Goal: Task Accomplishment & Management: Use online tool/utility

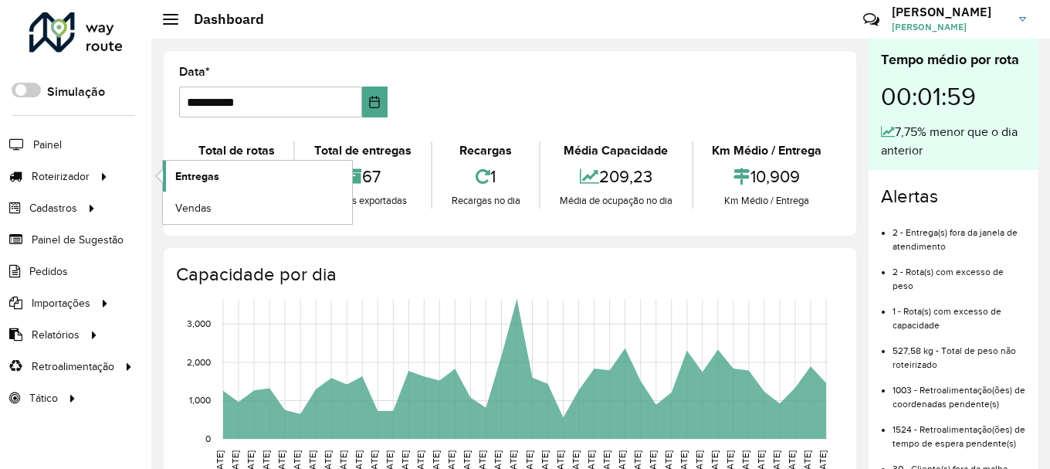
click at [229, 184] on link "Entregas" at bounding box center [257, 176] width 189 height 31
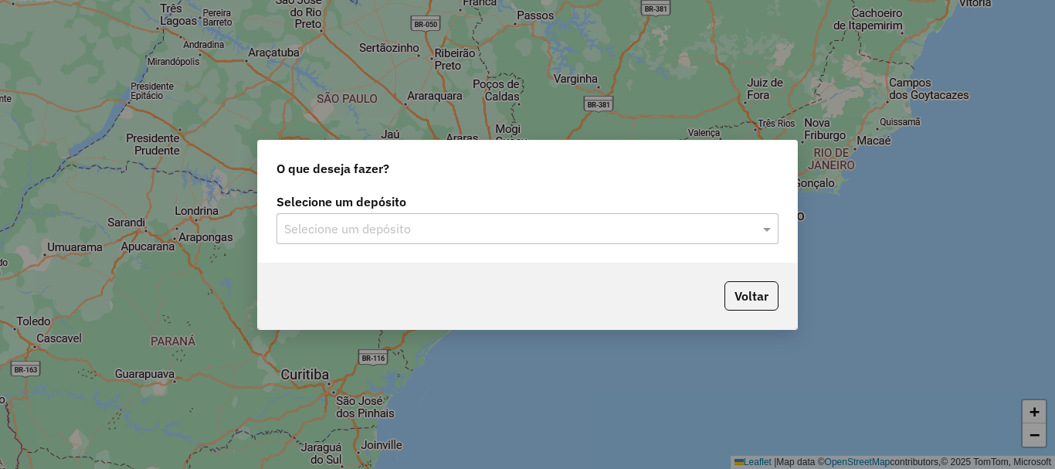
click at [436, 238] on div "Selecione um depósito" at bounding box center [527, 228] width 502 height 31
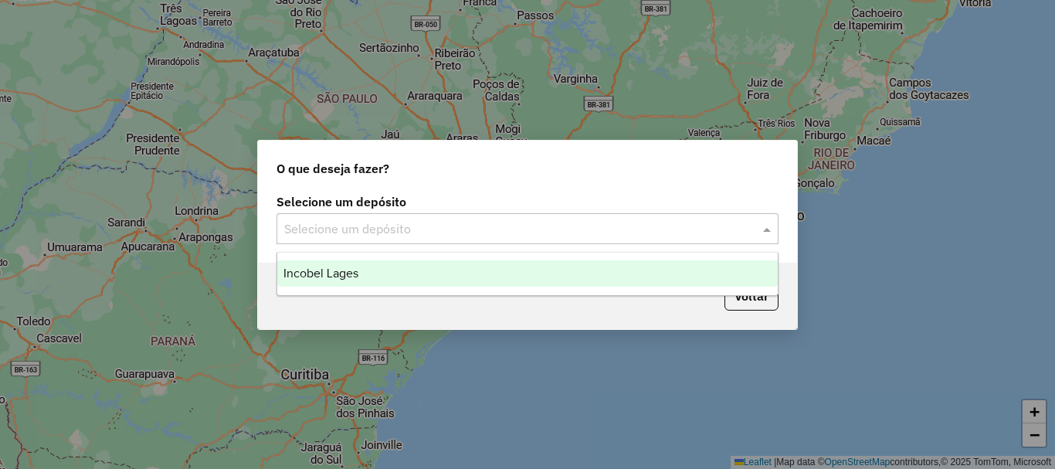
click at [353, 277] on span "Incobel Lages" at bounding box center [320, 272] width 75 height 13
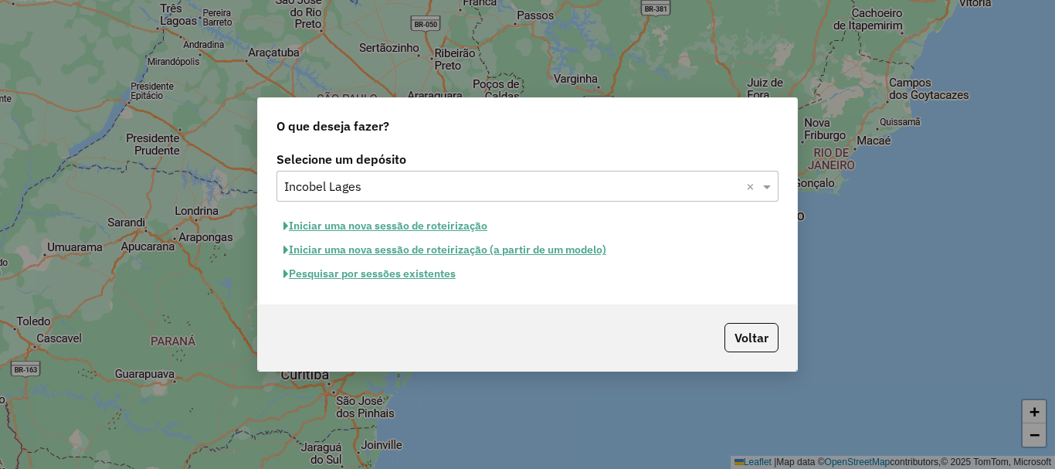
click at [413, 225] on button "Iniciar uma nova sessão de roteirização" at bounding box center [385, 226] width 218 height 24
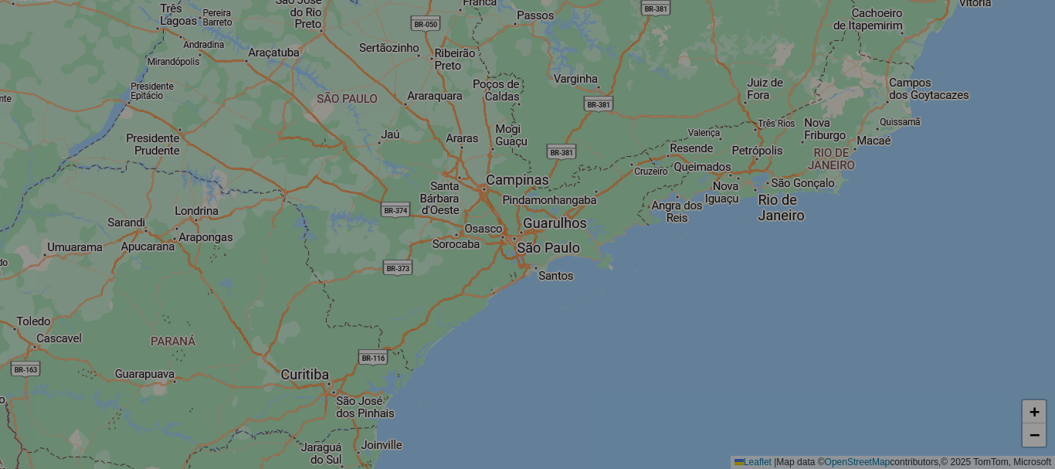
select select "*"
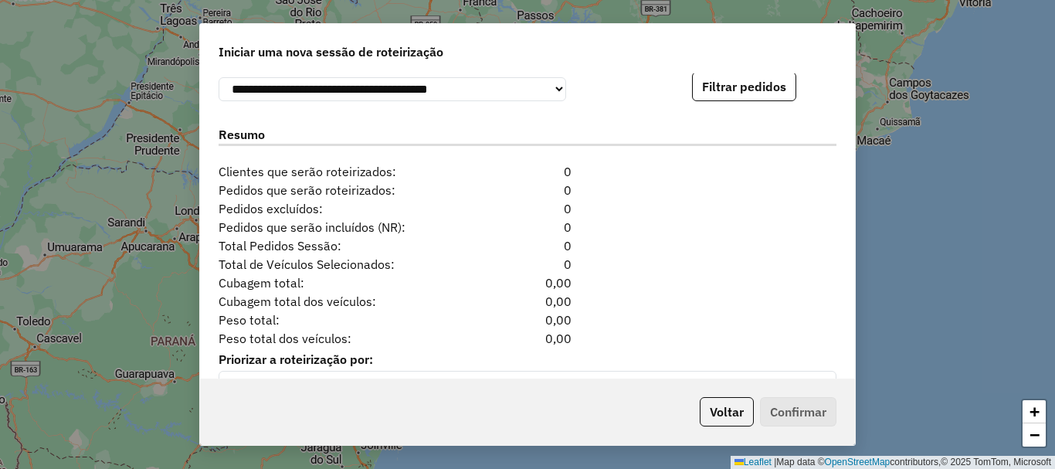
scroll to position [1576, 0]
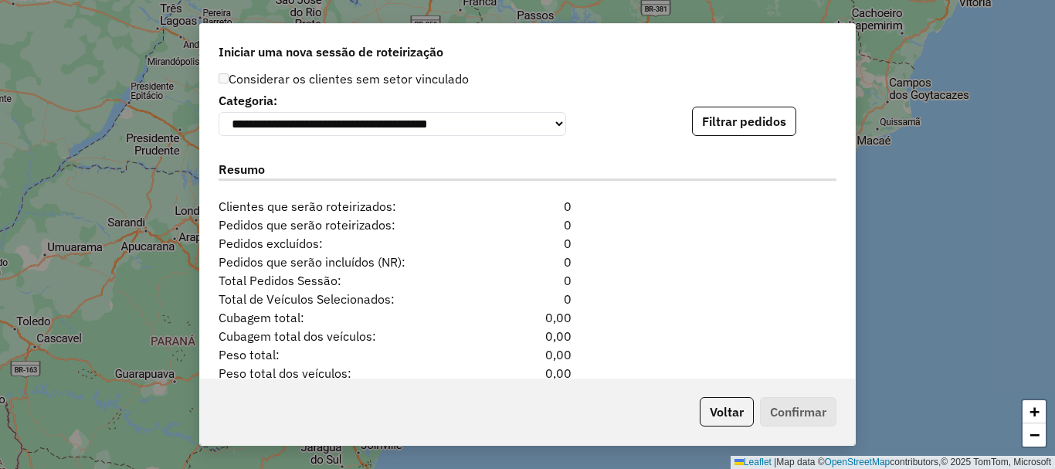
click at [752, 109] on div "**********" at bounding box center [528, 112] width 618 height 47
click at [749, 114] on button "Filtrar pedidos" at bounding box center [744, 121] width 104 height 29
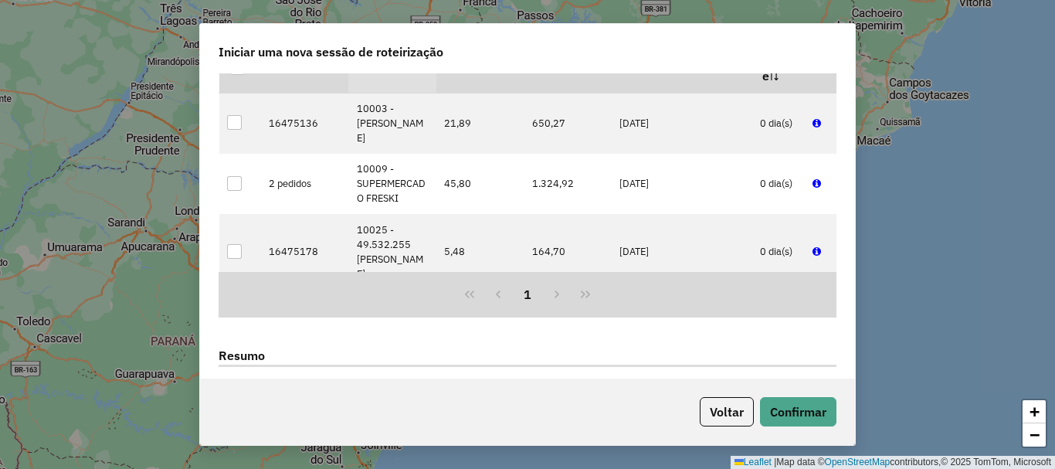
scroll to position [1962, 0]
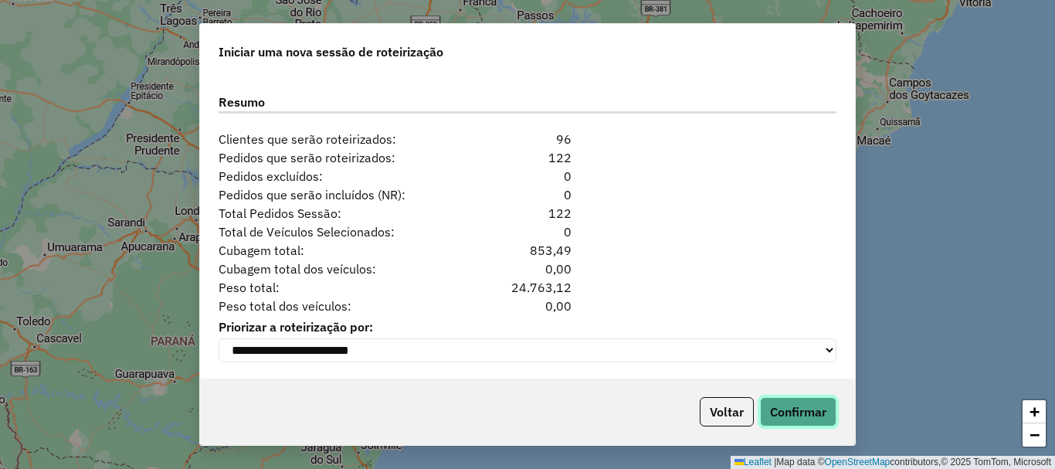
click at [811, 422] on button "Confirmar" at bounding box center [798, 411] width 76 height 29
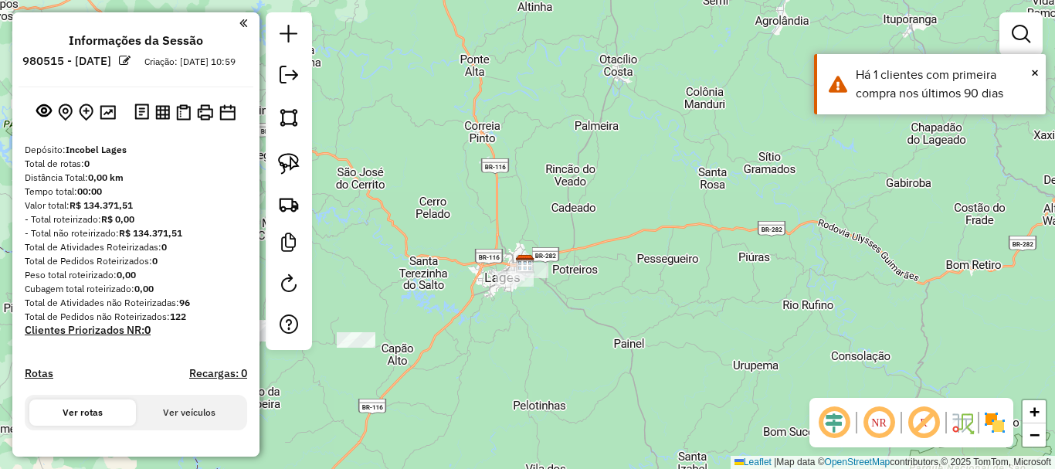
drag, startPoint x: 656, startPoint y: 159, endPoint x: 728, endPoint y: 344, distance: 198.0
click at [728, 344] on div "Janela de atendimento Grade de atendimento Capacidade Transportadoras Veículos …" at bounding box center [527, 234] width 1055 height 469
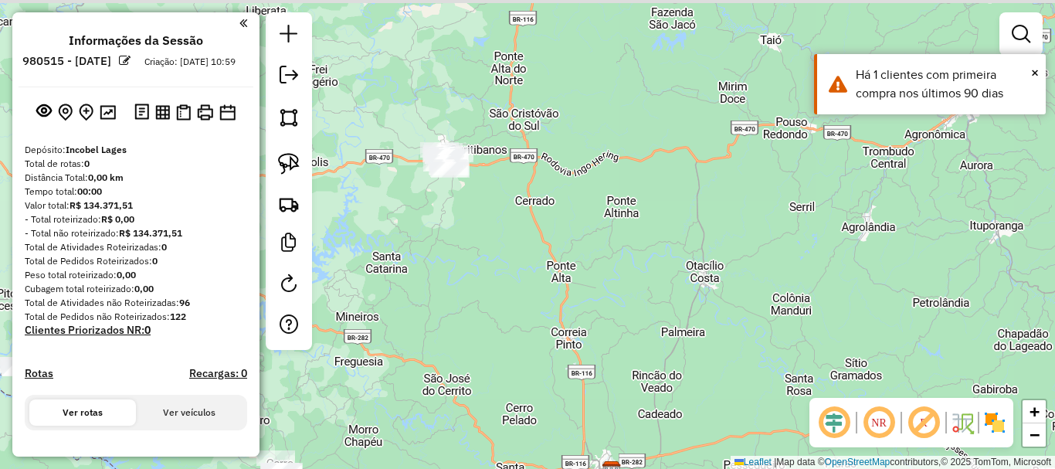
drag, startPoint x: 661, startPoint y: 226, endPoint x: 700, endPoint y: 249, distance: 45.3
click at [700, 249] on div "Janela de atendimento Grade de atendimento Capacidade Transportadoras Veículos …" at bounding box center [527, 234] width 1055 height 469
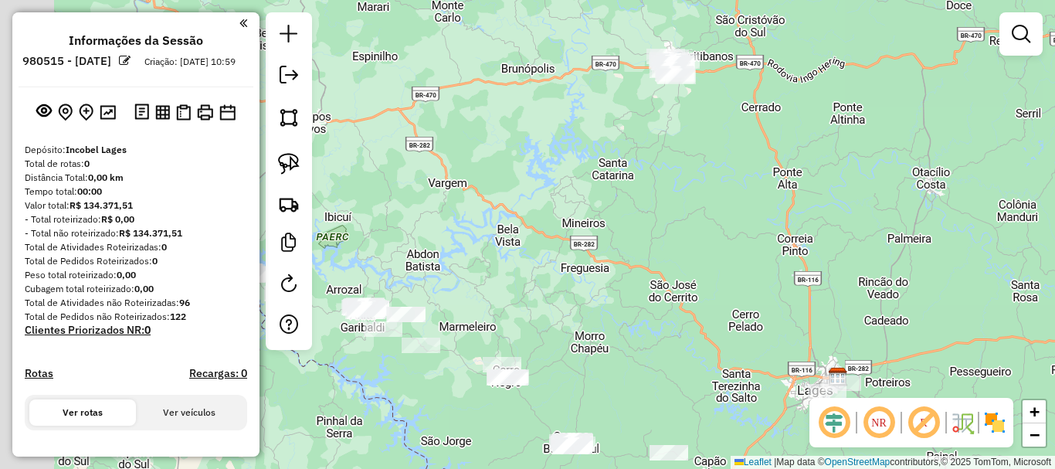
drag, startPoint x: 641, startPoint y: 275, endPoint x: 842, endPoint y: 149, distance: 237.0
click at [842, 151] on div "Janela de atendimento Grade de atendimento Capacidade Transportadoras Veículos …" at bounding box center [527, 234] width 1055 height 469
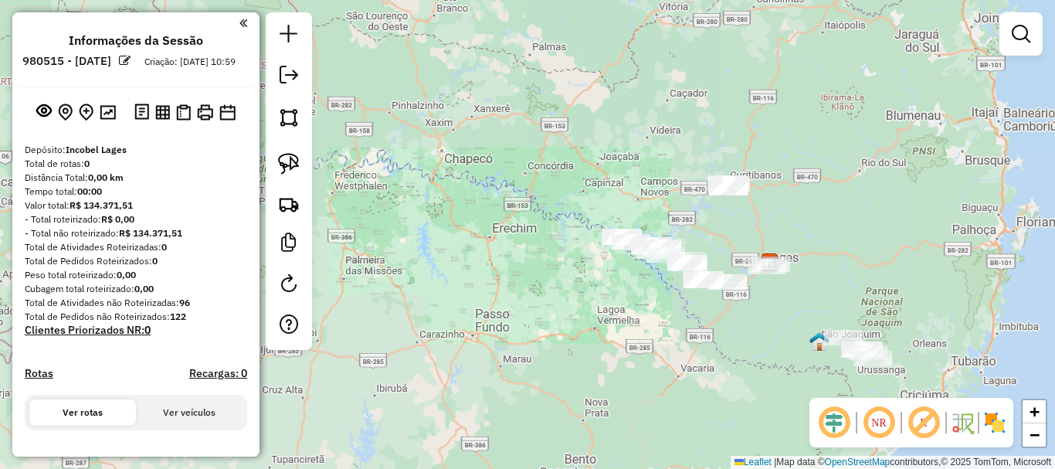
drag, startPoint x: 757, startPoint y: 221, endPoint x: 730, endPoint y: 224, distance: 26.4
click at [734, 228] on div "Janela de atendimento Grade de atendimento Capacidade Transportadoras Veículos …" at bounding box center [527, 234] width 1055 height 469
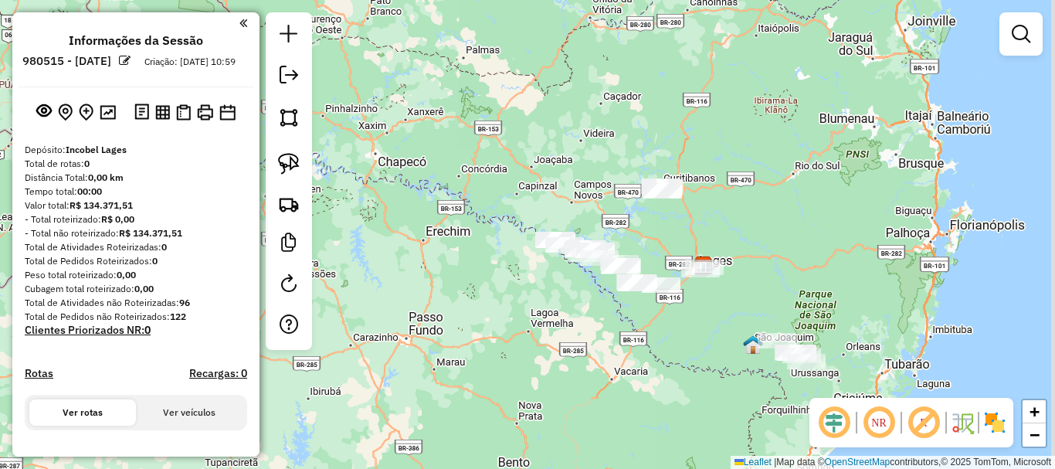
drag, startPoint x: 724, startPoint y: 235, endPoint x: 674, endPoint y: 207, distance: 56.7
click at [682, 230] on div "Janela de atendimento Grade de atendimento Capacidade Transportadoras Veículos …" at bounding box center [527, 234] width 1055 height 469
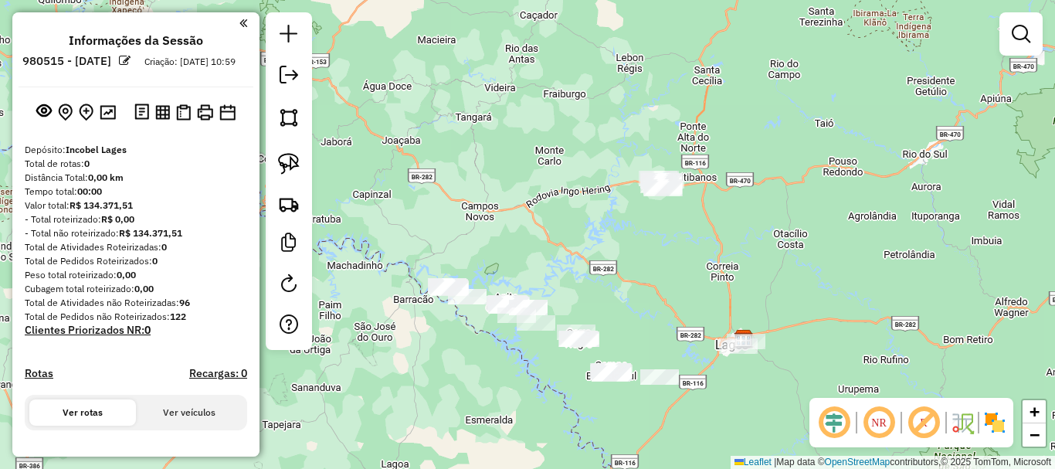
drag, startPoint x: 692, startPoint y: 215, endPoint x: 601, endPoint y: 212, distance: 91.2
click at [675, 224] on div "Janela de atendimento Grade de atendimento Capacidade Transportadoras Veículos …" at bounding box center [527, 234] width 1055 height 469
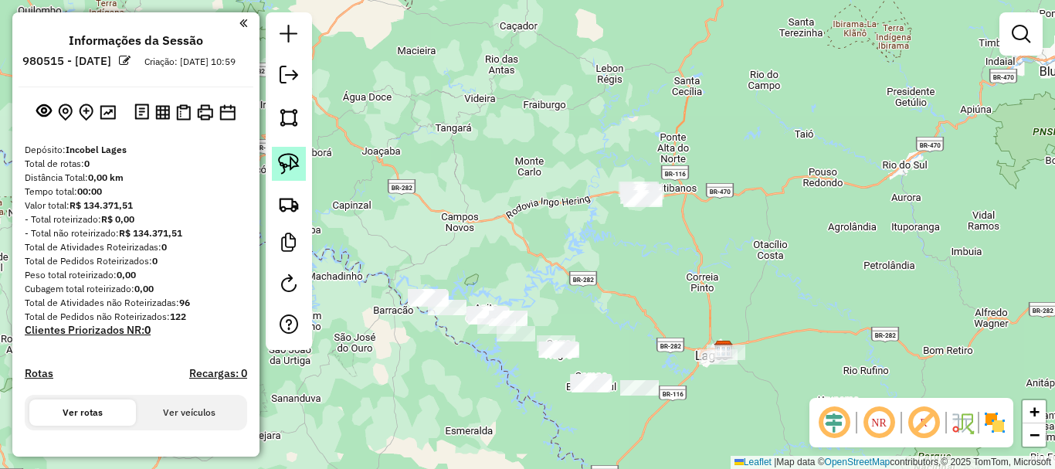
drag, startPoint x: 283, startPoint y: 154, endPoint x: 347, endPoint y: 161, distance: 64.4
click at [284, 154] on img at bounding box center [289, 164] width 22 height 22
drag, startPoint x: 637, startPoint y: 222, endPoint x: 641, endPoint y: 212, distance: 10.8
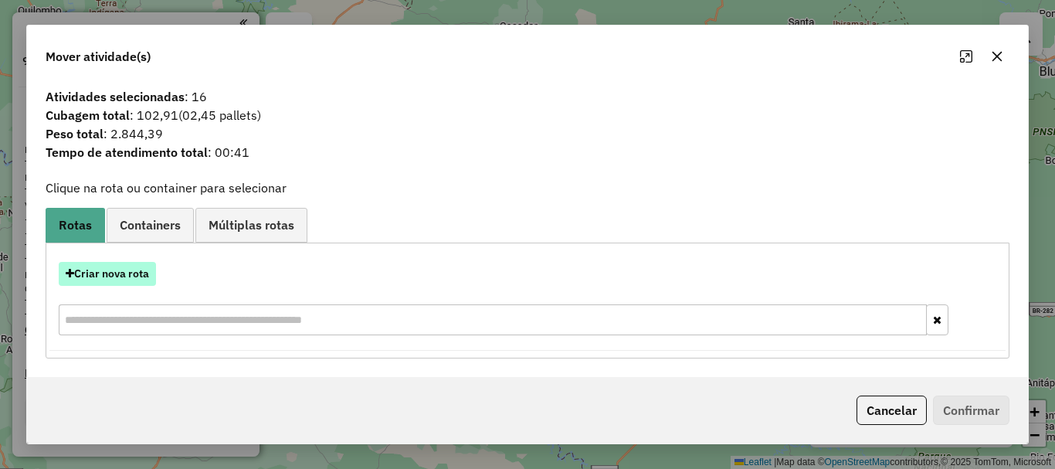
click at [138, 268] on button "Criar nova rota" at bounding box center [107, 274] width 97 height 24
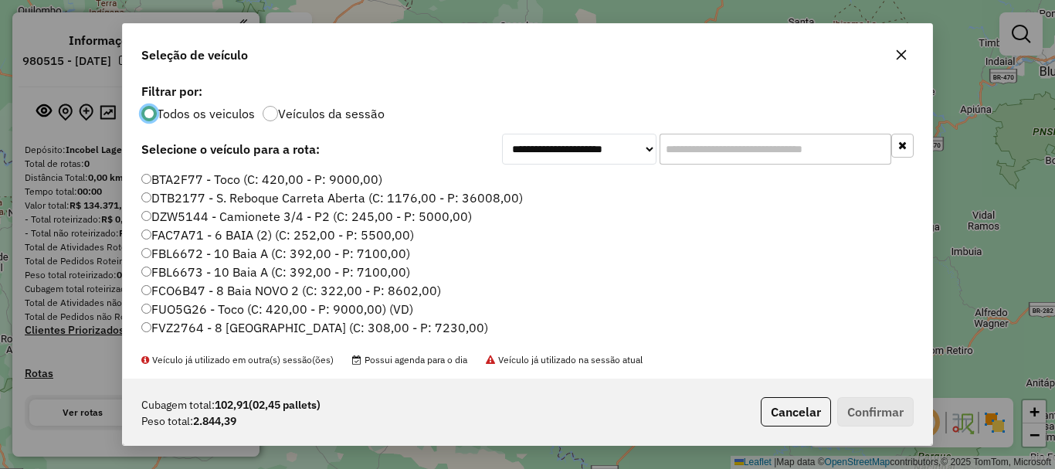
scroll to position [8, 5]
click at [718, 154] on input "text" at bounding box center [775, 149] width 232 height 31
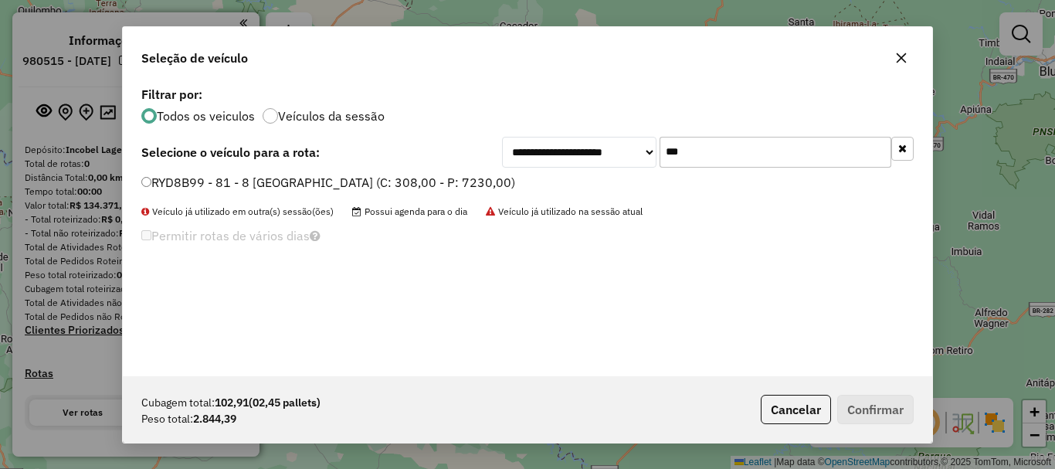
type input "***"
drag, startPoint x: 145, startPoint y: 174, endPoint x: 166, endPoint y: 181, distance: 22.2
click at [147, 175] on label "RYD8B99 - 81 - 8 [GEOGRAPHIC_DATA] (C: 308,00 - P: 7230,00)" at bounding box center [328, 182] width 374 height 19
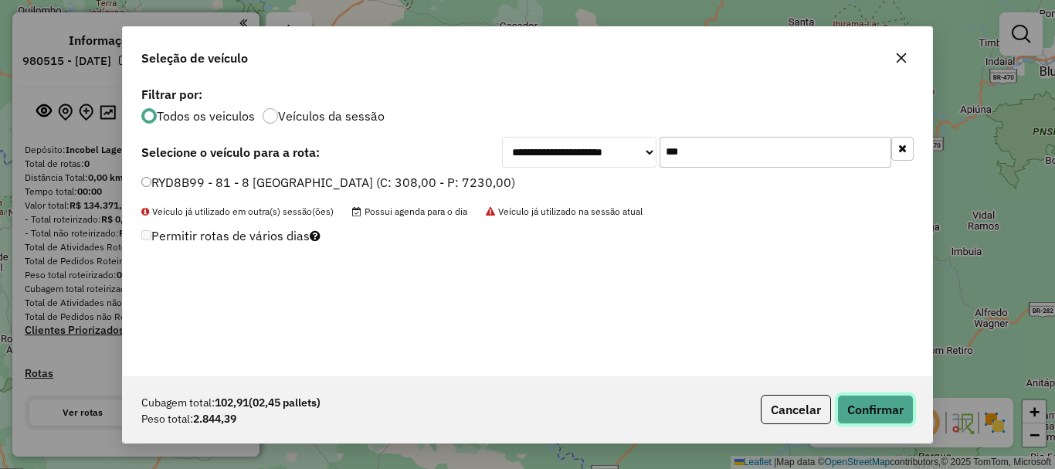
click at [904, 402] on button "Confirmar" at bounding box center [875, 409] width 76 height 29
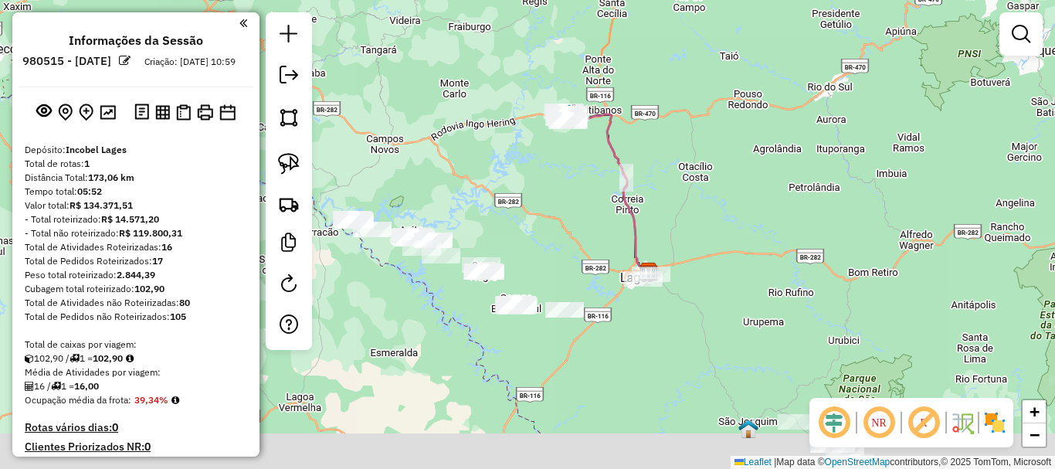
drag, startPoint x: 650, startPoint y: 277, endPoint x: 490, endPoint y: 199, distance: 177.9
click at [575, 198] on div "Janela de atendimento Grade de atendimento Capacidade Transportadoras Veículos …" at bounding box center [527, 234] width 1055 height 469
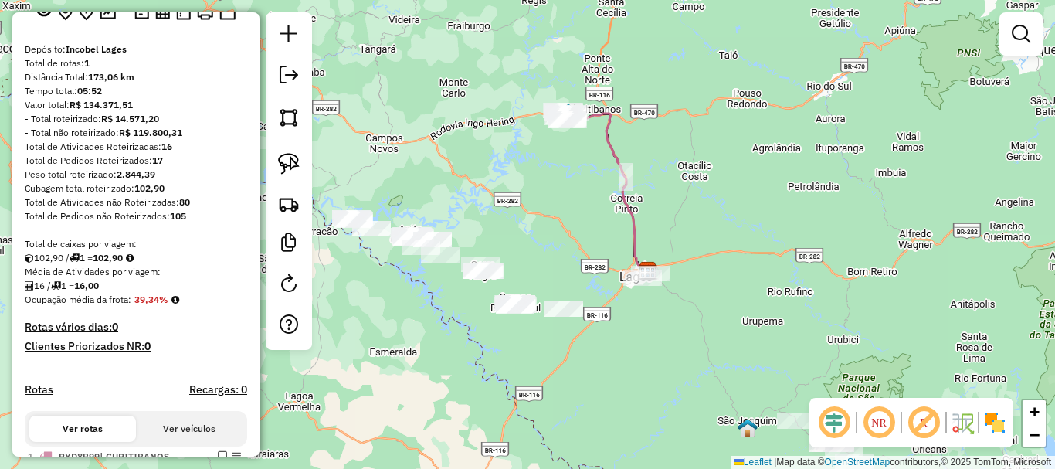
scroll to position [232, 0]
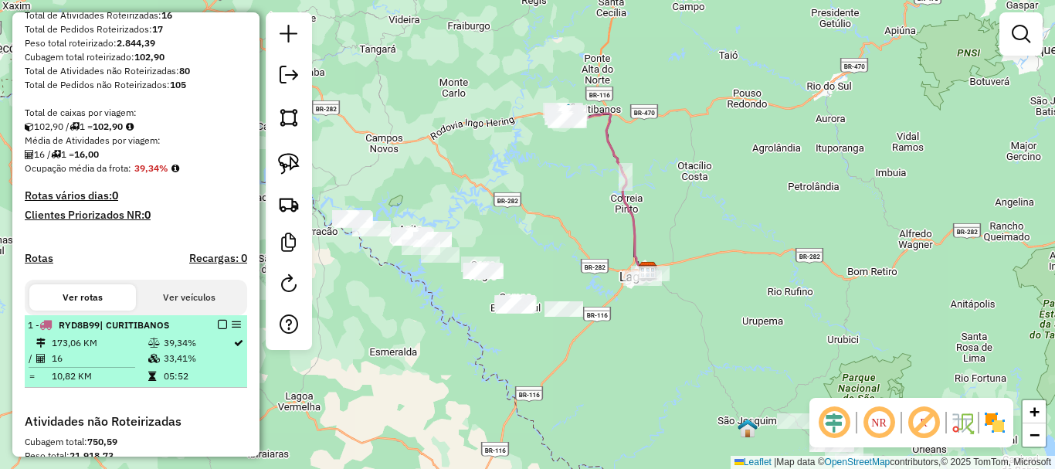
click at [219, 329] on em at bounding box center [222, 324] width 9 height 9
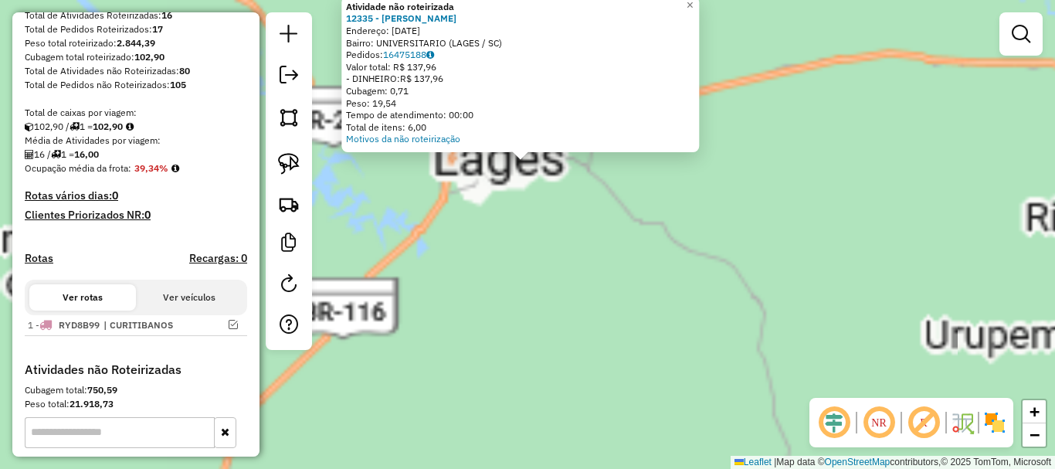
click at [581, 303] on div "Atividade não roteirizada 12335 - [PERSON_NAME] Endereço: [DATE] Bairro: UNIVER…" at bounding box center [527, 234] width 1055 height 469
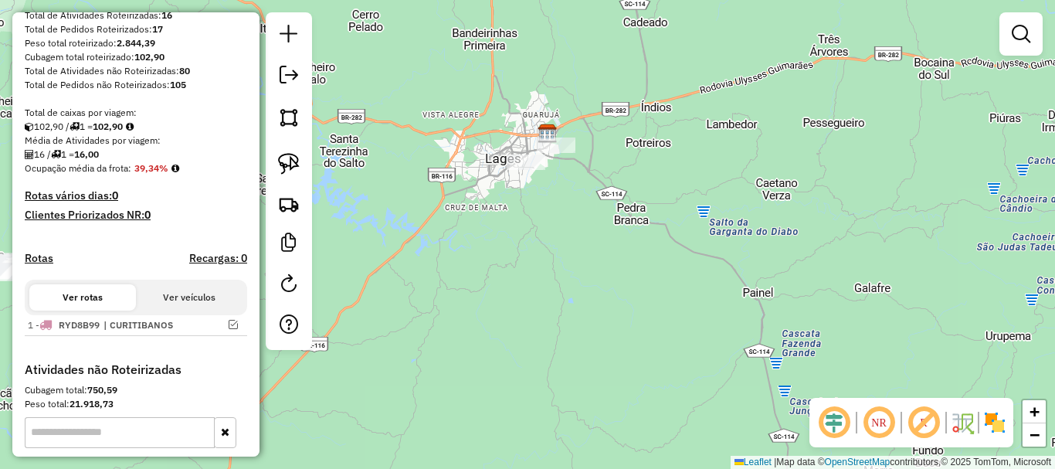
drag, startPoint x: 548, startPoint y: 250, endPoint x: 575, endPoint y: 270, distance: 33.7
click at [564, 293] on div "Janela de atendimento Grade de atendimento Capacidade Transportadoras Veículos …" at bounding box center [527, 234] width 1055 height 469
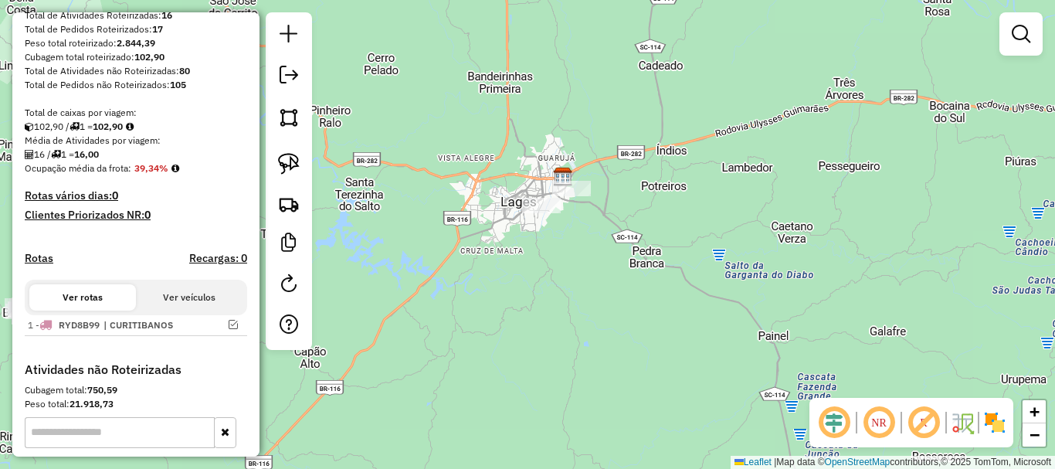
drag, startPoint x: 562, startPoint y: 256, endPoint x: 785, endPoint y: 262, distance: 223.2
click at [775, 263] on div "Janela de atendimento Grade de atendimento Capacidade Transportadoras Veículos …" at bounding box center [527, 234] width 1055 height 469
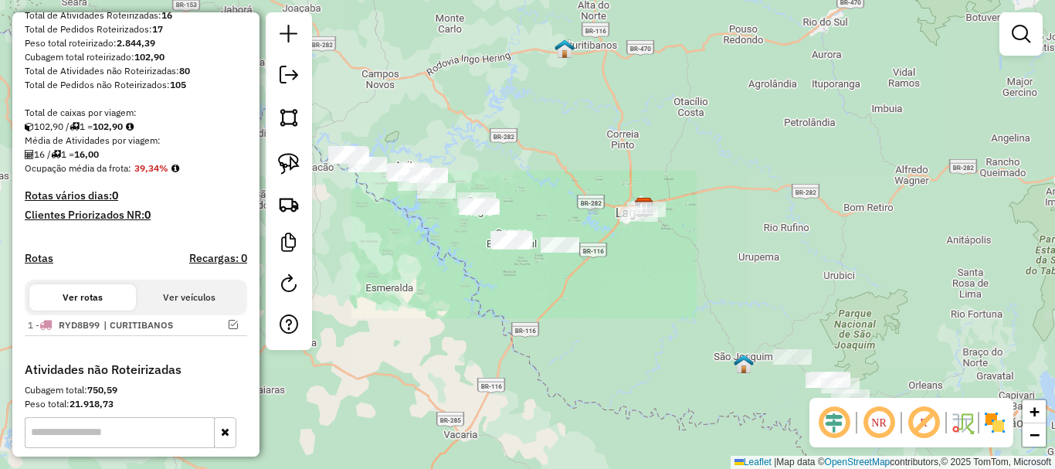
drag, startPoint x: 512, startPoint y: 194, endPoint x: 585, endPoint y: 225, distance: 78.9
click at [632, 236] on div "Janela de atendimento Grade de atendimento Capacidade Transportadoras Veículos …" at bounding box center [527, 234] width 1055 height 469
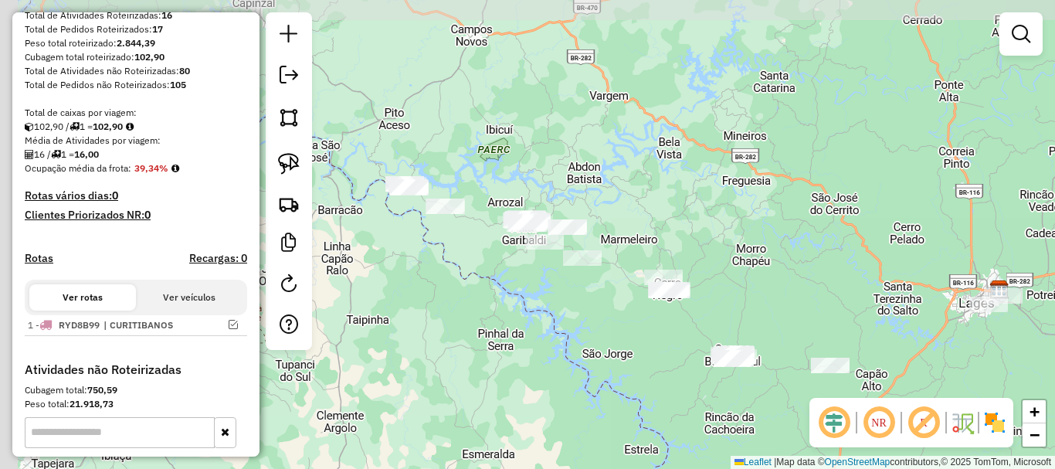
drag, startPoint x: 483, startPoint y: 144, endPoint x: 647, endPoint y: 201, distance: 174.1
click at [673, 209] on div "Janela de atendimento Grade de atendimento Capacidade Transportadoras Veículos …" at bounding box center [527, 234] width 1055 height 469
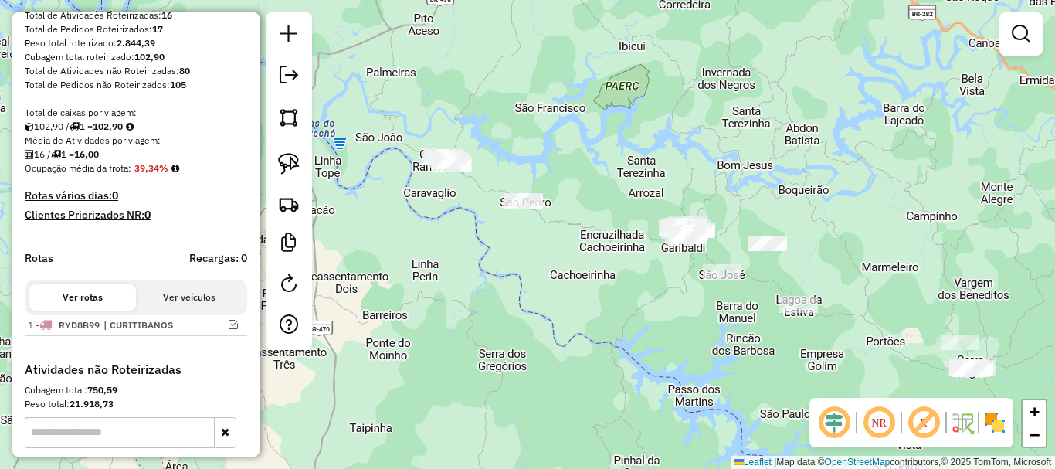
drag, startPoint x: 537, startPoint y: 202, endPoint x: 598, endPoint y: 181, distance: 64.0
click at [598, 181] on div "Janela de atendimento Grade de atendimento Capacidade Transportadoras Veículos …" at bounding box center [527, 234] width 1055 height 469
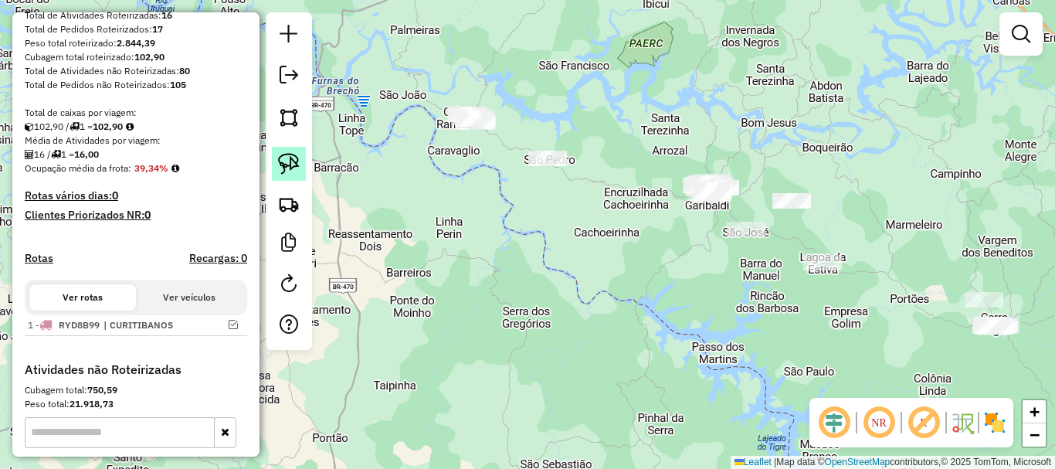
drag, startPoint x: 413, startPoint y: 243, endPoint x: 290, endPoint y: 172, distance: 141.9
click at [417, 225] on div "Janela de atendimento Grade de atendimento Capacidade Transportadoras Veículos …" at bounding box center [527, 234] width 1055 height 469
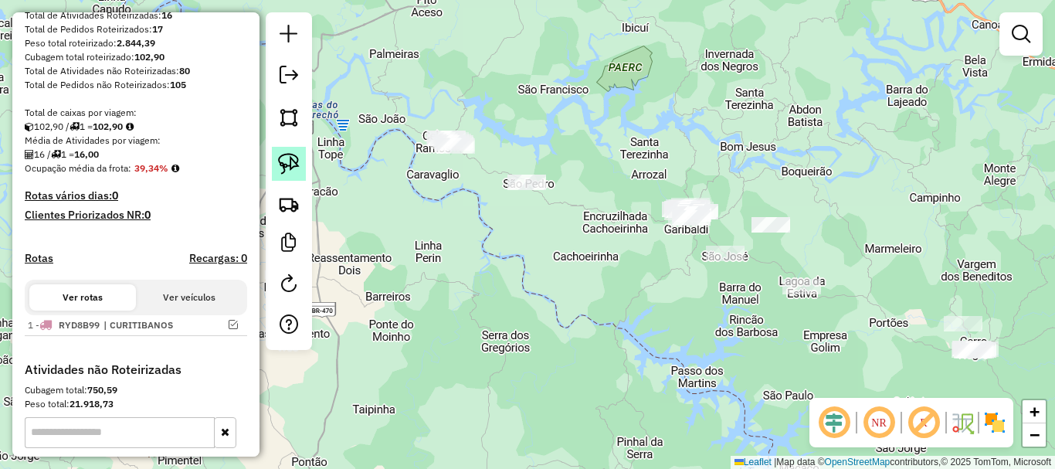
drag, startPoint x: 278, startPoint y: 156, endPoint x: 302, endPoint y: 163, distance: 24.9
click at [284, 159] on div at bounding box center [289, 180] width 46 height 337
drag, startPoint x: 253, startPoint y: 162, endPoint x: 288, endPoint y: 167, distance: 35.1
click at [261, 163] on hb-router-mapa "**********" at bounding box center [527, 234] width 1055 height 469
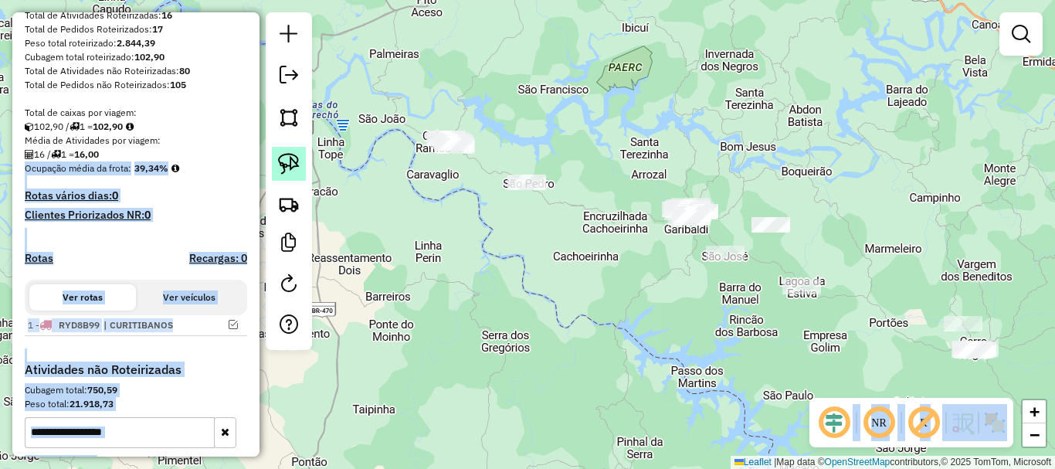
click at [288, 167] on img at bounding box center [289, 164] width 22 height 22
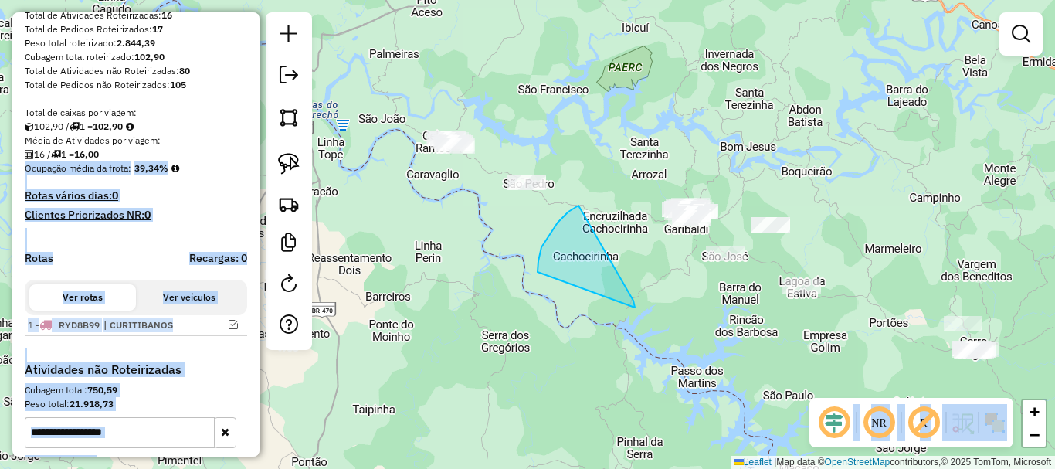
drag, startPoint x: 429, startPoint y: 282, endPoint x: 355, endPoint y: 256, distance: 78.6
click at [425, 283] on div "Janela de atendimento Grade de atendimento Capacidade Transportadoras Veículos …" at bounding box center [527, 234] width 1055 height 469
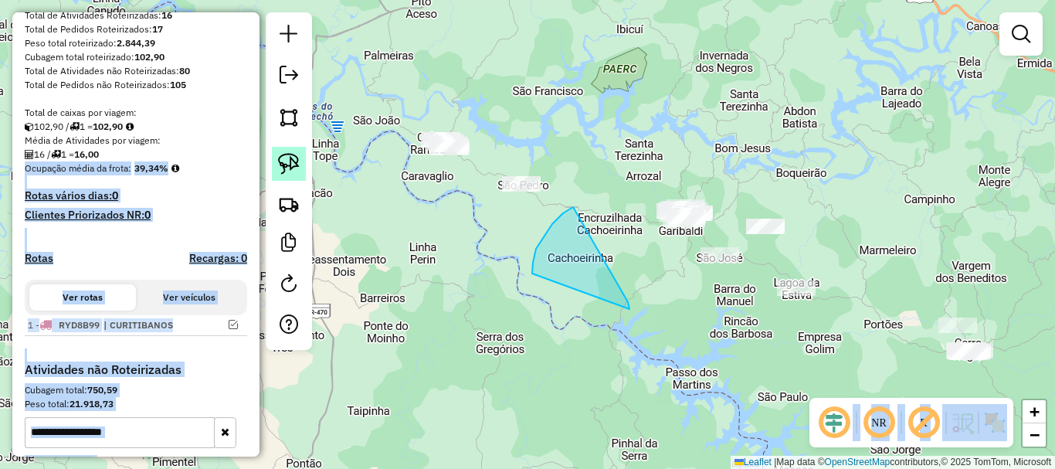
click at [296, 178] on link at bounding box center [289, 164] width 34 height 34
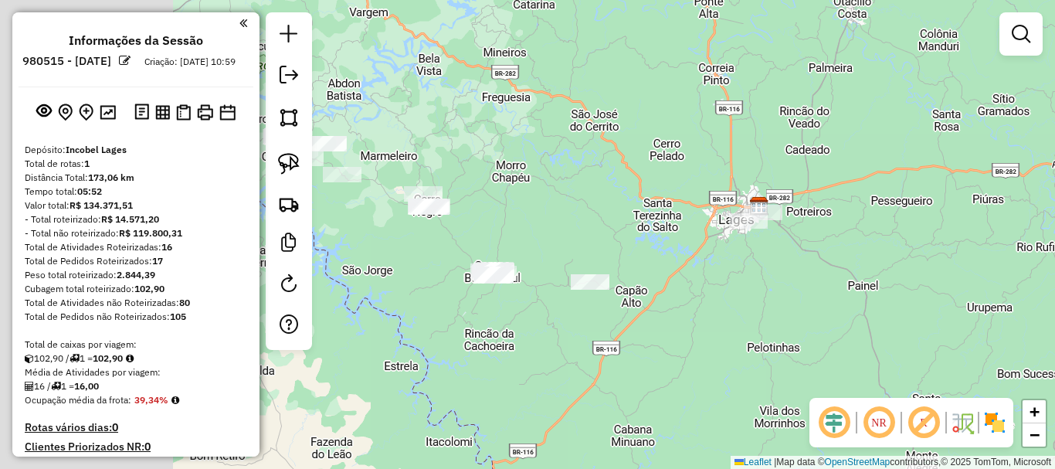
drag, startPoint x: 740, startPoint y: 225, endPoint x: 997, endPoint y: 190, distance: 259.6
click at [1008, 190] on div "Janela de atendimento Grade de atendimento Capacidade Transportadoras Veículos …" at bounding box center [527, 234] width 1055 height 469
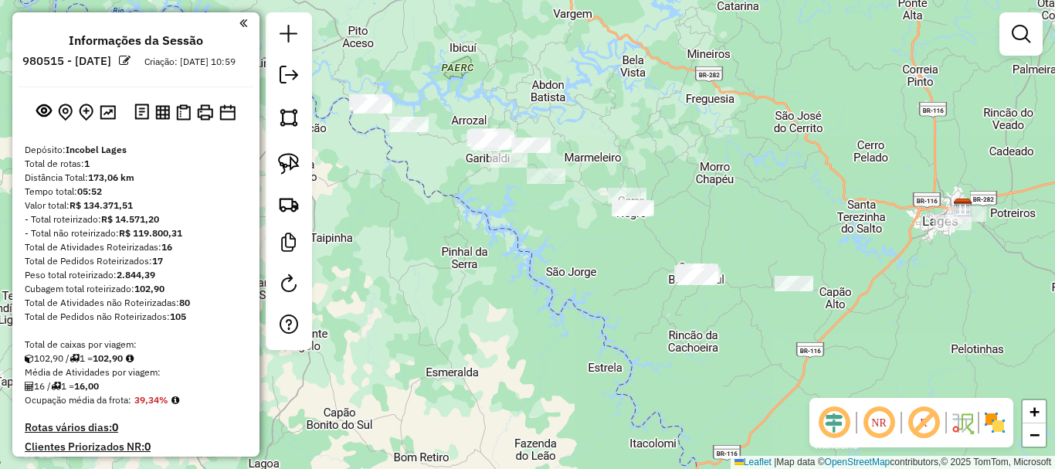
drag, startPoint x: 671, startPoint y: 152, endPoint x: 730, endPoint y: 250, distance: 114.3
click at [770, 256] on div "Janela de atendimento Grade de atendimento Capacidade Transportadoras Veículos …" at bounding box center [527, 234] width 1055 height 469
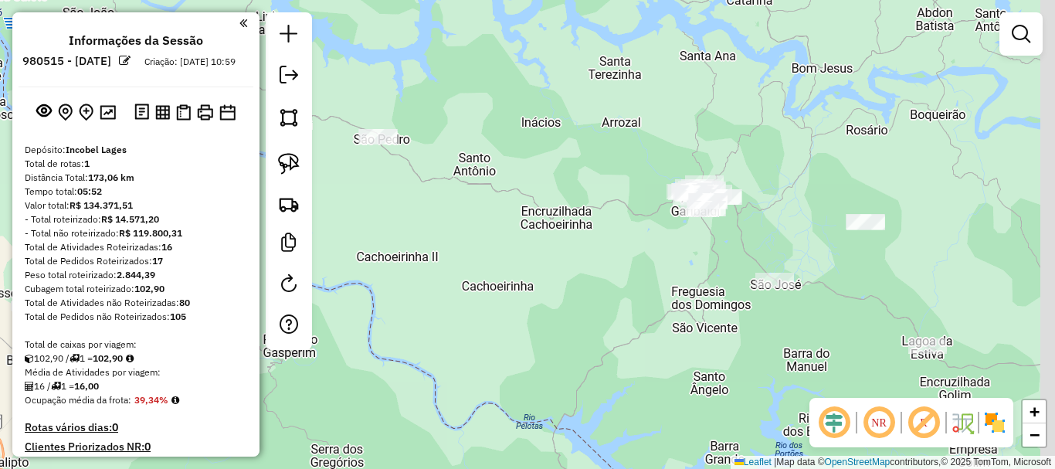
drag, startPoint x: 667, startPoint y: 255, endPoint x: 595, endPoint y: 242, distance: 73.6
click at [595, 244] on div "Janela de atendimento Grade de atendimento Capacidade Transportadoras Veículos …" at bounding box center [527, 234] width 1055 height 469
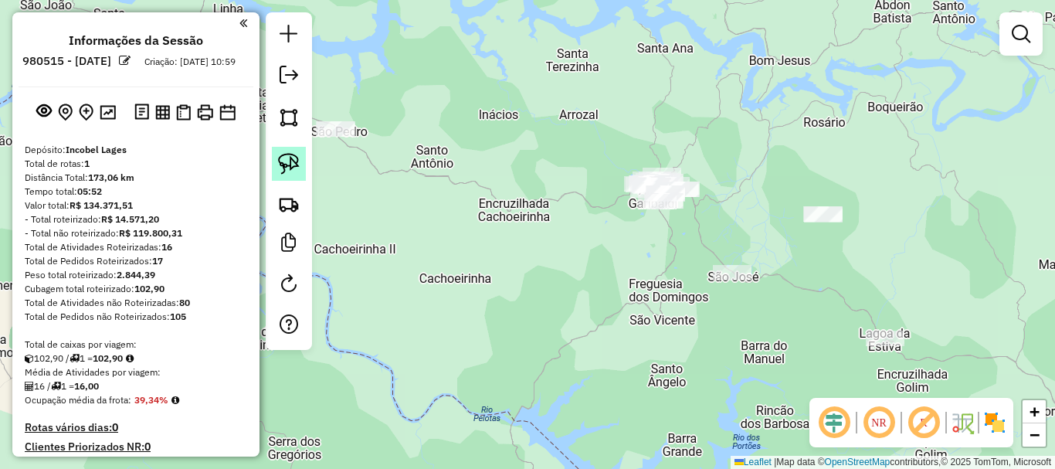
click at [303, 158] on link at bounding box center [289, 164] width 34 height 34
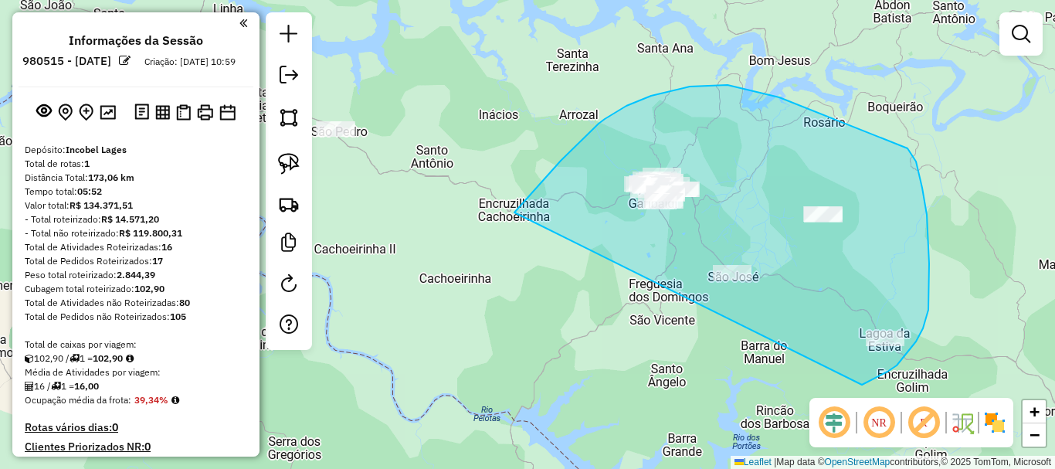
drag, startPoint x: 561, startPoint y: 161, endPoint x: 742, endPoint y: 375, distance: 280.5
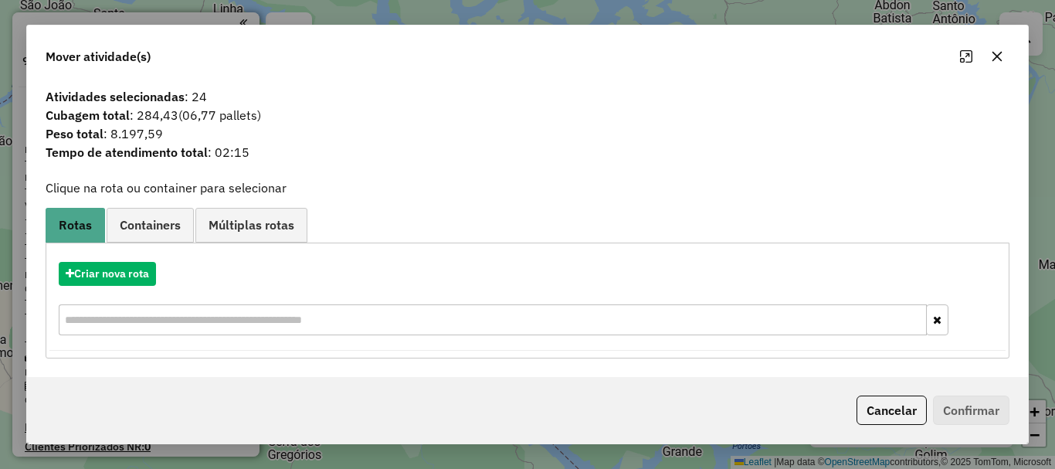
click at [991, 54] on icon "button" at bounding box center [997, 56] width 12 height 12
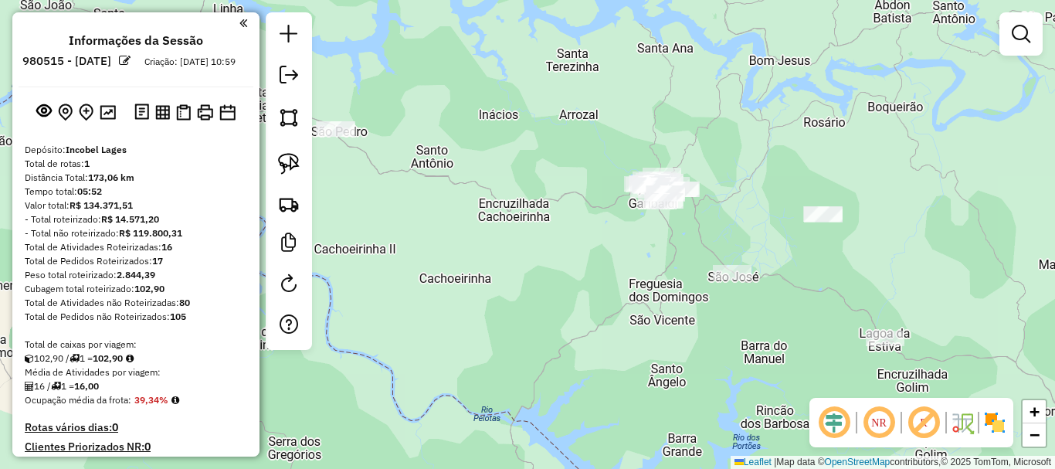
drag, startPoint x: 877, startPoint y: 157, endPoint x: 317, endPoint y: 59, distance: 569.1
click at [329, 63] on div "Janela de atendimento Grade de atendimento Capacidade Transportadoras Veículos …" at bounding box center [527, 234] width 1055 height 469
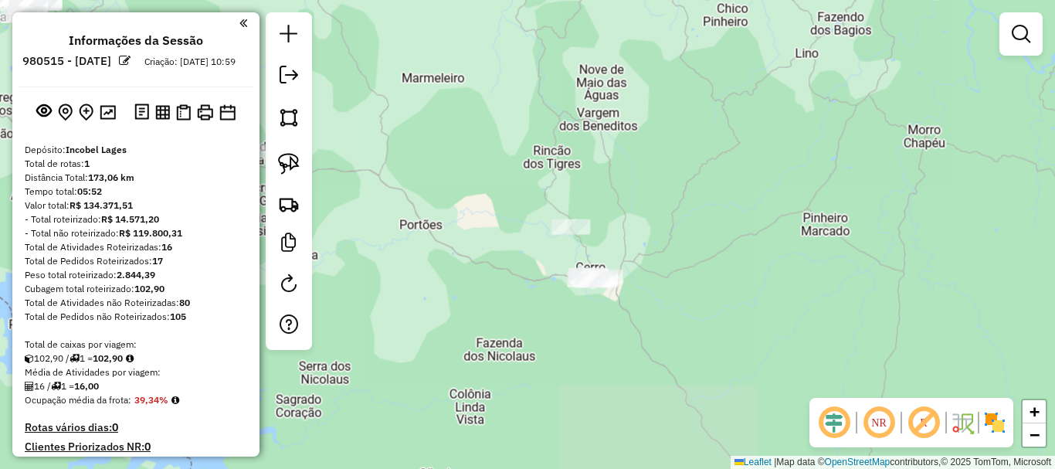
drag, startPoint x: 638, startPoint y: 239, endPoint x: 629, endPoint y: 195, distance: 44.8
click at [629, 195] on div "Janela de atendimento Grade de atendimento Capacidade Transportadoras Veículos …" at bounding box center [527, 234] width 1055 height 469
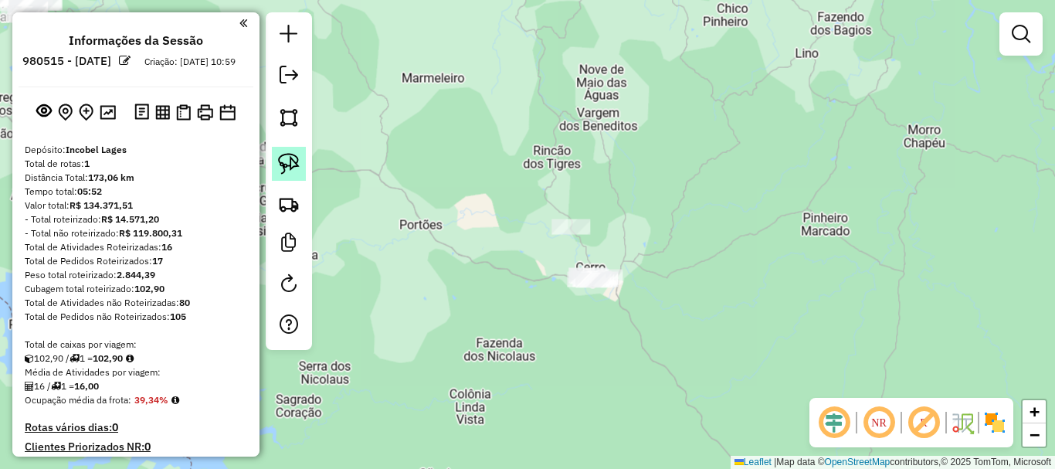
click at [300, 155] on link at bounding box center [289, 164] width 34 height 34
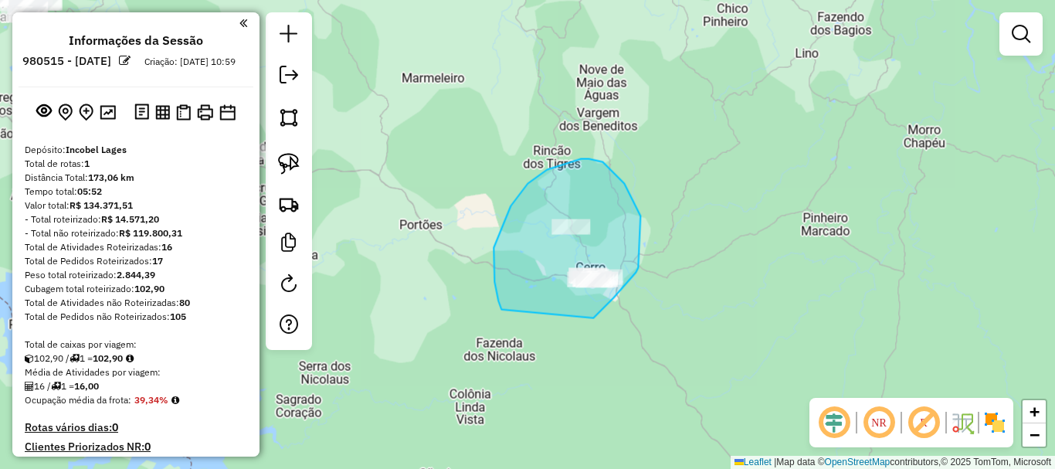
drag, startPoint x: 498, startPoint y: 301, endPoint x: 570, endPoint y: 306, distance: 72.0
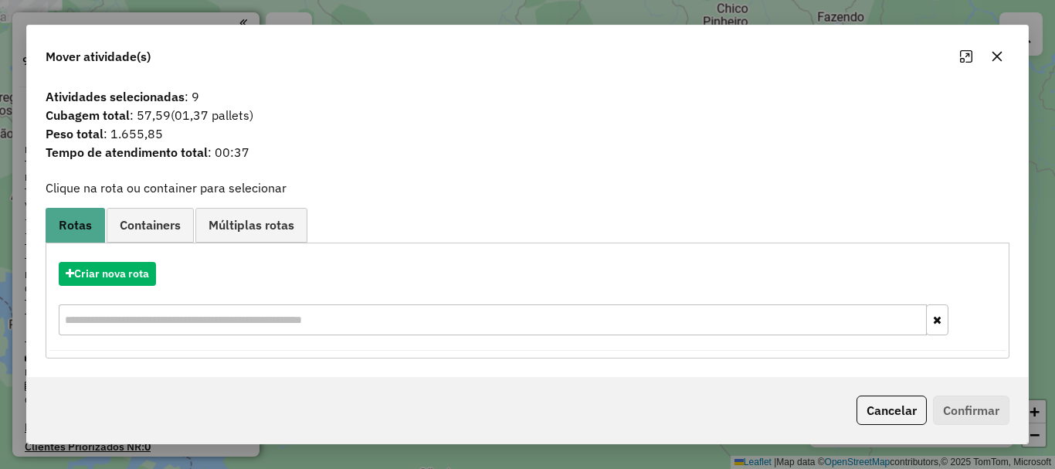
click at [996, 62] on button "button" at bounding box center [997, 56] width 25 height 25
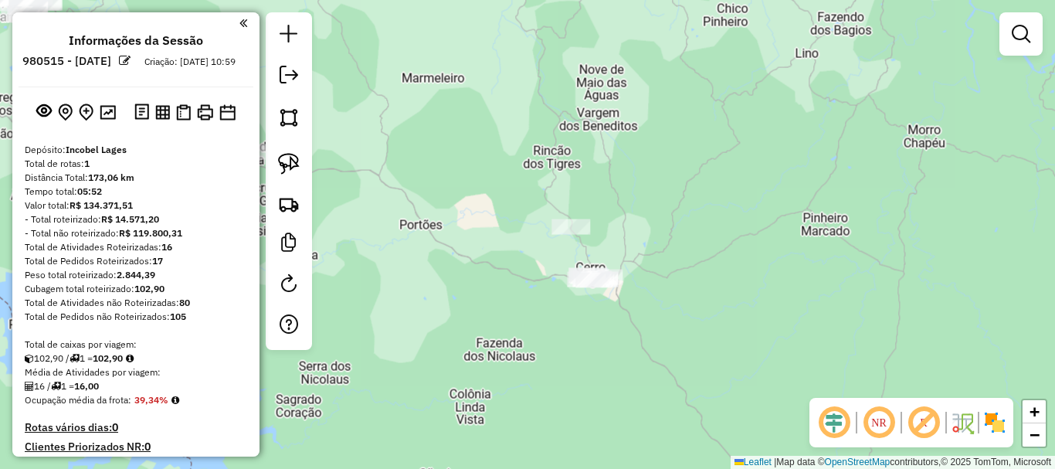
drag, startPoint x: 778, startPoint y: 181, endPoint x: 571, endPoint y: 44, distance: 247.8
click at [603, 50] on div "Janela de atendimento Grade de atendimento Capacidade Transportadoras Veículos …" at bounding box center [527, 234] width 1055 height 469
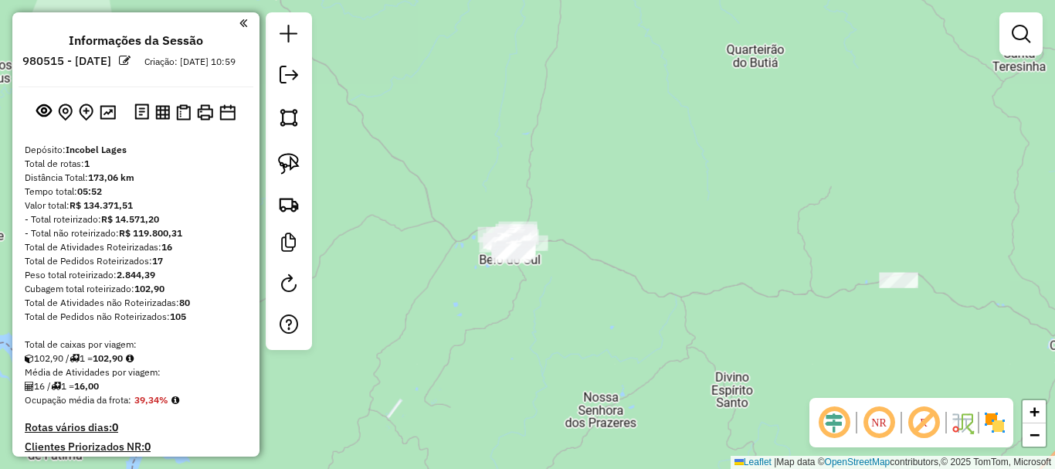
drag, startPoint x: 738, startPoint y: 286, endPoint x: 506, endPoint y: 198, distance: 248.5
click at [737, 225] on div "Janela de atendimento Grade de atendimento Capacidade Transportadoras Veículos …" at bounding box center [527, 234] width 1055 height 469
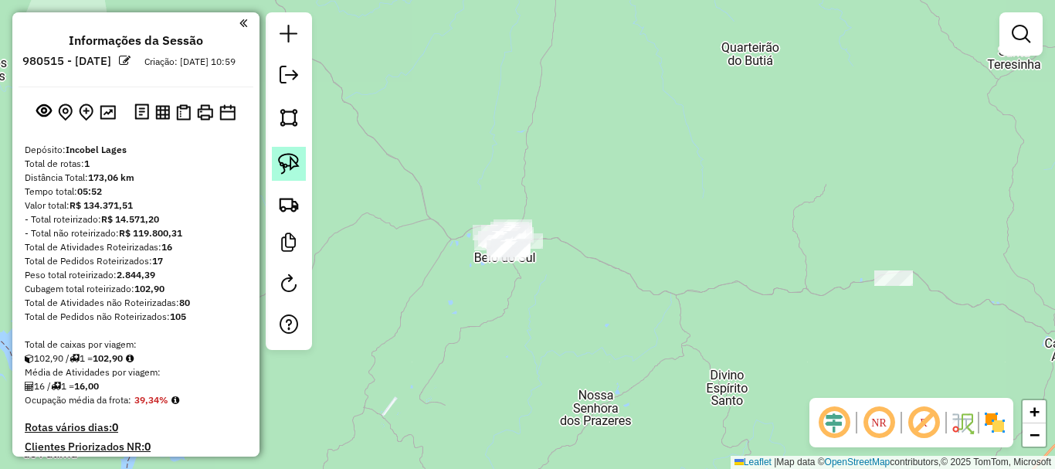
click at [300, 158] on link at bounding box center [289, 164] width 34 height 34
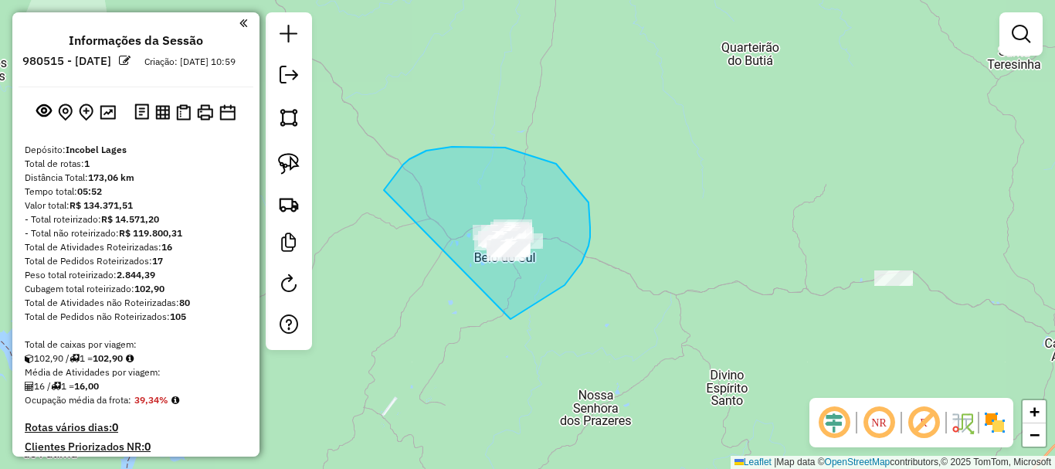
drag, startPoint x: 392, startPoint y: 178, endPoint x: 488, endPoint y: 318, distance: 170.1
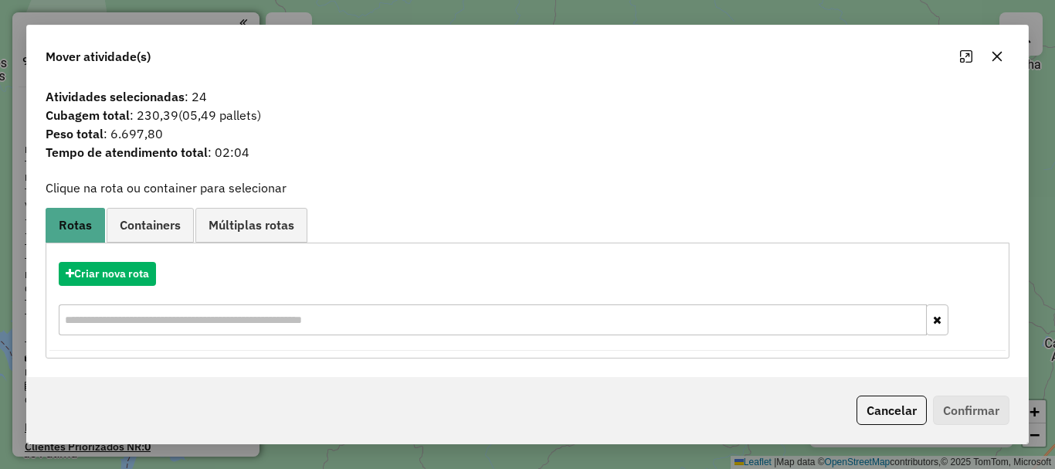
click at [996, 51] on icon "button" at bounding box center [997, 56] width 12 height 12
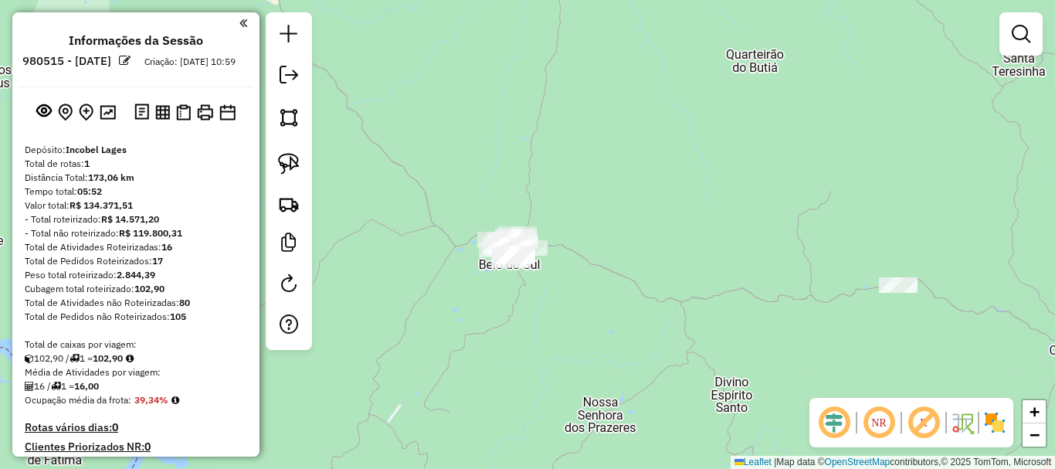
drag, startPoint x: 652, startPoint y: 97, endPoint x: 798, endPoint y: 205, distance: 181.6
click at [798, 204] on div "Janela de atendimento Grade de atendimento Capacidade Transportadoras Veículos …" at bounding box center [527, 234] width 1055 height 469
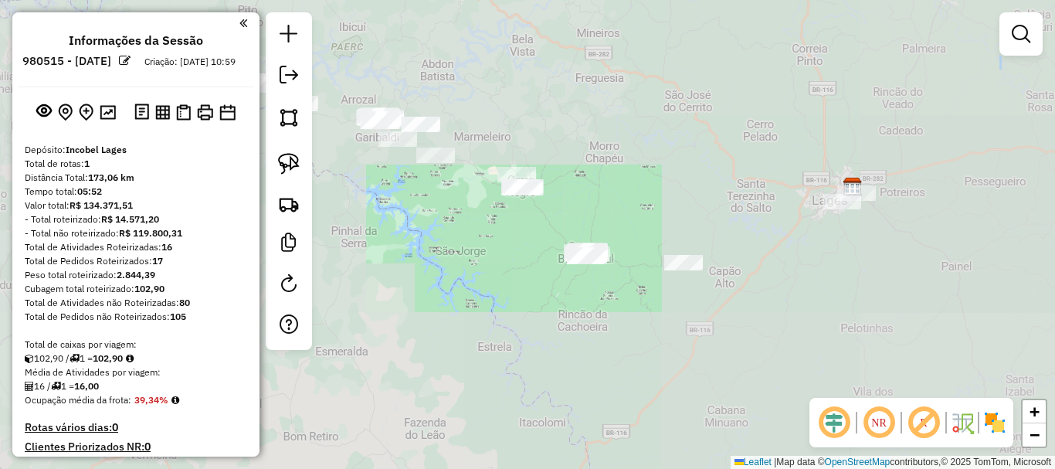
drag, startPoint x: 648, startPoint y: 215, endPoint x: 728, endPoint y: 226, distance: 81.1
click at [759, 255] on div "Janela de atendimento Grade de atendimento Capacidade Transportadoras Veículos …" at bounding box center [527, 234] width 1055 height 469
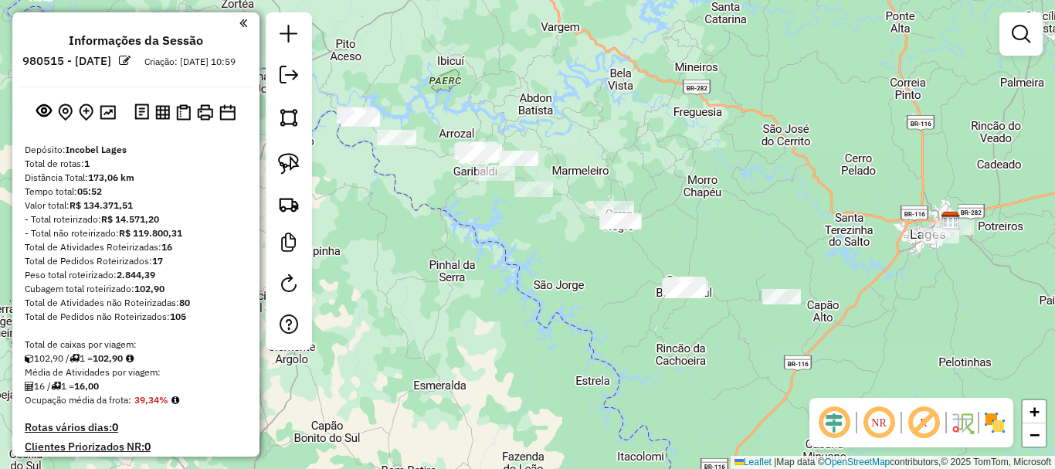
drag, startPoint x: 649, startPoint y: 182, endPoint x: 412, endPoint y: 119, distance: 244.6
click at [408, 127] on div "Janela de atendimento Grade de atendimento Capacidade Transportadoras Veículos …" at bounding box center [527, 234] width 1055 height 469
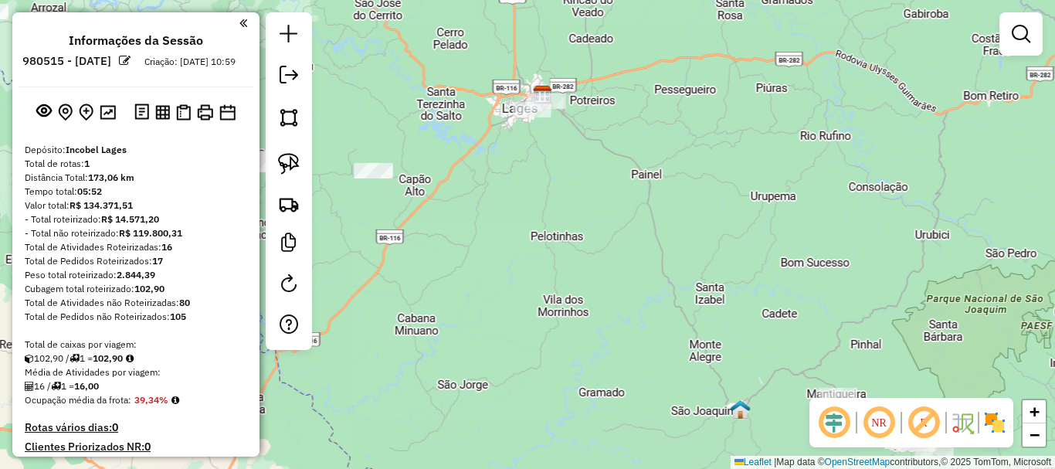
drag, startPoint x: 720, startPoint y: 263, endPoint x: 597, endPoint y: 95, distance: 208.8
click at [597, 96] on div "Janela de atendimento Grade de atendimento Capacidade Transportadoras Veículos …" at bounding box center [527, 234] width 1055 height 469
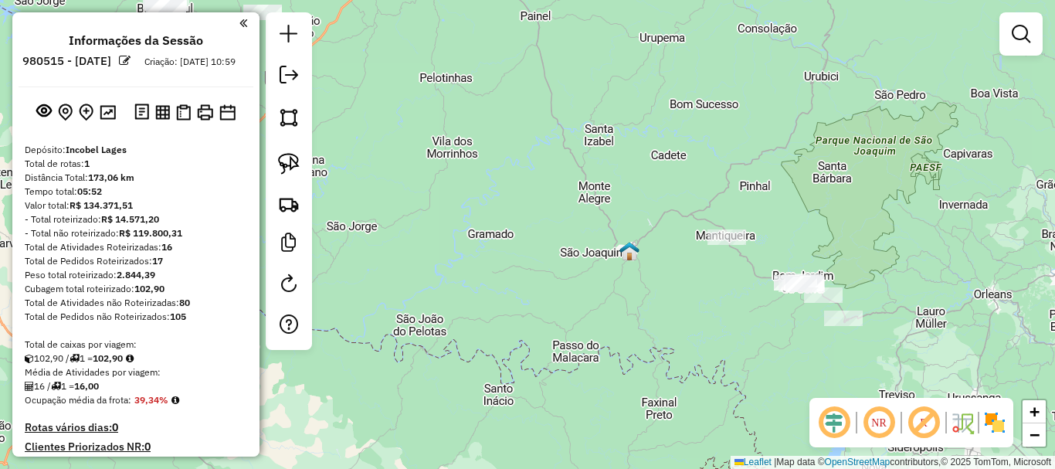
drag, startPoint x: 615, startPoint y: 197, endPoint x: 829, endPoint y: 257, distance: 221.5
click at [824, 257] on div "Janela de atendimento Grade de atendimento Capacidade Transportadoras Veículos …" at bounding box center [527, 234] width 1055 height 469
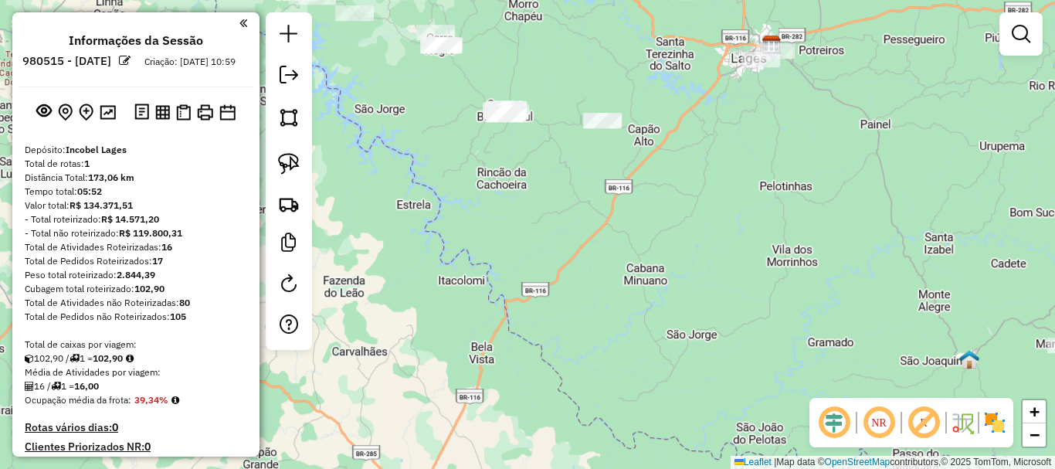
drag, startPoint x: 630, startPoint y: 170, endPoint x: 673, endPoint y: 218, distance: 64.5
click at [798, 299] on div "Janela de atendimento Grade de atendimento Capacidade Transportadoras Veículos …" at bounding box center [527, 234] width 1055 height 469
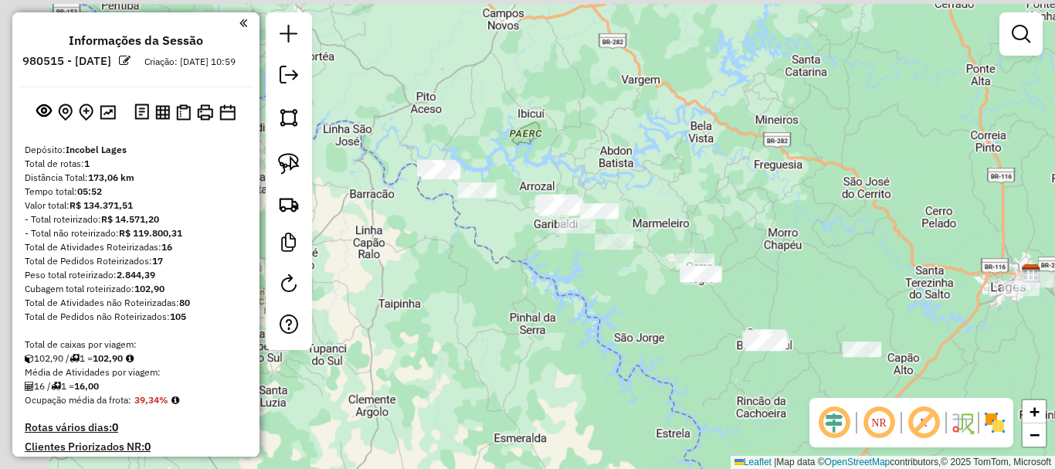
drag, startPoint x: 618, startPoint y: 256, endPoint x: 729, endPoint y: 331, distance: 134.5
click at [729, 331] on div "Janela de atendimento Grade de atendimento Capacidade Transportadoras Veículos …" at bounding box center [527, 234] width 1055 height 469
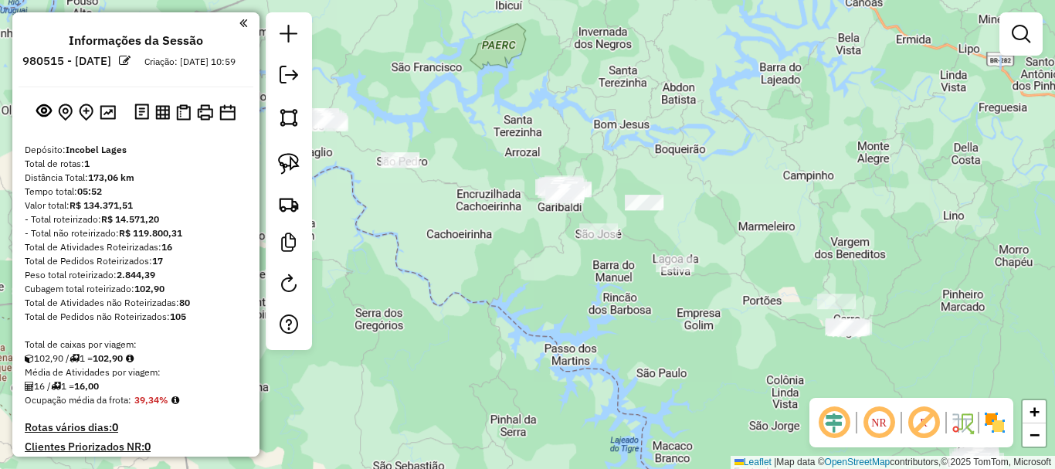
drag, startPoint x: 651, startPoint y: 283, endPoint x: 500, endPoint y: 267, distance: 152.1
click at [500, 268] on div "Janela de atendimento Grade de atendimento Capacidade Transportadoras Veículos …" at bounding box center [527, 234] width 1055 height 469
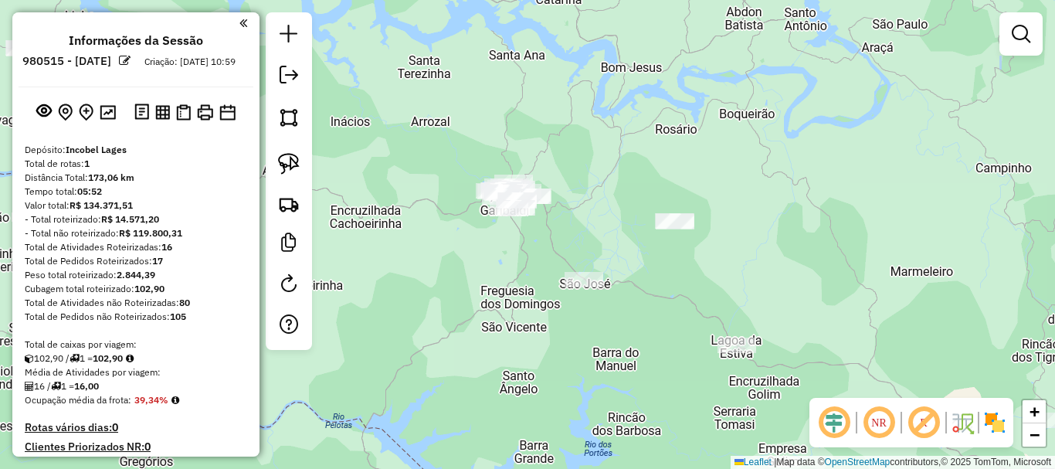
drag, startPoint x: 524, startPoint y: 181, endPoint x: 544, endPoint y: 207, distance: 32.6
click at [576, 208] on div "Janela de atendimento Grade de atendimento Capacidade Transportadoras Veículos …" at bounding box center [527, 234] width 1055 height 469
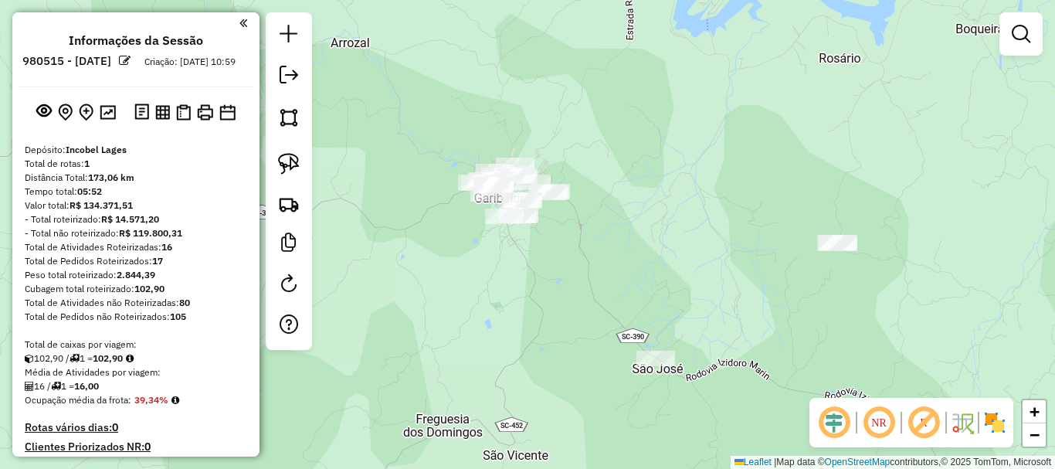
drag, startPoint x: 600, startPoint y: 222, endPoint x: 591, endPoint y: 236, distance: 16.7
click at [591, 236] on div "Janela de atendimento Grade de atendimento Capacidade Transportadoras Veículos …" at bounding box center [527, 234] width 1055 height 469
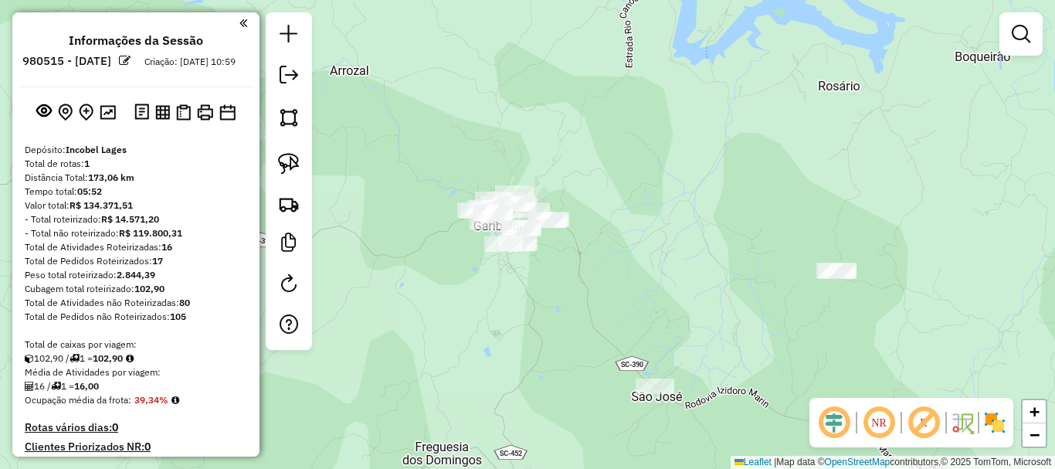
drag, startPoint x: 581, startPoint y: 229, endPoint x: 585, endPoint y: 239, distance: 10.8
click at [585, 239] on div "Janela de atendimento Grade de atendimento Capacidade Transportadoras Veículos …" at bounding box center [527, 234] width 1055 height 469
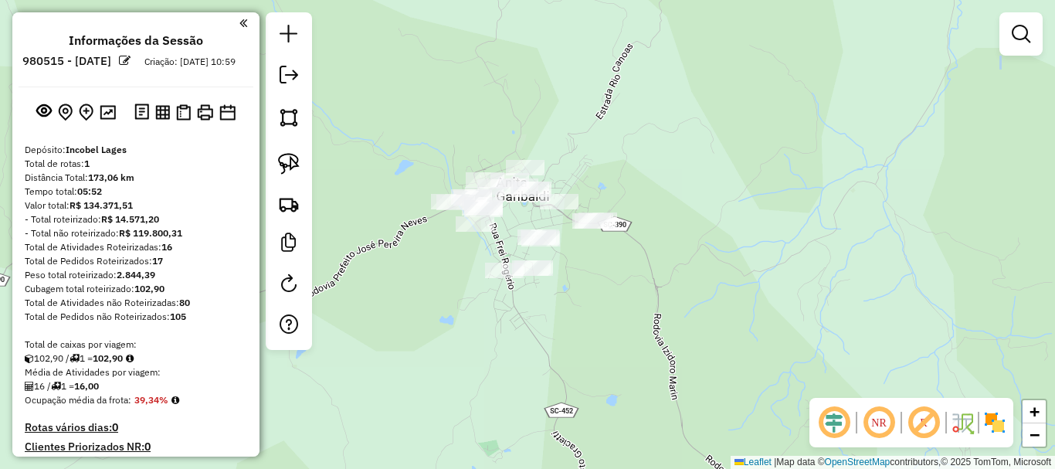
drag, startPoint x: 515, startPoint y: 216, endPoint x: 527, endPoint y: 225, distance: 14.4
click at [527, 225] on div "Janela de atendimento Grade de atendimento Capacidade Transportadoras Veículos …" at bounding box center [527, 234] width 1055 height 469
click at [525, 219] on div "Janela de atendimento Grade de atendimento Capacidade Transportadoras Veículos …" at bounding box center [527, 234] width 1055 height 469
drag, startPoint x: 295, startPoint y: 153, endPoint x: 422, endPoint y: 259, distance: 165.5
click at [295, 154] on img at bounding box center [289, 164] width 22 height 22
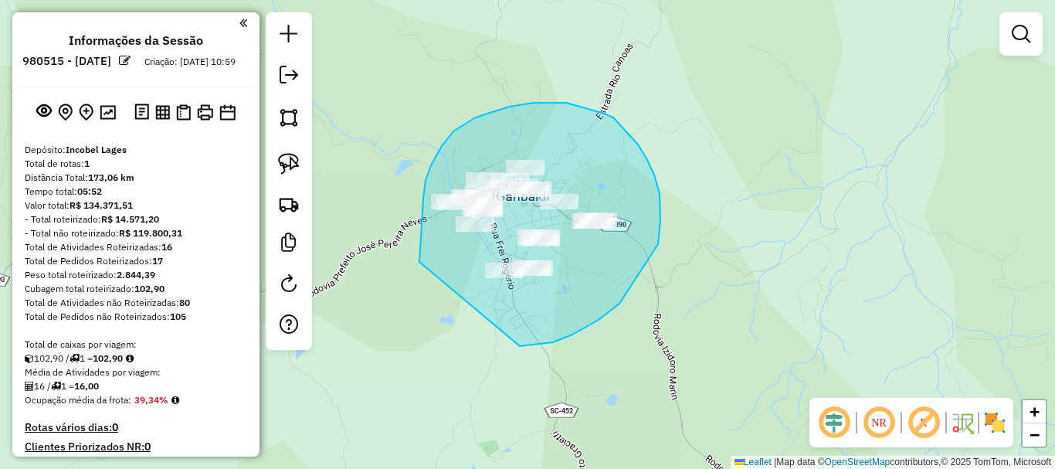
drag, startPoint x: 419, startPoint y: 262, endPoint x: 473, endPoint y: 330, distance: 86.8
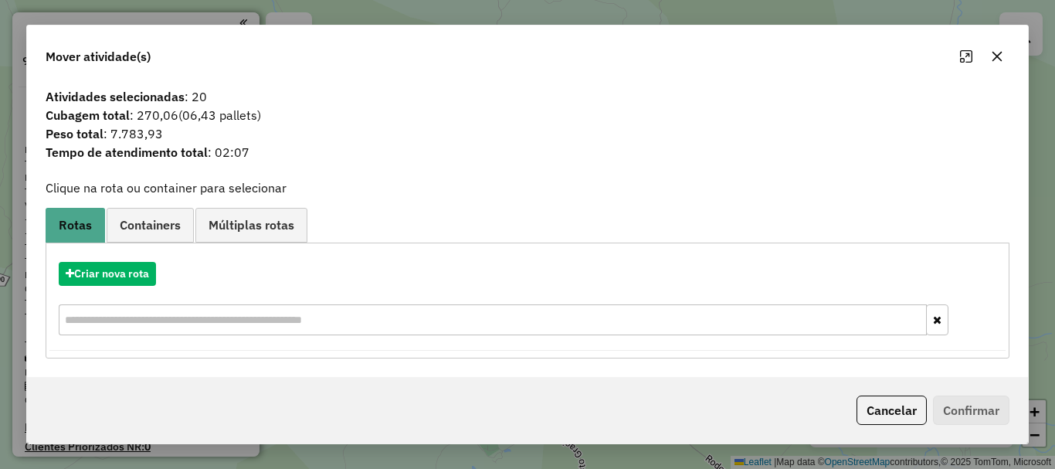
click at [996, 63] on button "button" at bounding box center [997, 56] width 25 height 25
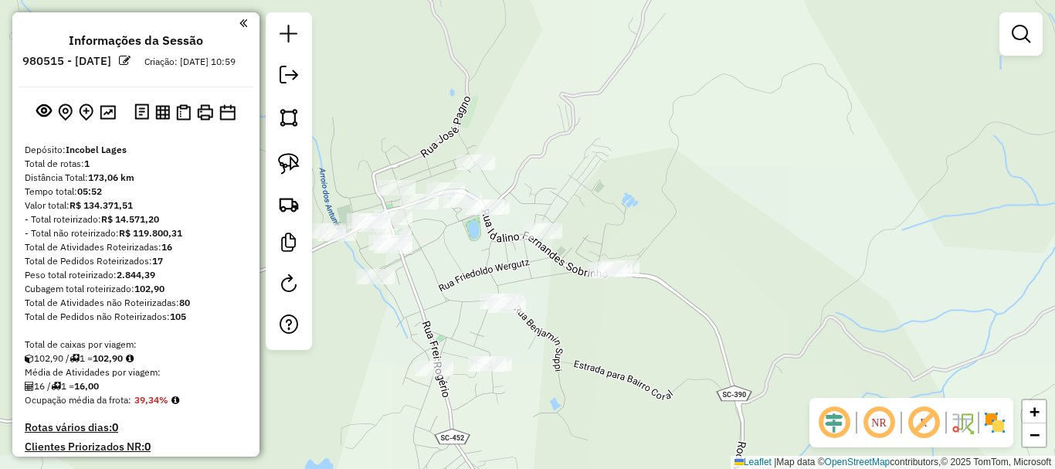
drag, startPoint x: 518, startPoint y: 252, endPoint x: 658, endPoint y: 172, distance: 160.8
click at [649, 184] on div "Janela de atendimento Grade de atendimento Capacidade Transportadoras Veículos …" at bounding box center [527, 234] width 1055 height 469
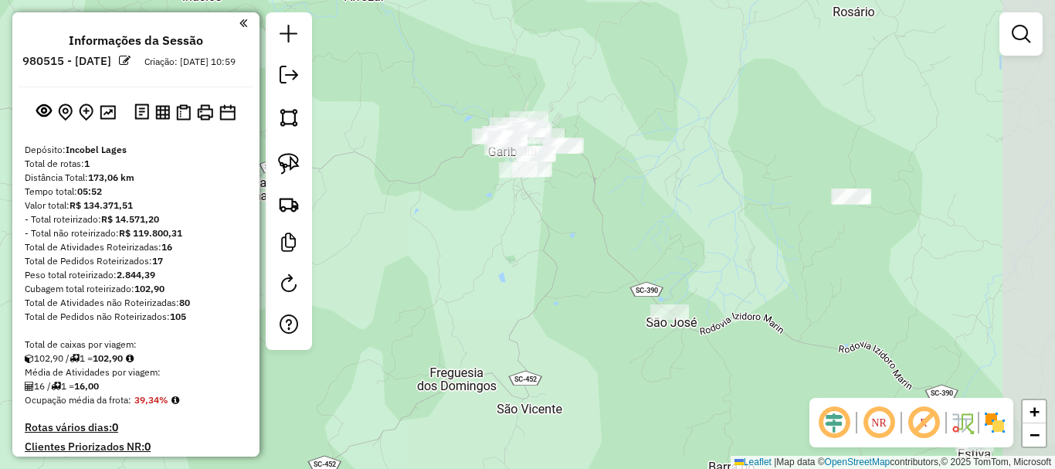
drag, startPoint x: 780, startPoint y: 218, endPoint x: 701, endPoint y: 192, distance: 83.0
click at [707, 191] on div "Janela de atendimento Grade de atendimento Capacidade Transportadoras Veículos …" at bounding box center [527, 234] width 1055 height 469
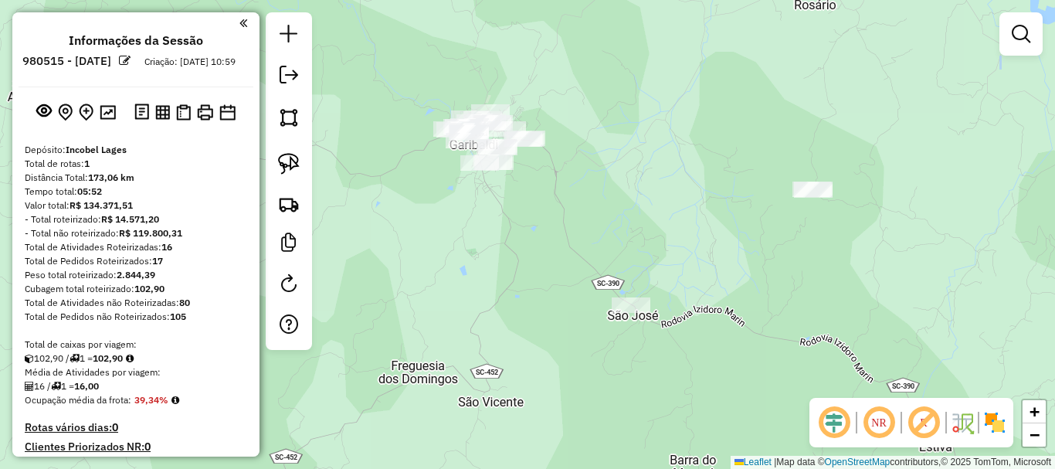
drag, startPoint x: 690, startPoint y: 211, endPoint x: 628, endPoint y: 198, distance: 63.0
click at [637, 202] on div "Janela de atendimento Grade de atendimento Capacidade Transportadoras Veículos …" at bounding box center [527, 234] width 1055 height 469
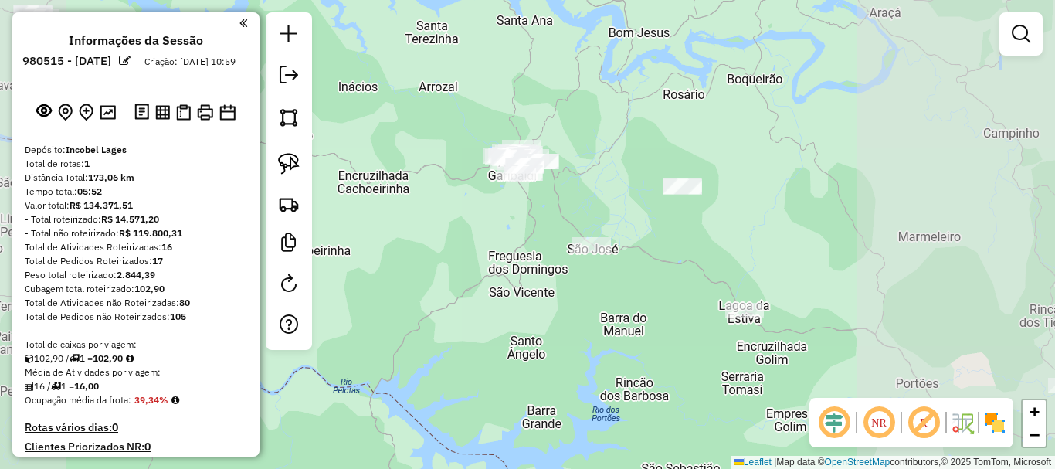
drag, startPoint x: 698, startPoint y: 221, endPoint x: 685, endPoint y: 226, distance: 14.2
click at [685, 226] on div "Janela de atendimento Grade de atendimento Capacidade Transportadoras Veículos …" at bounding box center [527, 234] width 1055 height 469
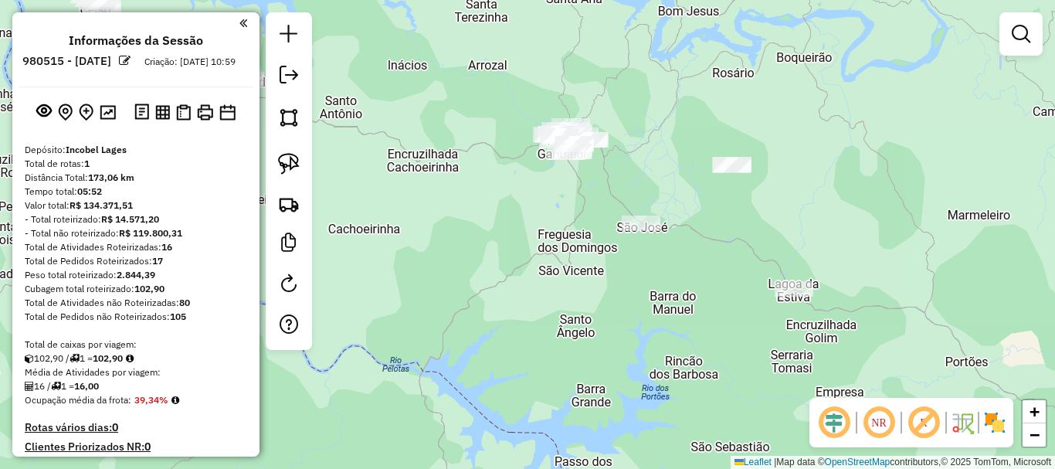
drag, startPoint x: 393, startPoint y: 190, endPoint x: 405, endPoint y: 179, distance: 16.4
click at [432, 180] on div "Janela de atendimento Grade de atendimento Capacidade Transportadoras Veículos …" at bounding box center [527, 234] width 1055 height 469
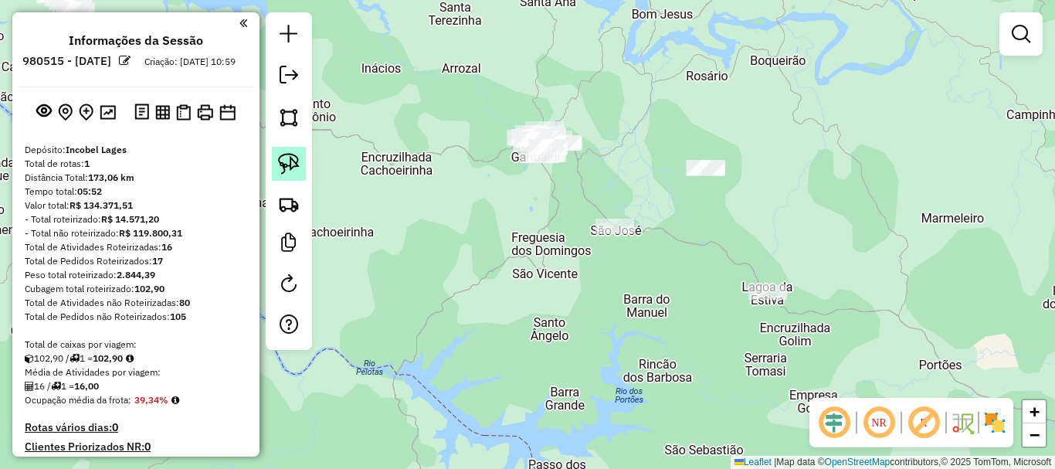
click at [289, 161] on img at bounding box center [289, 164] width 22 height 22
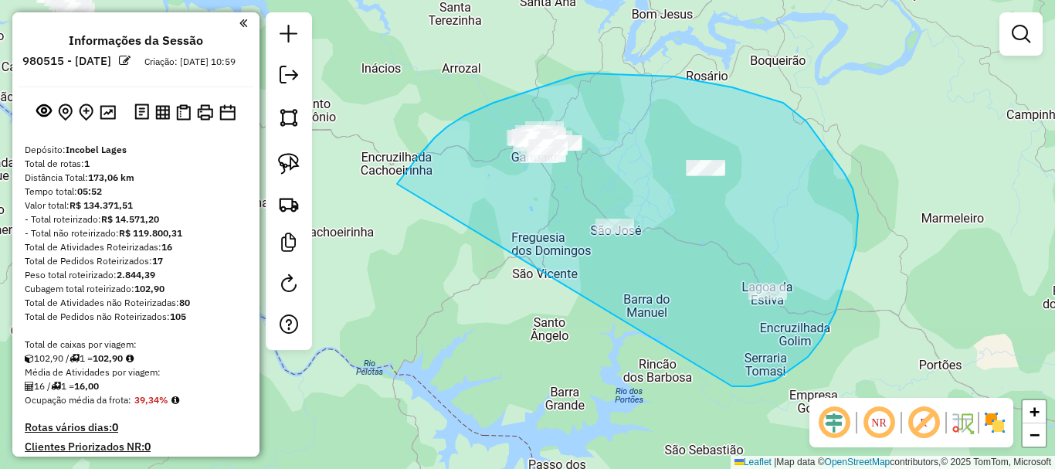
drag, startPoint x: 407, startPoint y: 171, endPoint x: 682, endPoint y: 377, distance: 343.6
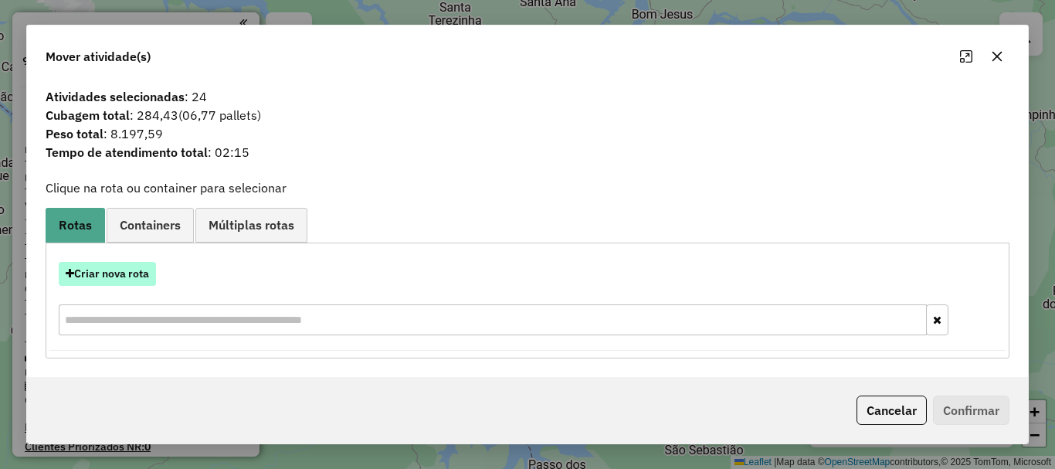
click at [149, 275] on button "Criar nova rota" at bounding box center [107, 274] width 97 height 24
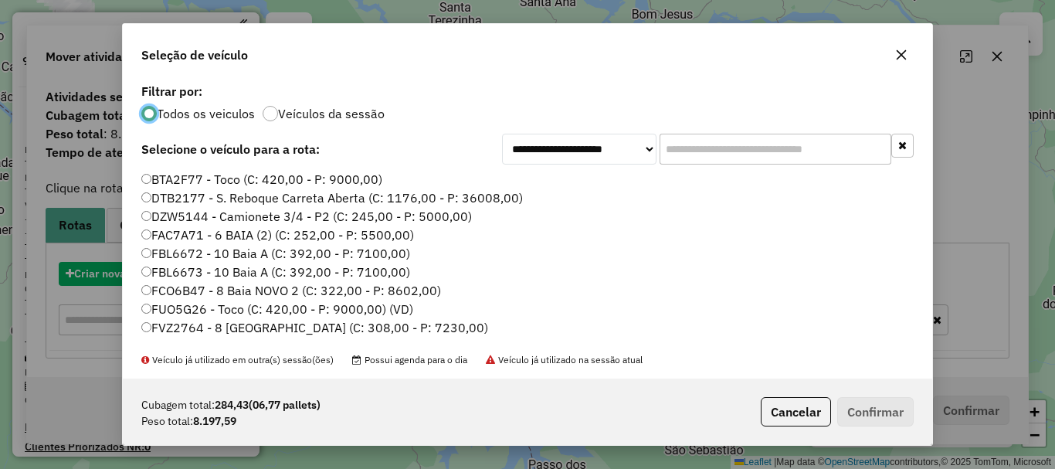
scroll to position [8, 5]
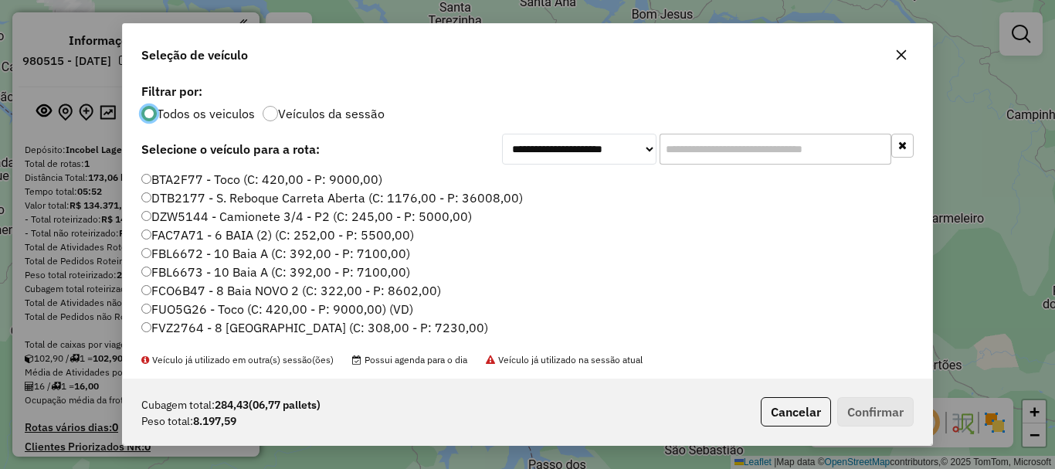
click at [703, 147] on input "text" at bounding box center [775, 149] width 232 height 31
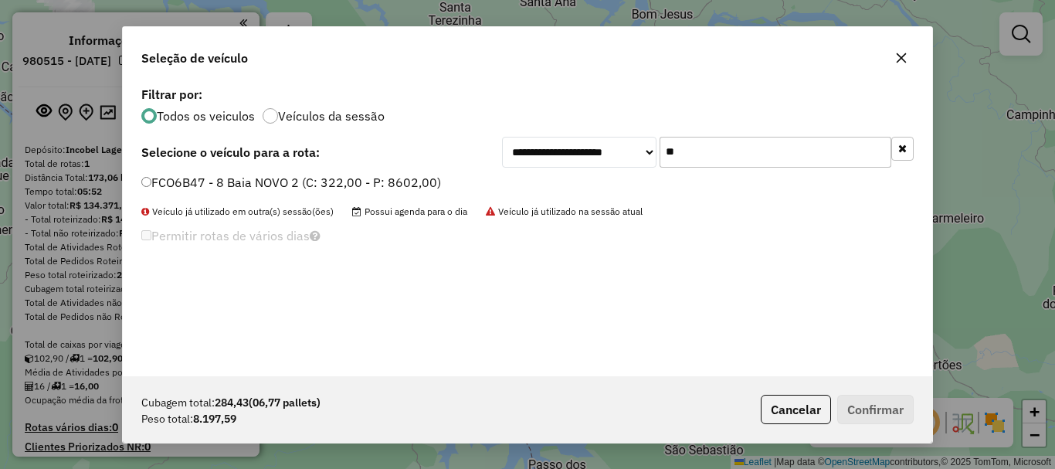
type input "**"
click at [166, 175] on label "FCO6B47 - 8 Baia NOVO 2 (C: 322,00 - P: 8602,00)" at bounding box center [291, 182] width 300 height 19
click at [853, 392] on div "Cubagem total: 284,43 (06,77 pallets) Peso total: 8.197,59 Cancelar Confirmar" at bounding box center [527, 409] width 809 height 66
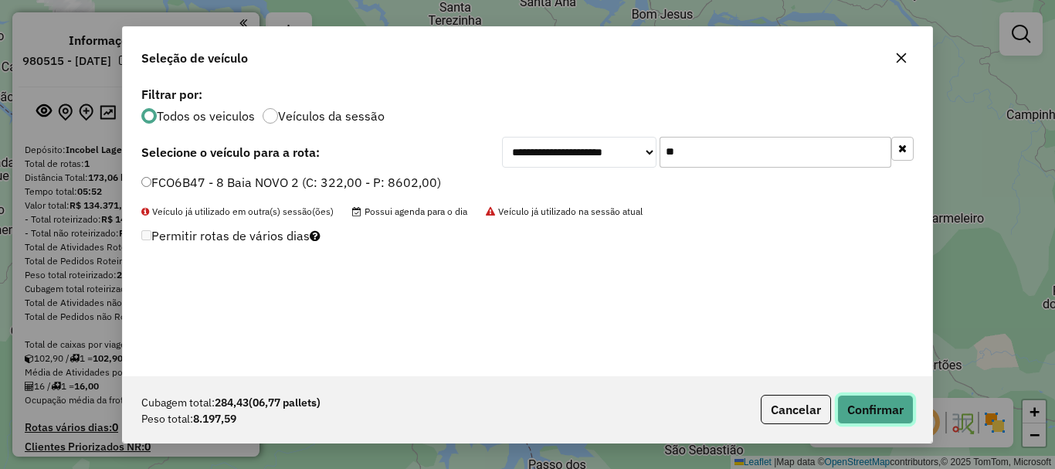
click at [851, 395] on button "Confirmar" at bounding box center [875, 409] width 76 height 29
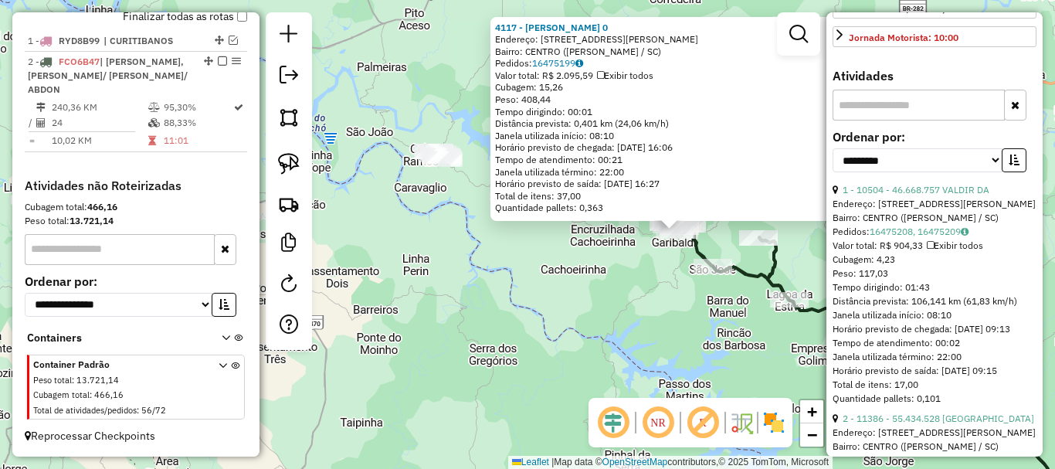
scroll to position [463, 0]
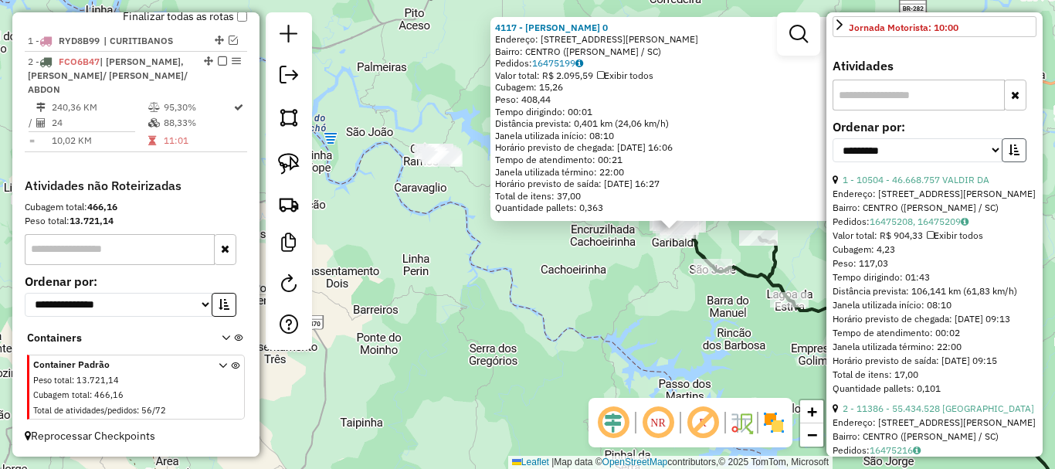
click at [1011, 155] on icon "button" at bounding box center [1013, 149] width 11 height 11
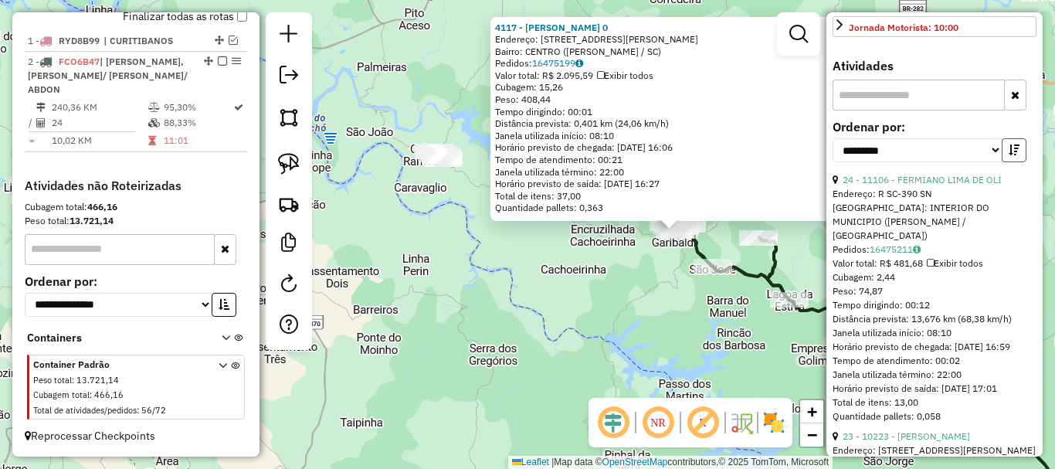
click at [1011, 155] on icon "button" at bounding box center [1013, 149] width 11 height 11
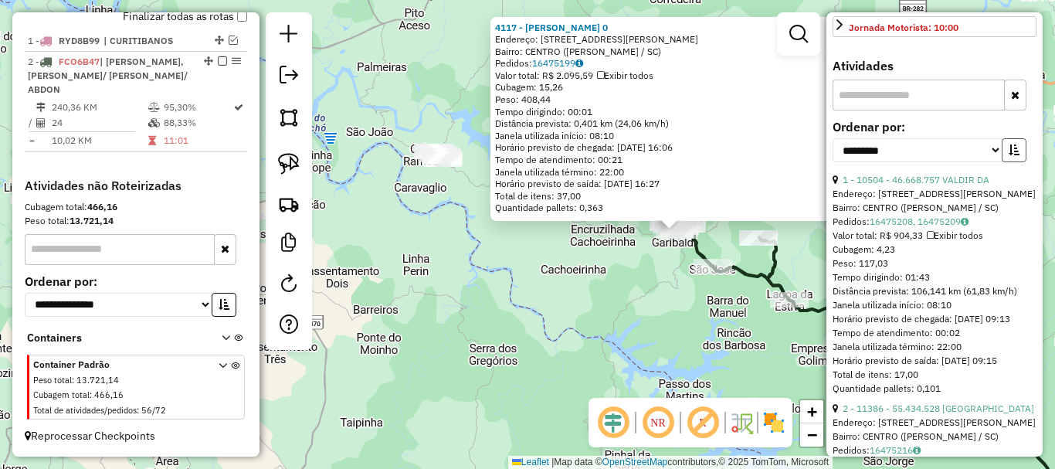
click at [1011, 155] on icon "button" at bounding box center [1013, 149] width 11 height 11
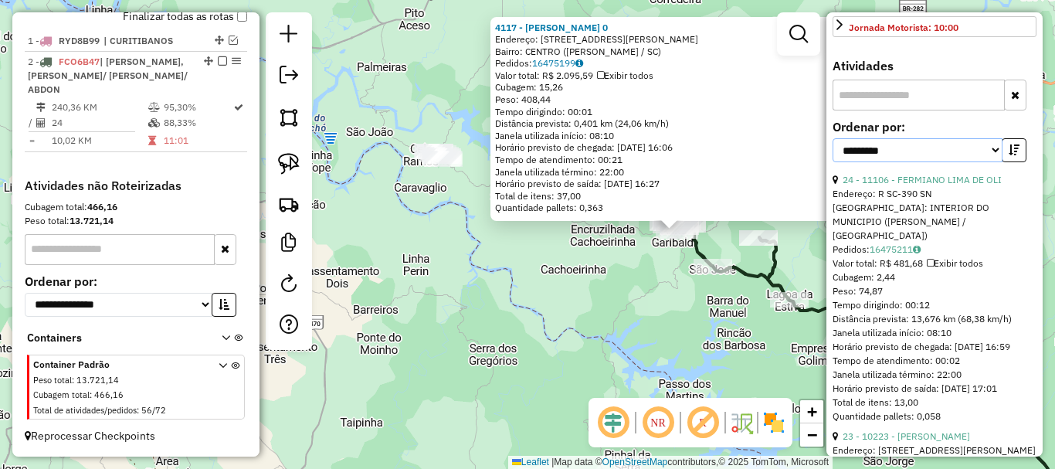
click at [968, 161] on select "**********" at bounding box center [917, 150] width 170 height 24
select select "*********"
click at [832, 152] on select "**********" at bounding box center [917, 150] width 170 height 24
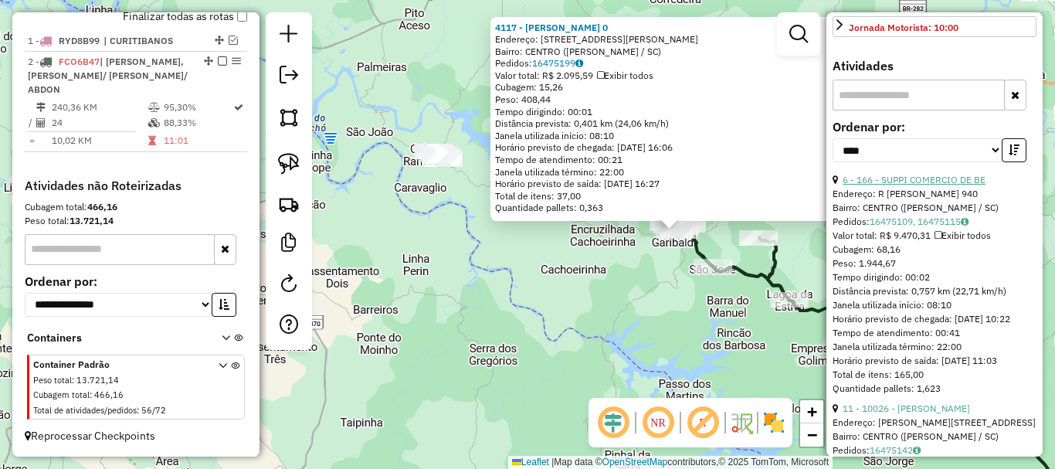
click at [929, 185] on link "6 - 166 - SUPPI COMERCIO DE BE" at bounding box center [913, 180] width 143 height 12
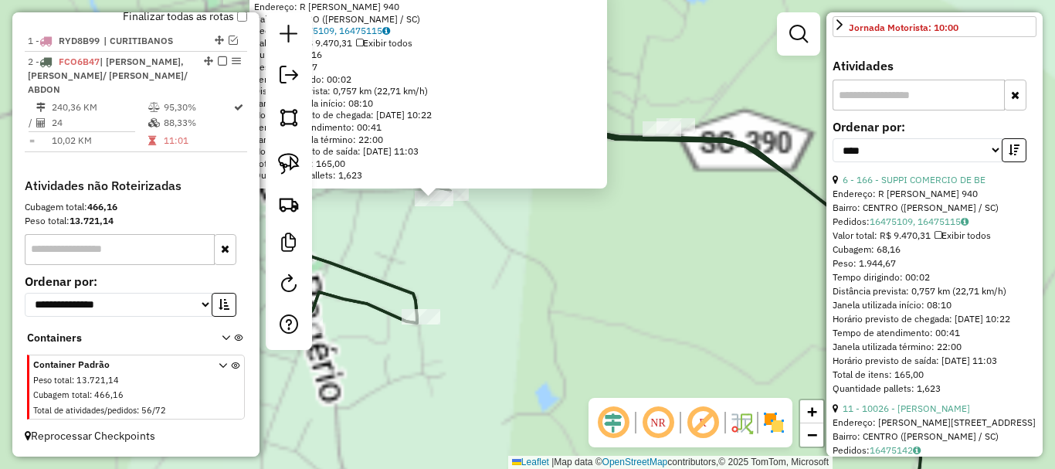
drag, startPoint x: 505, startPoint y: 244, endPoint x: 523, endPoint y: 303, distance: 61.3
click at [536, 332] on div "166 - SUPPI COMERCIO DE BE Endereço: R [PERSON_NAME] 940 Bairro: CENTRO ([PERSO…" at bounding box center [527, 234] width 1055 height 469
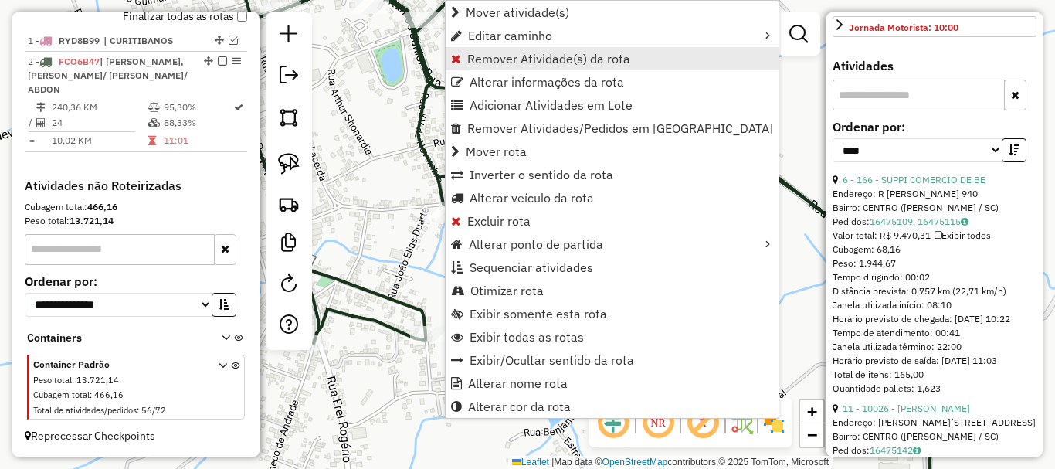
click at [483, 50] on link "Remover Atividade(s) da rota" at bounding box center [612, 58] width 333 height 23
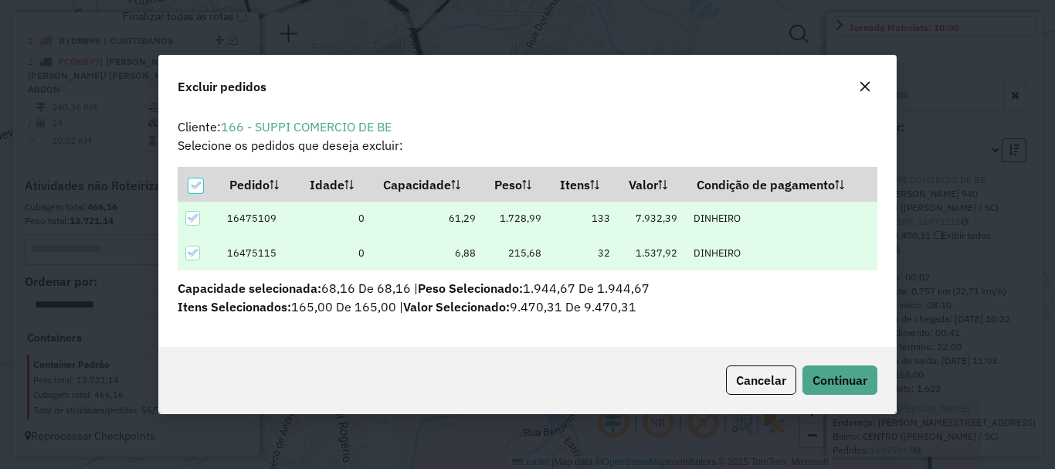
scroll to position [9, 5]
click at [841, 385] on span "Continuar" at bounding box center [839, 379] width 55 height 15
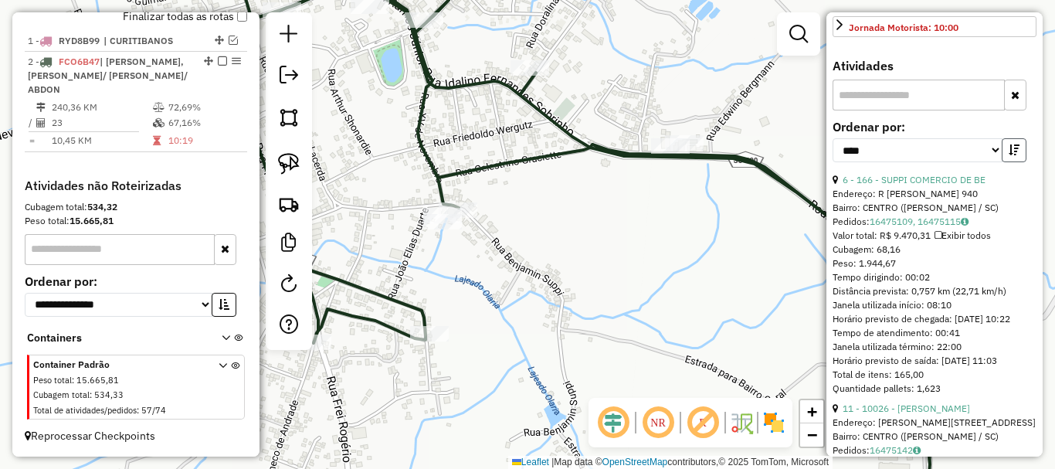
click at [1015, 155] on icon "button" at bounding box center [1013, 149] width 11 height 11
click at [938, 185] on link "10 - 10026 - [PERSON_NAME]" at bounding box center [905, 180] width 127 height 12
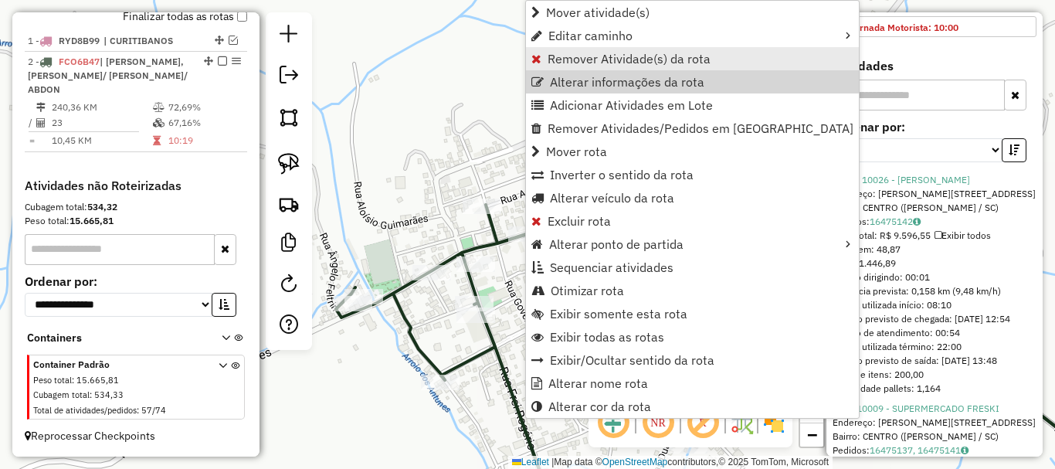
click at [554, 63] on span "Remover Atividade(s) da rota" at bounding box center [628, 59] width 163 height 12
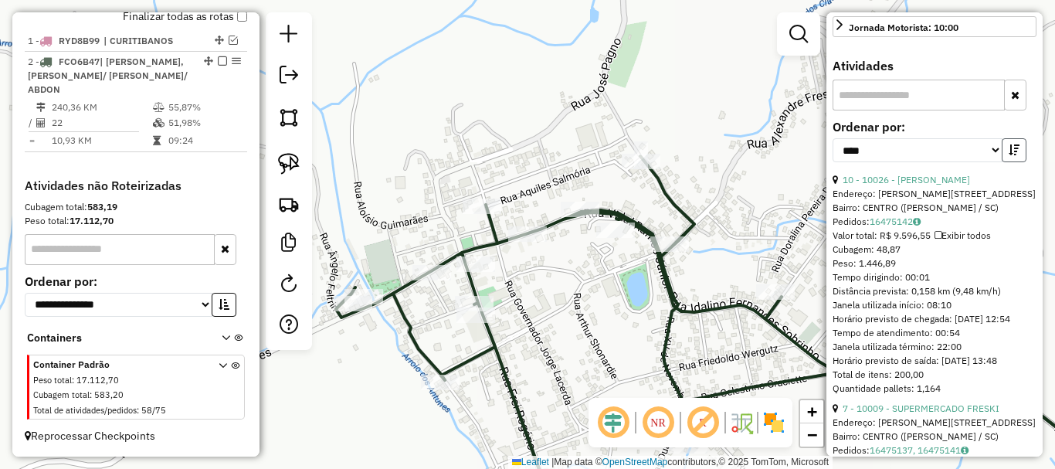
click at [1010, 155] on icon "button" at bounding box center [1013, 149] width 11 height 11
click at [965, 185] on link "7 - 10009 - SUPERMERCADO FRESKI" at bounding box center [920, 180] width 157 height 12
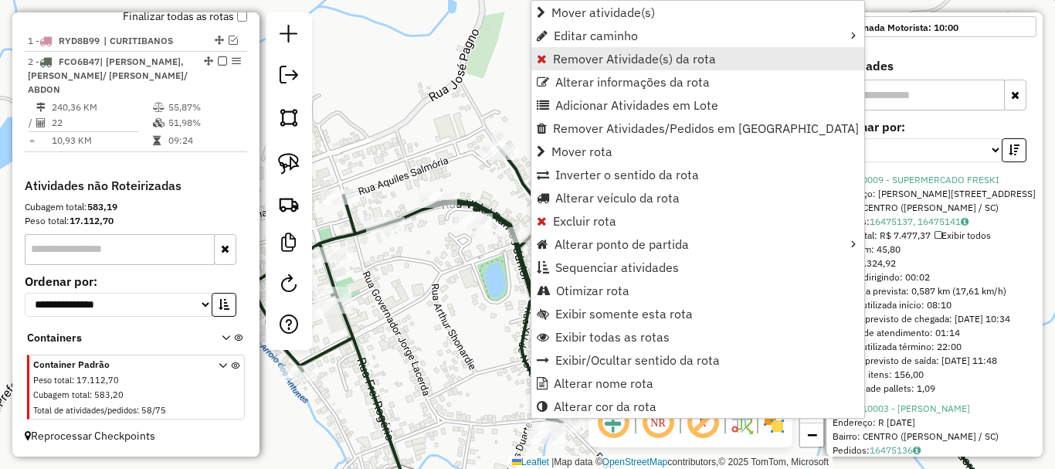
click at [572, 53] on span "Remover Atividade(s) da rota" at bounding box center [634, 59] width 163 height 12
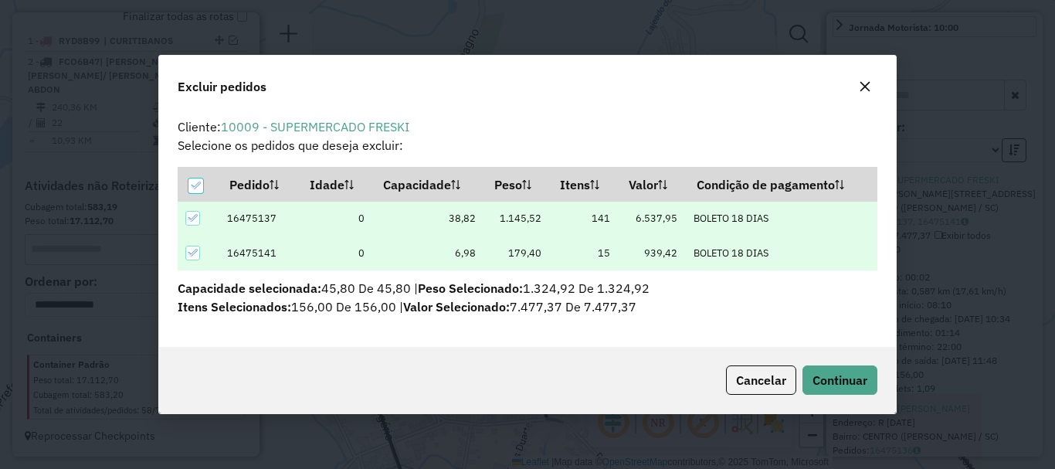
scroll to position [0, 0]
click at [836, 381] on span "Continuar" at bounding box center [839, 379] width 55 height 15
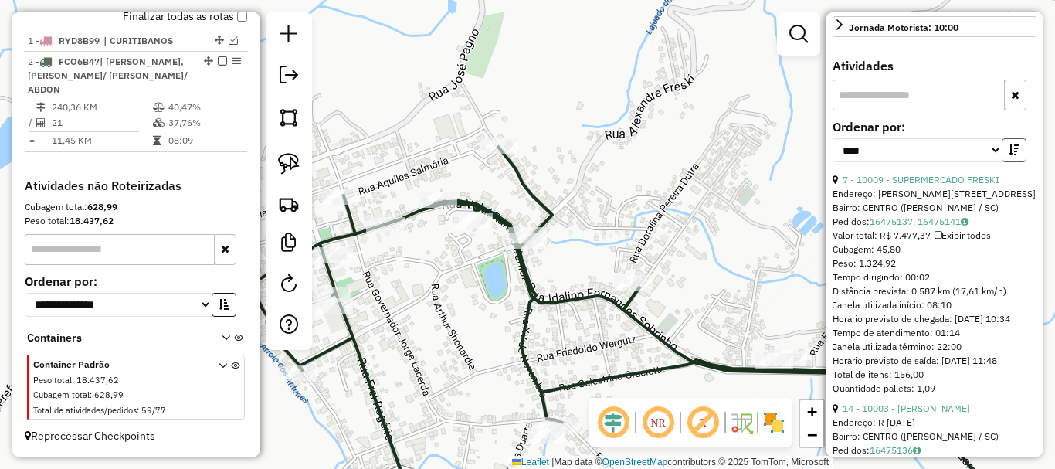
click at [1009, 155] on icon "button" at bounding box center [1013, 149] width 11 height 11
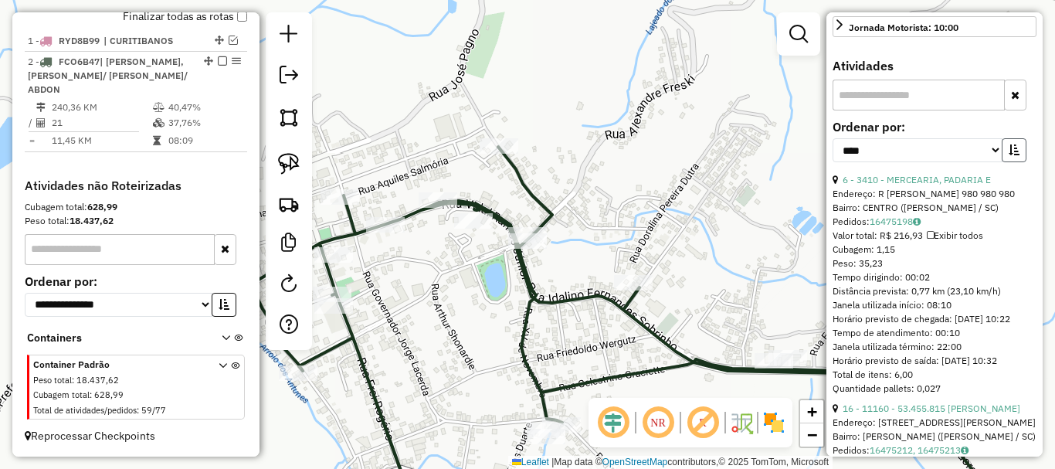
click at [1009, 155] on icon "button" at bounding box center [1013, 149] width 11 height 11
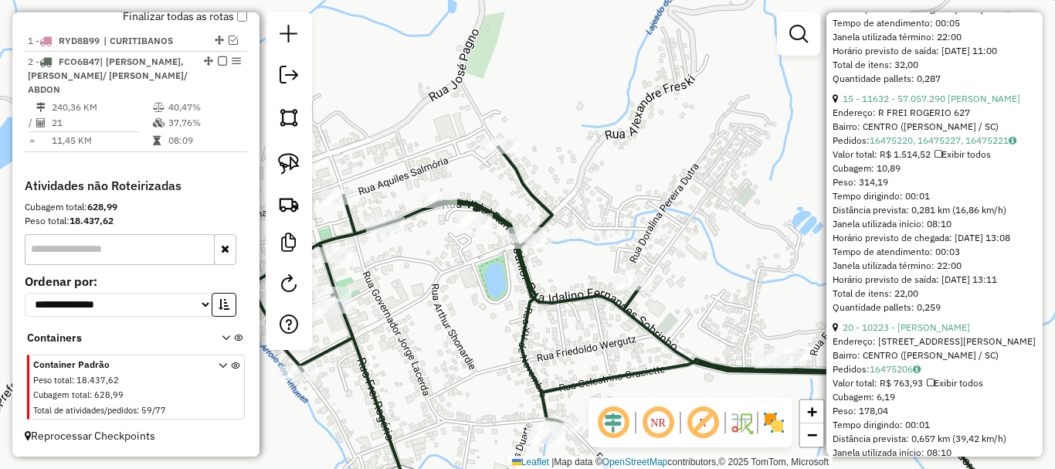
scroll to position [1544, 0]
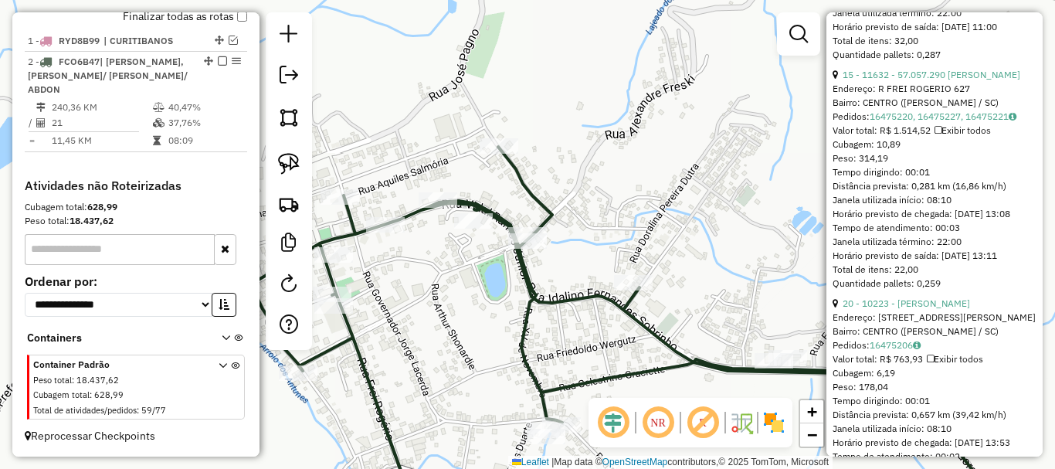
drag, startPoint x: 811, startPoint y: 279, endPoint x: 422, endPoint y: 178, distance: 401.4
click at [809, 278] on div "Janela de atendimento Grade de atendimento Capacidade Transportadoras Veículos …" at bounding box center [527, 234] width 1055 height 469
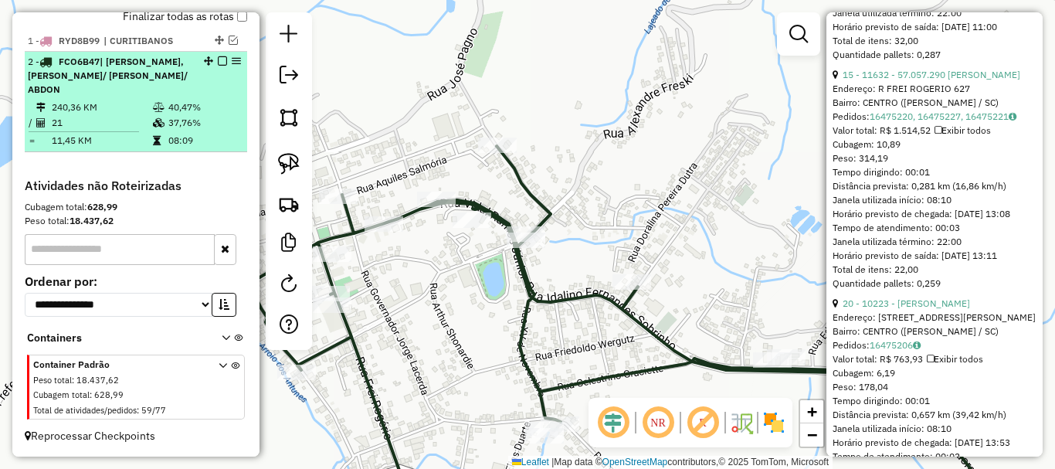
click at [218, 66] on em at bounding box center [222, 60] width 9 height 9
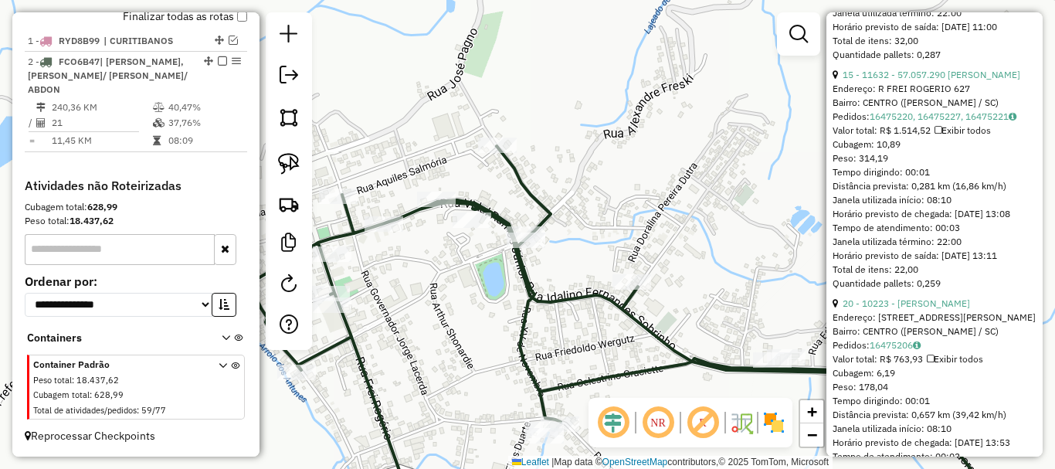
scroll to position [500, 0]
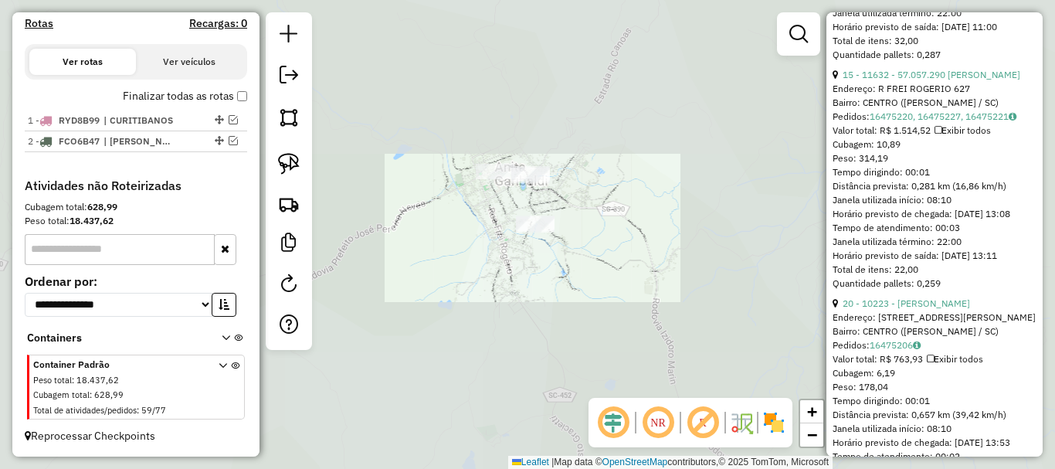
drag, startPoint x: 595, startPoint y: 192, endPoint x: 596, endPoint y: 175, distance: 17.8
click at [598, 176] on div "Janela de atendimento Grade de atendimento Capacidade Transportadoras Veículos …" at bounding box center [527, 234] width 1055 height 469
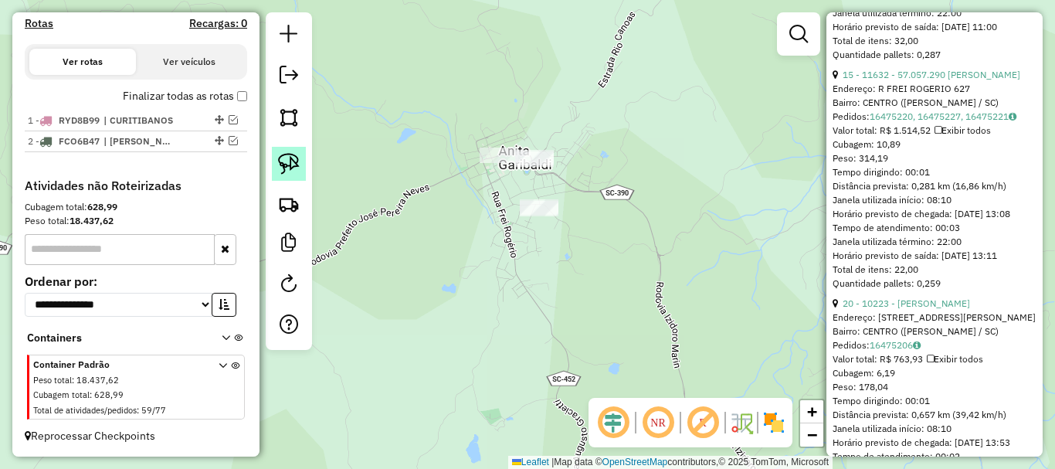
click at [289, 157] on img at bounding box center [289, 164] width 22 height 22
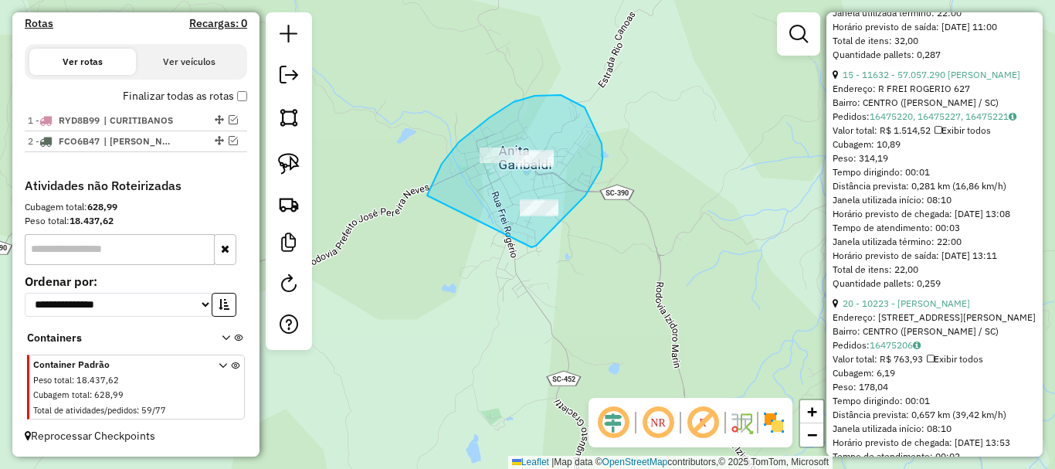
drag, startPoint x: 427, startPoint y: 195, endPoint x: 517, endPoint y: 244, distance: 102.6
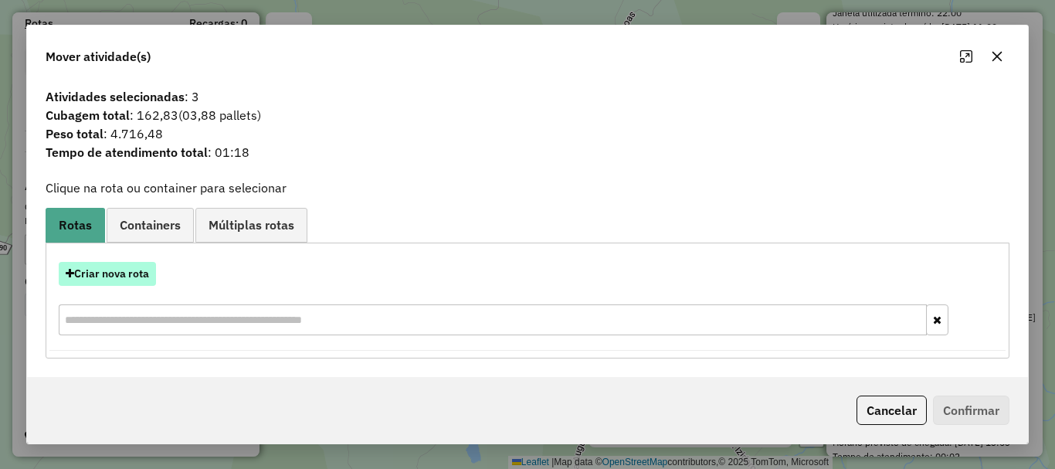
click at [123, 280] on button "Criar nova rota" at bounding box center [107, 274] width 97 height 24
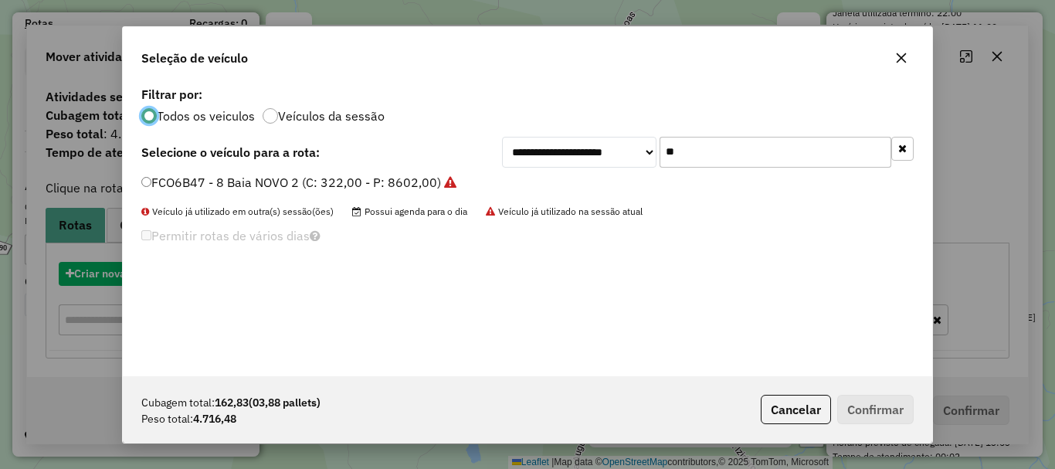
scroll to position [8, 5]
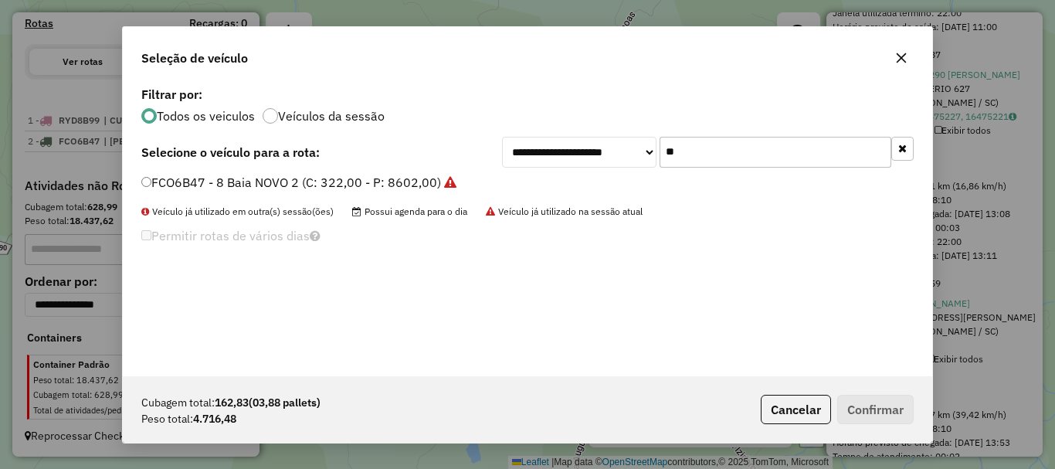
click at [719, 156] on input "**" at bounding box center [775, 152] width 232 height 31
type input "**"
drag, startPoint x: 161, startPoint y: 172, endPoint x: 280, endPoint y: 187, distance: 119.1
click at [161, 173] on div "**********" at bounding box center [527, 229] width 809 height 293
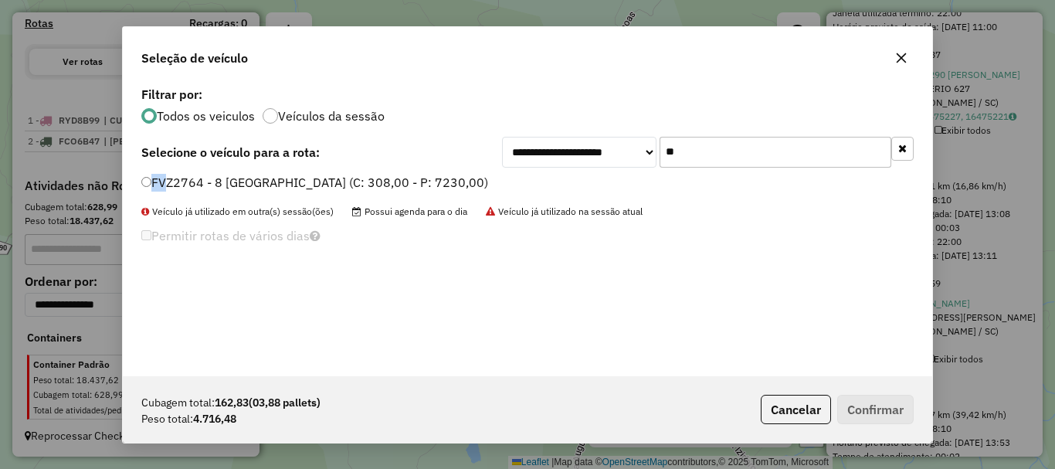
click at [152, 180] on label "FVZ2764 - 8 [GEOGRAPHIC_DATA] (C: 308,00 - P: 7230,00)" at bounding box center [314, 182] width 347 height 19
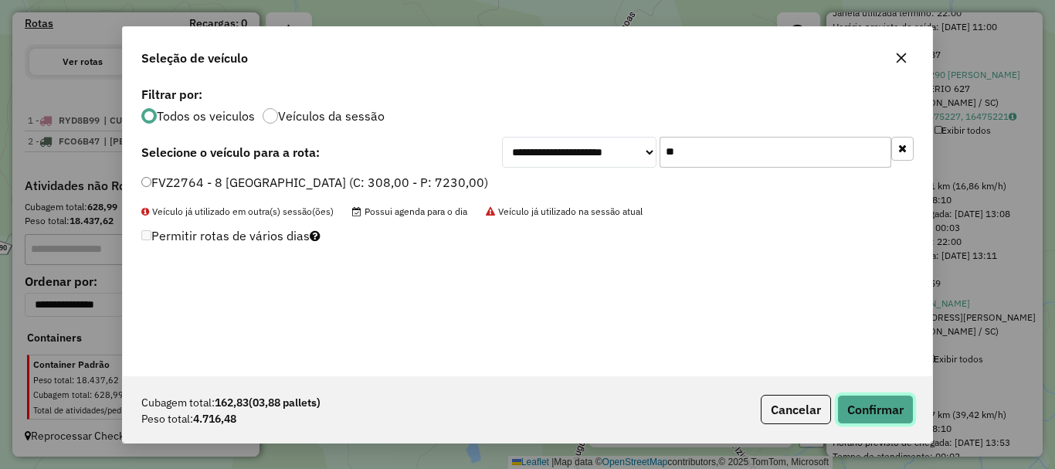
drag, startPoint x: 890, startPoint y: 421, endPoint x: 758, endPoint y: 398, distance: 134.1
click at [886, 419] on button "Confirmar" at bounding box center [875, 409] width 76 height 29
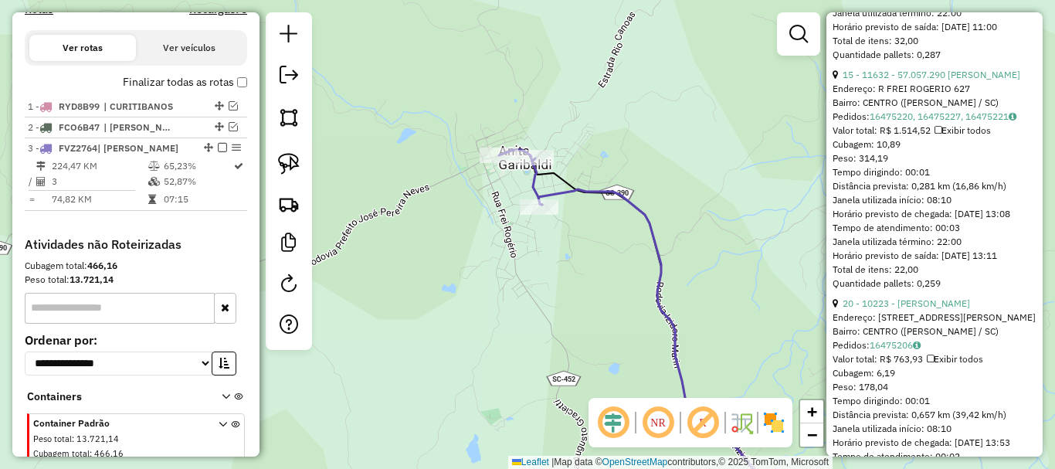
scroll to position [572, 0]
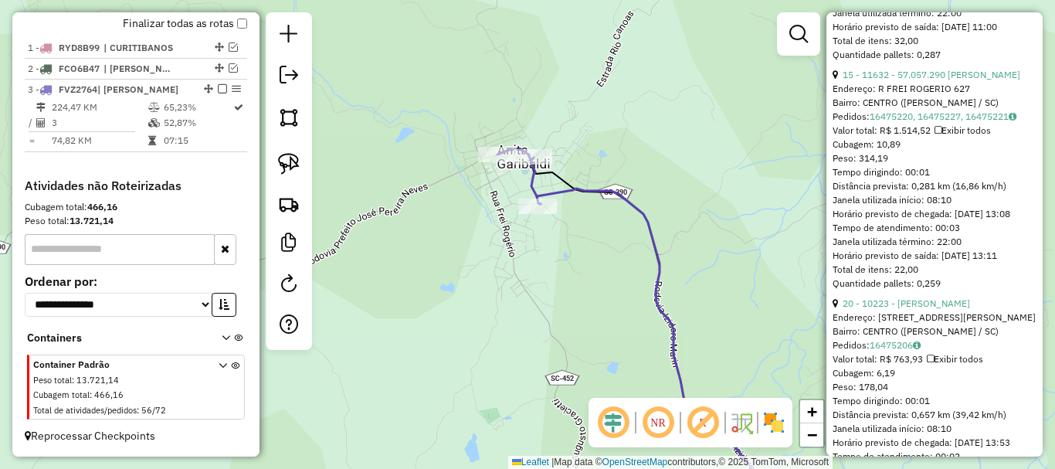
drag, startPoint x: 632, startPoint y: 309, endPoint x: 469, endPoint y: 212, distance: 189.1
click at [479, 212] on div "Janela de atendimento Grade de atendimento Capacidade Transportadoras Veículos …" at bounding box center [527, 234] width 1055 height 469
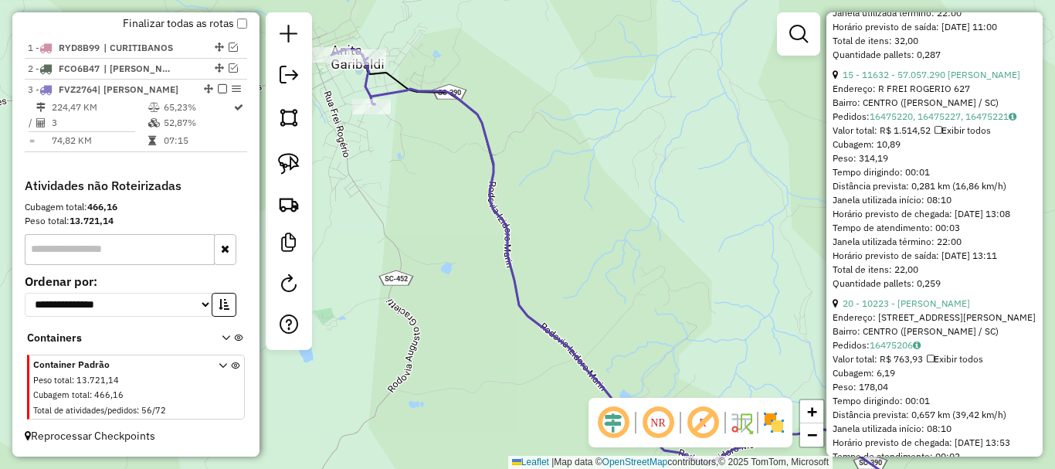
click at [218, 89] on em at bounding box center [222, 88] width 9 height 9
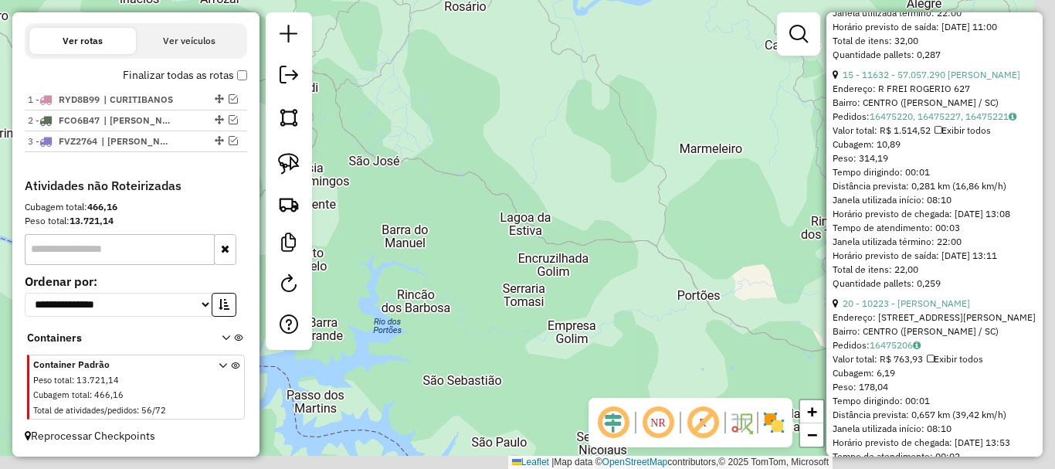
drag, startPoint x: 561, startPoint y: 213, endPoint x: 475, endPoint y: 154, distance: 103.9
click at [446, 147] on div "Janela de atendimento Grade de atendimento Capacidade Transportadoras Veículos …" at bounding box center [527, 234] width 1055 height 469
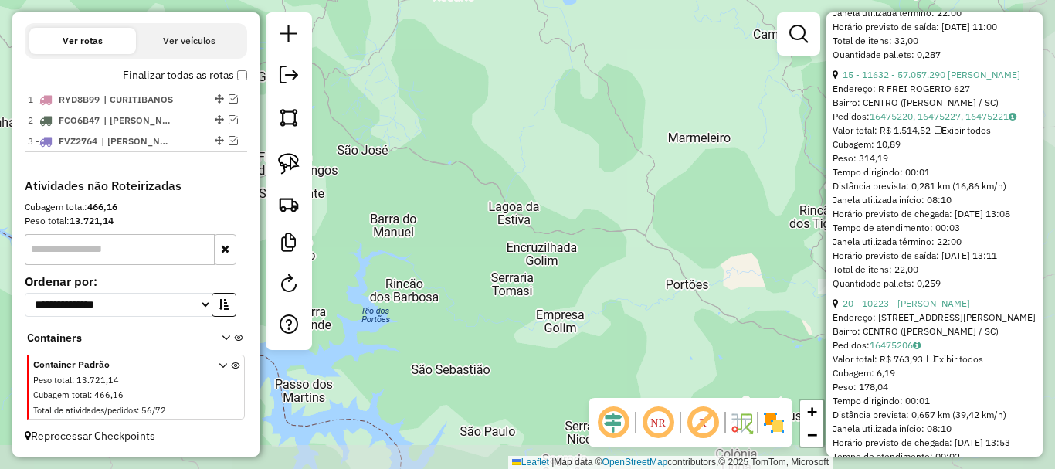
drag, startPoint x: 638, startPoint y: 223, endPoint x: 514, endPoint y: 158, distance: 139.9
click at [516, 158] on div "Janela de atendimento Grade de atendimento Capacidade Transportadoras Veículos …" at bounding box center [527, 234] width 1055 height 469
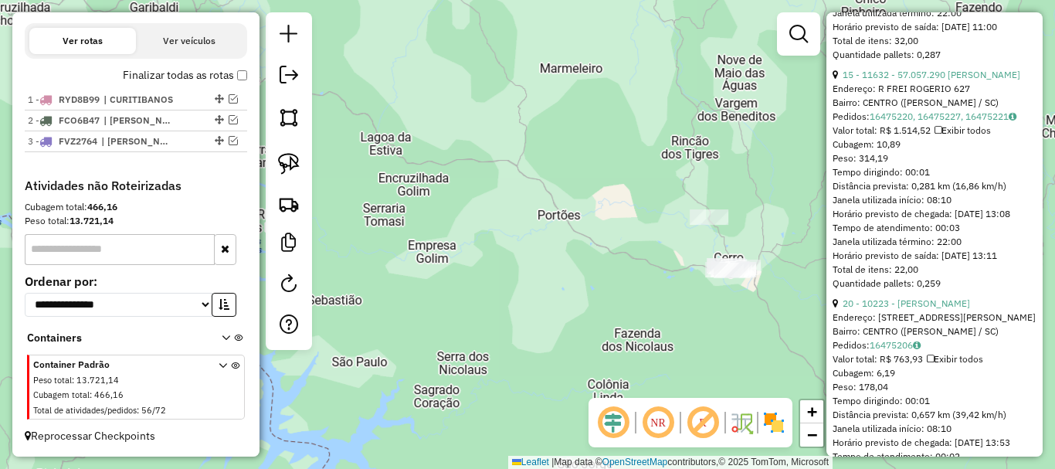
drag, startPoint x: 675, startPoint y: 215, endPoint x: 466, endPoint y: 125, distance: 226.9
click at [467, 127] on div "Janela de atendimento Grade de atendimento Capacidade Transportadoras Veículos …" at bounding box center [527, 234] width 1055 height 469
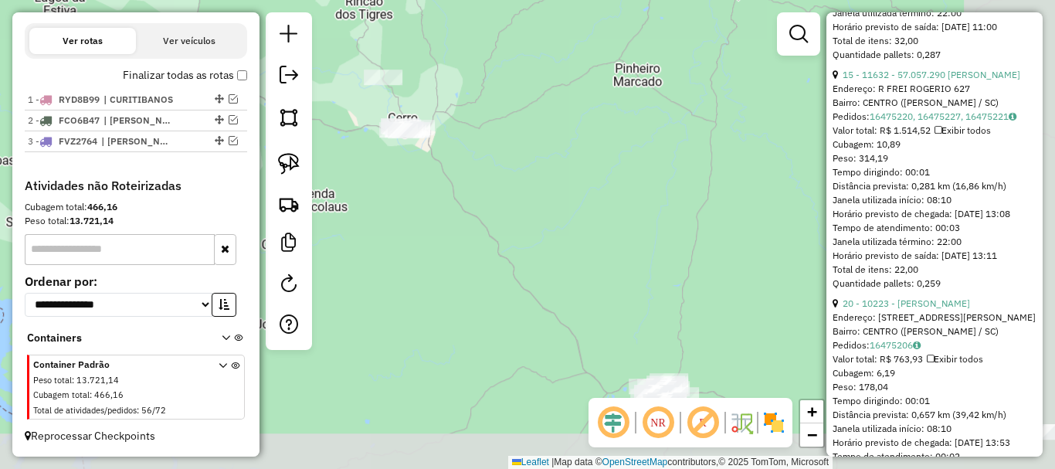
drag, startPoint x: 734, startPoint y: 236, endPoint x: 565, endPoint y: 170, distance: 181.4
click at [590, 177] on div "Janela de atendimento Grade de atendimento Capacidade Transportadoras Veículos …" at bounding box center [527, 234] width 1055 height 469
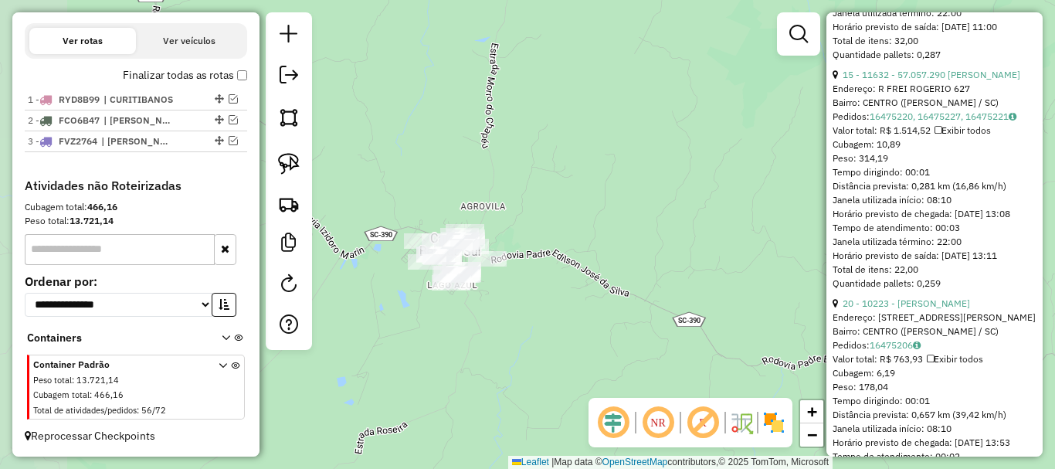
drag, startPoint x: 581, startPoint y: 273, endPoint x: 679, endPoint y: 152, distance: 155.4
click at [679, 152] on div "Janela de atendimento Grade de atendimento Capacidade Transportadoras Veículos …" at bounding box center [527, 234] width 1055 height 469
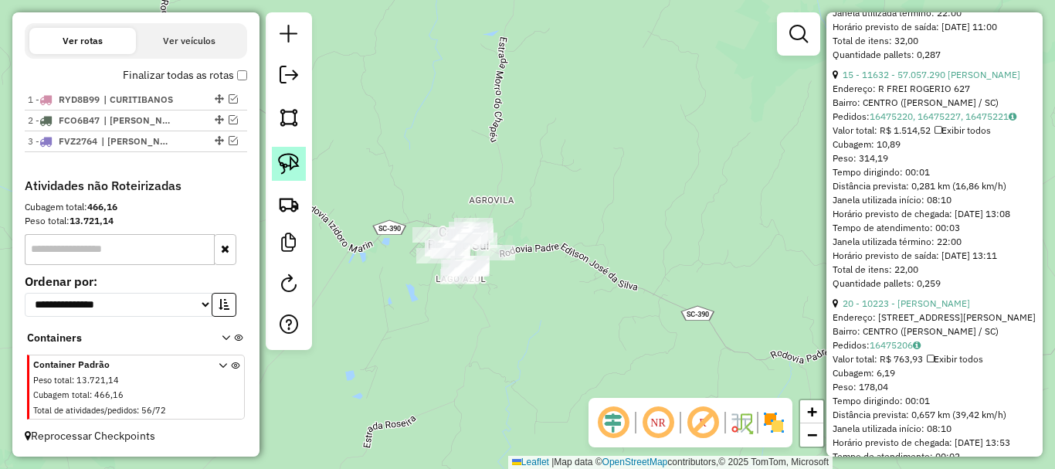
click at [293, 162] on img at bounding box center [289, 164] width 22 height 22
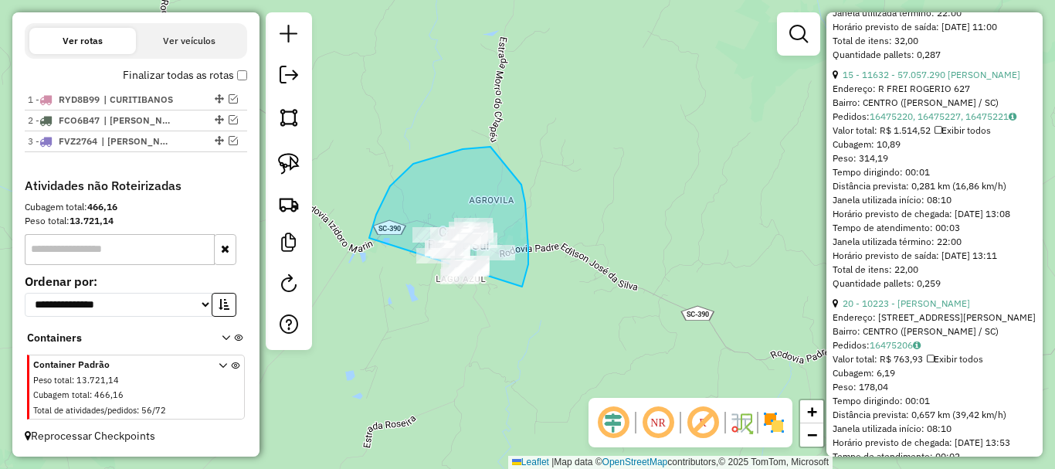
drag, startPoint x: 369, startPoint y: 238, endPoint x: 406, endPoint y: 297, distance: 70.1
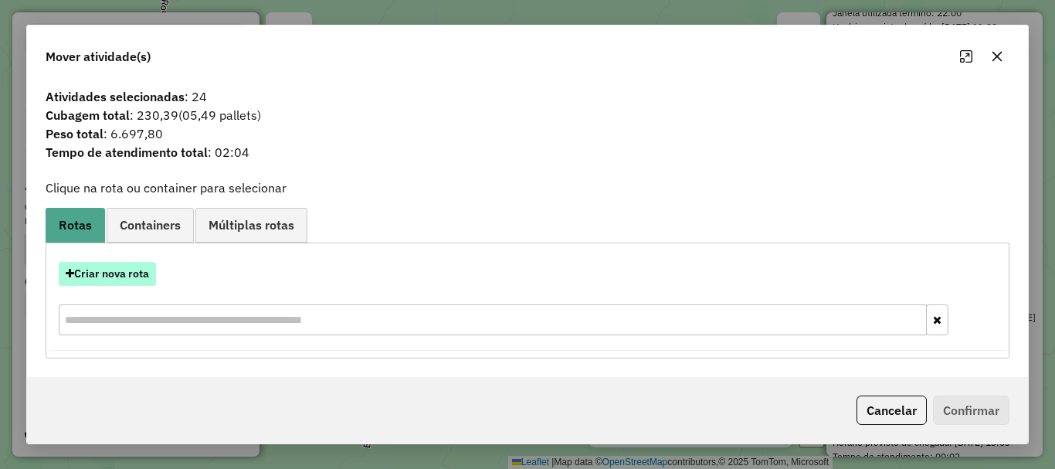
click at [119, 279] on button "Criar nova rota" at bounding box center [107, 274] width 97 height 24
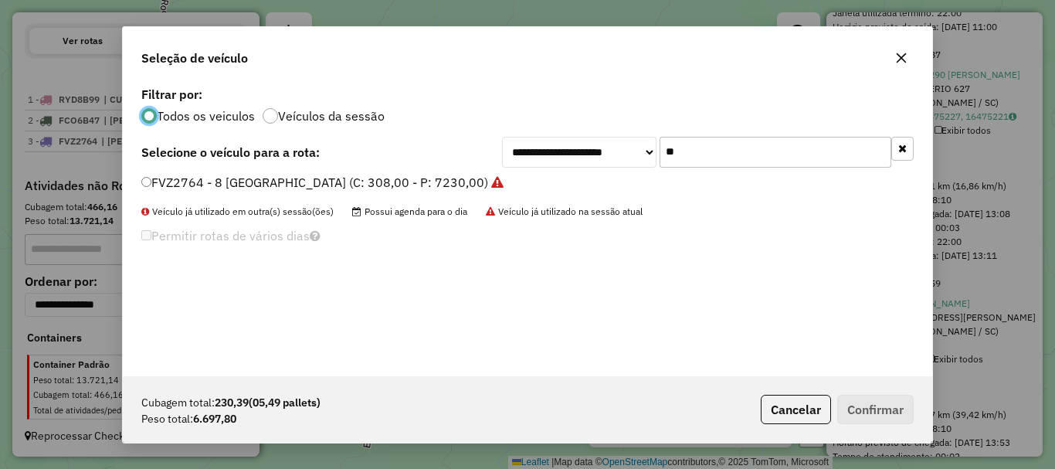
scroll to position [8, 5]
click at [717, 156] on input "**" at bounding box center [775, 152] width 232 height 31
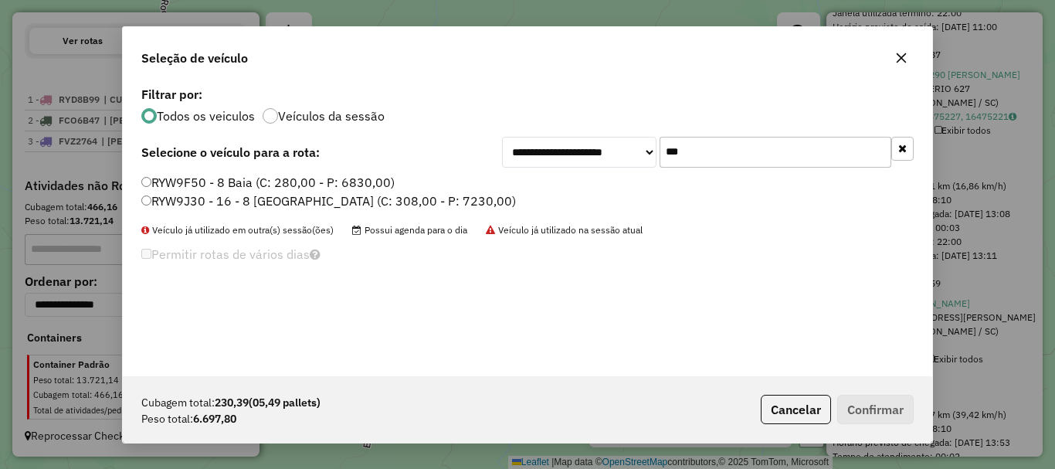
type input "***"
click at [192, 203] on label "RYW9J30 - 16 - 8 [GEOGRAPHIC_DATA] (C: 308,00 - P: 7230,00)" at bounding box center [328, 201] width 375 height 19
click at [853, 398] on button "Confirmar" at bounding box center [875, 409] width 76 height 29
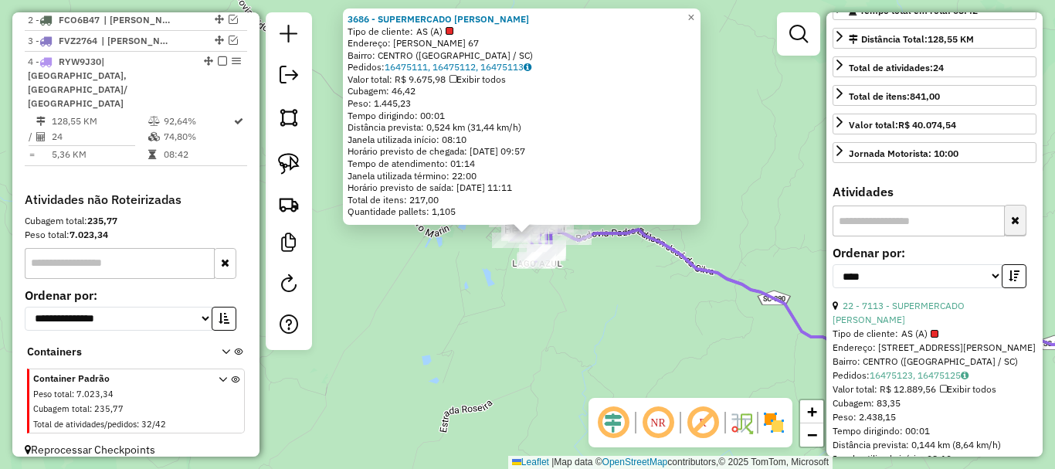
scroll to position [337, 0]
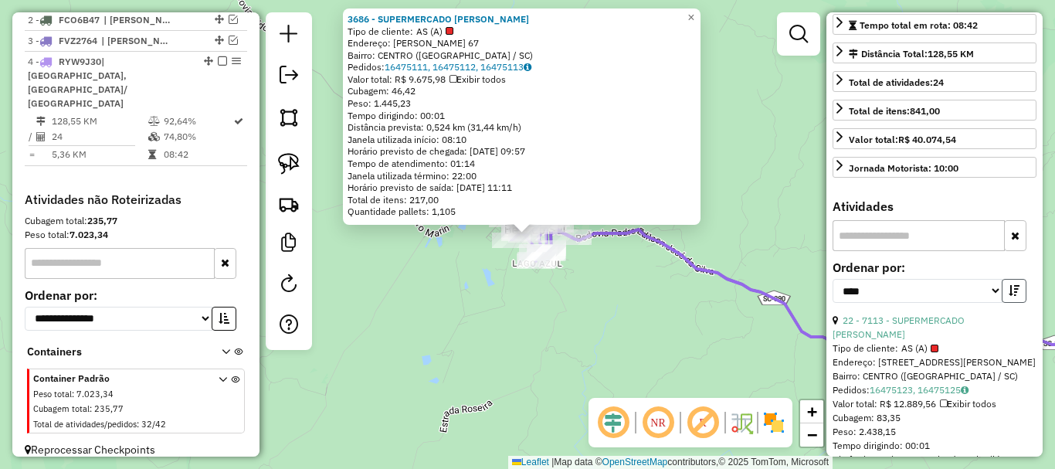
click at [1015, 296] on icon "button" at bounding box center [1013, 290] width 11 height 11
click at [1014, 296] on icon "button" at bounding box center [1013, 290] width 11 height 11
click at [964, 340] on link "22 - 7113 - SUPERMERCADO [PERSON_NAME]" at bounding box center [898, 326] width 132 height 25
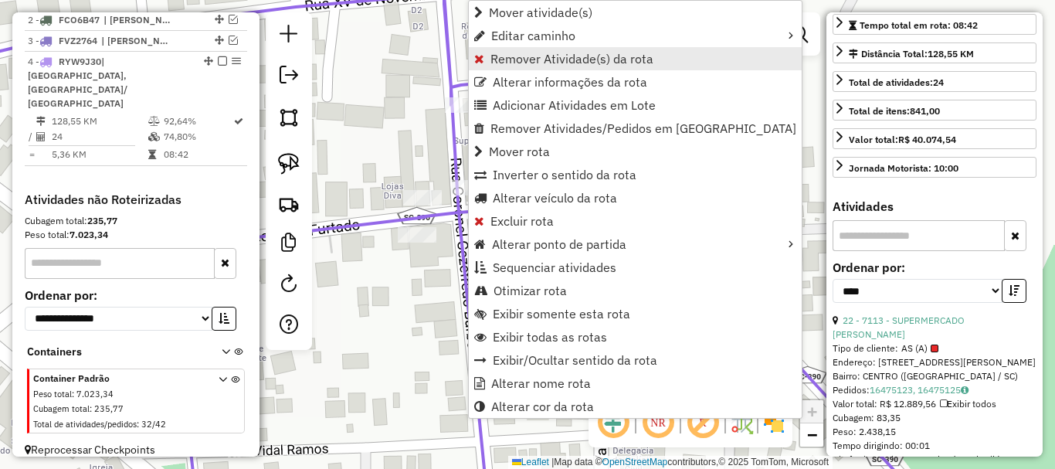
click at [511, 55] on span "Remover Atividade(s) da rota" at bounding box center [571, 59] width 163 height 12
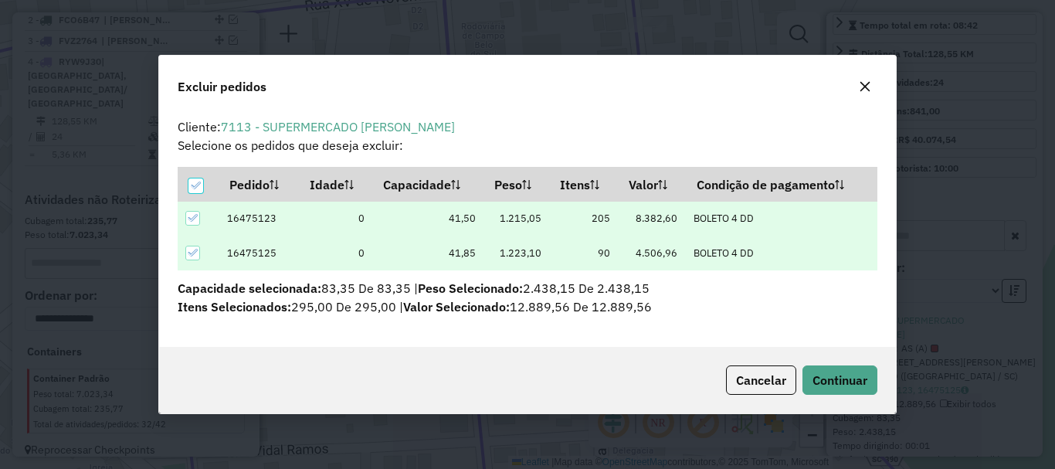
scroll to position [9, 5]
click at [812, 385] on span "Continuar" at bounding box center [839, 379] width 55 height 15
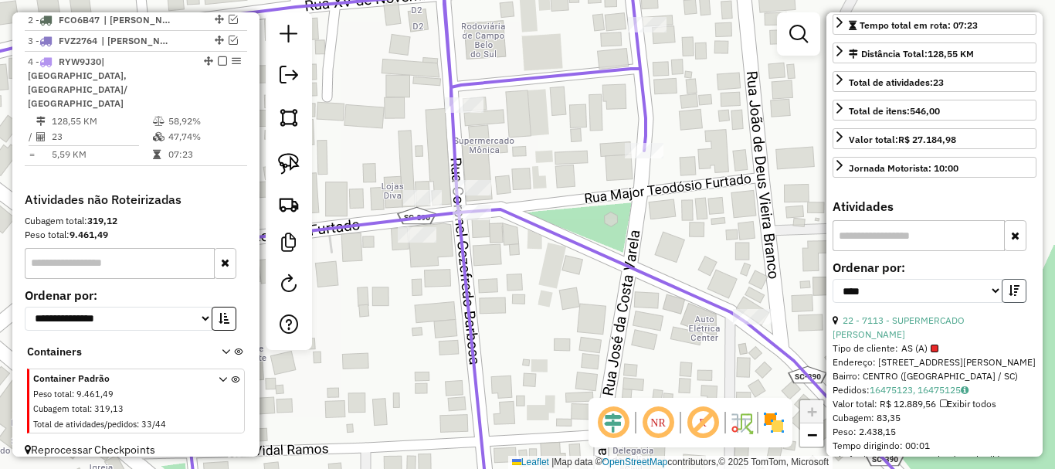
click at [1013, 303] on button "button" at bounding box center [1014, 291] width 25 height 24
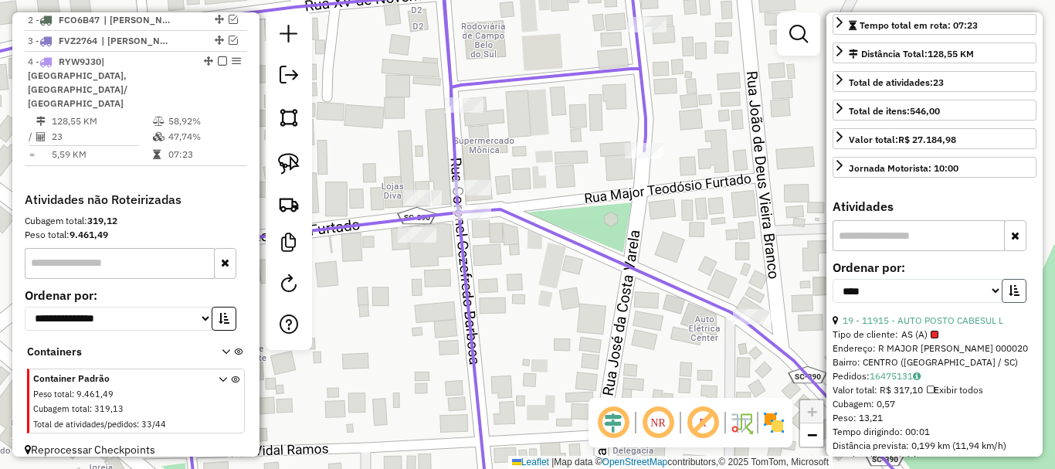
click at [1013, 303] on button "button" at bounding box center [1014, 291] width 25 height 24
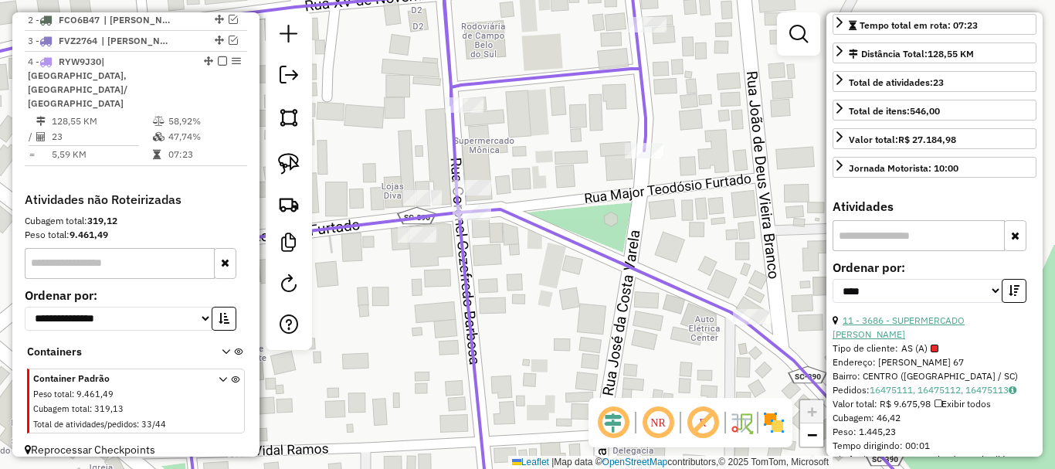
click at [964, 340] on link "11 - 3686 - SUPERMERCADO [PERSON_NAME]" at bounding box center [898, 326] width 132 height 25
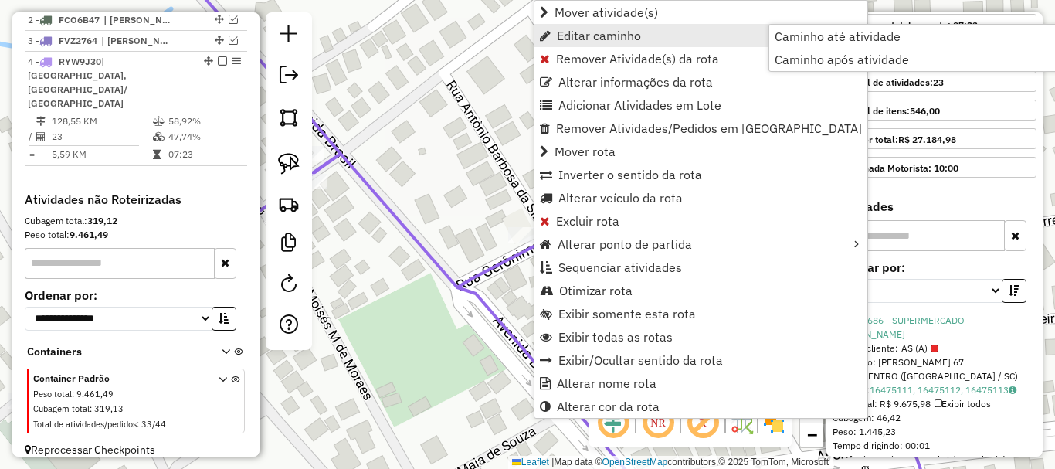
click at [585, 45] on link "Editar caminho" at bounding box center [700, 35] width 333 height 23
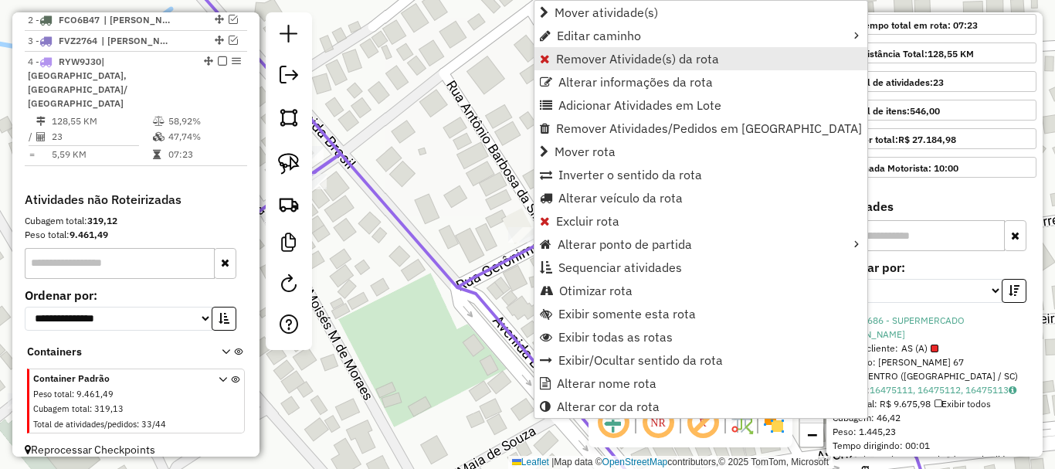
click at [580, 59] on span "Remover Atividade(s) da rota" at bounding box center [637, 59] width 163 height 12
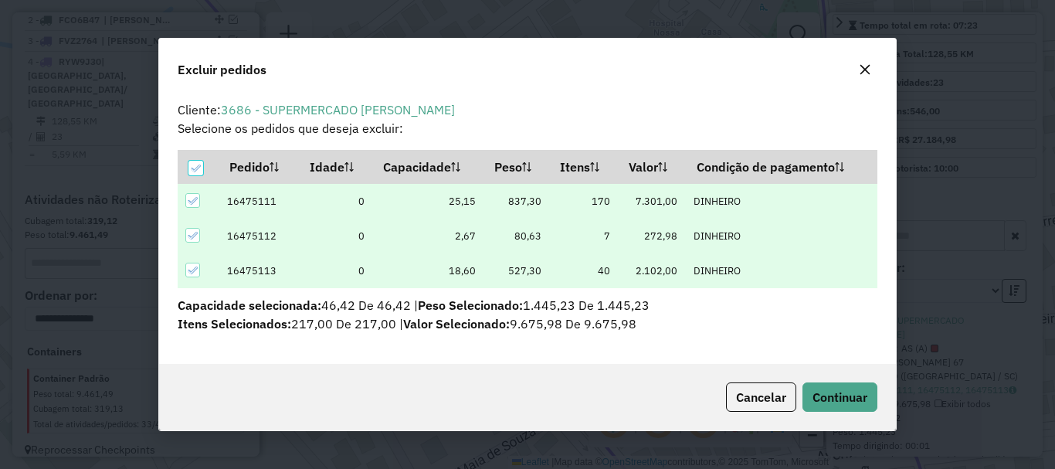
scroll to position [0, 0]
click at [842, 384] on button "Continuar" at bounding box center [839, 396] width 75 height 29
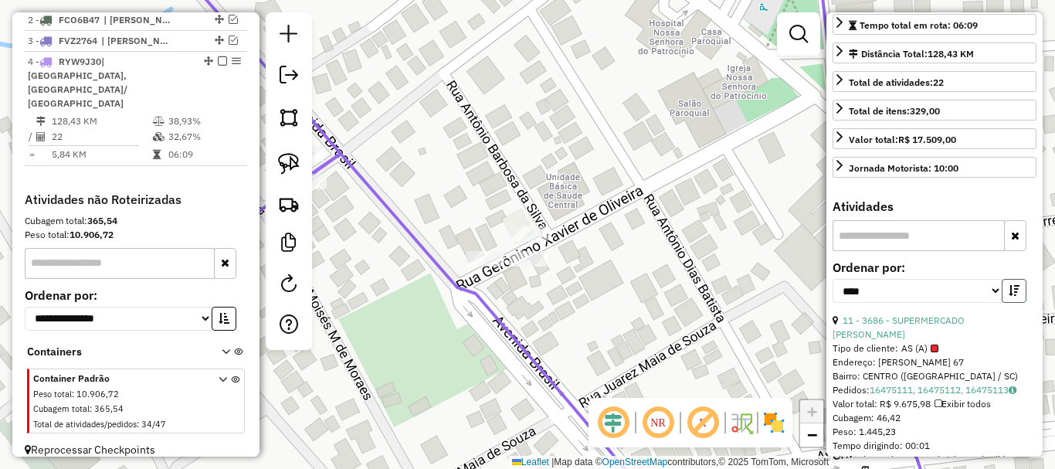
click at [1008, 296] on icon "button" at bounding box center [1013, 290] width 11 height 11
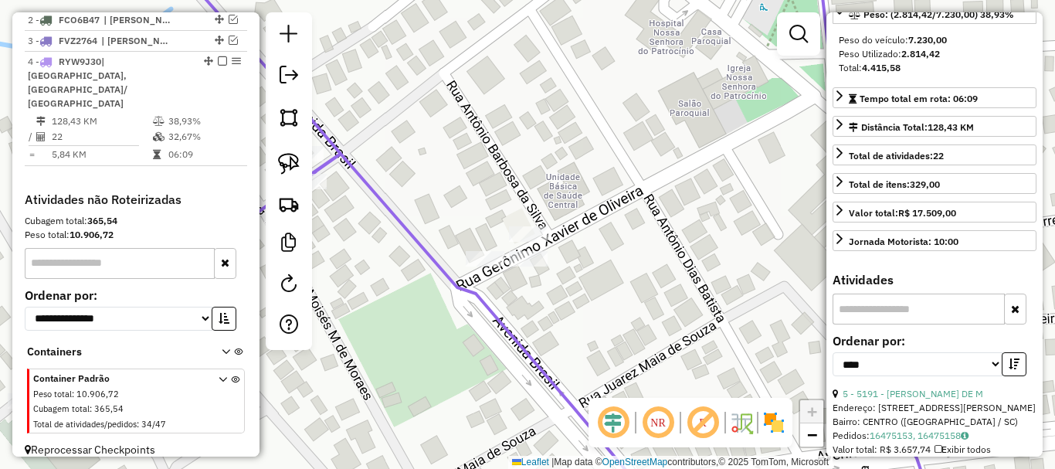
scroll to position [182, 0]
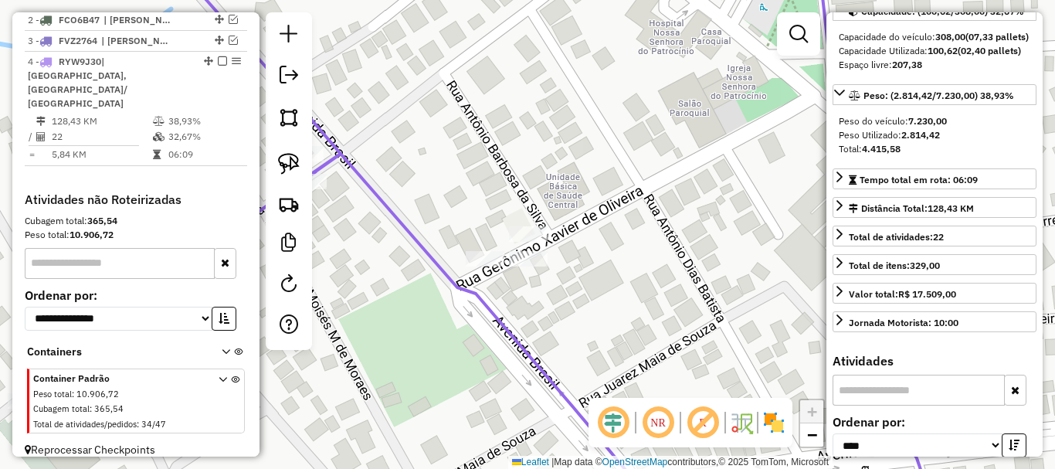
click at [734, 276] on div "Janela de atendimento Grade de atendimento Capacidade Transportadoras Veículos …" at bounding box center [527, 234] width 1055 height 469
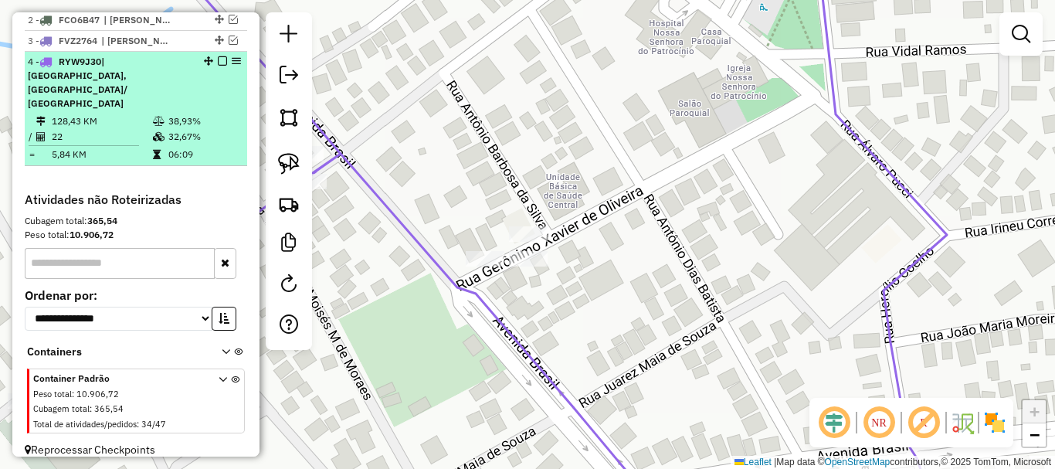
click at [219, 66] on em at bounding box center [222, 60] width 9 height 9
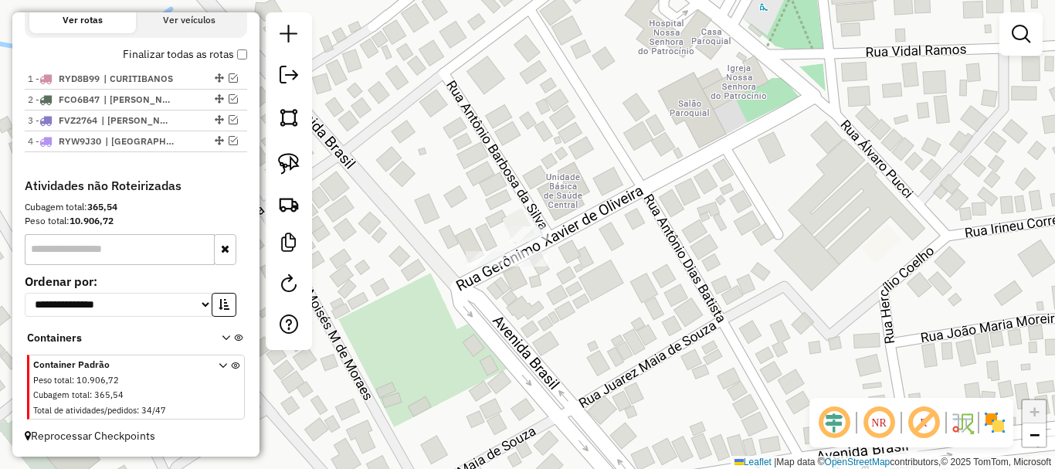
scroll to position [541, 0]
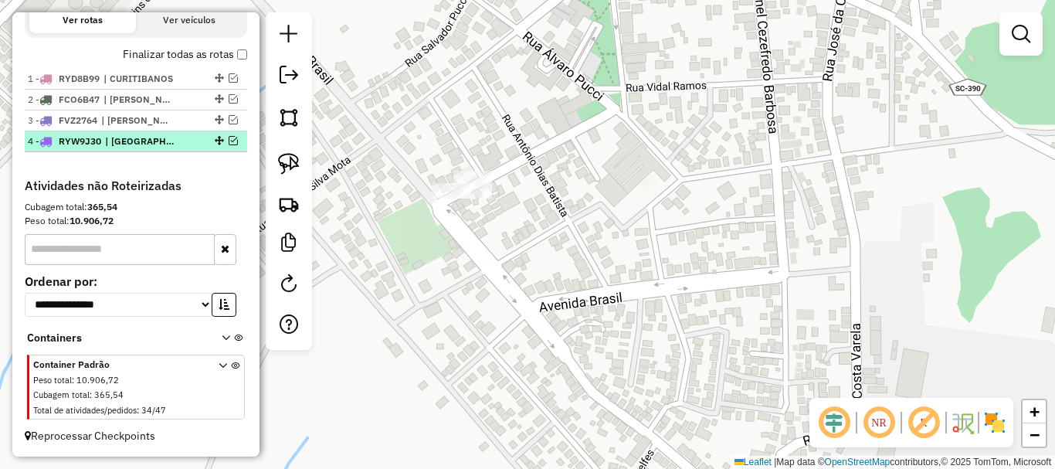
click at [229, 137] on em at bounding box center [233, 140] width 9 height 9
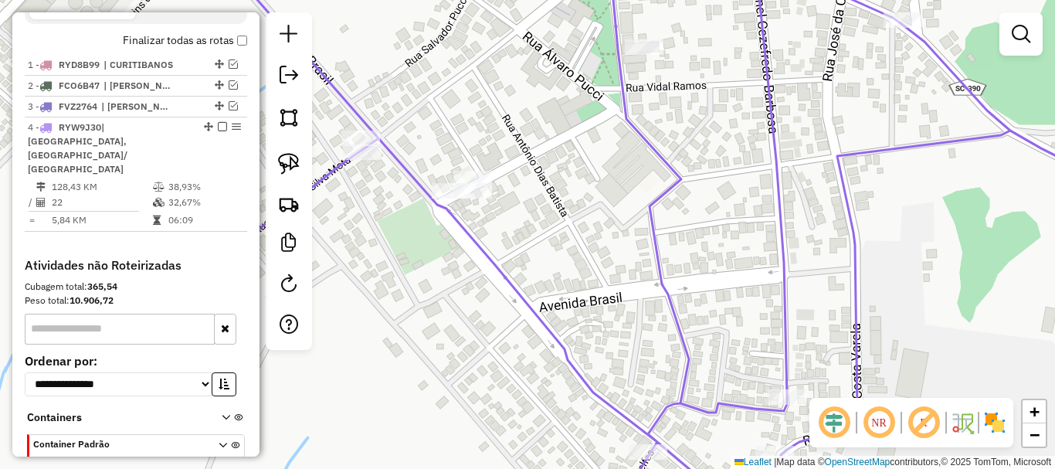
scroll to position [607, 0]
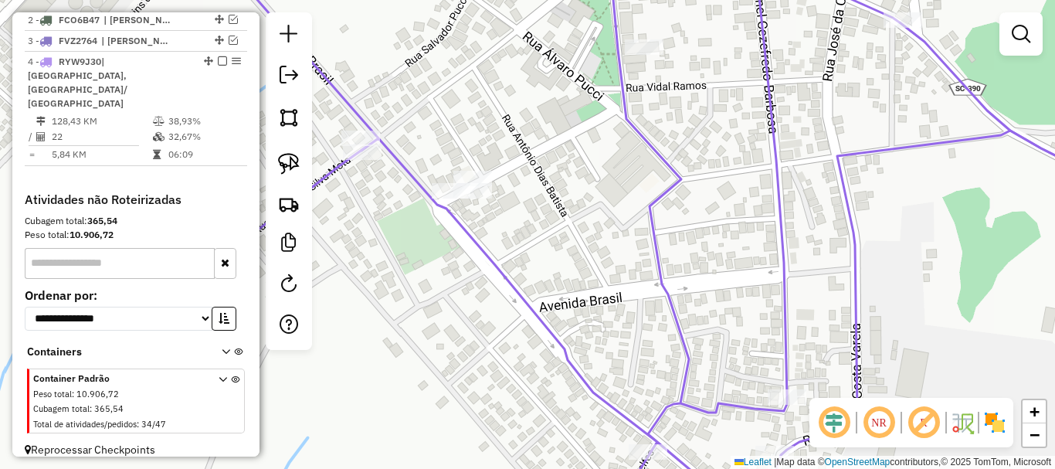
drag, startPoint x: 407, startPoint y: 114, endPoint x: 744, endPoint y: 212, distance: 351.4
click at [728, 206] on div "Janela de atendimento Grade de atendimento Capacidade Transportadoras Veículos …" at bounding box center [527, 234] width 1055 height 469
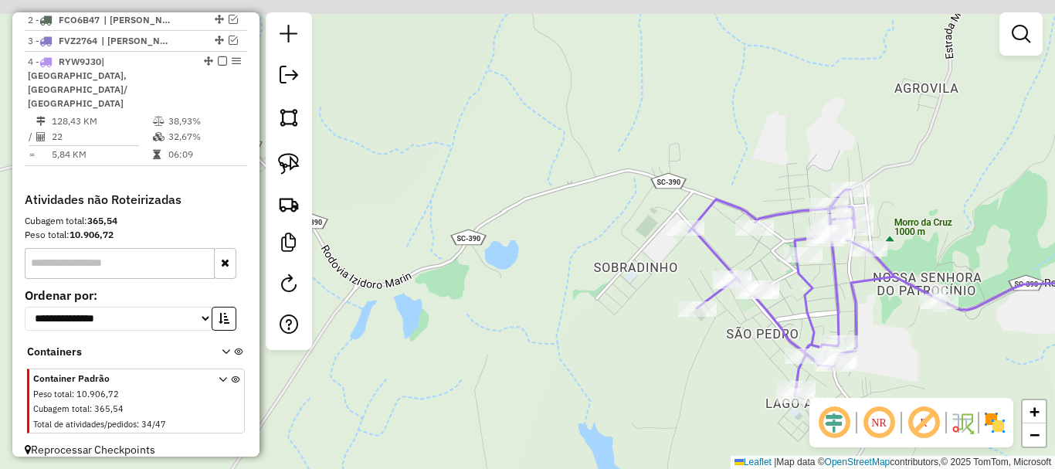
drag, startPoint x: 710, startPoint y: 127, endPoint x: 730, endPoint y: 248, distance: 123.0
click at [730, 245] on div "Janela de atendimento Grade de atendimento Capacidade Transportadoras Veículos …" at bounding box center [527, 234] width 1055 height 469
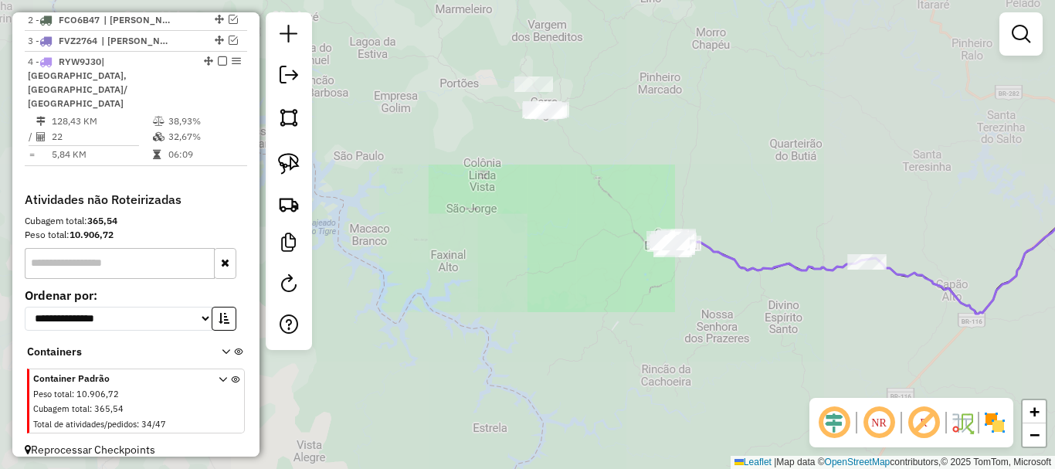
drag, startPoint x: 615, startPoint y: 194, endPoint x: 631, endPoint y: 256, distance: 64.4
click at [638, 257] on div "Janela de atendimento Grade de atendimento Capacidade Transportadoras Veículos …" at bounding box center [527, 234] width 1055 height 469
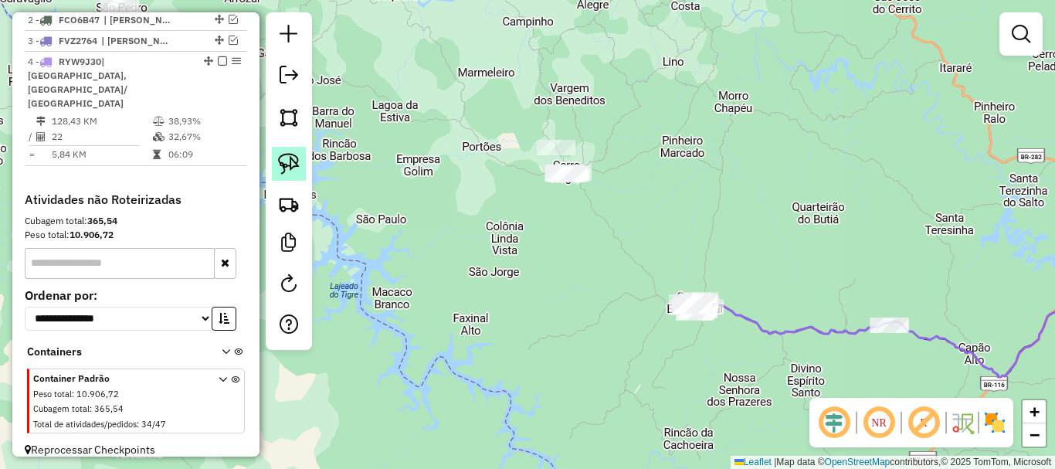
click at [280, 158] on img at bounding box center [289, 164] width 22 height 22
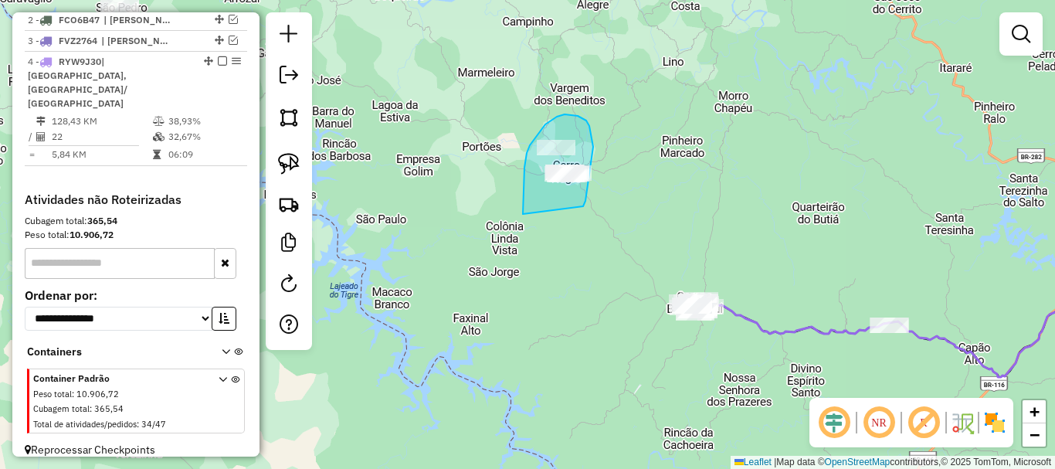
drag, startPoint x: 523, startPoint y: 214, endPoint x: 571, endPoint y: 208, distance: 48.2
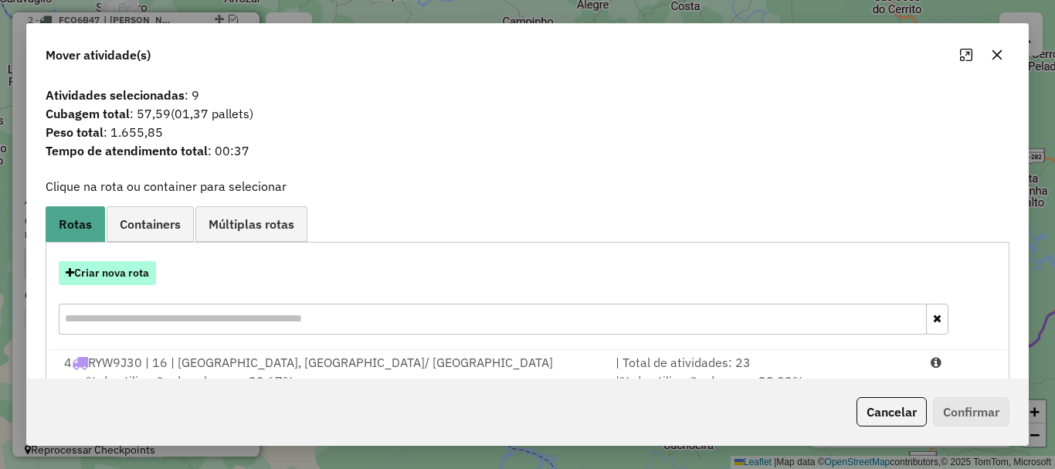
click at [136, 263] on button "Criar nova rota" at bounding box center [107, 273] width 97 height 24
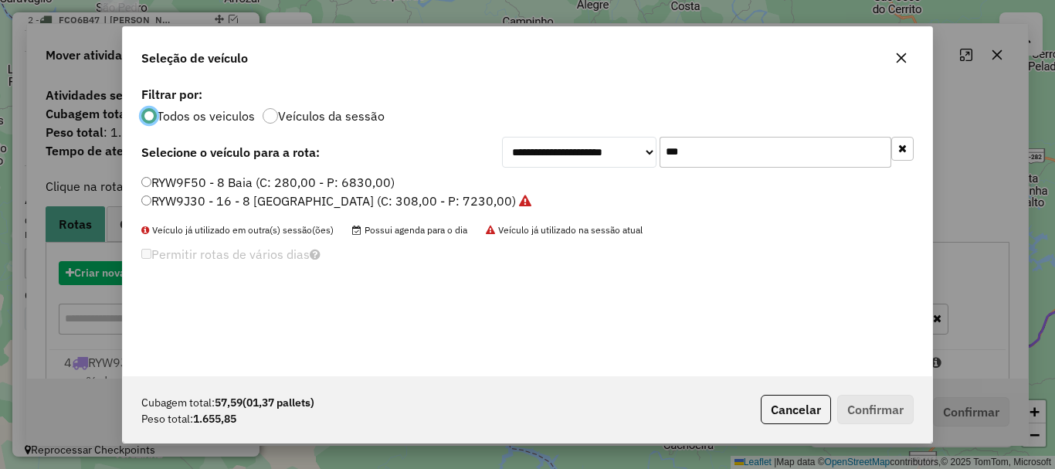
scroll to position [8, 5]
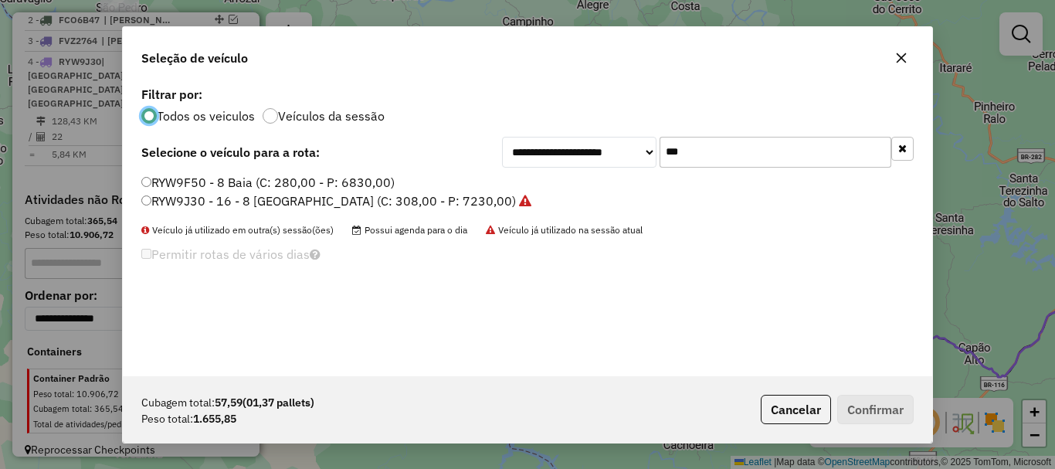
click at [191, 180] on label "RYW9F50 - 8 Baia (C: 280,00 - P: 6830,00)" at bounding box center [267, 182] width 253 height 19
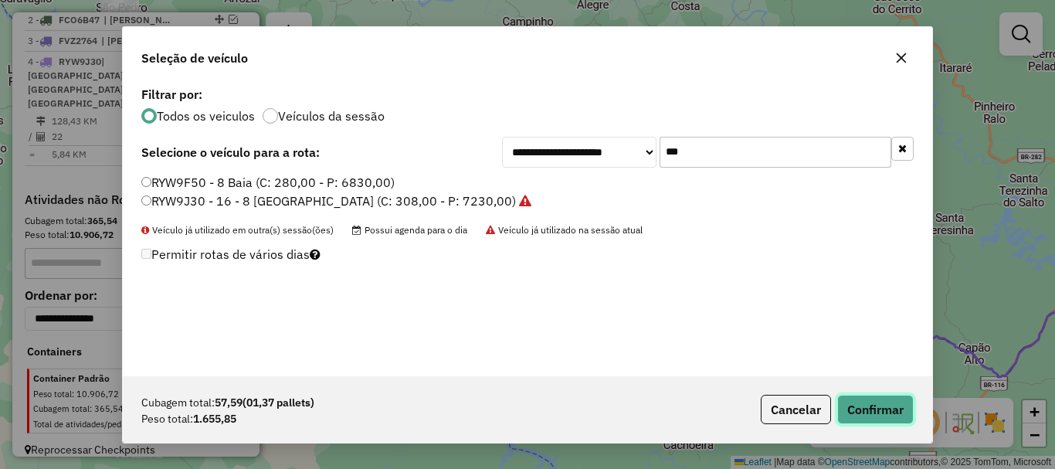
click at [861, 400] on button "Confirmar" at bounding box center [875, 409] width 76 height 29
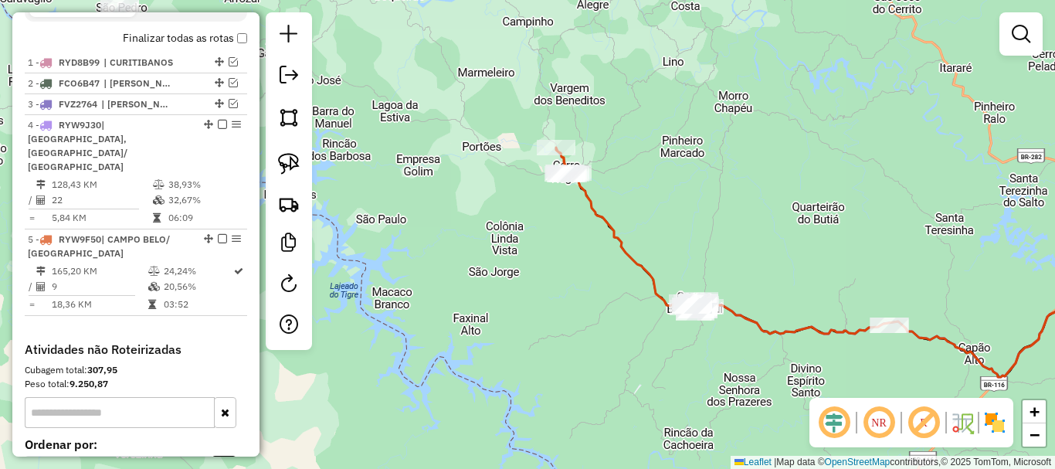
scroll to position [472, 0]
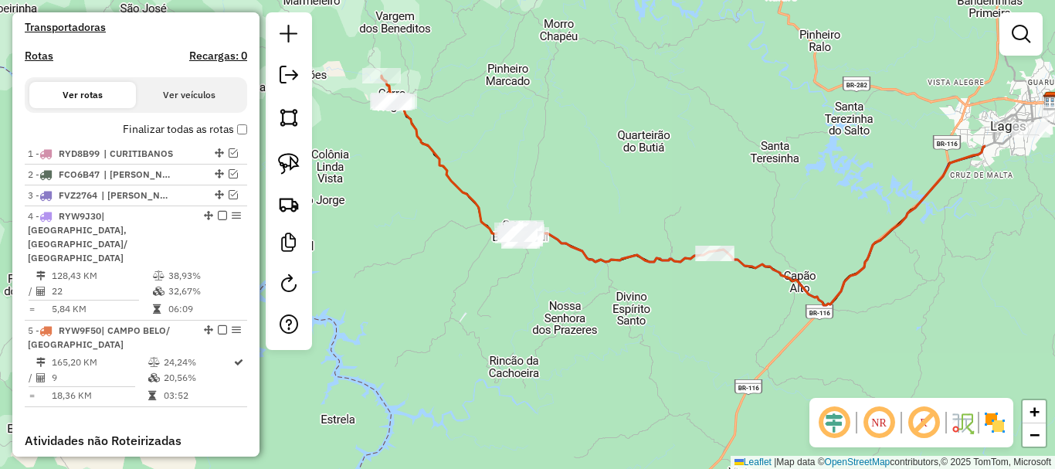
drag, startPoint x: 570, startPoint y: 260, endPoint x: 390, endPoint y: 185, distance: 195.2
click at [390, 185] on div "Janela de atendimento Grade de atendimento Capacidade Transportadoras Veículos …" at bounding box center [527, 234] width 1055 height 469
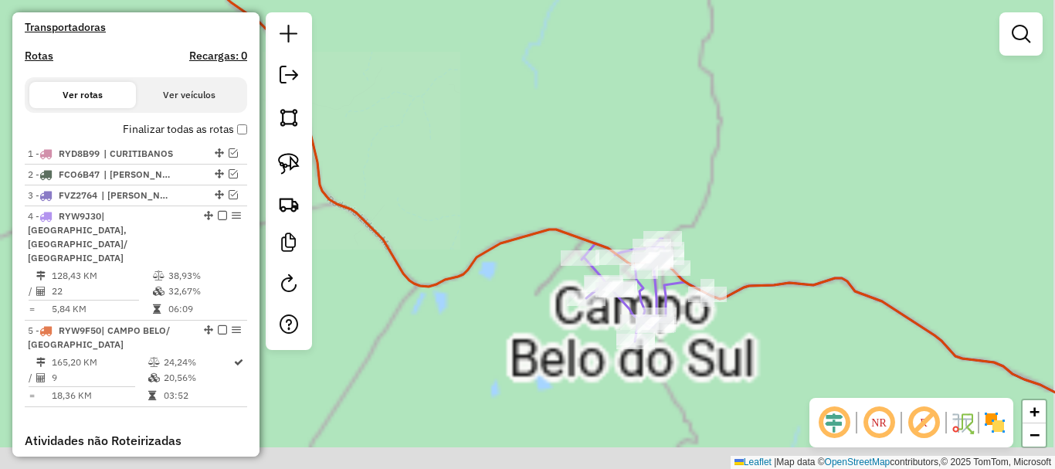
drag, startPoint x: 513, startPoint y: 217, endPoint x: 481, endPoint y: 173, distance: 54.2
click at [459, 160] on div "Janela de atendimento Grade de atendimento Capacidade Transportadoras Veículos …" at bounding box center [527, 234] width 1055 height 469
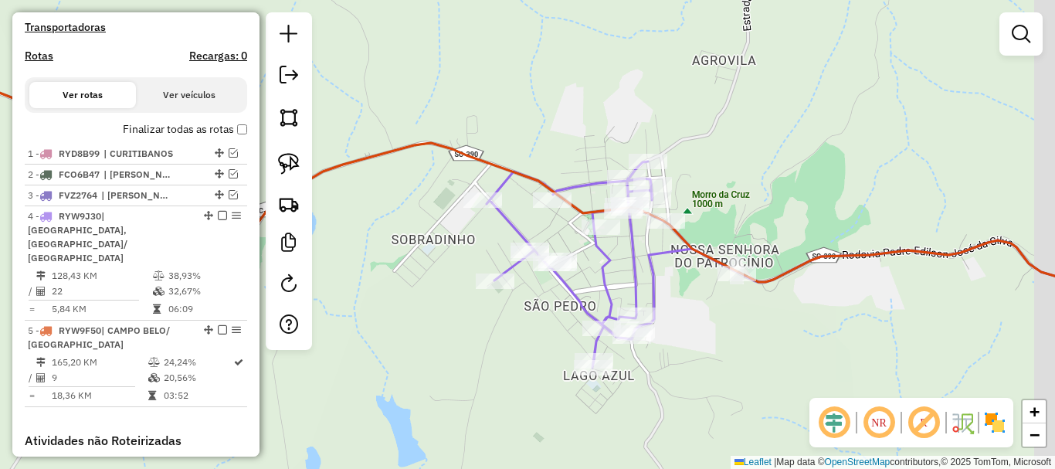
drag, startPoint x: 544, startPoint y: 244, endPoint x: 490, endPoint y: 236, distance: 54.7
click at [490, 236] on div "Janela de atendimento Grade de atendimento Capacidade Transportadoras Veículos …" at bounding box center [527, 234] width 1055 height 469
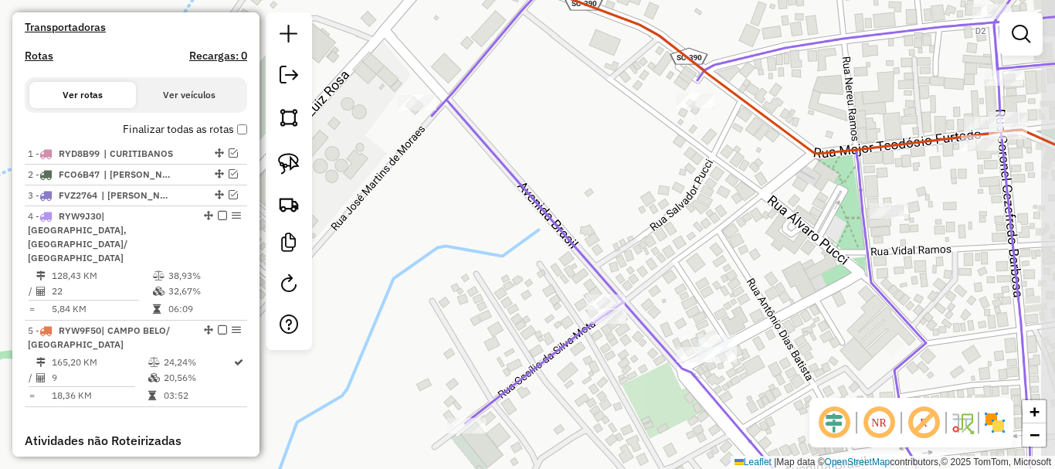
drag, startPoint x: 506, startPoint y: 237, endPoint x: 452, endPoint y: 202, distance: 64.7
click at [459, 204] on div "Janela de atendimento Grade de atendimento Capacidade Transportadoras Veículos …" at bounding box center [527, 234] width 1055 height 469
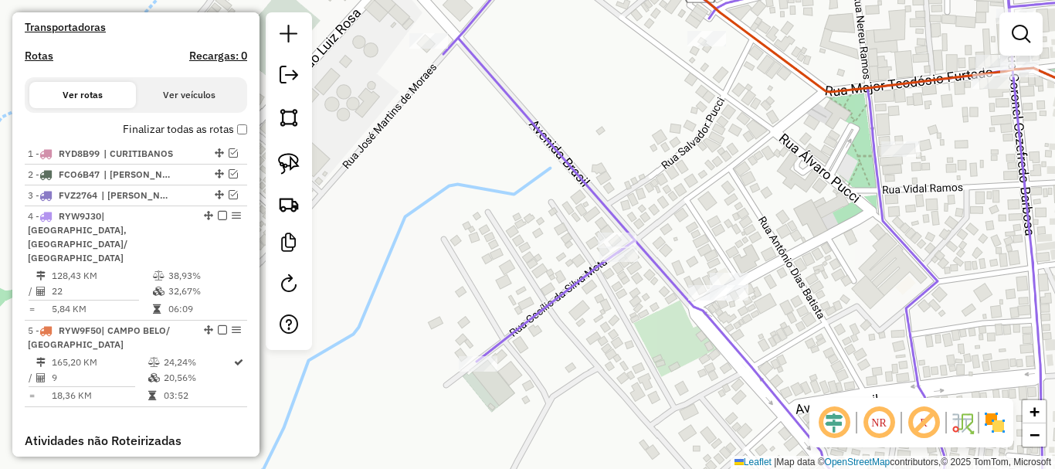
drag, startPoint x: 342, startPoint y: 154, endPoint x: 354, endPoint y: 127, distance: 29.4
click at [354, 127] on div "Janela de atendimento Grade de atendimento Capacidade Transportadoras Veículos …" at bounding box center [527, 234] width 1055 height 469
click at [303, 149] on link at bounding box center [289, 164] width 34 height 34
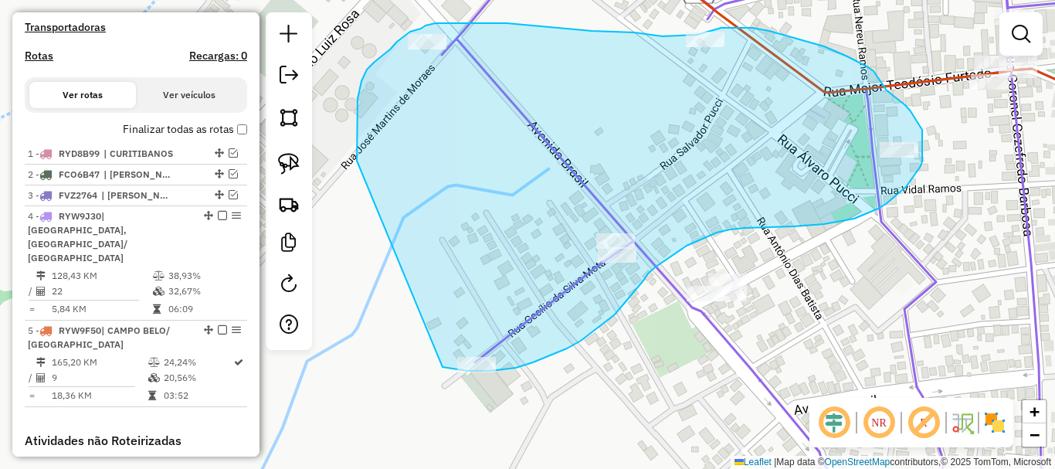
drag, startPoint x: 358, startPoint y: 104, endPoint x: 422, endPoint y: 348, distance: 252.5
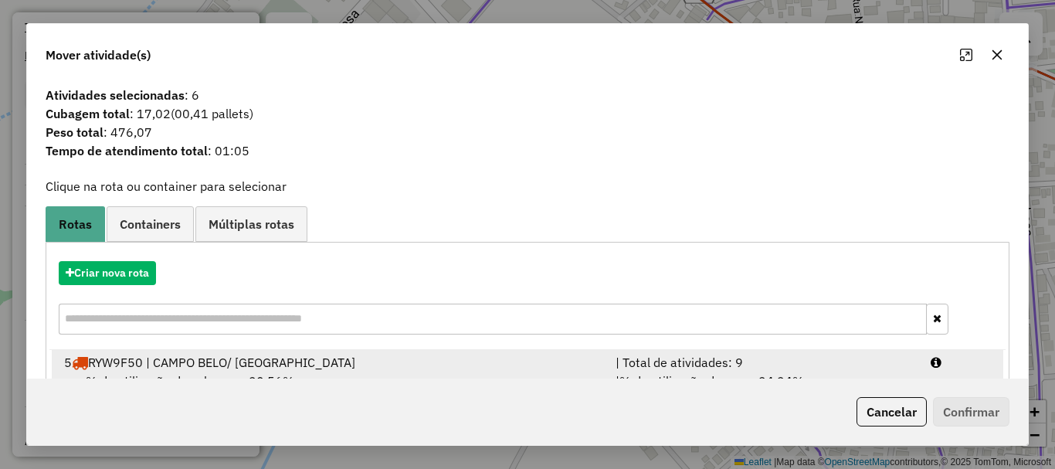
click at [221, 364] on div "5 RYW9F50 | CAMPO BELO/ [GEOGRAPHIC_DATA]" at bounding box center [330, 362] width 551 height 19
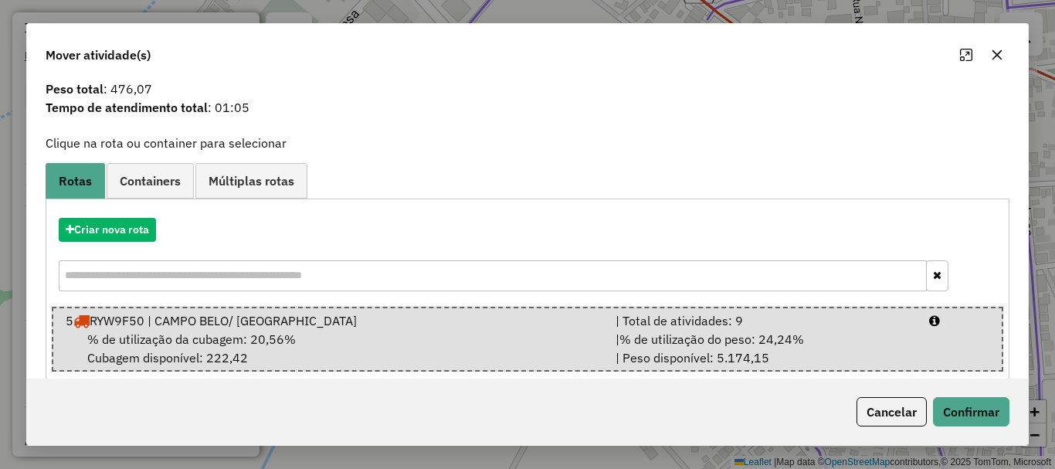
scroll to position [63, 0]
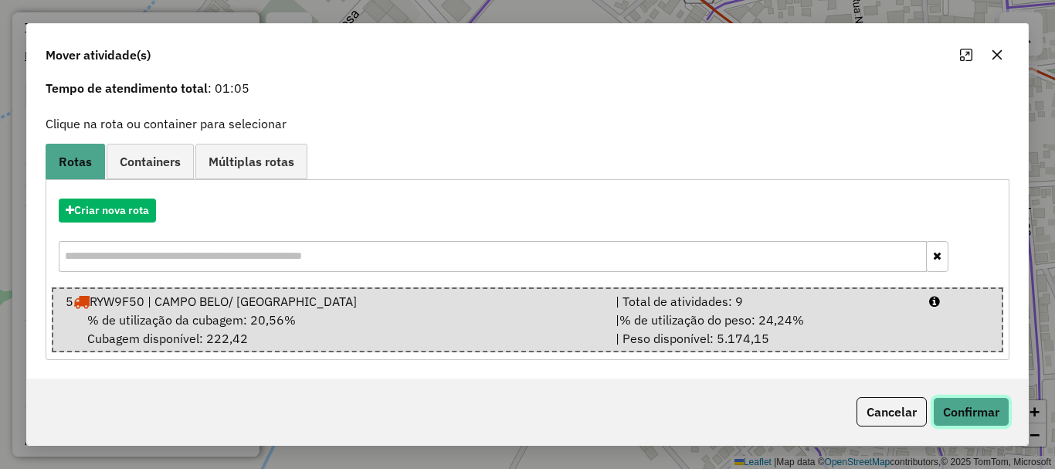
click at [980, 404] on button "Confirmar" at bounding box center [971, 411] width 76 height 29
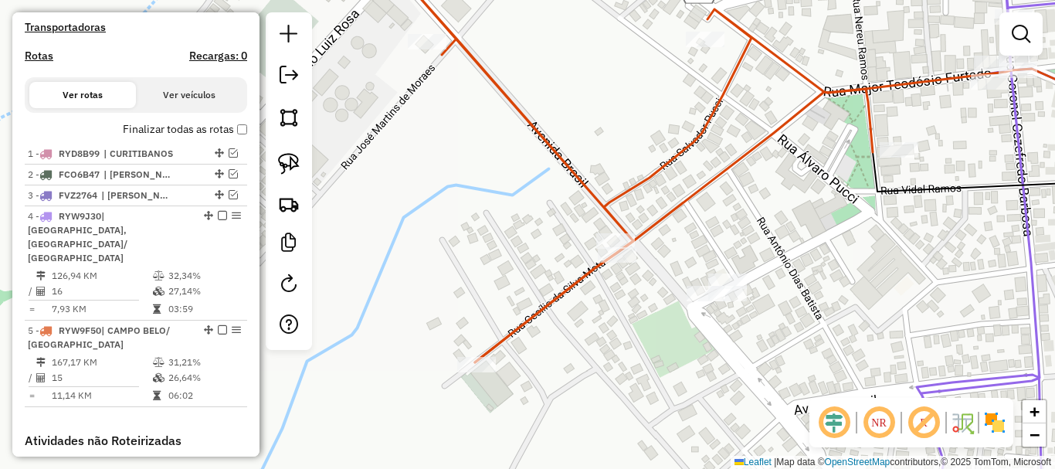
scroll to position [0, 0]
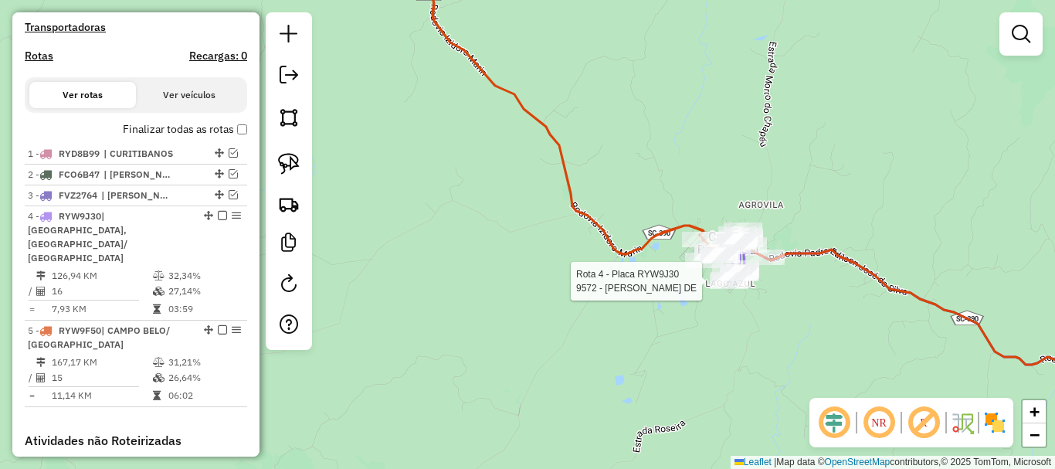
select select "*********"
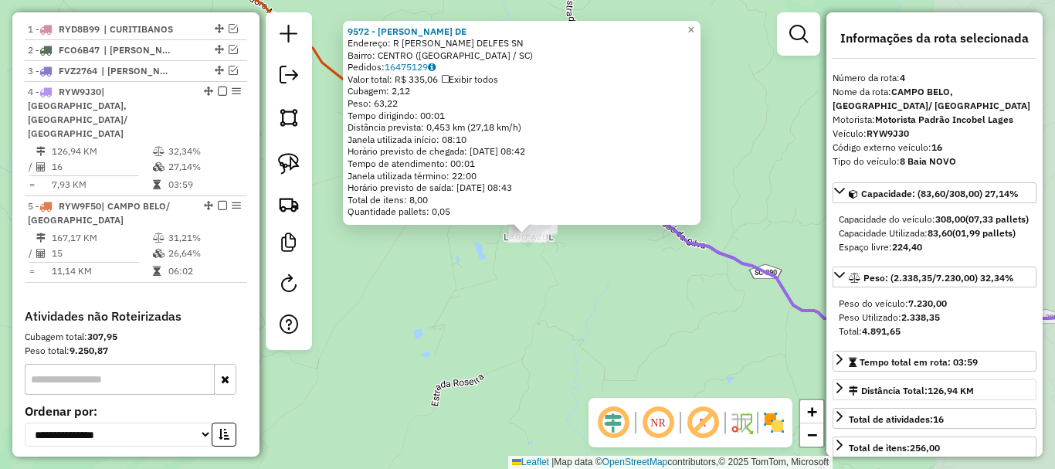
scroll to position [680, 0]
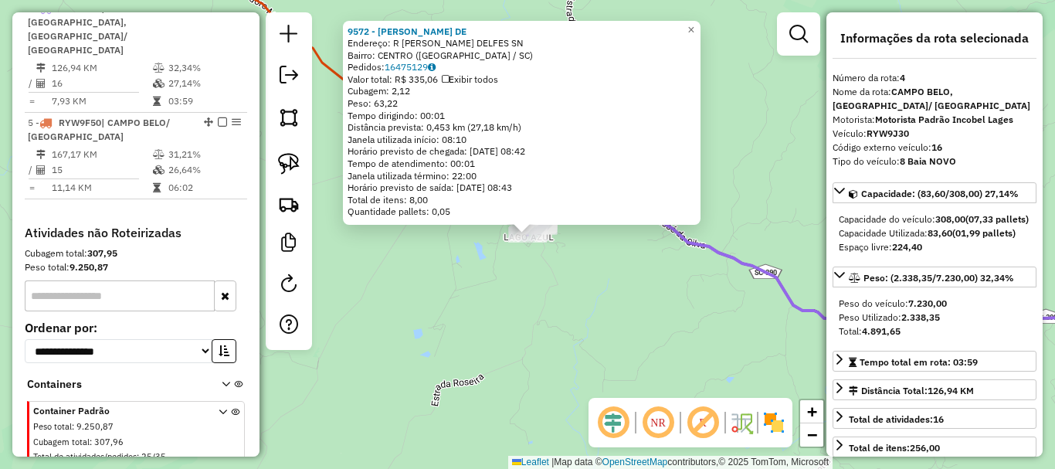
click at [594, 326] on div "9572 - [GEOGRAPHIC_DATA] ANTUNES DE Endereço: R [PERSON_NAME] DELFES SN Bairro:…" at bounding box center [527, 234] width 1055 height 469
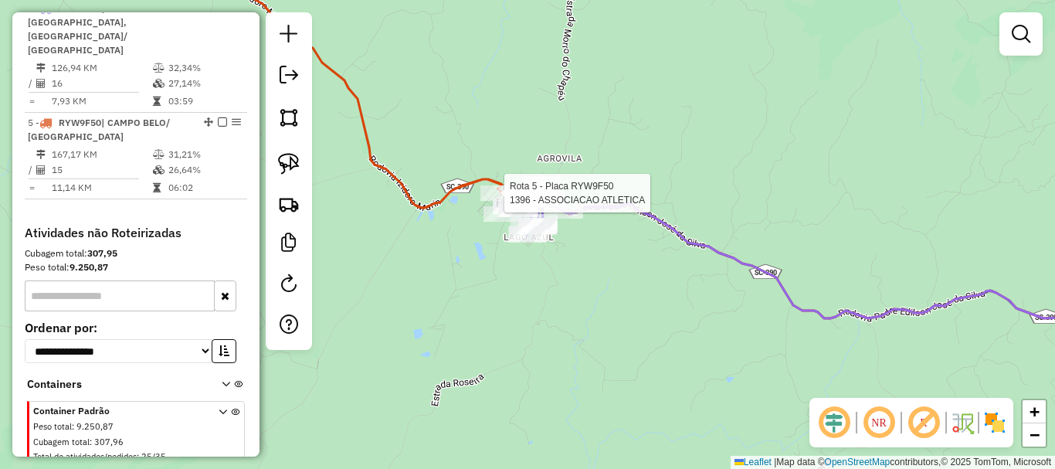
select select "*********"
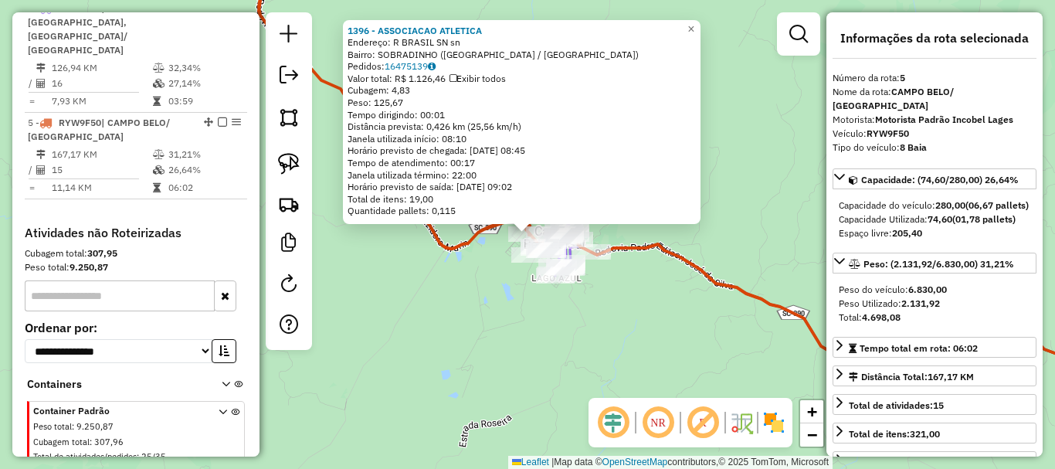
scroll to position [713, 0]
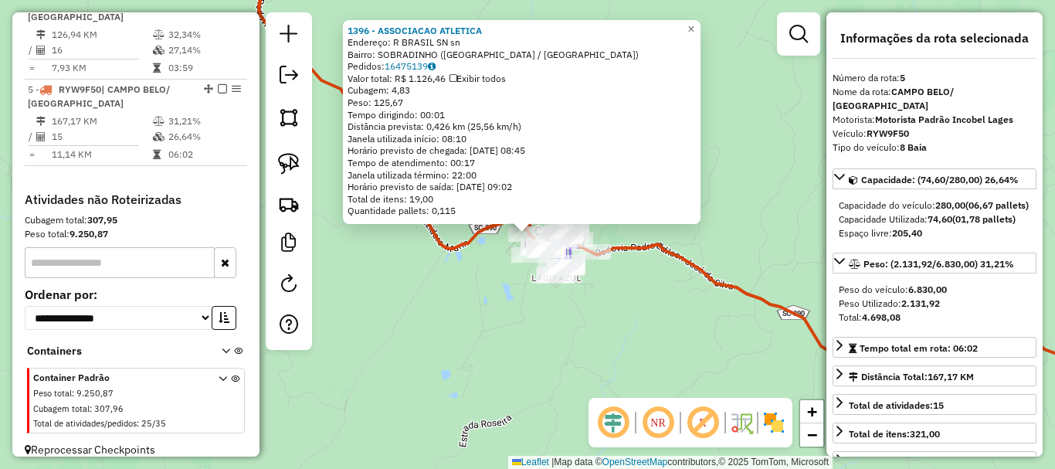
click at [653, 325] on div "1396 - ASSOCIACAO ATLETICA Endereço: R BRASIL SN sn Bairro: [GEOGRAPHIC_DATA] (…" at bounding box center [527, 234] width 1055 height 469
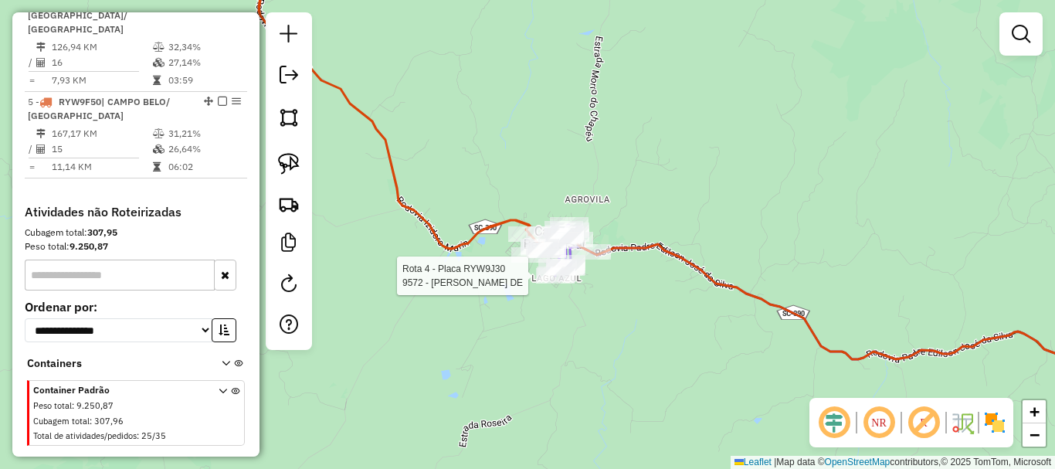
select select "*********"
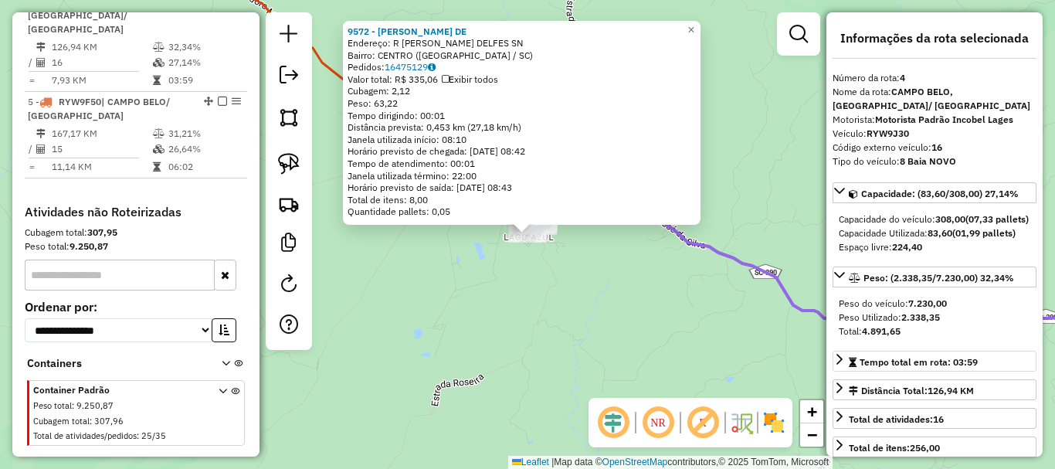
scroll to position [680, 0]
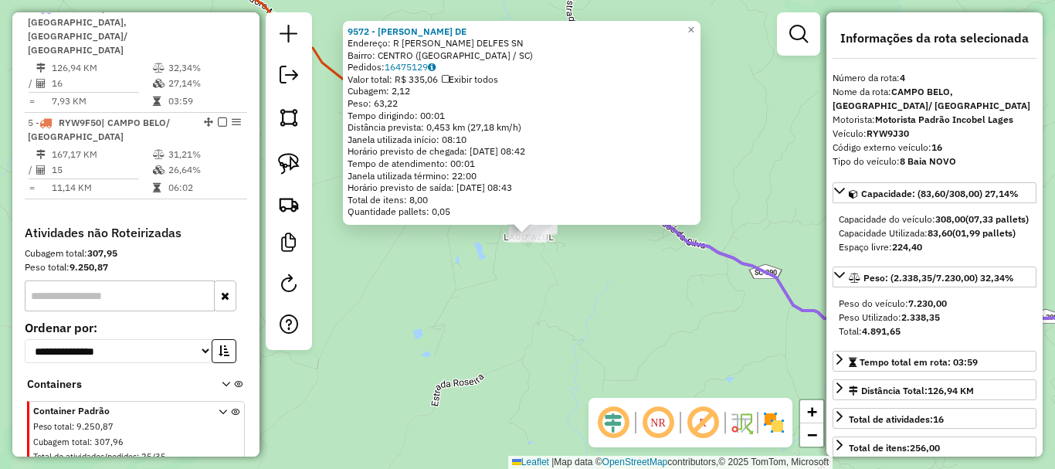
click at [690, 338] on div "9572 - [GEOGRAPHIC_DATA] ANTUNES DE Endereço: R [PERSON_NAME] DELFES SN Bairro:…" at bounding box center [527, 234] width 1055 height 469
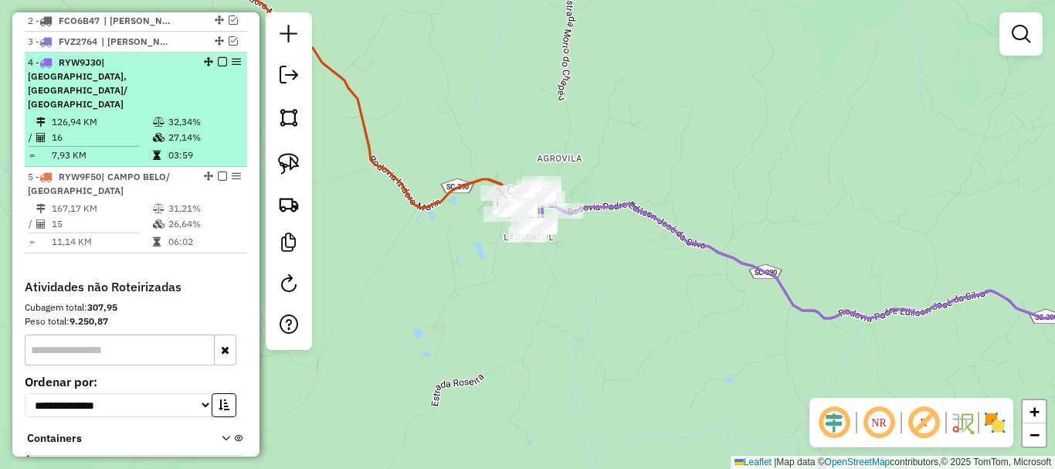
scroll to position [602, 0]
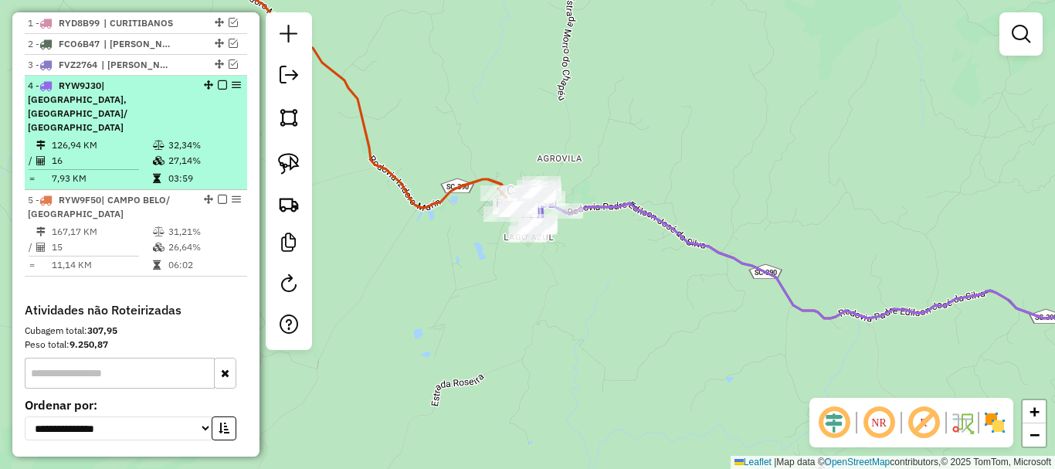
click at [218, 90] on em at bounding box center [222, 84] width 9 height 9
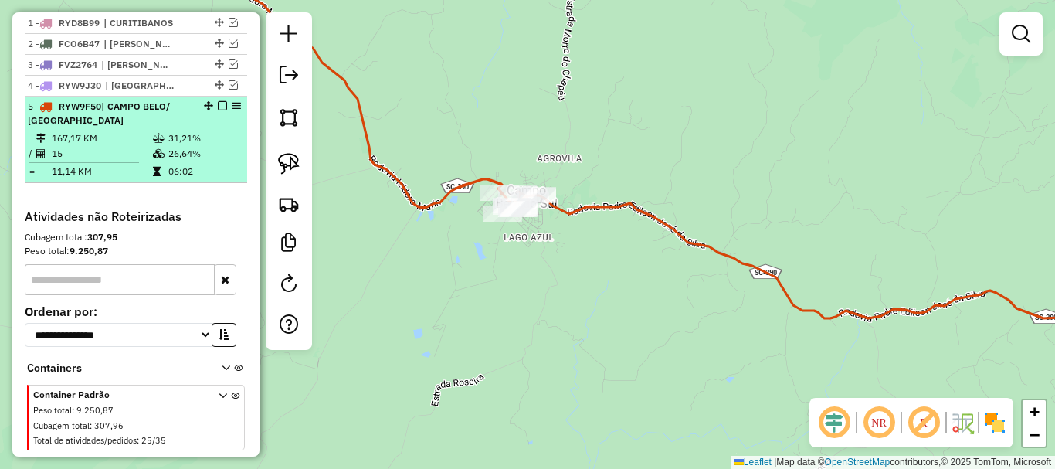
click at [218, 110] on em at bounding box center [222, 105] width 9 height 9
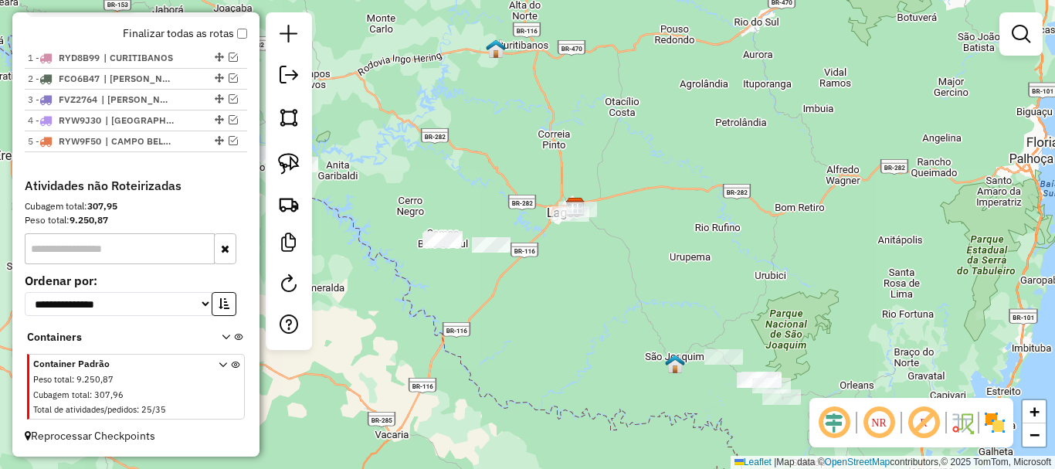
drag, startPoint x: 463, startPoint y: 253, endPoint x: 480, endPoint y: 257, distance: 17.6
click at [474, 257] on div "Janela de atendimento Grade de atendimento Capacidade Transportadoras Veículos …" at bounding box center [527, 234] width 1055 height 469
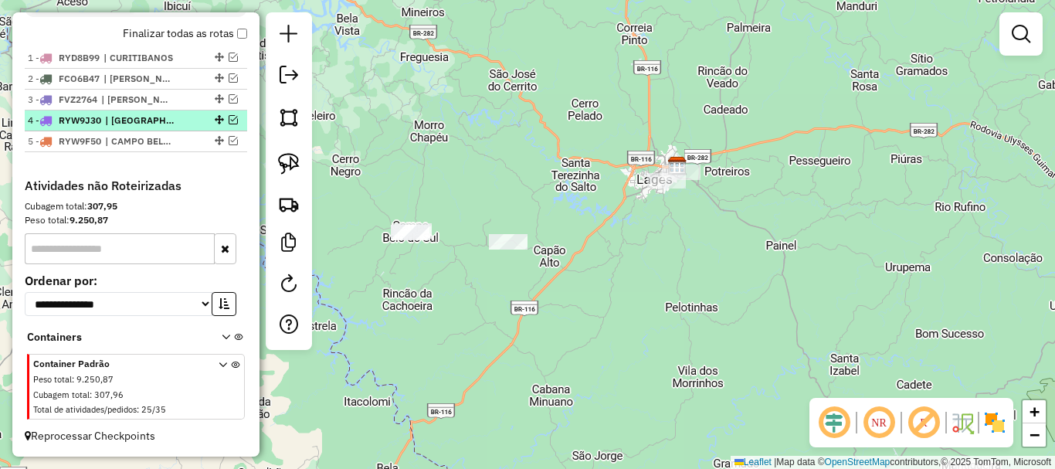
click at [223, 115] on div at bounding box center [218, 119] width 46 height 9
select select "*********"
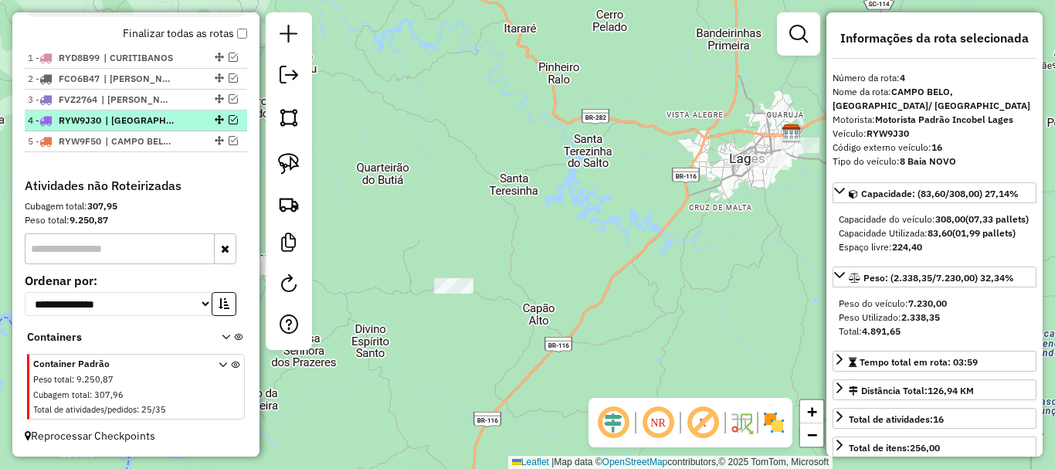
click at [229, 121] on em at bounding box center [233, 119] width 9 height 9
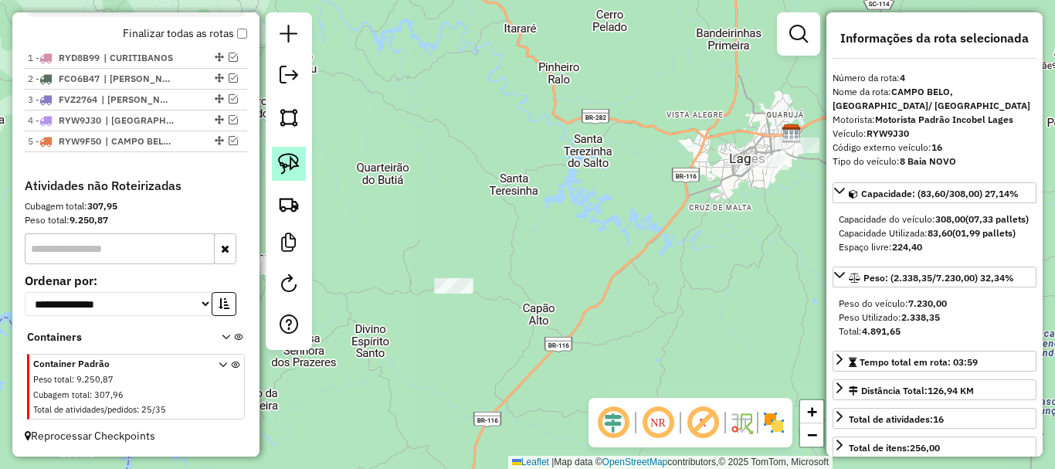
scroll to position [602, 0]
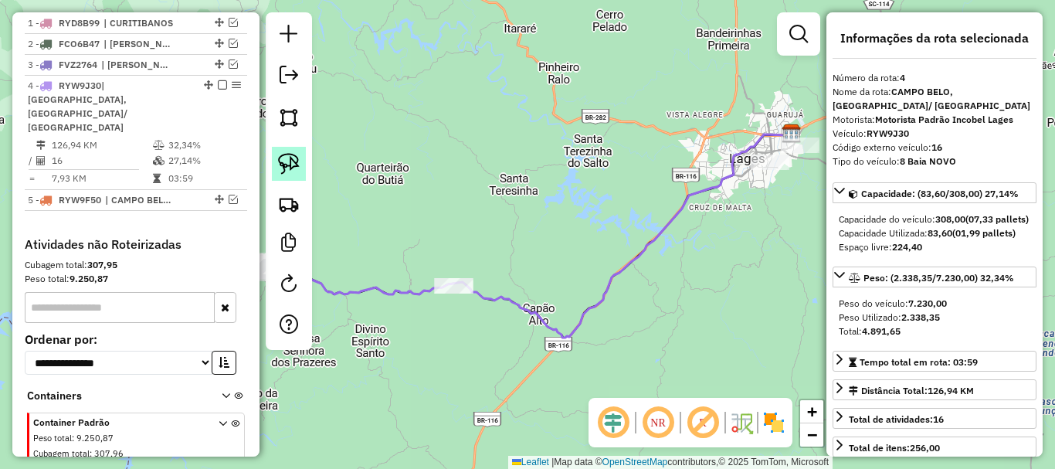
click at [284, 160] on img at bounding box center [289, 164] width 22 height 22
drag, startPoint x: 447, startPoint y: 322, endPoint x: 472, endPoint y: 294, distance: 37.2
click at [472, 294] on div "Janela de atendimento Grade de atendimento Capacidade Transportadoras Veículos …" at bounding box center [527, 234] width 1055 height 469
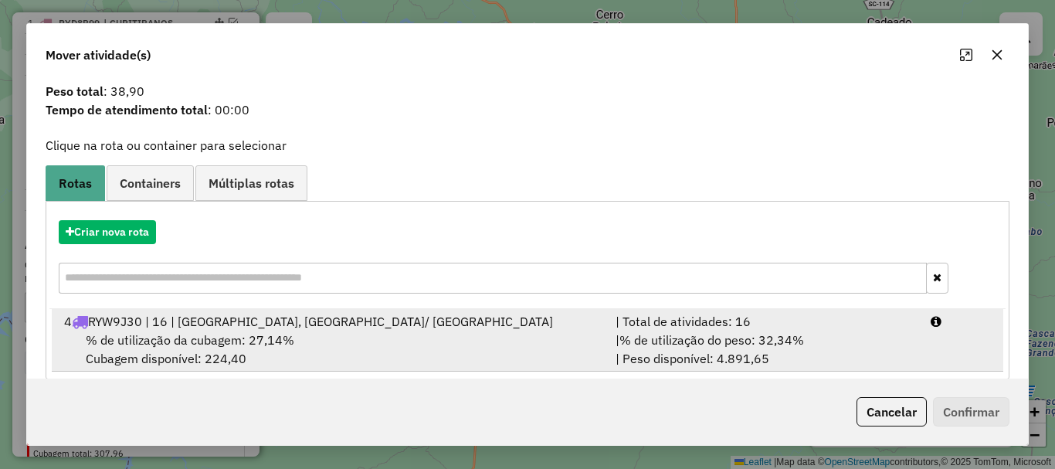
scroll to position [60, 0]
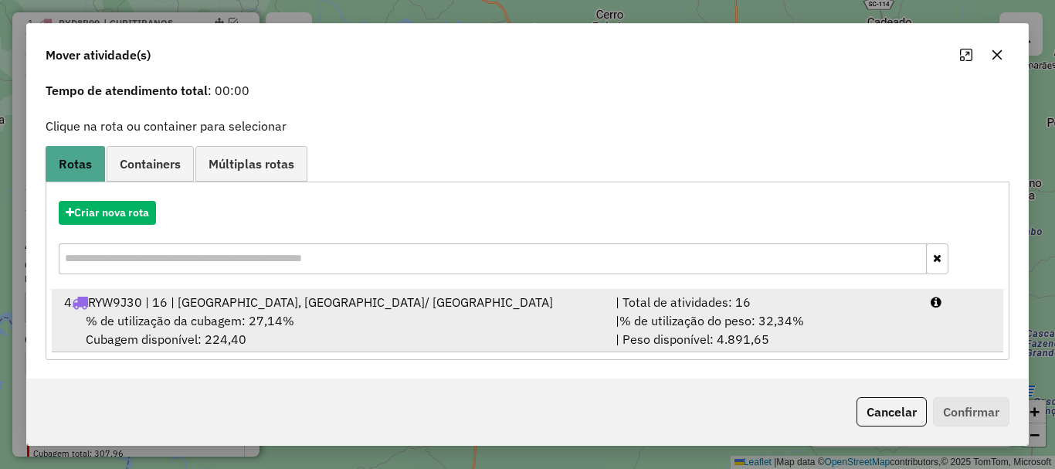
click at [249, 314] on span "% de utilização da cubagem: 27,14%" at bounding box center [190, 320] width 208 height 15
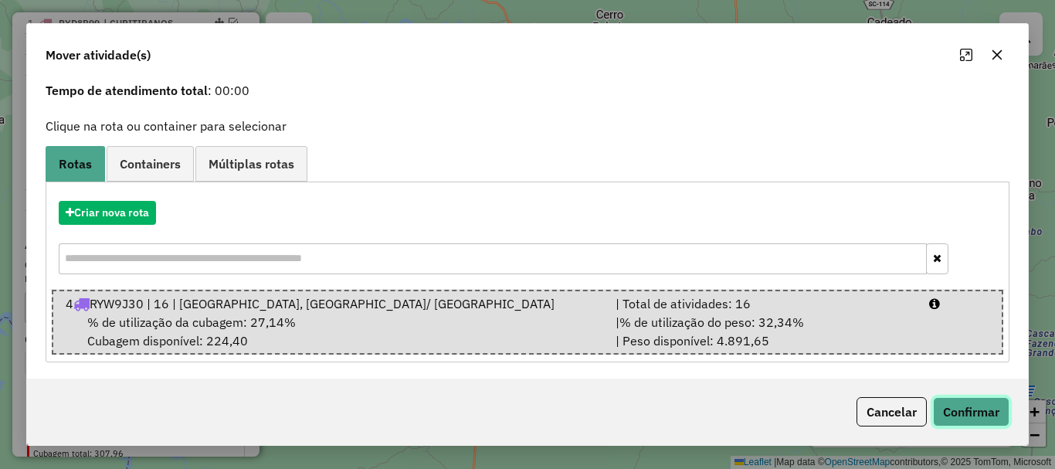
click at [955, 418] on button "Confirmar" at bounding box center [971, 411] width 76 height 29
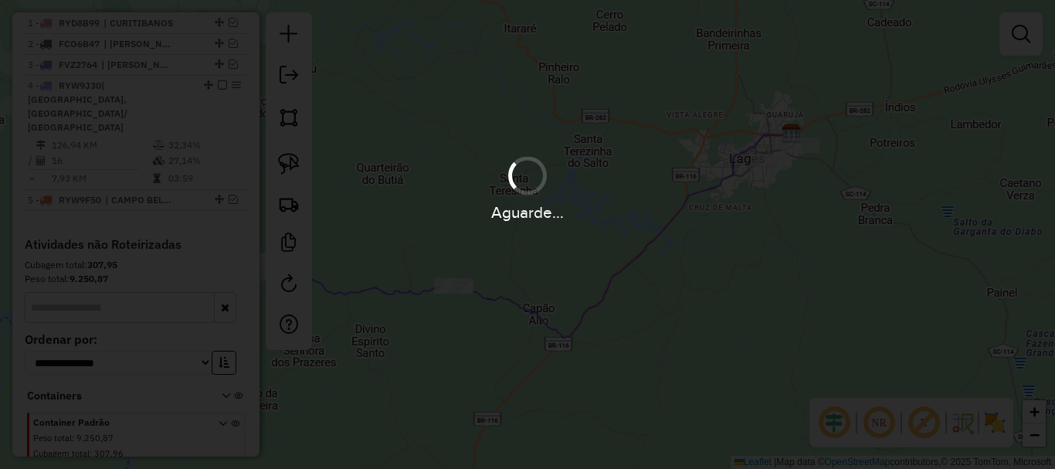
scroll to position [583, 0]
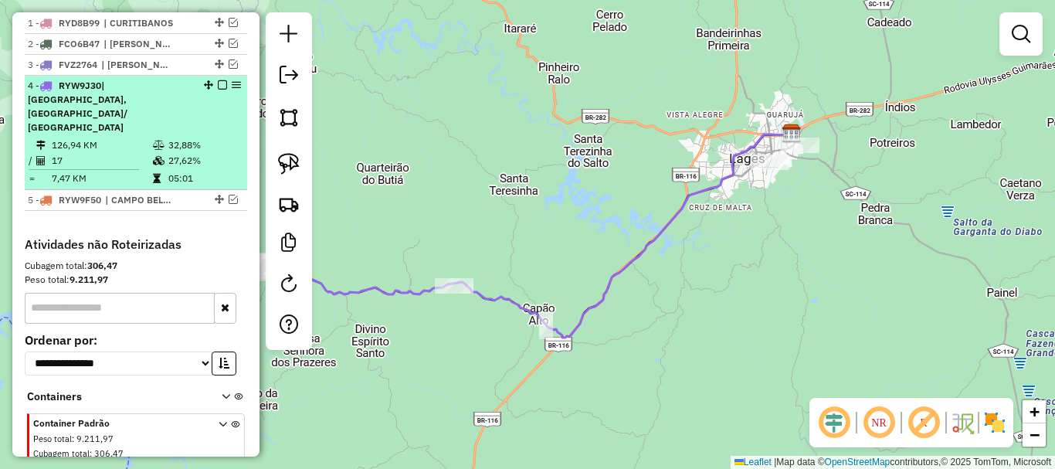
click at [218, 90] on em at bounding box center [222, 84] width 9 height 9
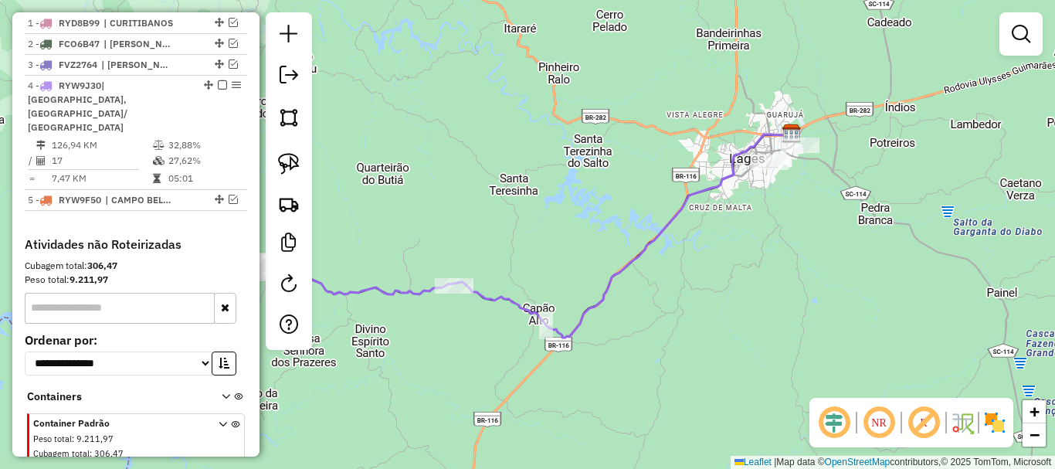
scroll to position [562, 0]
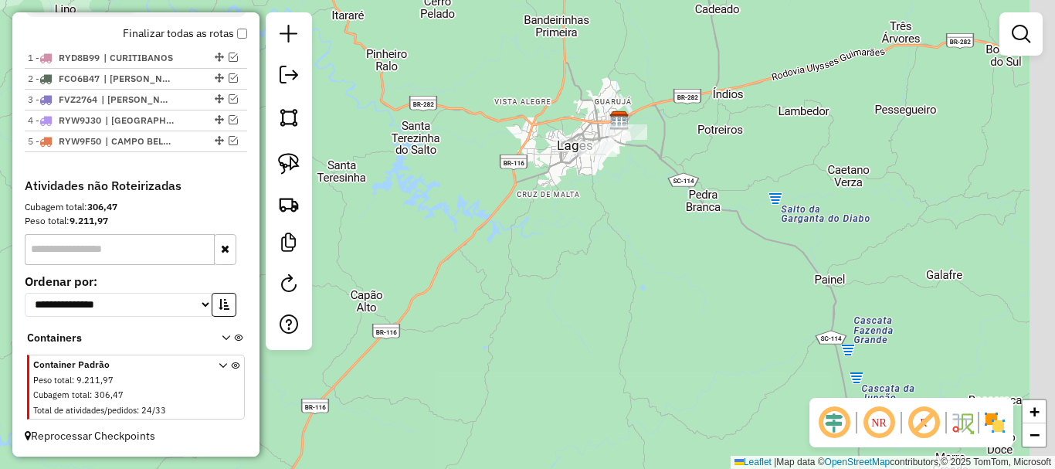
drag, startPoint x: 663, startPoint y: 229, endPoint x: 290, endPoint y: 141, distance: 383.2
click at [290, 141] on hb-router-mapa "Informações da Sessão 980515 - [DATE] Criação: [DATE] 10:59 Depósito: Incobel L…" at bounding box center [527, 234] width 1055 height 469
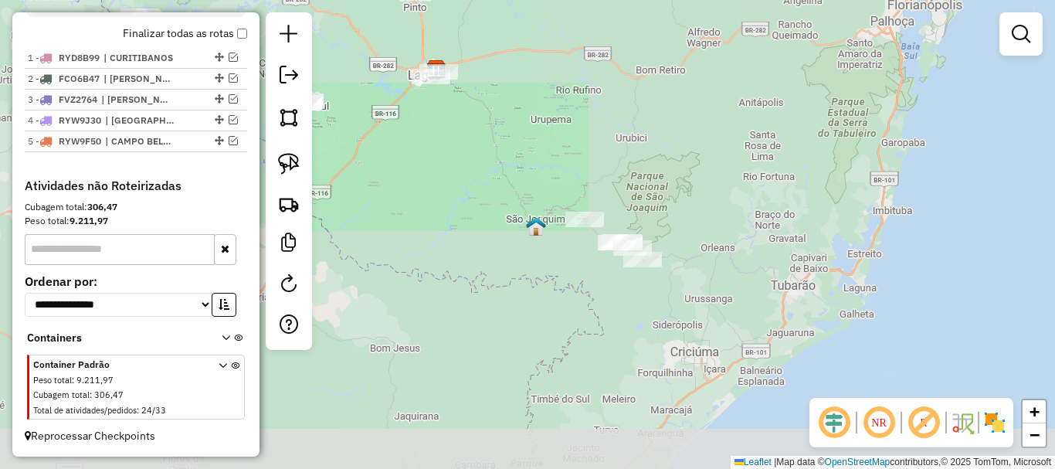
drag, startPoint x: 656, startPoint y: 181, endPoint x: 612, endPoint y: 134, distance: 64.5
click at [613, 134] on div "Janela de atendimento Grade de atendimento Capacidade Transportadoras Veículos …" at bounding box center [527, 234] width 1055 height 469
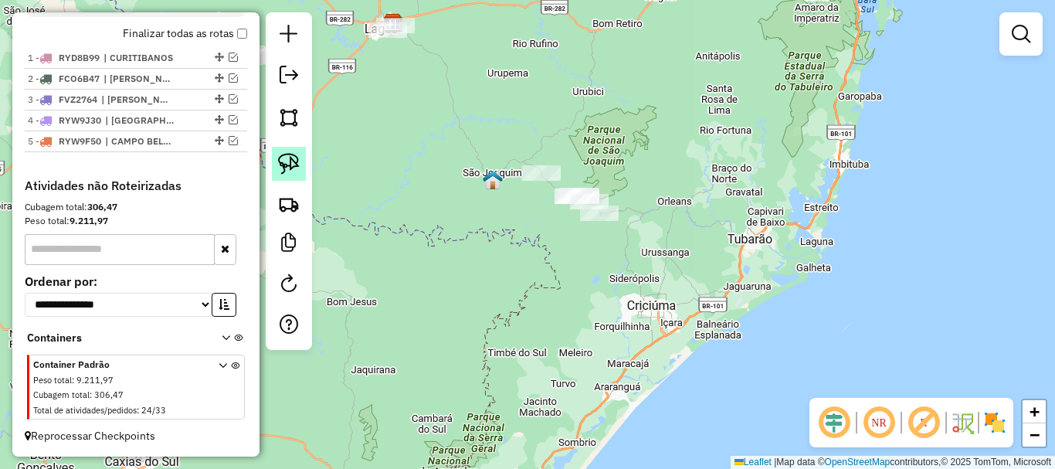
click at [280, 162] on img at bounding box center [289, 164] width 22 height 22
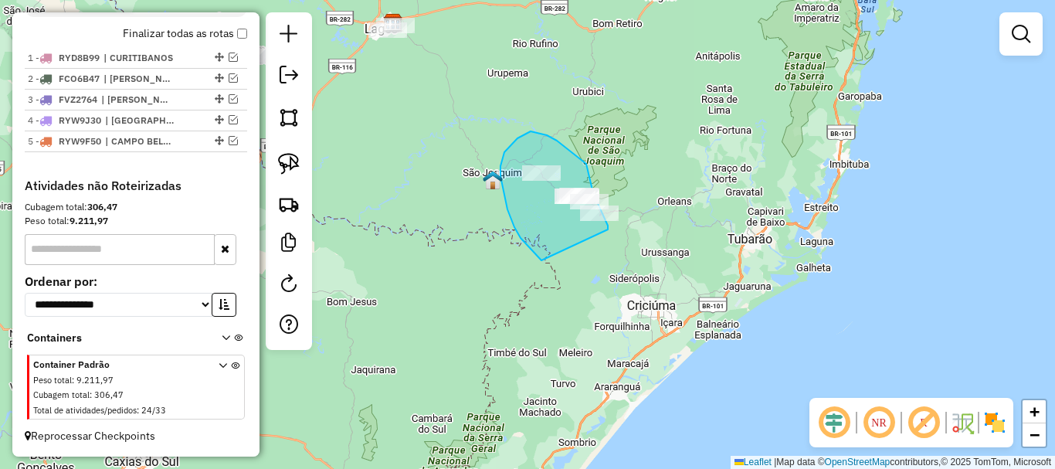
drag, startPoint x: 514, startPoint y: 227, endPoint x: 605, endPoint y: 234, distance: 91.4
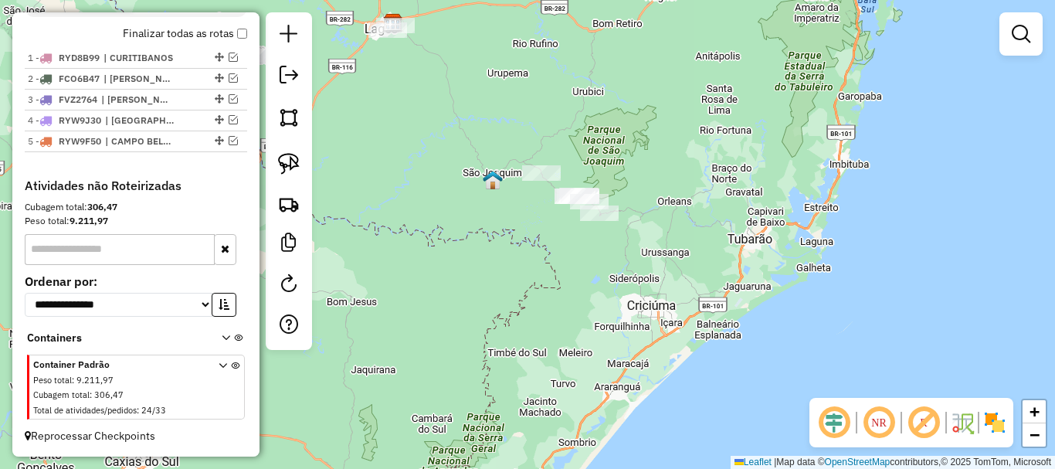
drag, startPoint x: 650, startPoint y: 196, endPoint x: 835, endPoint y: 217, distance: 185.7
click at [829, 219] on div "Janela de atendimento Grade de atendimento Capacidade Transportadoras Veículos …" at bounding box center [527, 234] width 1055 height 469
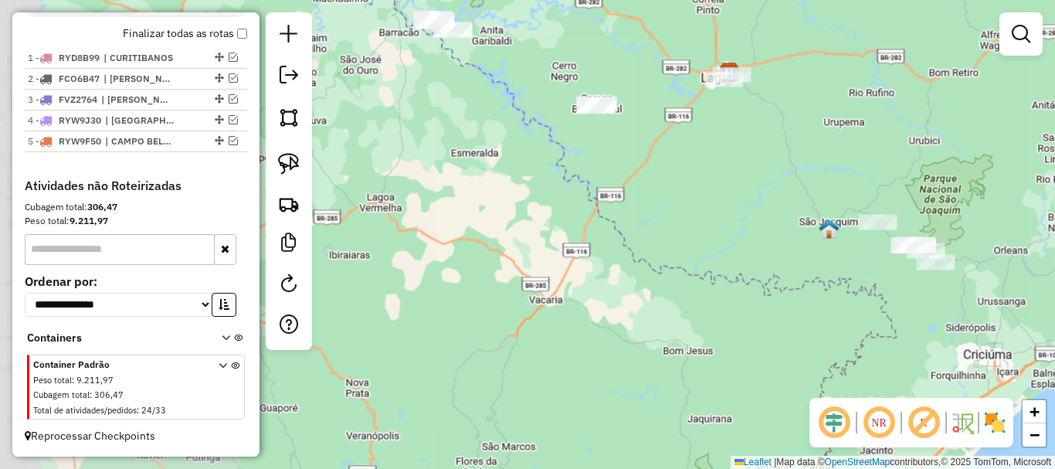
drag, startPoint x: 549, startPoint y: 141, endPoint x: 584, endPoint y: 184, distance: 54.9
click at [583, 184] on div "Janela de atendimento Grade de atendimento Capacidade Transportadoras Veículos …" at bounding box center [527, 234] width 1055 height 469
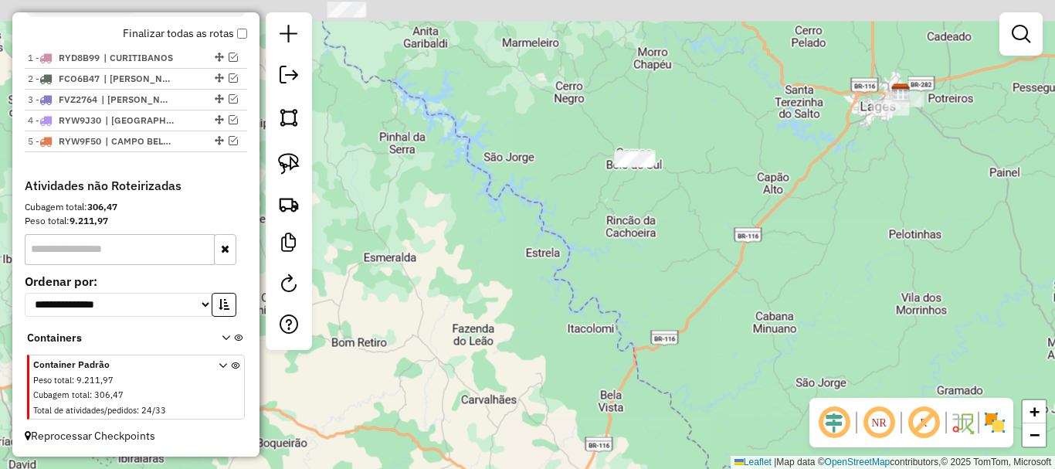
drag, startPoint x: 615, startPoint y: 164, endPoint x: 539, endPoint y: 225, distance: 96.7
click at [582, 232] on div "Janela de atendimento Grade de atendimento Capacidade Transportadoras Veículos …" at bounding box center [527, 234] width 1055 height 469
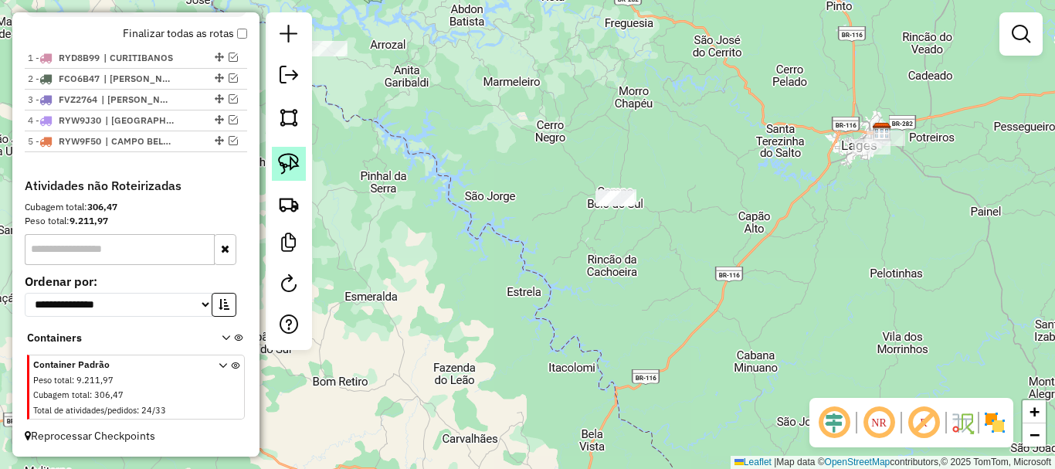
click at [293, 154] on img at bounding box center [289, 164] width 22 height 22
drag, startPoint x: 580, startPoint y: 233, endPoint x: 619, endPoint y: 216, distance: 42.9
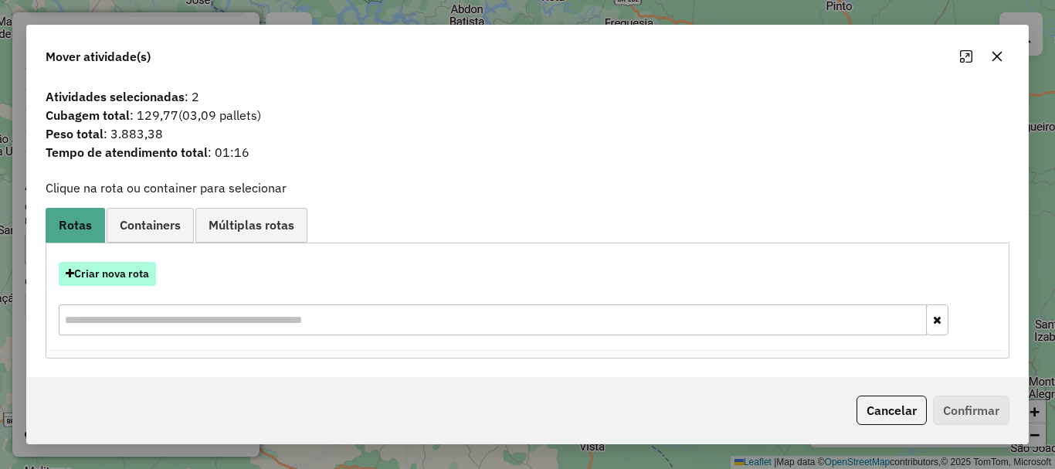
click at [151, 280] on button "Criar nova rota" at bounding box center [107, 274] width 97 height 24
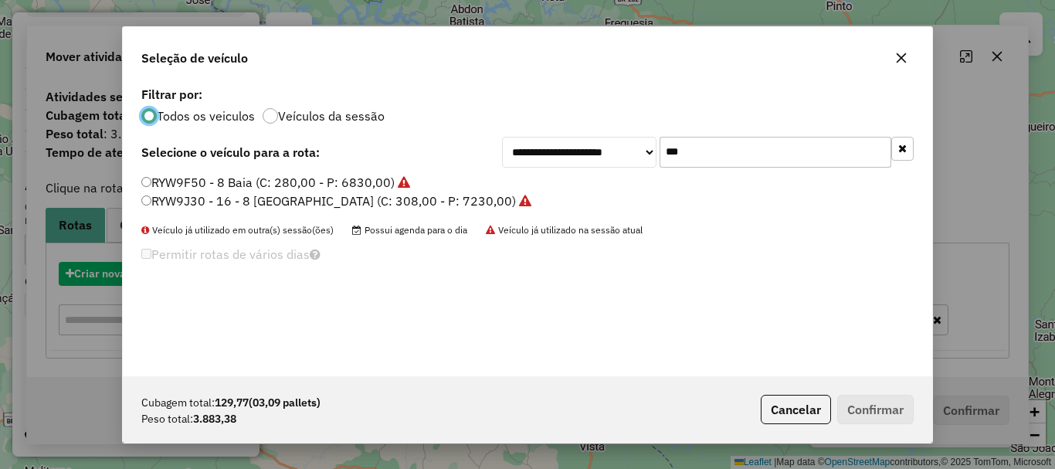
scroll to position [8, 5]
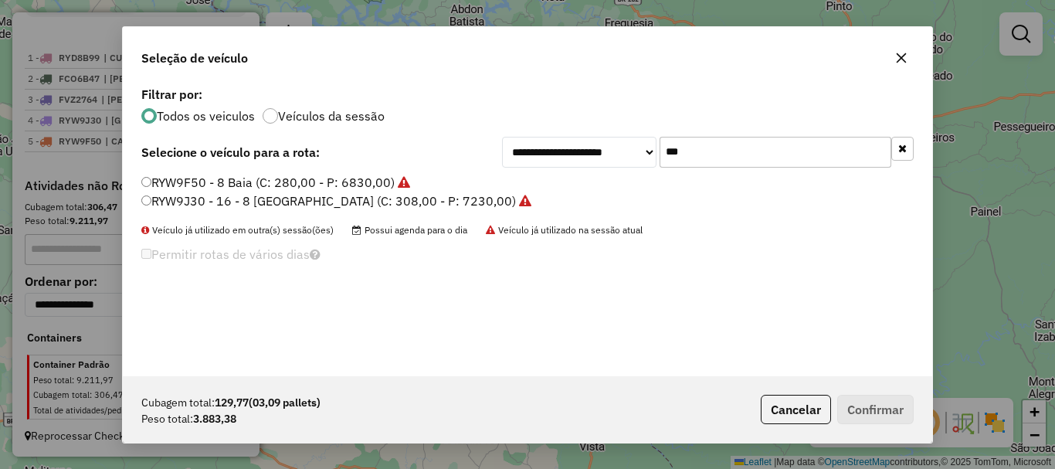
click at [714, 152] on input "***" at bounding box center [775, 152] width 232 height 31
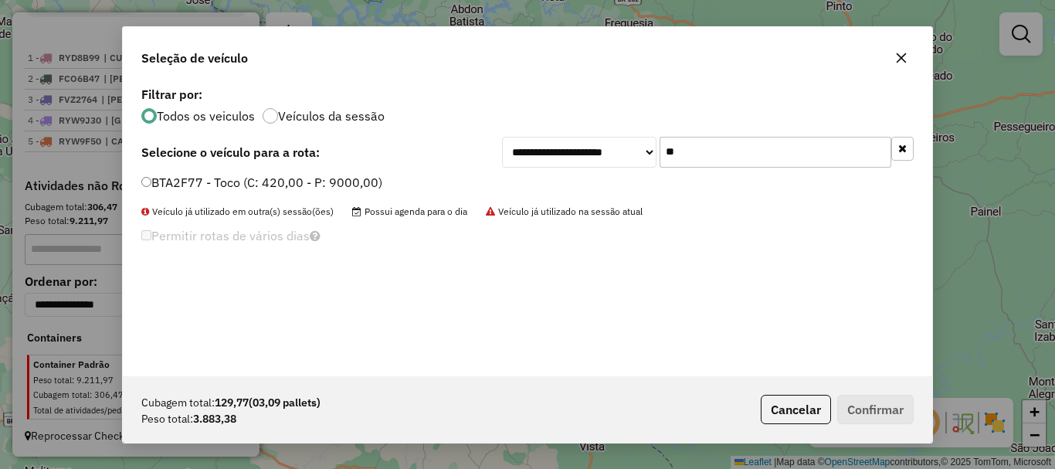
type input "**"
click at [172, 175] on label "BTA2F77 - Toco (C: 420,00 - P: 9000,00)" at bounding box center [261, 182] width 241 height 19
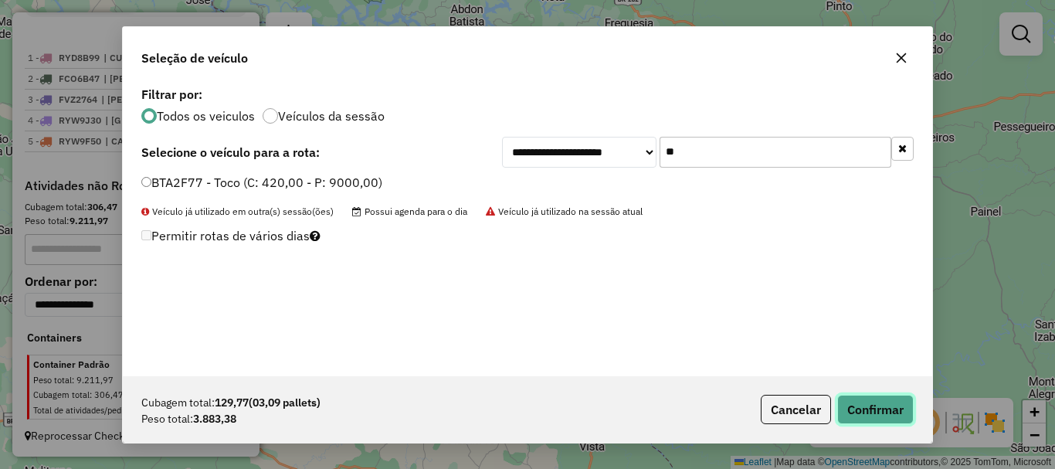
click at [880, 410] on button "Confirmar" at bounding box center [875, 409] width 76 height 29
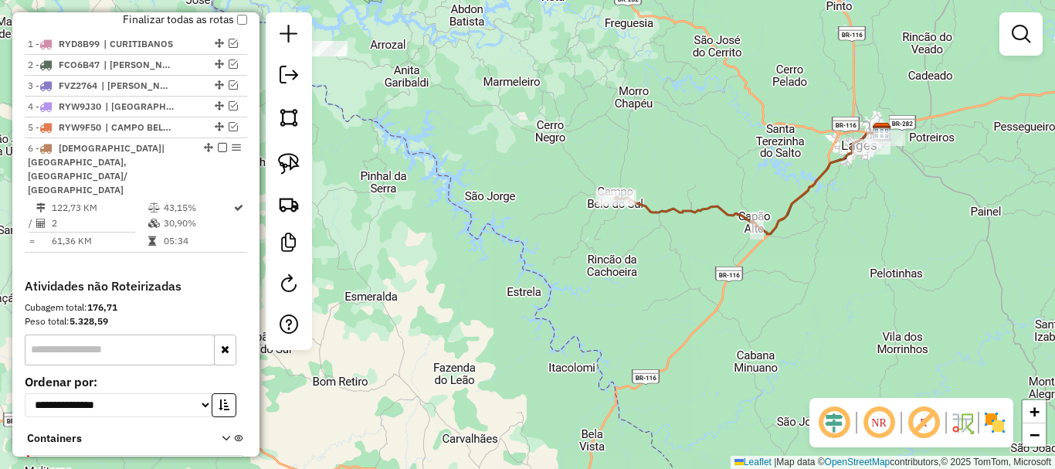
scroll to position [583, 0]
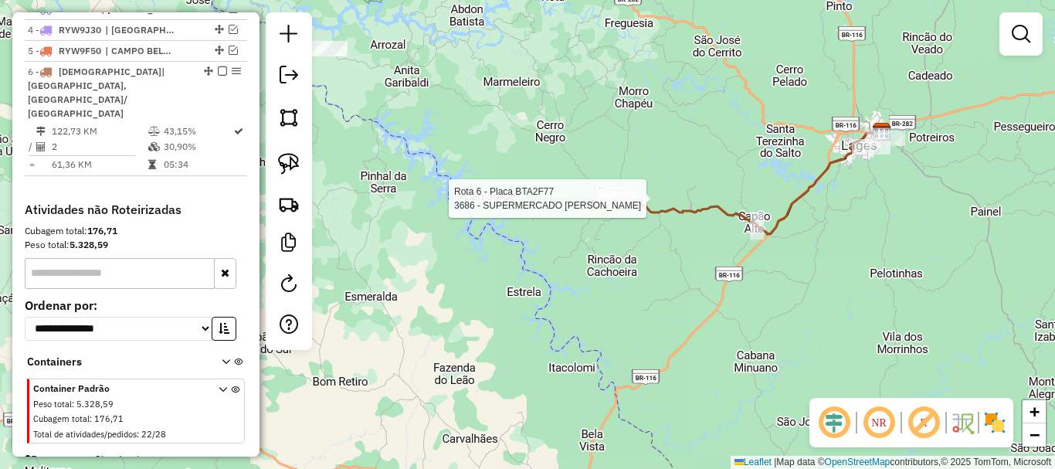
select select "*********"
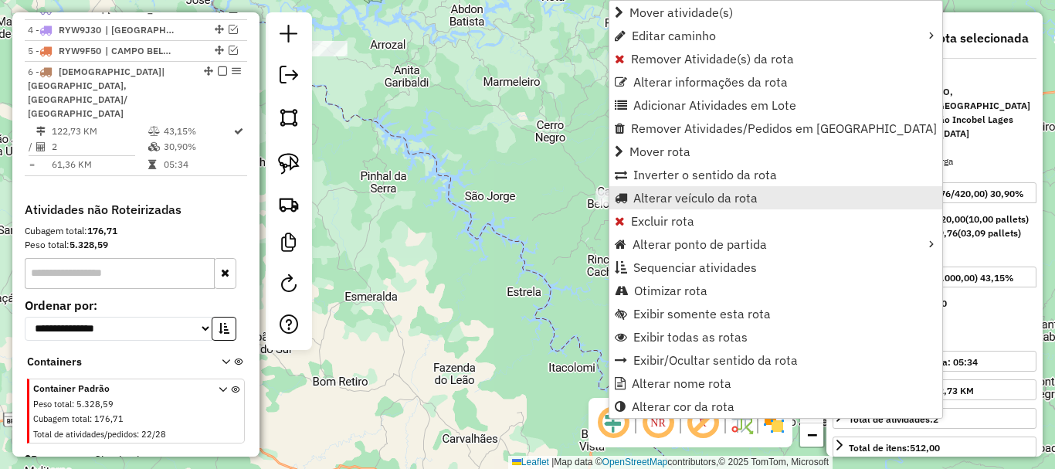
scroll to position [649, 0]
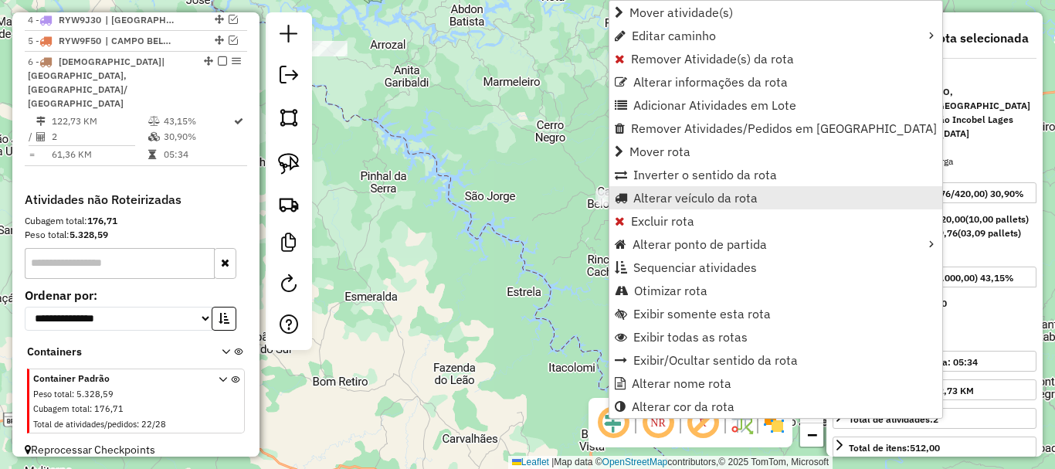
click at [701, 201] on span "Alterar veículo da rota" at bounding box center [695, 198] width 124 height 12
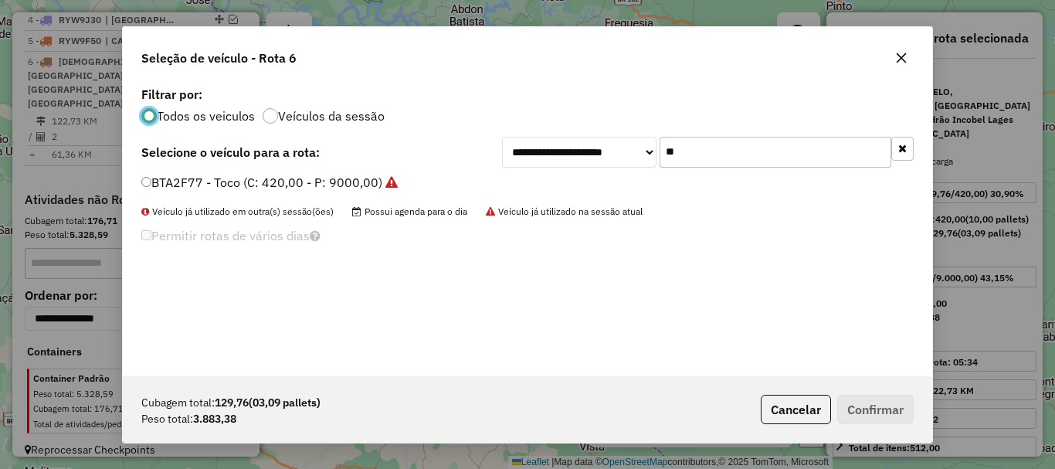
scroll to position [8, 5]
drag, startPoint x: 202, startPoint y: 173, endPoint x: 195, endPoint y: 177, distance: 8.6
click at [195, 177] on div "**********" at bounding box center [527, 229] width 809 height 293
click at [895, 59] on icon "button" at bounding box center [901, 58] width 12 height 12
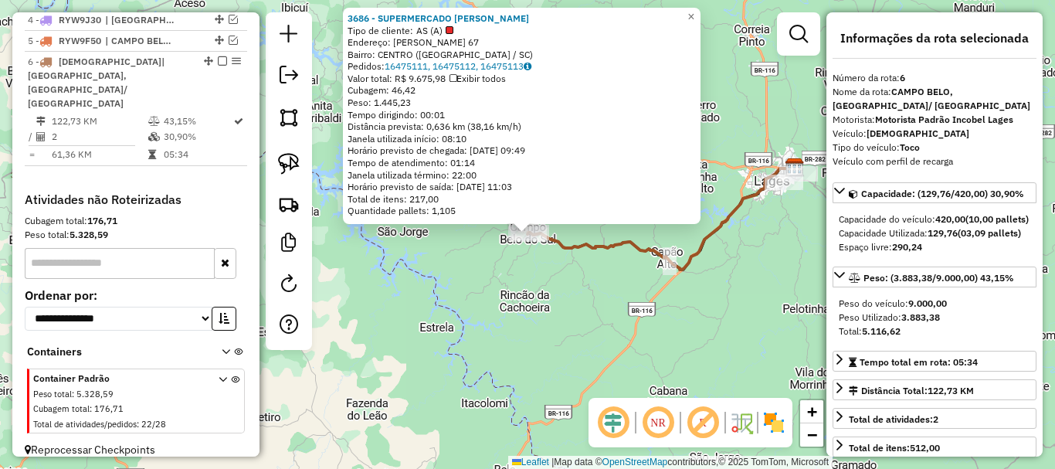
click at [564, 271] on div "3686 - SUPERMERCADO MORAES Tipo de cliente: AS (A) Endereço: [PERSON_NAME] 67 B…" at bounding box center [527, 234] width 1055 height 469
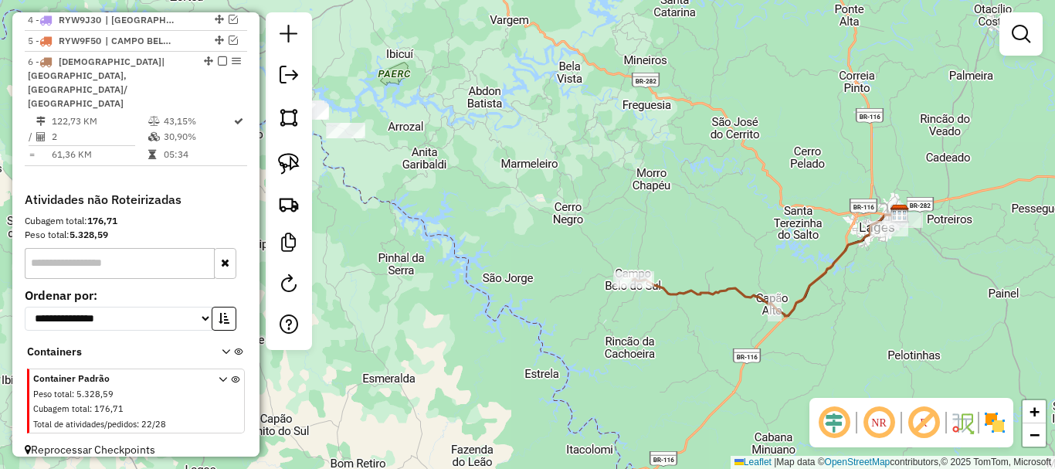
drag, startPoint x: 598, startPoint y: 302, endPoint x: 635, endPoint y: 310, distance: 38.0
click at [635, 310] on div "Janela de atendimento Grade de atendimento Capacidade Transportadoras Veículos …" at bounding box center [527, 234] width 1055 height 469
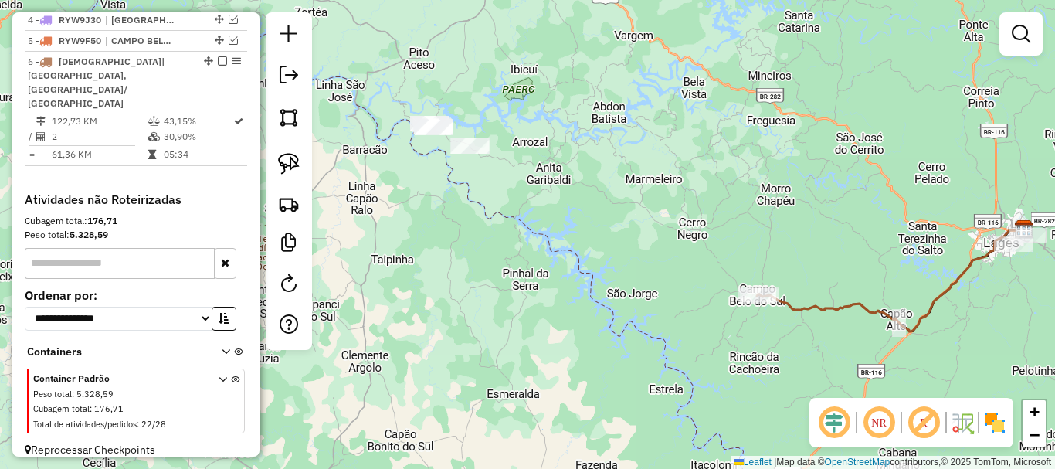
drag, startPoint x: 414, startPoint y: 221, endPoint x: 570, endPoint y: 212, distance: 156.3
click at [474, 197] on div "Janela de atendimento Grade de atendimento Capacidade Transportadoras Veículos …" at bounding box center [527, 234] width 1055 height 469
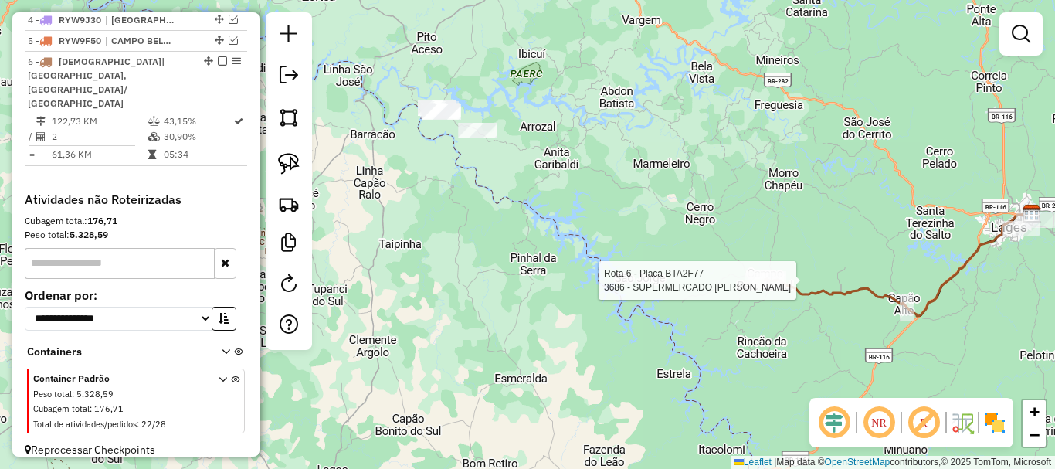
select select "*********"
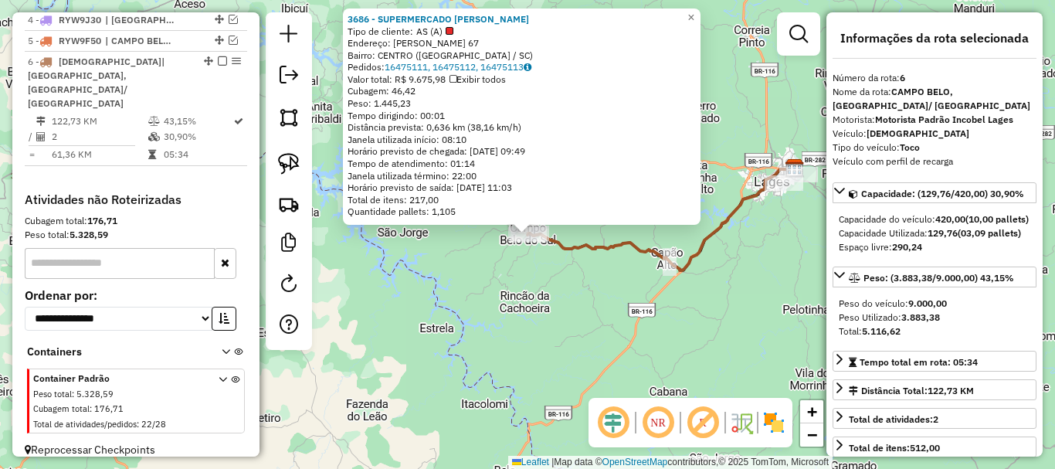
click at [546, 301] on div "3686 - SUPERMERCADO MORAES Tipo de cliente: AS (A) Endereço: [PERSON_NAME] 67 B…" at bounding box center [527, 234] width 1055 height 469
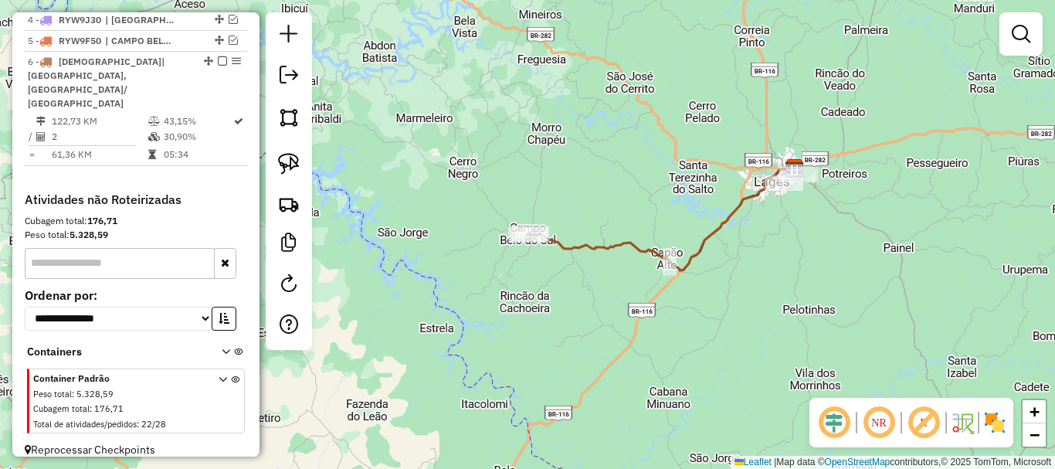
click at [218, 66] on em at bounding box center [222, 60] width 9 height 9
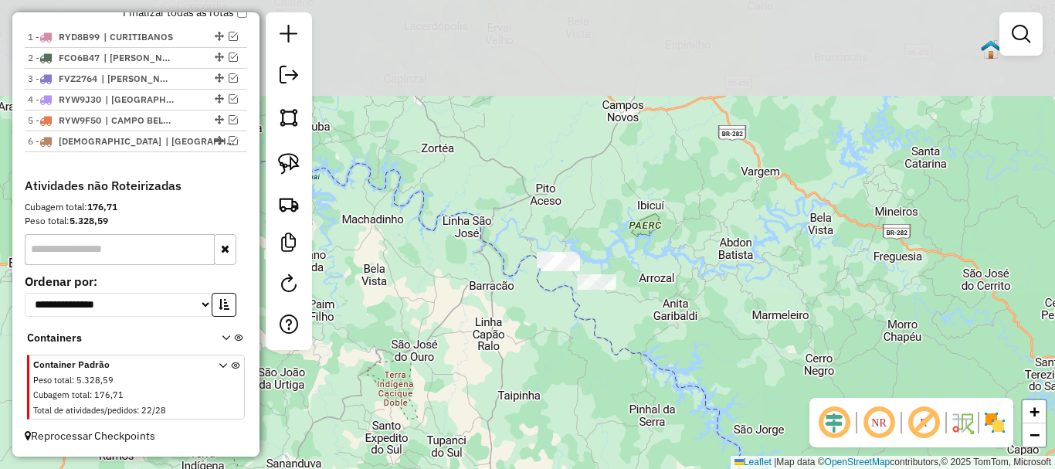
drag, startPoint x: 459, startPoint y: 236, endPoint x: 749, endPoint y: 310, distance: 299.1
click at [895, 392] on div "Janela de atendimento Grade de atendimento Capacidade Transportadoras Veículos …" at bounding box center [527, 234] width 1055 height 469
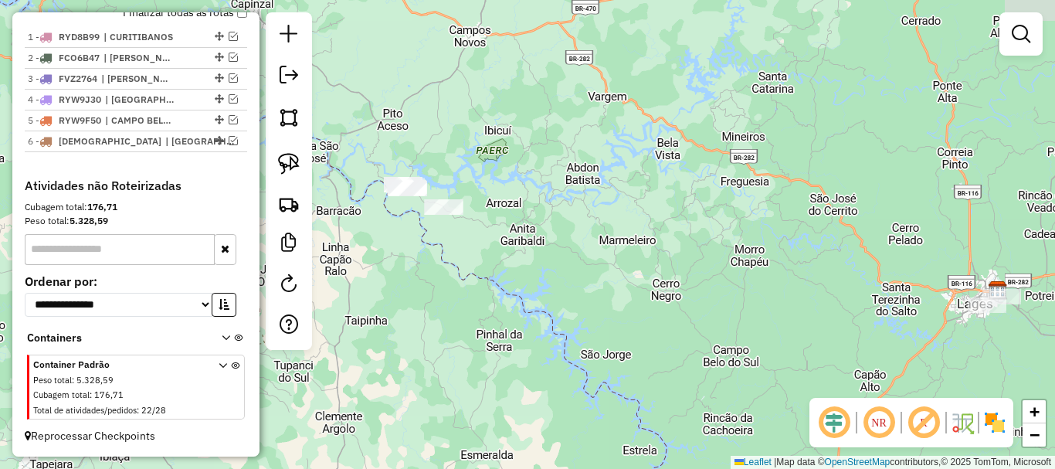
drag, startPoint x: 761, startPoint y: 243, endPoint x: 484, endPoint y: 147, distance: 293.3
click at [484, 147] on div "Janela de atendimento Grade de atendimento Capacidade Transportadoras Veículos …" at bounding box center [527, 234] width 1055 height 469
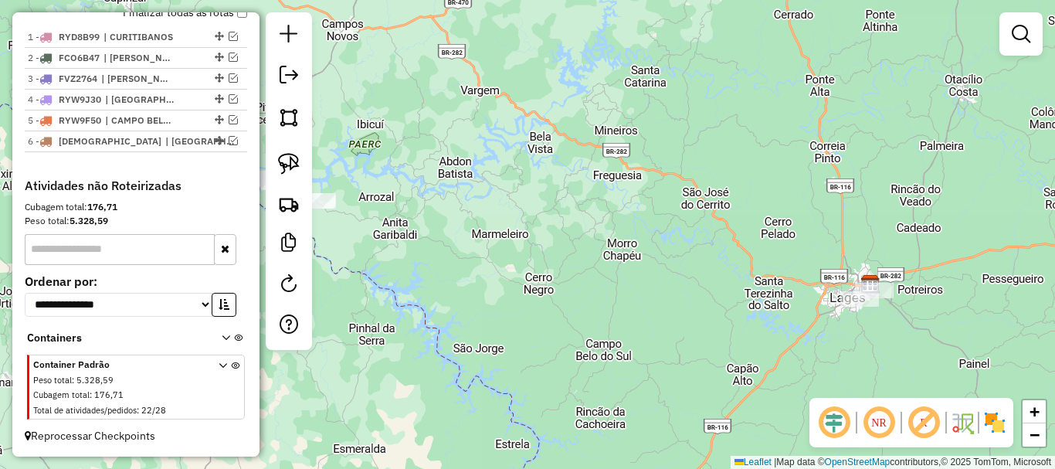
drag, startPoint x: 530, startPoint y: 164, endPoint x: 262, endPoint y: 103, distance: 274.6
click at [202, 109] on hb-router-mapa "Informações da Sessão 980515 - [DATE] Criação: [DATE] 10:59 Depósito: Incobel L…" at bounding box center [527, 234] width 1055 height 469
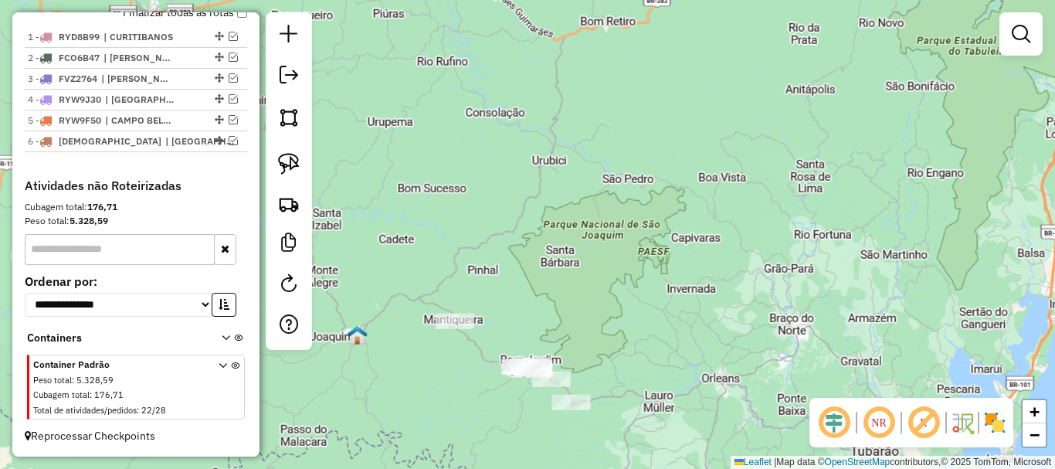
drag, startPoint x: 816, startPoint y: 200, endPoint x: 519, endPoint y: 4, distance: 356.2
click at [442, 0] on html "Aguarde... Pop-up bloqueado! Seu navegador bloqueou automáticamente a abertura …" at bounding box center [527, 234] width 1055 height 469
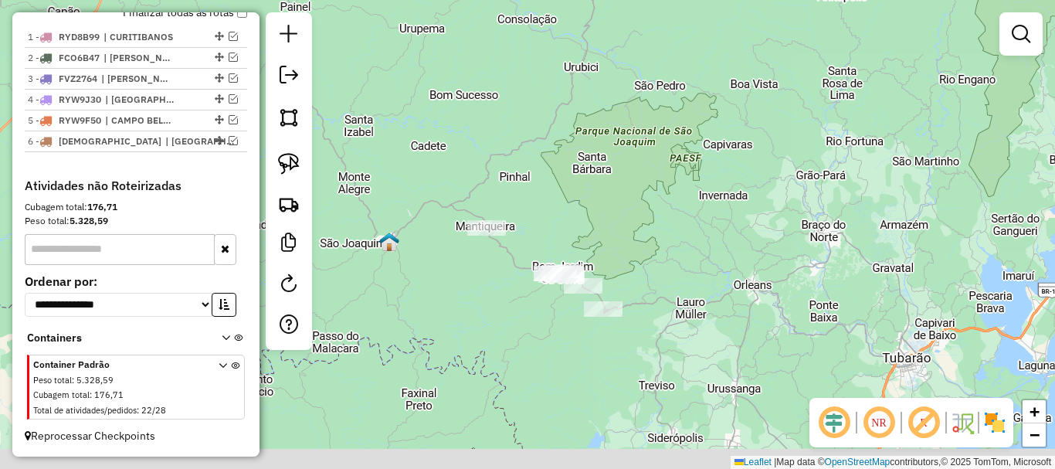
drag, startPoint x: 592, startPoint y: 276, endPoint x: 592, endPoint y: 245, distance: 30.9
click at [592, 245] on div "Janela de atendimento Grade de atendimento Capacidade Transportadoras Veículos …" at bounding box center [527, 234] width 1055 height 469
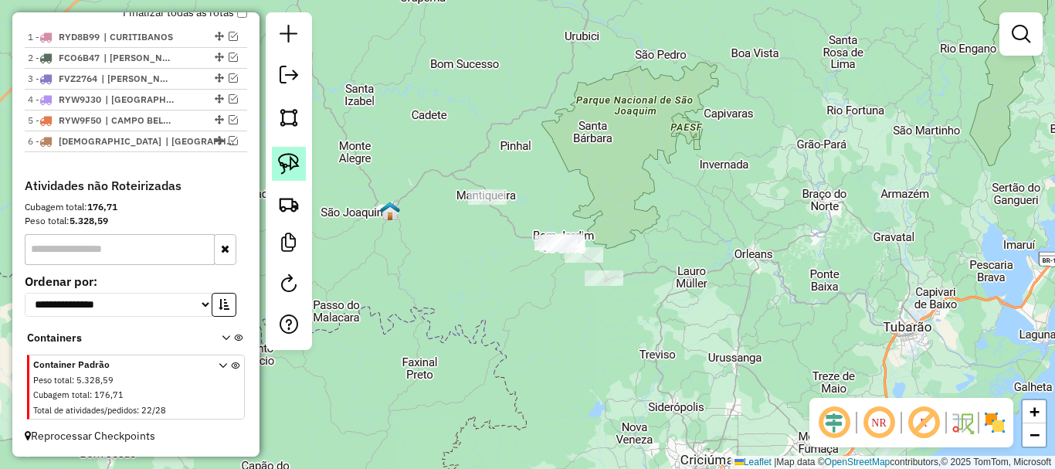
click at [296, 172] on img at bounding box center [289, 164] width 22 height 22
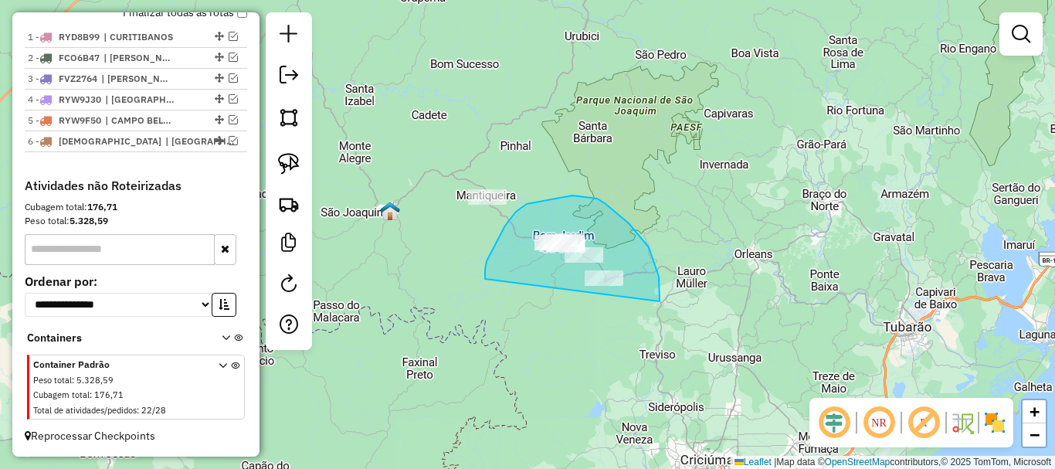
drag, startPoint x: 485, startPoint y: 279, endPoint x: 588, endPoint y: 340, distance: 119.5
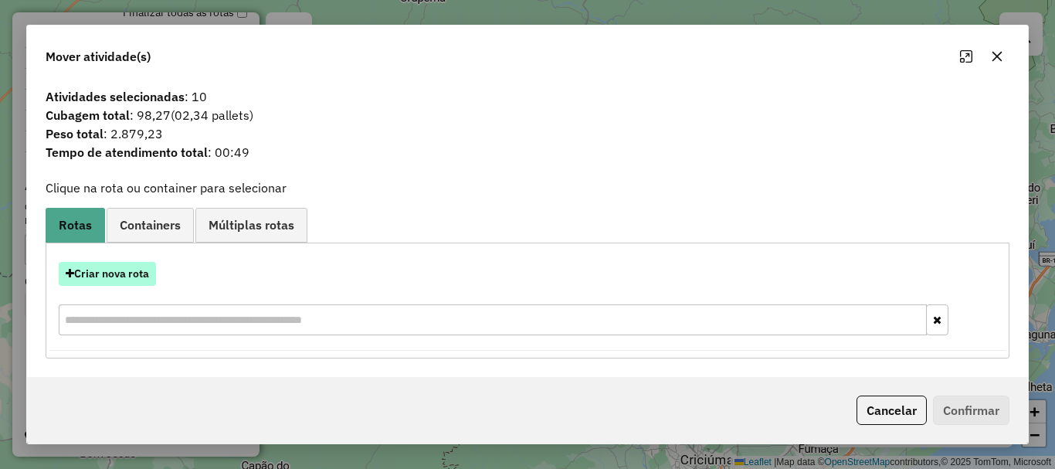
click at [150, 269] on button "Criar nova rota" at bounding box center [107, 274] width 97 height 24
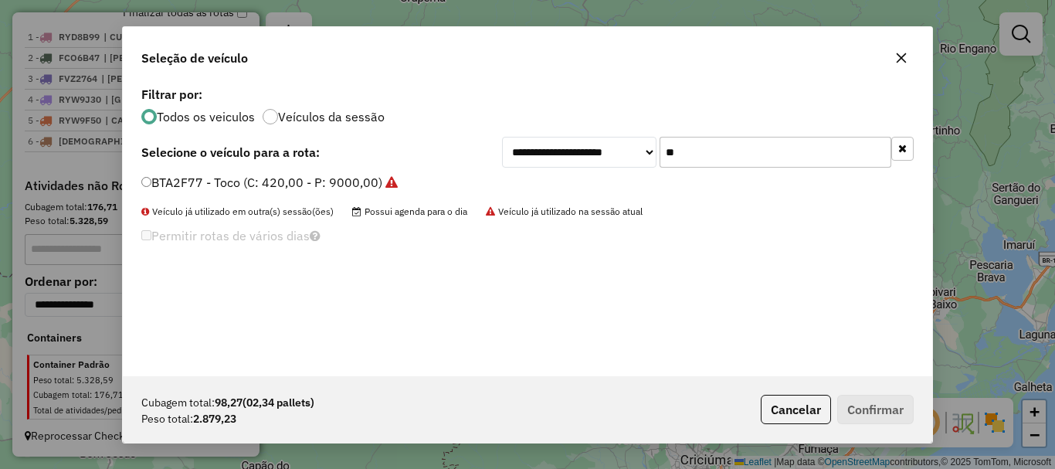
scroll to position [8, 5]
click at [705, 154] on input "**" at bounding box center [775, 152] width 232 height 31
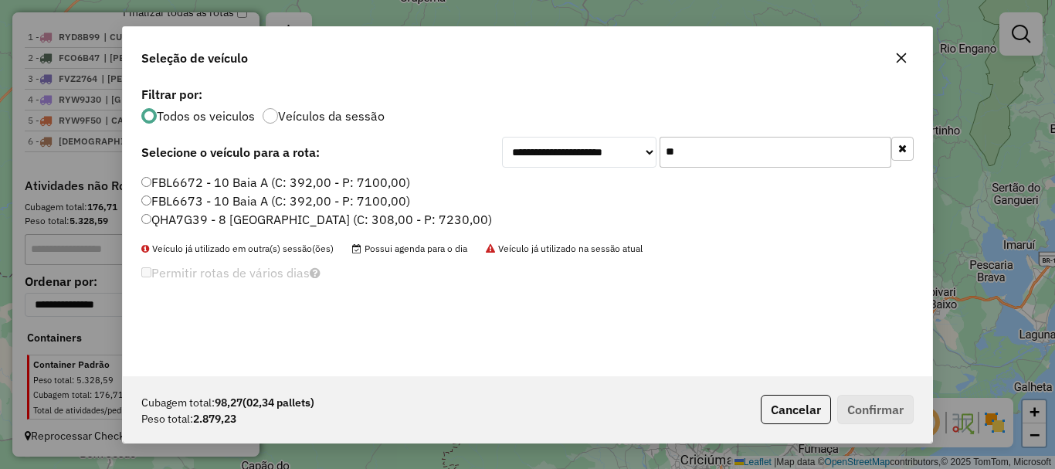
type input "**"
click at [186, 217] on label "QHA7G39 - 8 [GEOGRAPHIC_DATA] (C: 308,00 - P: 7230,00)" at bounding box center [316, 219] width 351 height 19
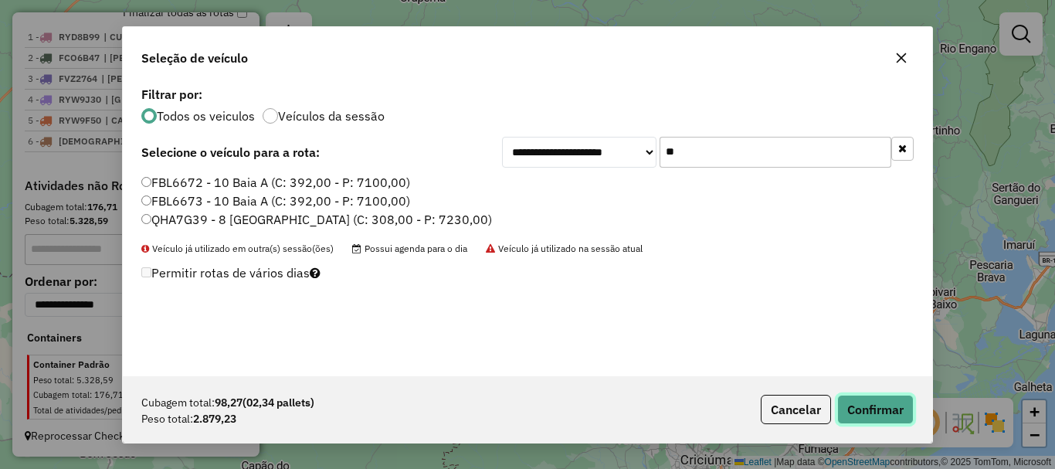
click at [863, 401] on button "Confirmar" at bounding box center [875, 409] width 76 height 29
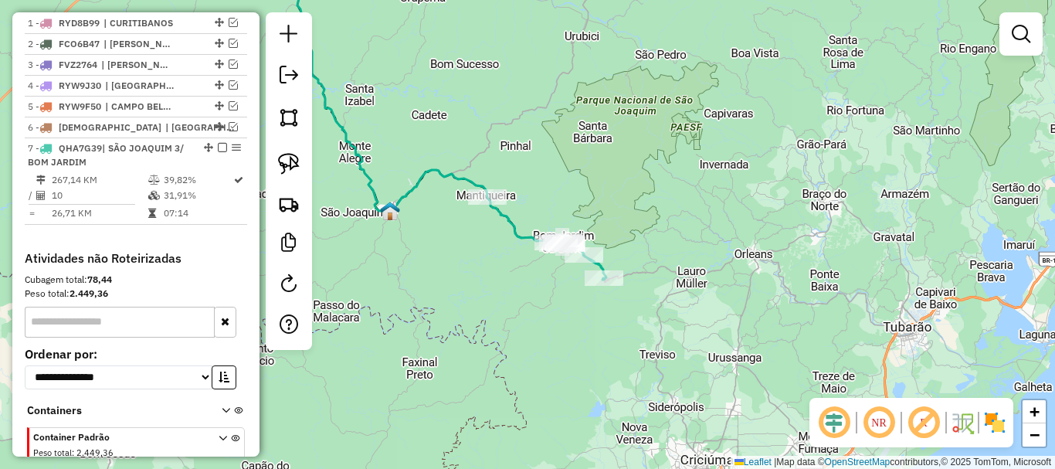
scroll to position [649, 0]
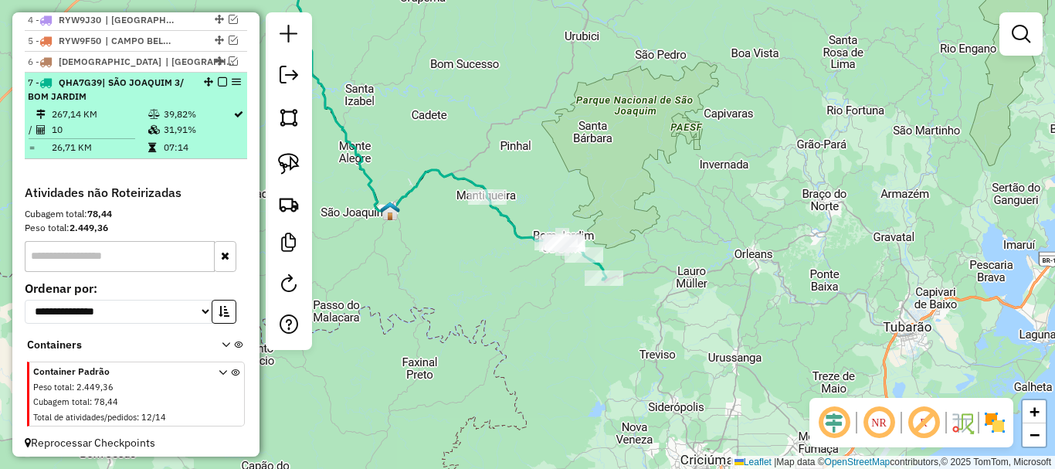
click at [218, 86] on em at bounding box center [222, 81] width 9 height 9
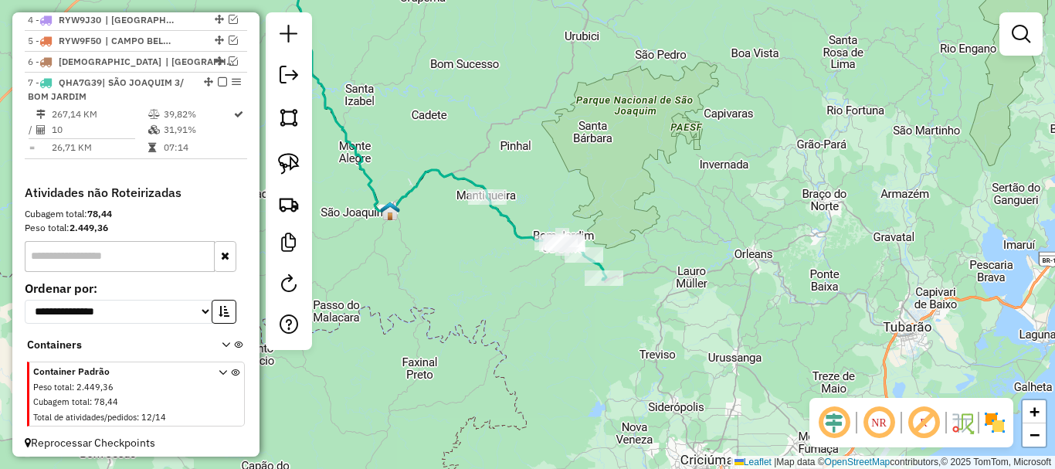
scroll to position [604, 0]
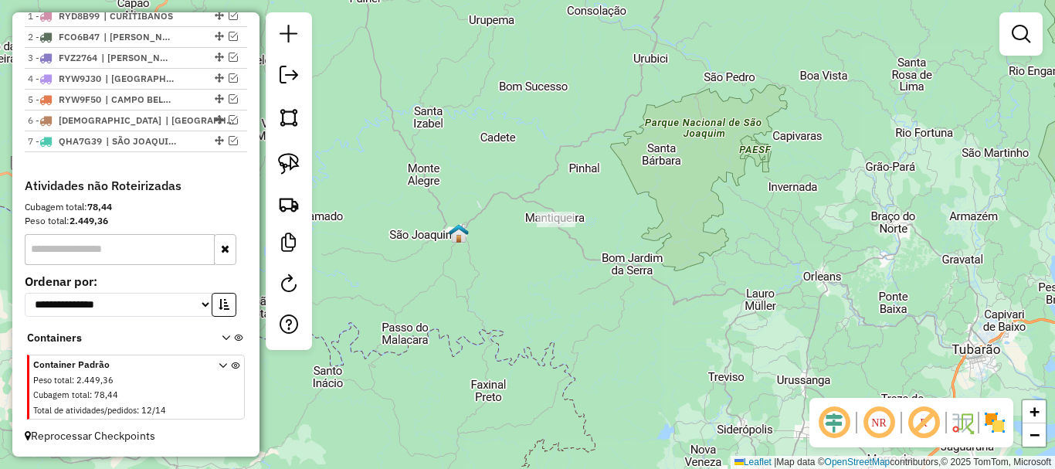
drag, startPoint x: 425, startPoint y: 115, endPoint x: 497, endPoint y: 137, distance: 74.3
click at [495, 136] on div "Janela de atendimento Grade de atendimento Capacidade Transportadoras Veículos …" at bounding box center [527, 234] width 1055 height 469
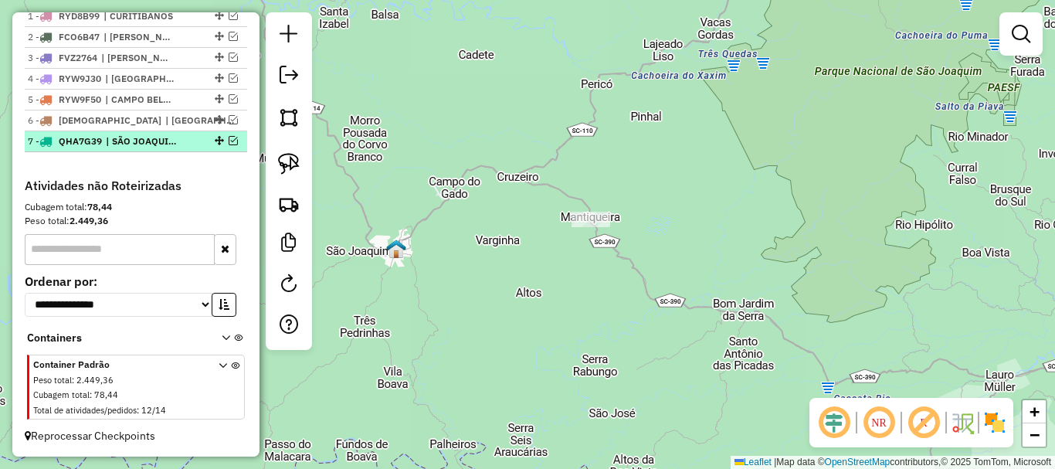
click at [229, 141] on em at bounding box center [233, 140] width 9 height 9
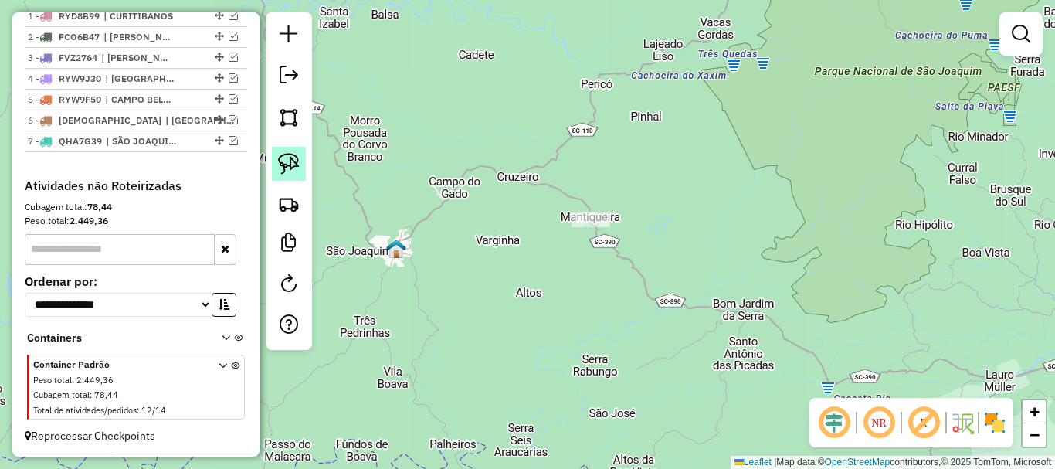
scroll to position [649, 0]
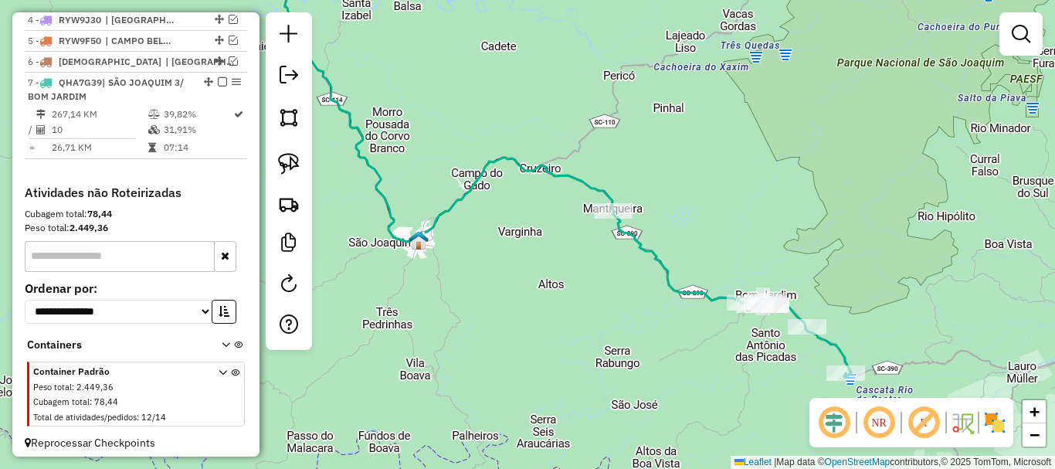
drag, startPoint x: 493, startPoint y: 226, endPoint x: 453, endPoint y: 213, distance: 42.2
click at [474, 219] on div "Janela de atendimento Grade de atendimento Capacidade Transportadoras Veículos …" at bounding box center [527, 234] width 1055 height 469
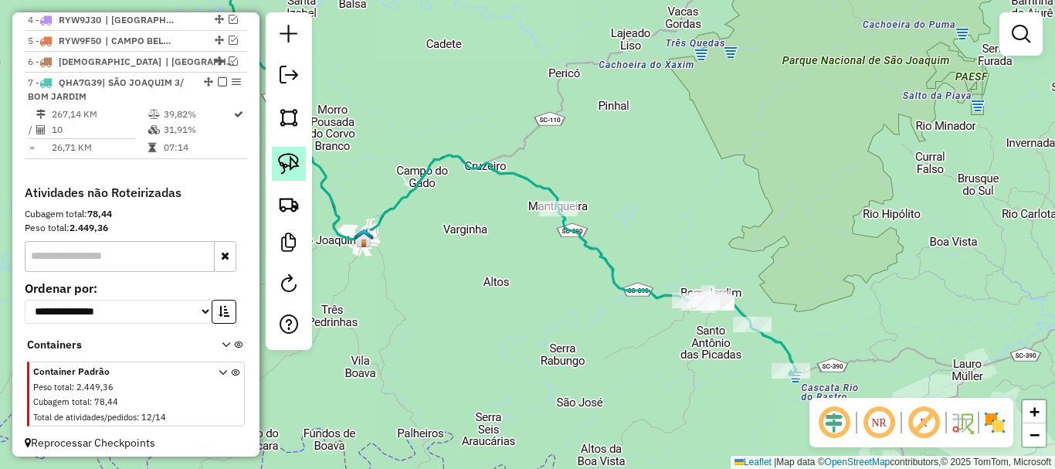
click at [303, 160] on link at bounding box center [289, 164] width 34 height 34
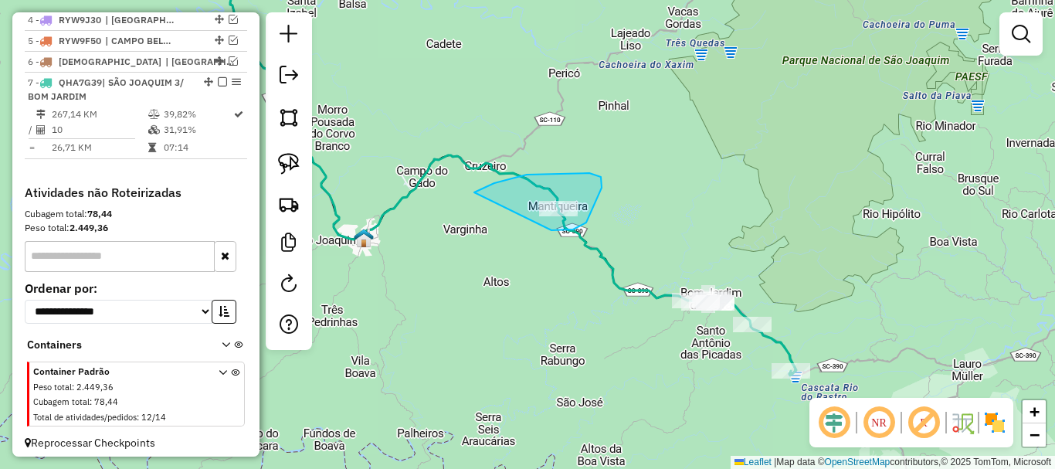
drag, startPoint x: 474, startPoint y: 192, endPoint x: 517, endPoint y: 212, distance: 46.7
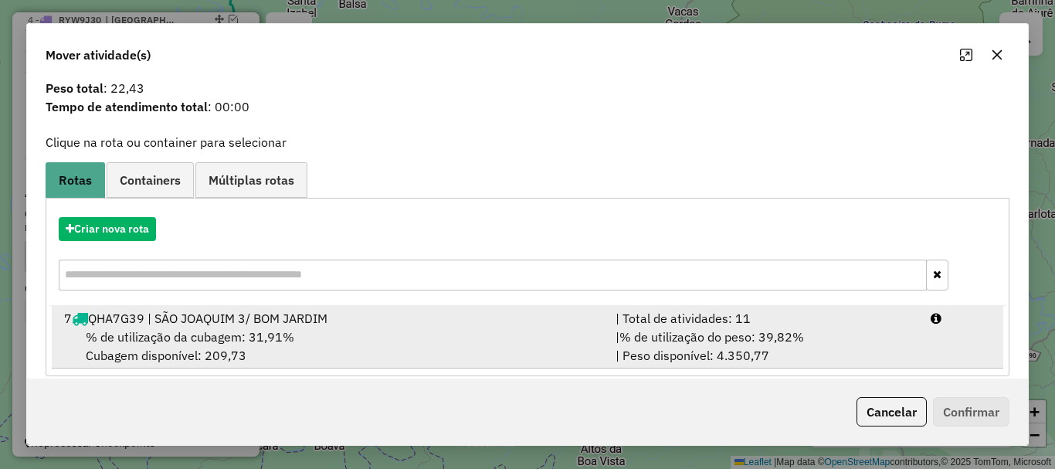
scroll to position [60, 0]
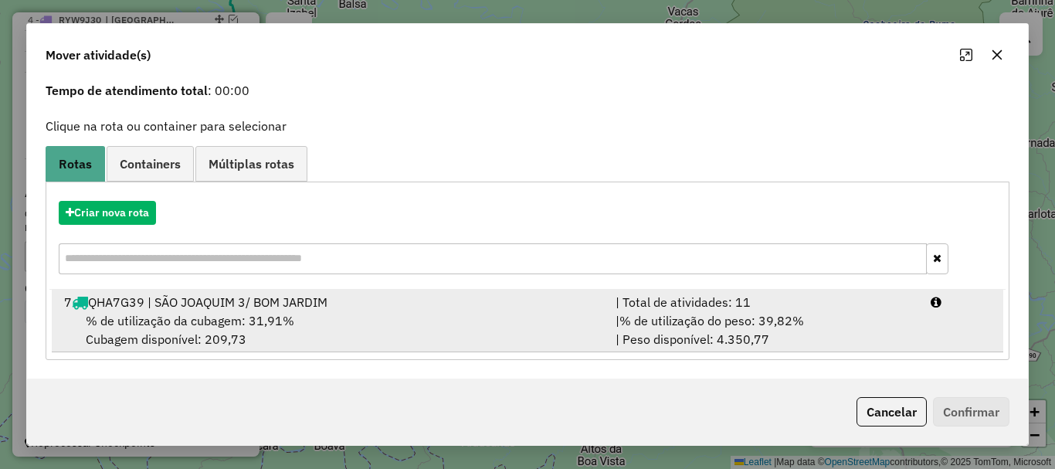
drag, startPoint x: 230, startPoint y: 295, endPoint x: 382, endPoint y: 319, distance: 154.0
click at [231, 295] on div "7 QHA7G39 | SÃO JOAQUIM 3/ [GEOGRAPHIC_DATA]" at bounding box center [330, 302] width 551 height 19
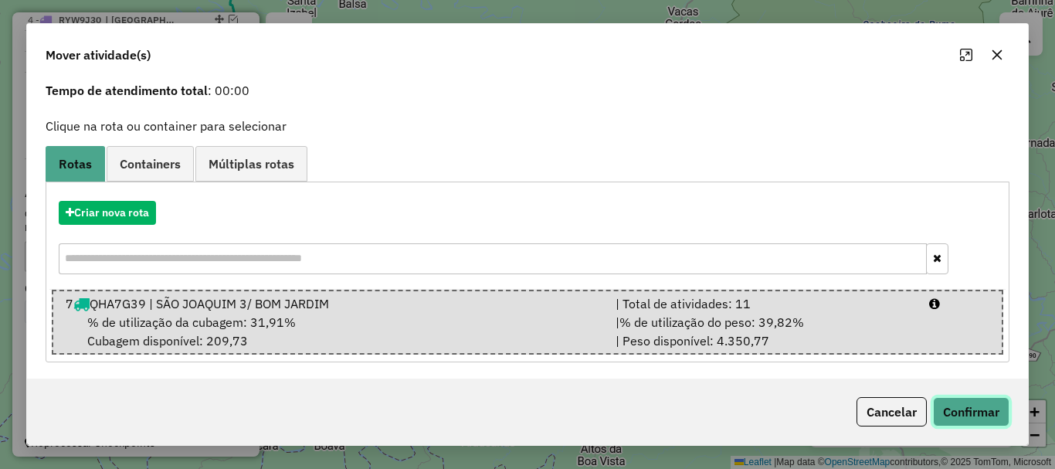
click at [945, 420] on button "Confirmar" at bounding box center [971, 411] width 76 height 29
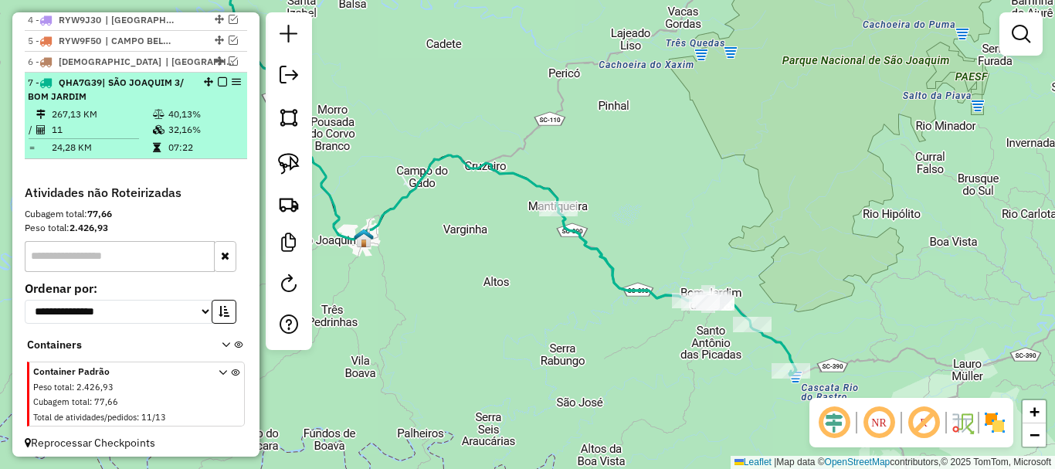
click at [218, 86] on em at bounding box center [222, 81] width 9 height 9
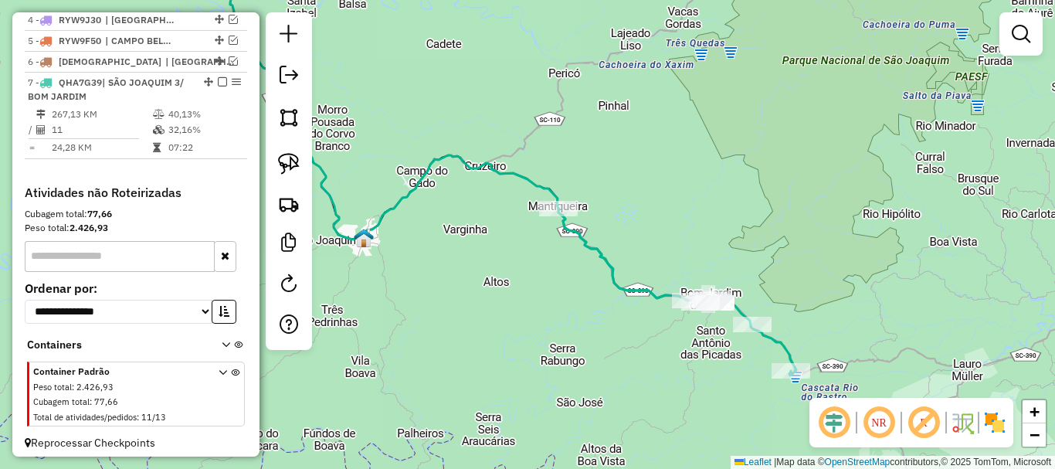
scroll to position [604, 0]
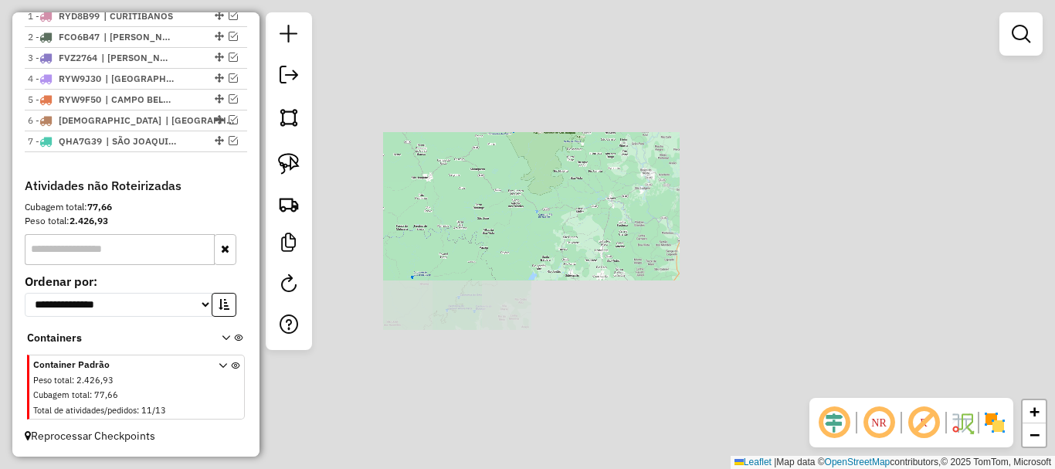
drag, startPoint x: 456, startPoint y: 155, endPoint x: 588, endPoint y: 244, distance: 159.1
click at [588, 244] on div "Janela de atendimento Grade de atendimento Capacidade Transportadoras Veículos …" at bounding box center [527, 234] width 1055 height 469
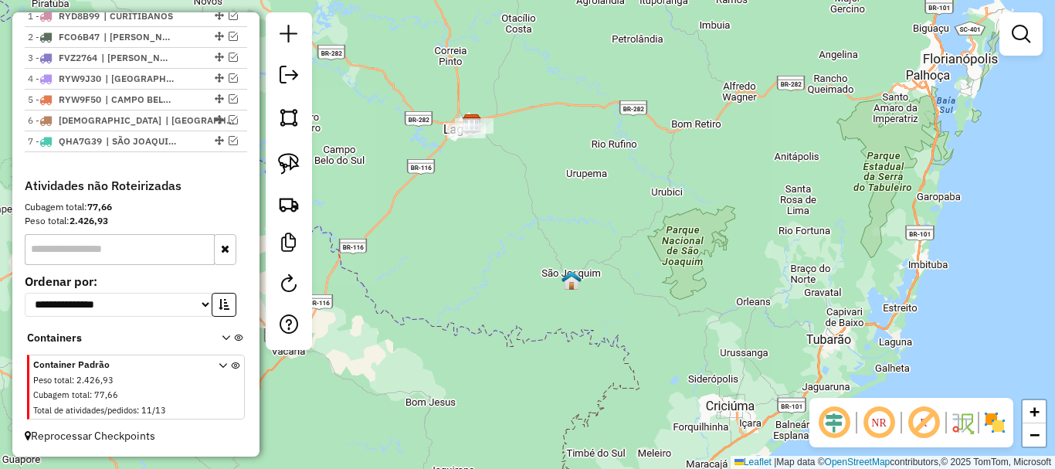
drag, startPoint x: 517, startPoint y: 181, endPoint x: 558, endPoint y: 319, distance: 143.9
click at [553, 327] on div "Janela de atendimento Grade de atendimento Capacidade Transportadoras Veículos …" at bounding box center [527, 234] width 1055 height 469
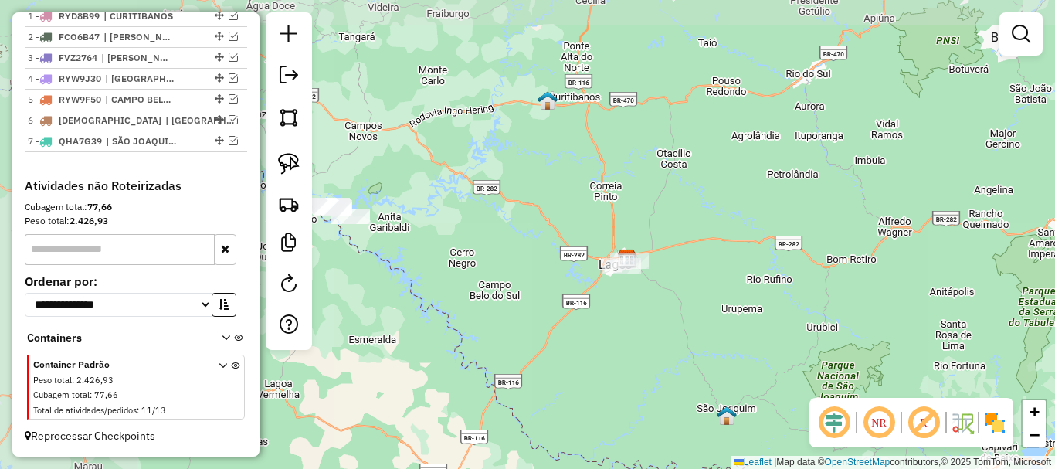
drag, startPoint x: 541, startPoint y: 256, endPoint x: 891, endPoint y: 261, distance: 349.8
click at [893, 259] on div "Janela de atendimento Grade de atendimento Capacidade Transportadoras Veículos …" at bounding box center [527, 234] width 1055 height 469
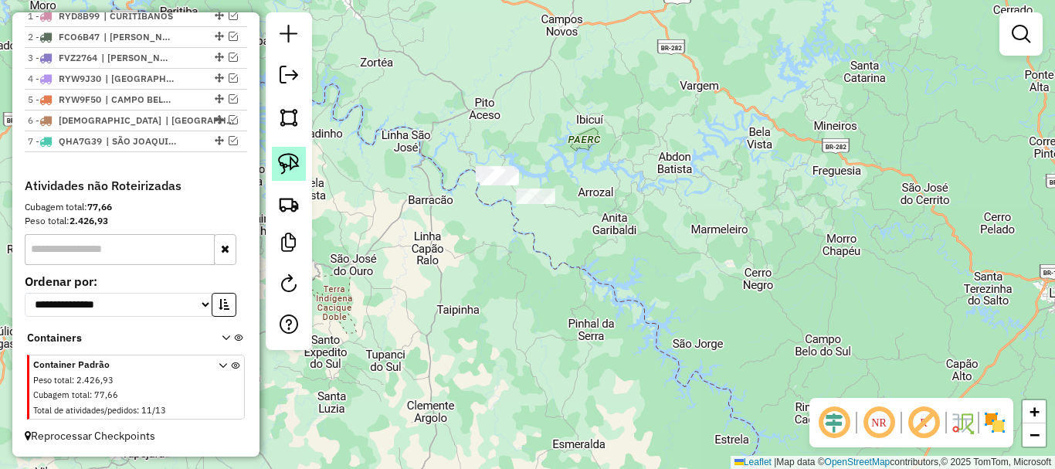
click at [292, 161] on img at bounding box center [289, 164] width 22 height 22
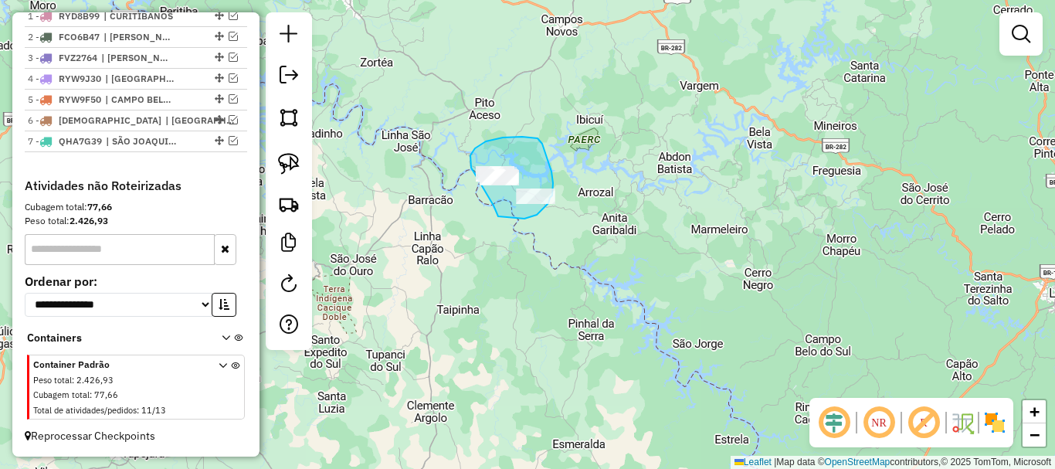
drag, startPoint x: 498, startPoint y: 216, endPoint x: 518, endPoint y: 219, distance: 20.3
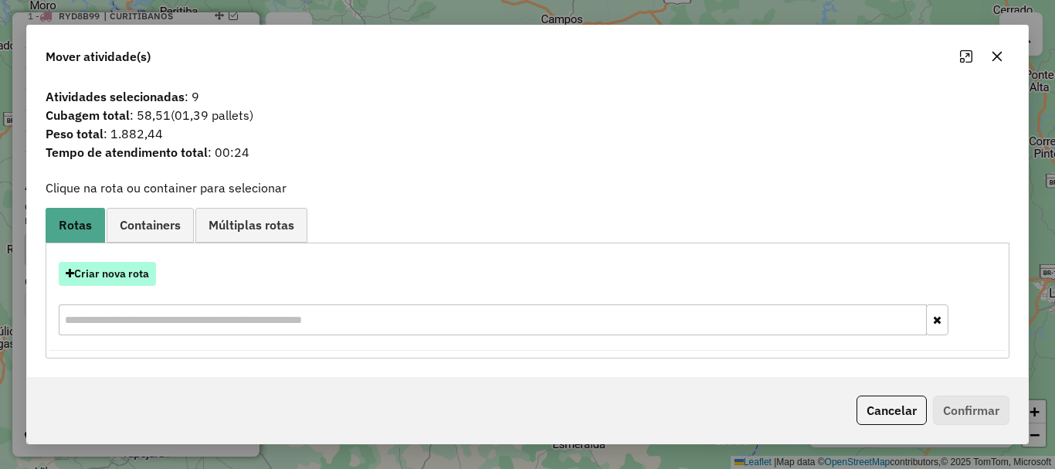
click at [147, 280] on button "Criar nova rota" at bounding box center [107, 274] width 97 height 24
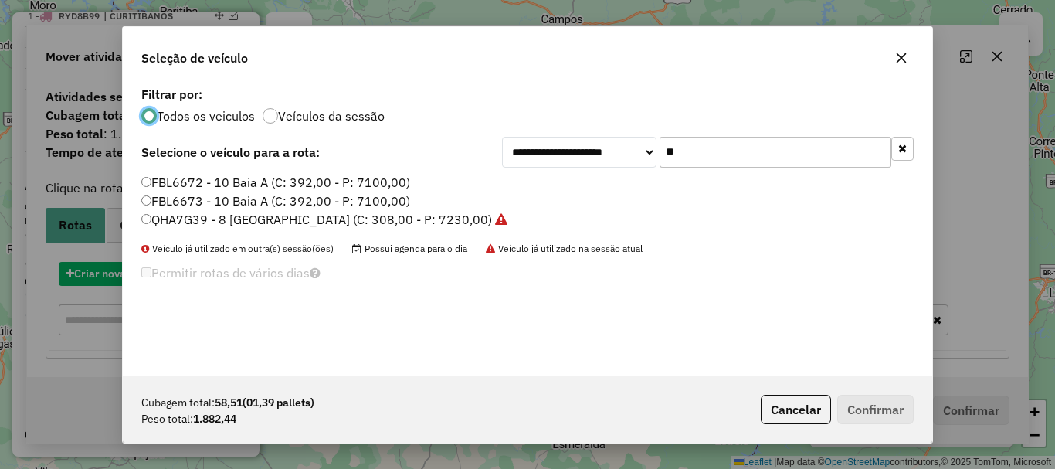
scroll to position [8, 5]
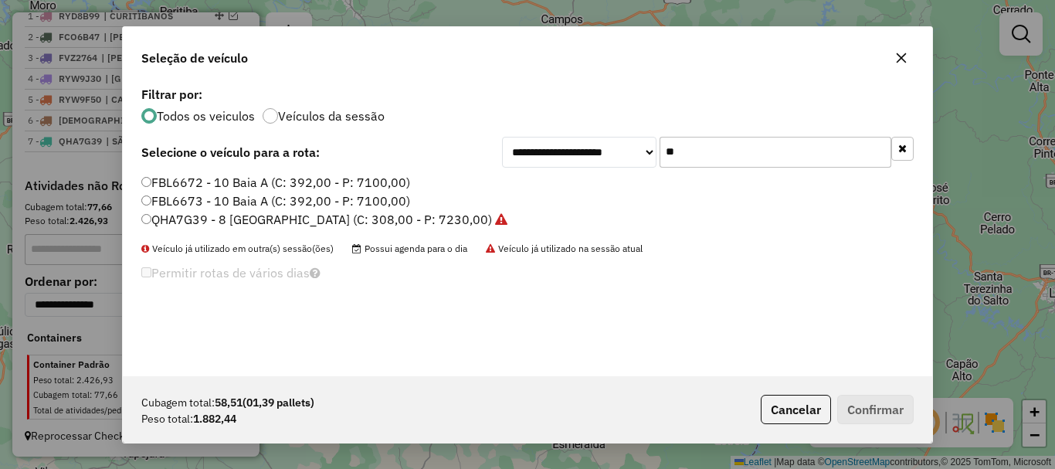
click at [720, 154] on input "**" at bounding box center [775, 152] width 232 height 31
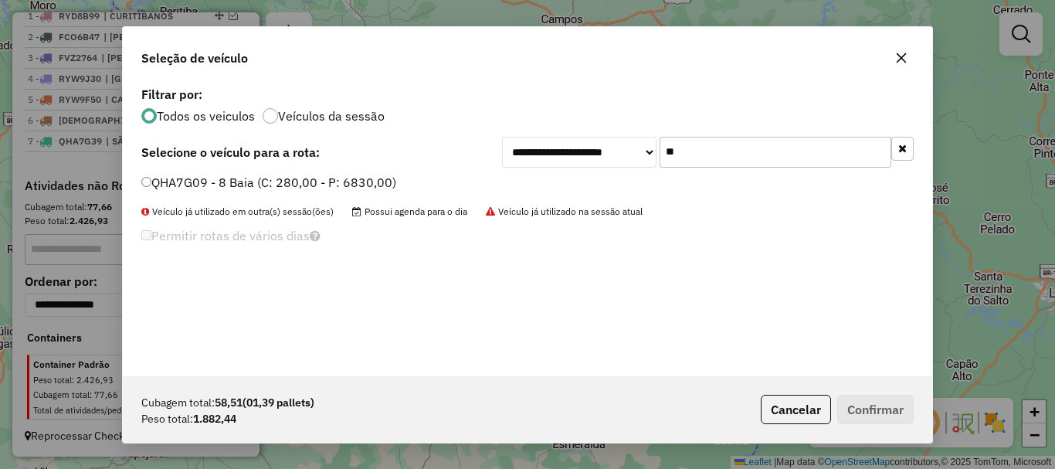
type input "**"
click at [900, 59] on icon "button" at bounding box center [901, 58] width 12 height 12
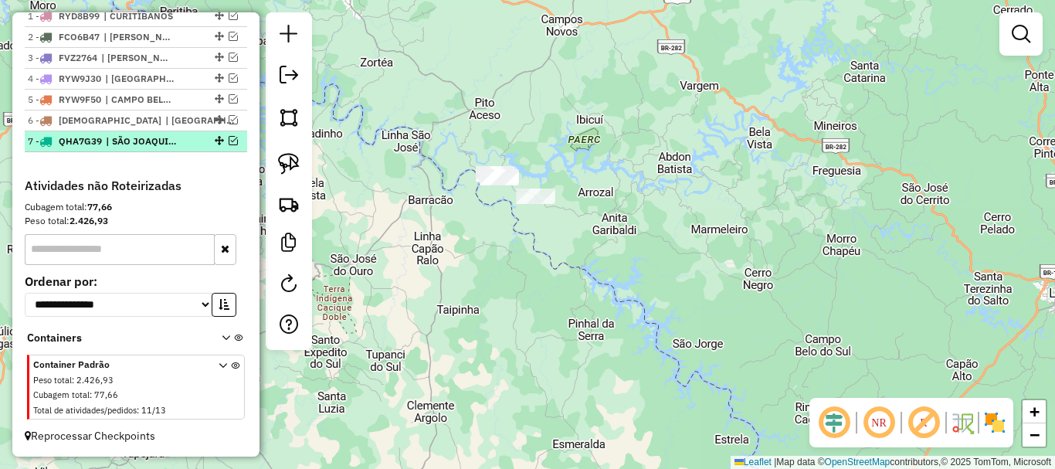
scroll to position [527, 0]
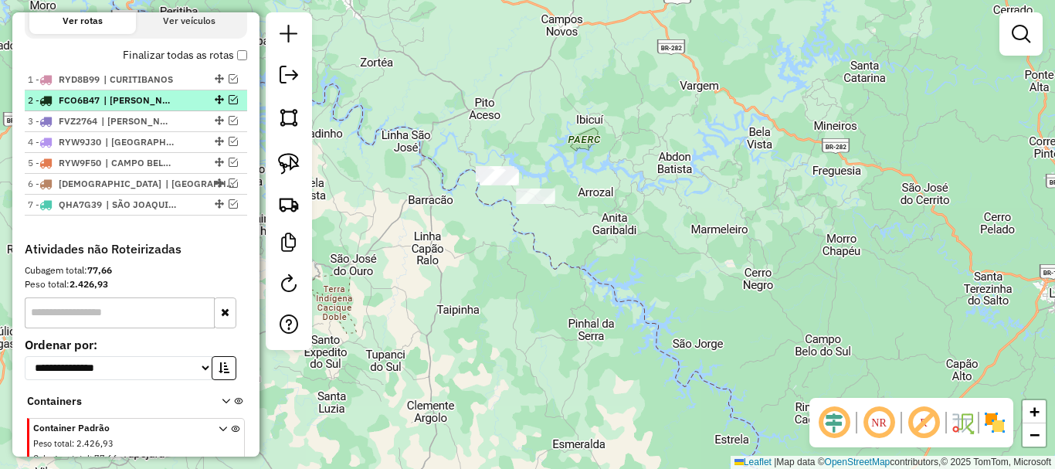
click at [229, 104] on em at bounding box center [233, 99] width 9 height 9
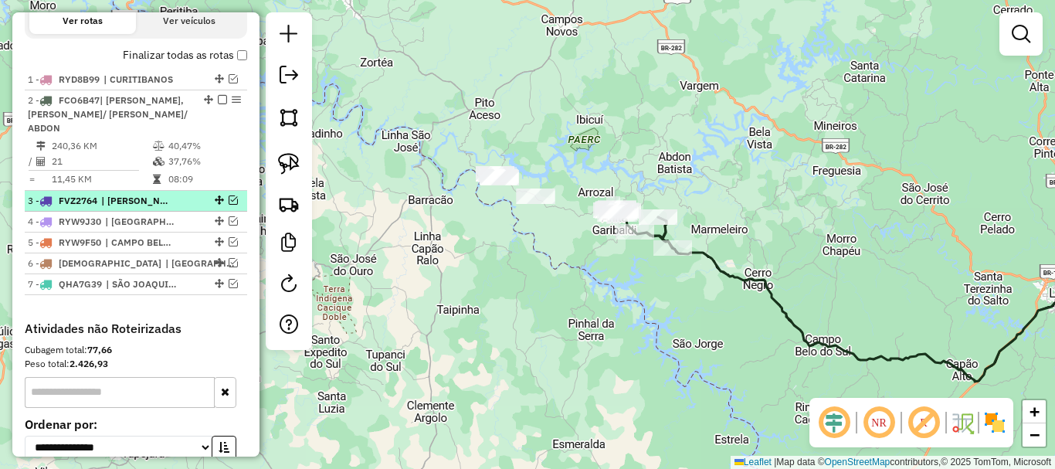
click at [229, 198] on em at bounding box center [233, 199] width 9 height 9
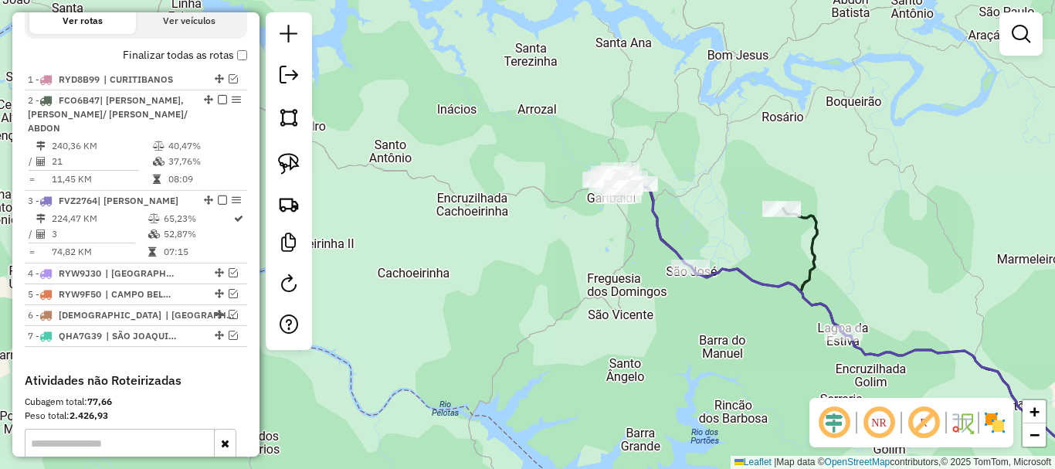
drag, startPoint x: 605, startPoint y: 214, endPoint x: 605, endPoint y: 246, distance: 31.7
click at [602, 249] on div "Janela de atendimento Grade de atendimento Capacidade Transportadoras Veículos …" at bounding box center [527, 234] width 1055 height 469
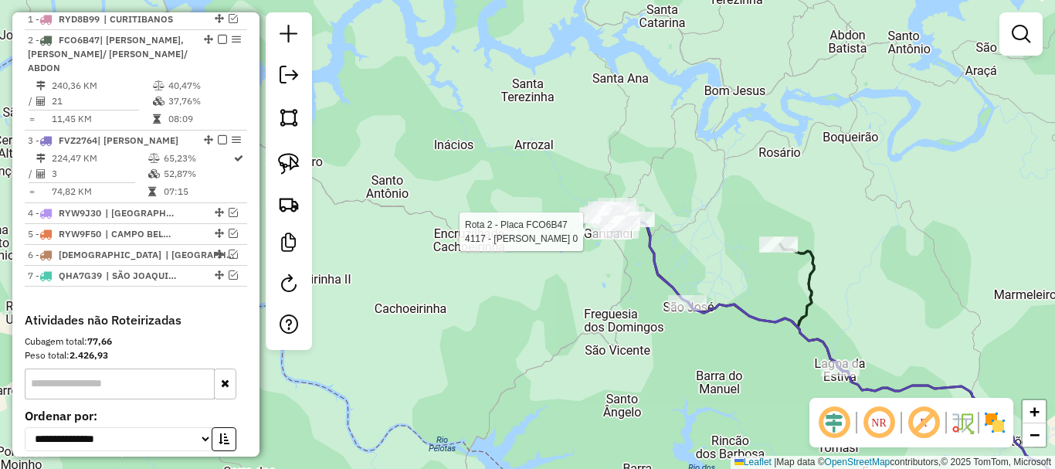
select select "*********"
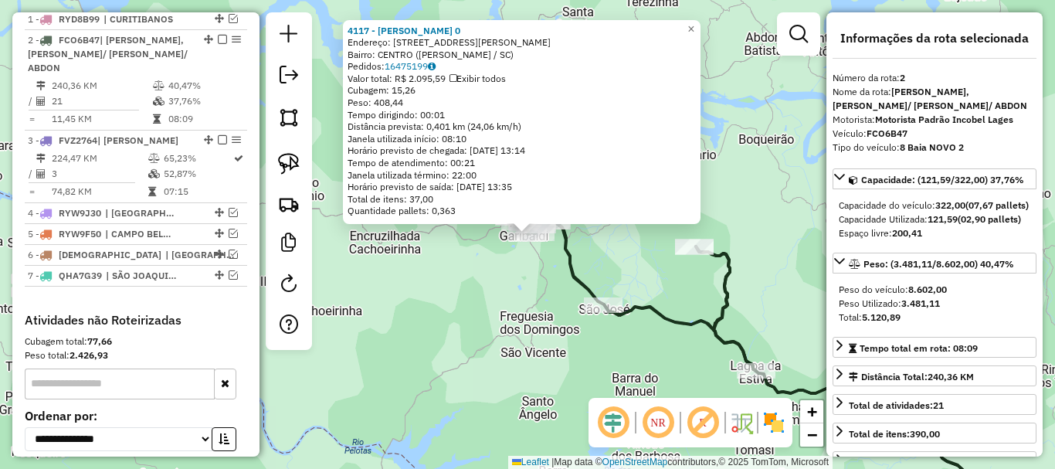
scroll to position [619, 0]
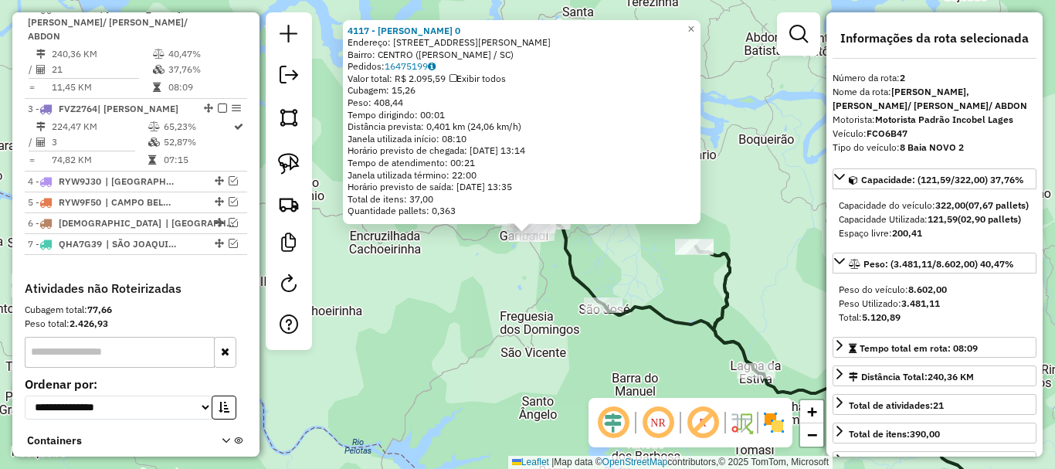
click at [513, 279] on div "4117 - [PERSON_NAME] 0 Endereço: [STREET_ADDRESS][PERSON_NAME][PERSON_NAME] Ped…" at bounding box center [527, 234] width 1055 height 469
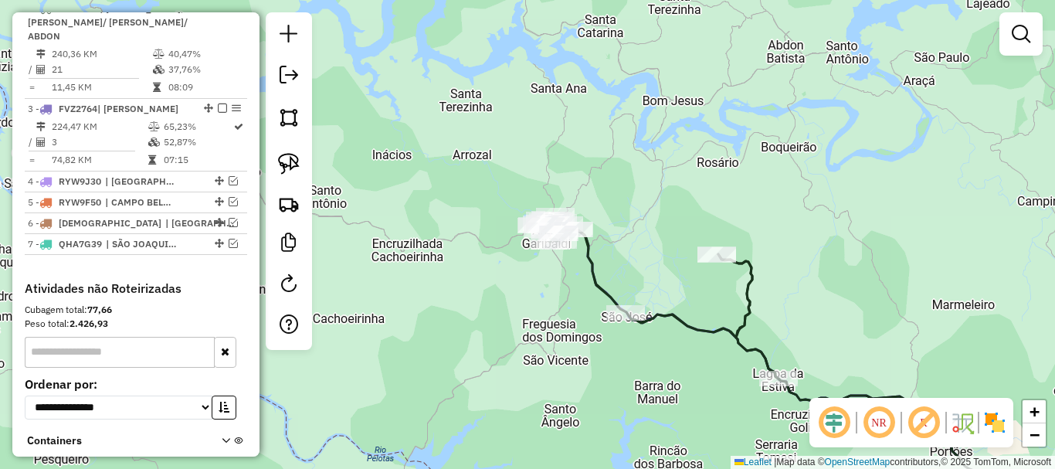
drag, startPoint x: 436, startPoint y: 247, endPoint x: 726, endPoint y: 290, distance: 292.7
click at [752, 306] on div "Janela de atendimento Grade de atendimento Capacidade Transportadoras Veículos …" at bounding box center [527, 234] width 1055 height 469
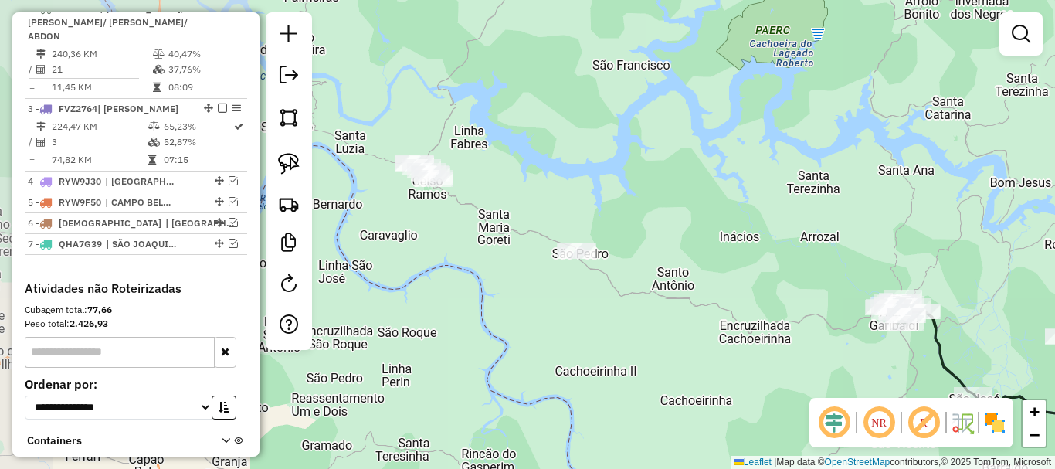
drag, startPoint x: 686, startPoint y: 264, endPoint x: 530, endPoint y: 247, distance: 157.7
click at [711, 288] on div "Janela de atendimento Grade de atendimento Capacidade Transportadoras Veículos …" at bounding box center [527, 234] width 1055 height 469
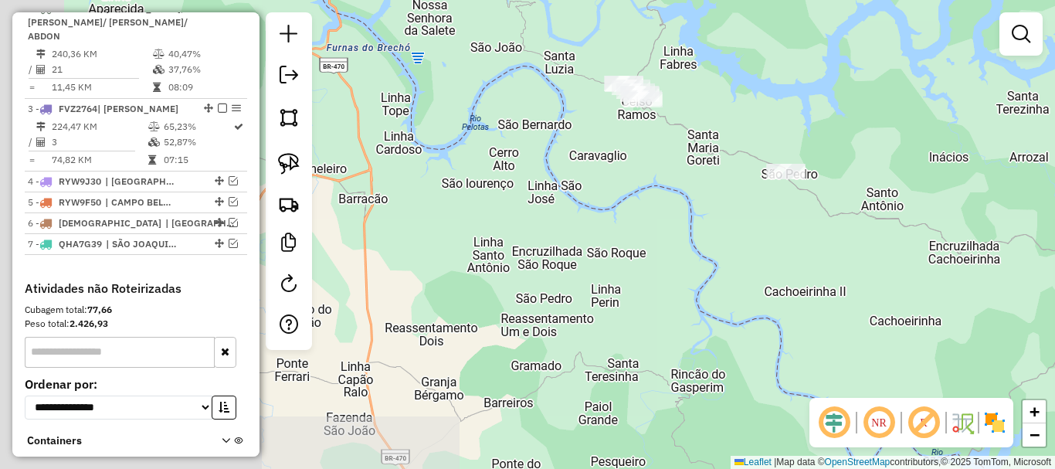
drag, startPoint x: 358, startPoint y: 214, endPoint x: 463, endPoint y: 215, distance: 105.0
click at [493, 222] on div "Janela de atendimento Grade de atendimento Capacidade Transportadoras Veículos …" at bounding box center [527, 234] width 1055 height 469
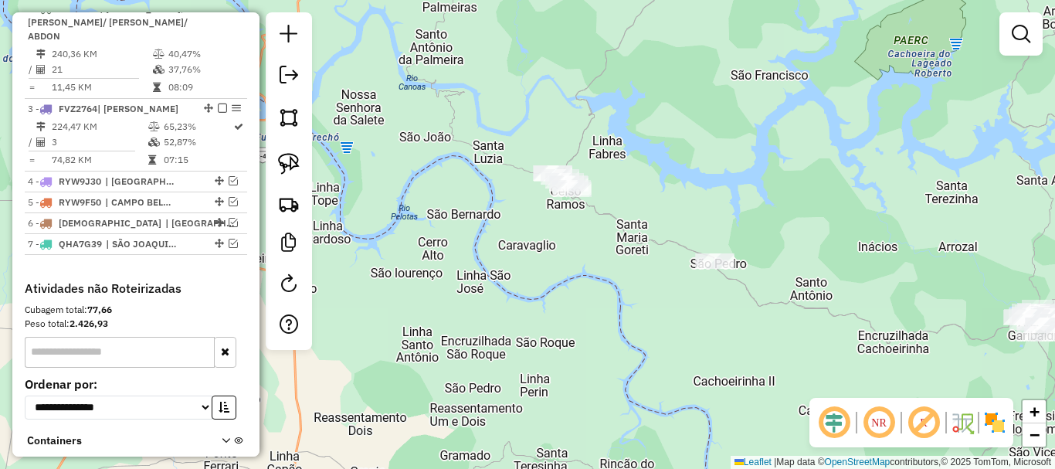
drag, startPoint x: 307, startPoint y: 171, endPoint x: 335, endPoint y: 174, distance: 28.7
click at [307, 170] on div at bounding box center [289, 180] width 46 height 337
click at [304, 164] on link at bounding box center [289, 164] width 34 height 34
click at [291, 171] on img at bounding box center [289, 164] width 22 height 22
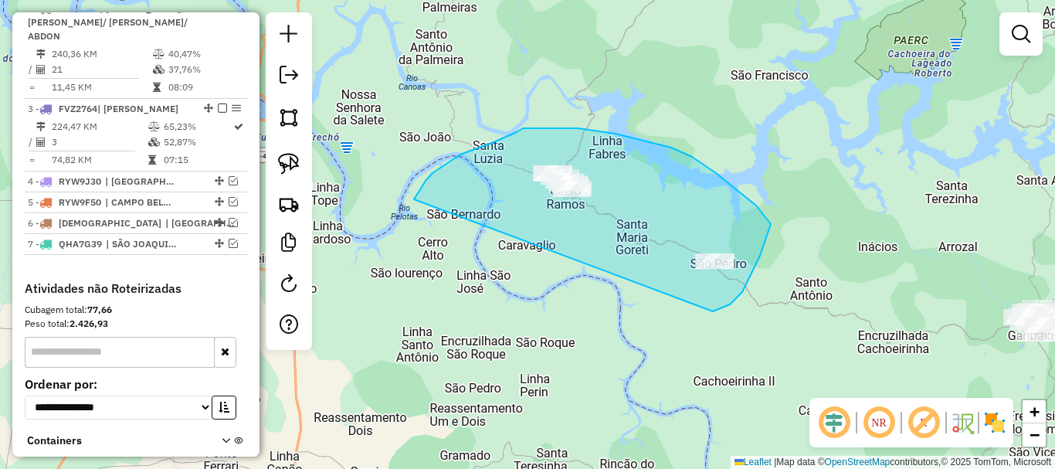
drag, startPoint x: 414, startPoint y: 199, endPoint x: 687, endPoint y: 316, distance: 297.2
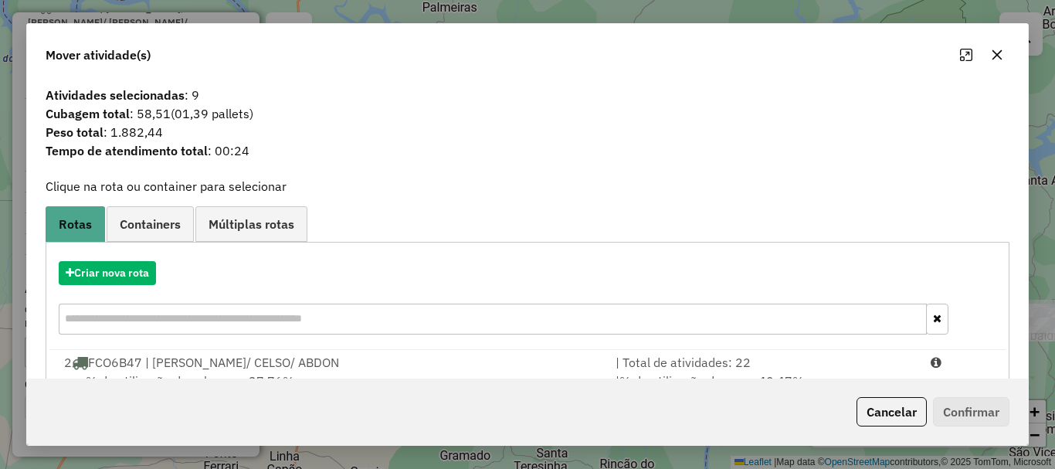
drag, startPoint x: 989, startPoint y: 54, endPoint x: 985, endPoint y: 64, distance: 11.1
click at [989, 55] on button "button" at bounding box center [997, 54] width 25 height 25
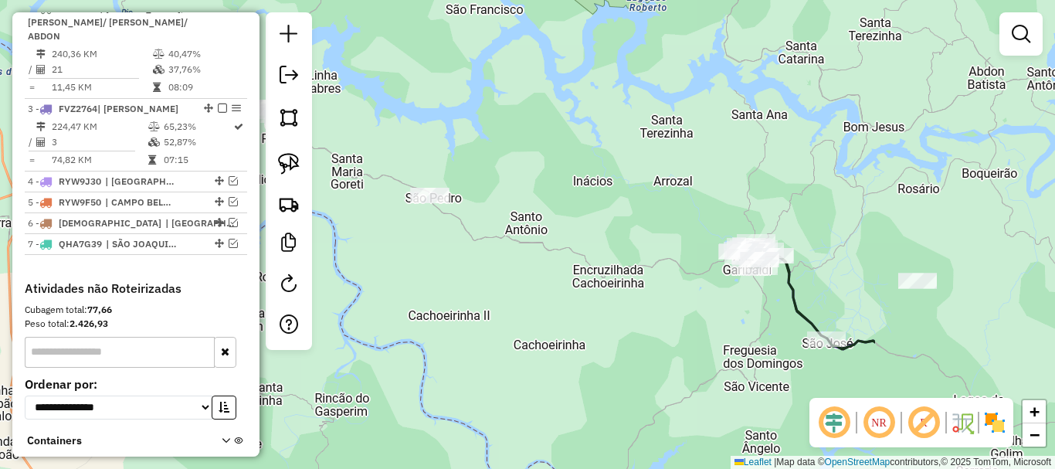
drag, startPoint x: 775, startPoint y: 158, endPoint x: 729, endPoint y: 162, distance: 46.6
click at [636, 113] on div "Janela de atendimento Grade de atendimento Capacidade Transportadoras Veículos …" at bounding box center [527, 234] width 1055 height 469
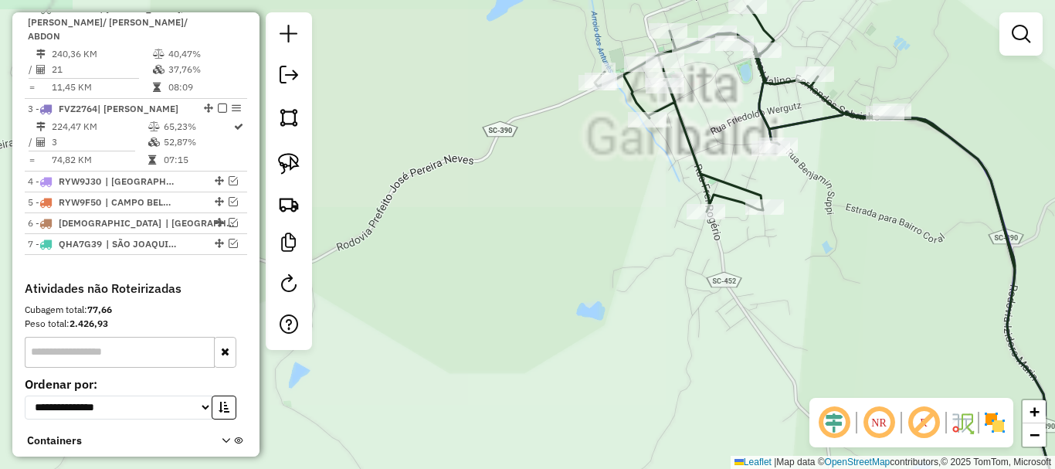
drag, startPoint x: 641, startPoint y: 297, endPoint x: 649, endPoint y: 283, distance: 15.9
click at [595, 300] on div "Janela de atendimento Grade de atendimento Capacidade Transportadoras Veículos …" at bounding box center [527, 234] width 1055 height 469
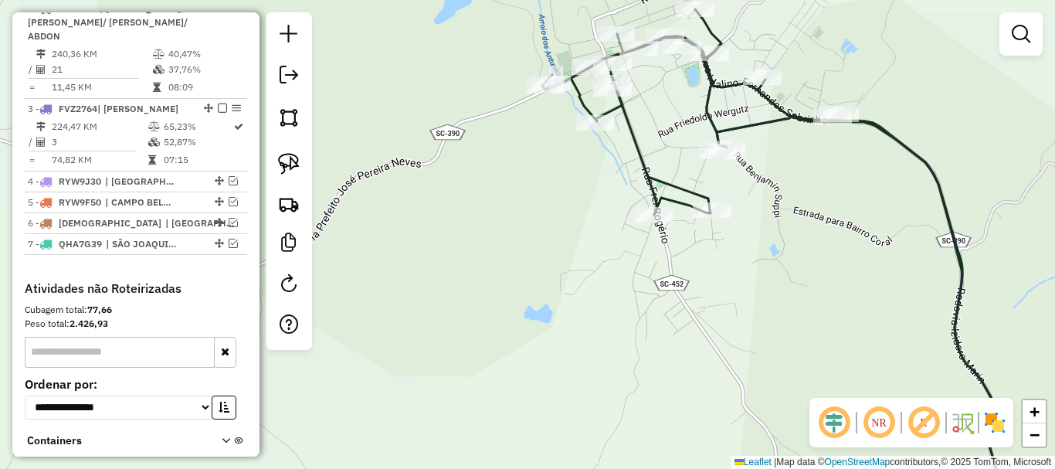
select select "*********"
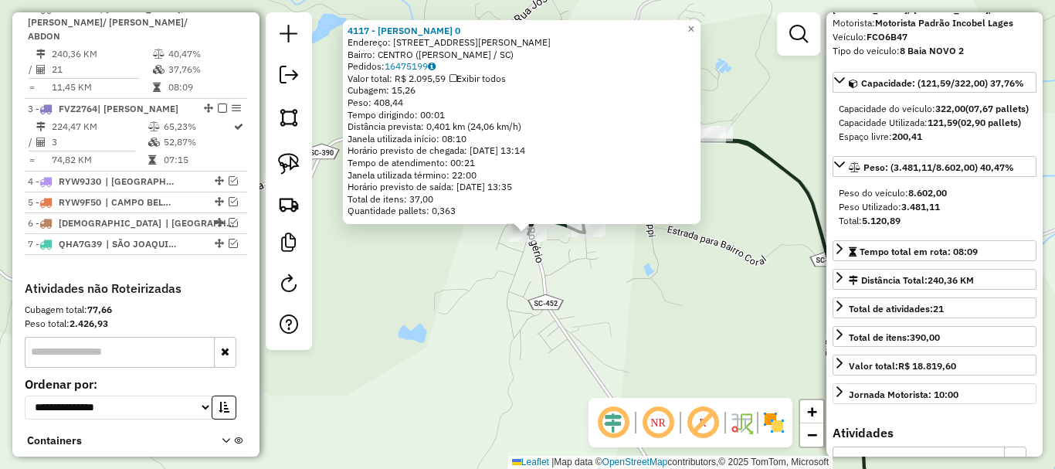
scroll to position [309, 0]
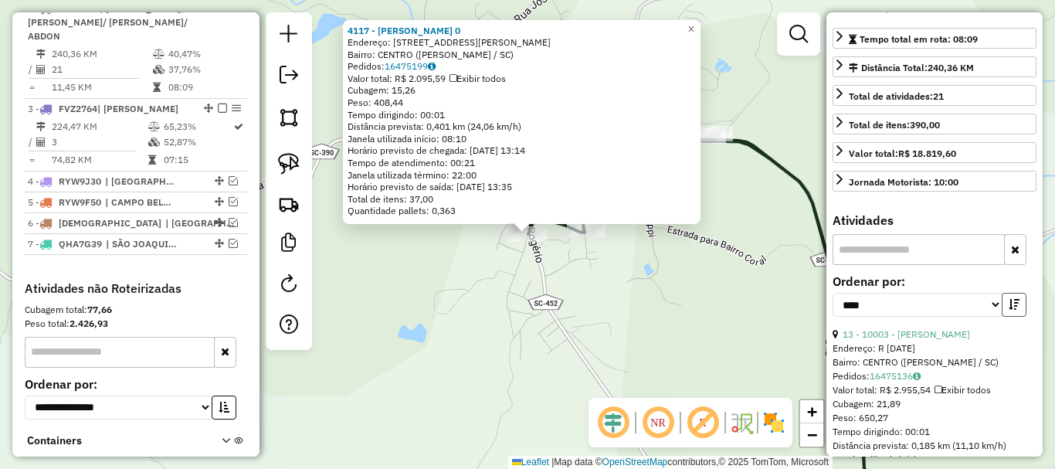
click at [1015, 317] on button "button" at bounding box center [1014, 305] width 25 height 24
click at [966, 340] on link "13 - 10003 - [PERSON_NAME]" at bounding box center [905, 334] width 127 height 12
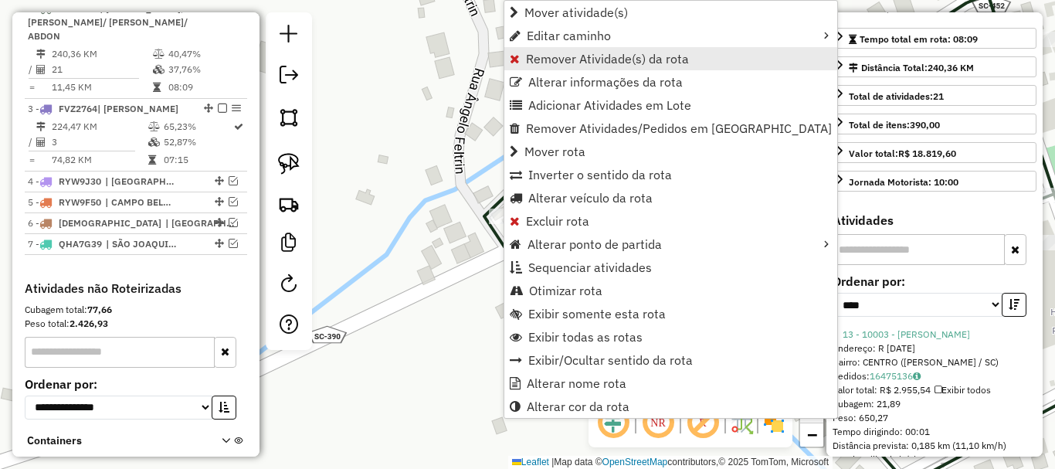
click at [547, 57] on span "Remover Atividade(s) da rota" at bounding box center [607, 59] width 163 height 12
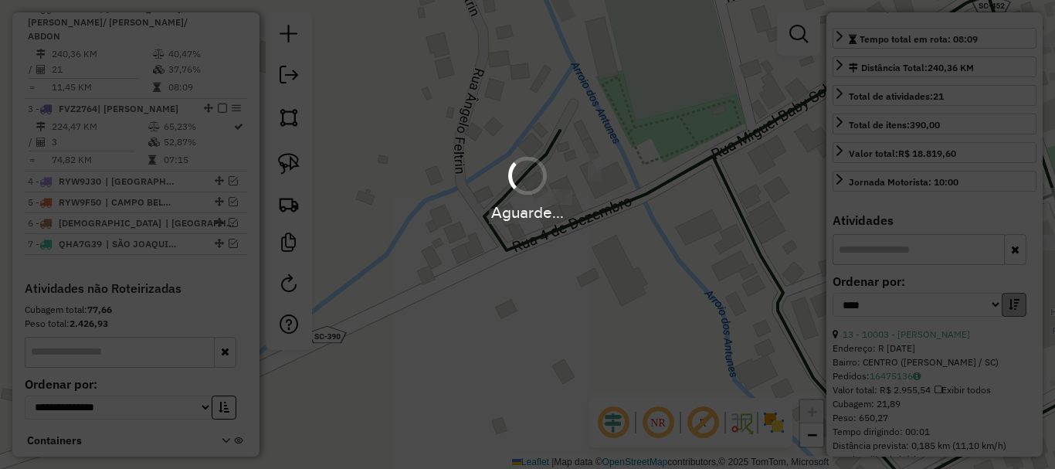
scroll to position [295, 0]
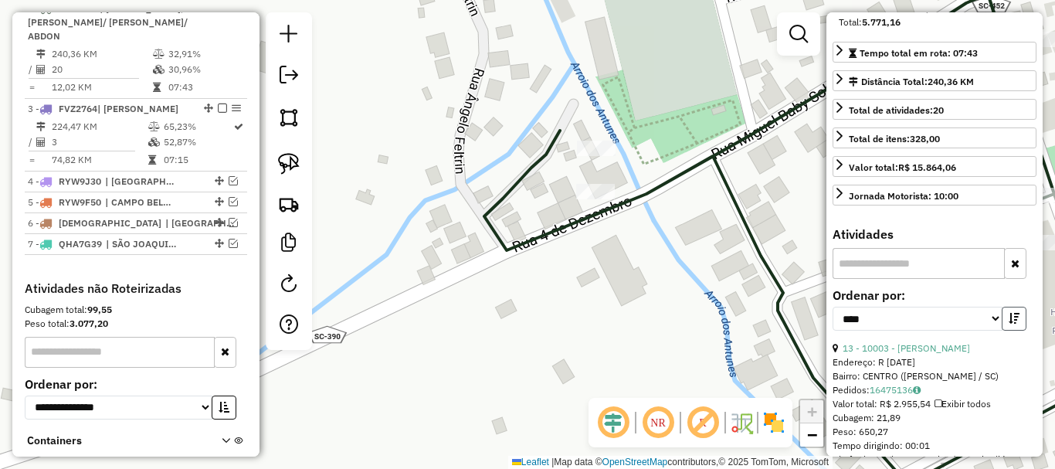
click at [1012, 324] on icon "button" at bounding box center [1013, 318] width 11 height 11
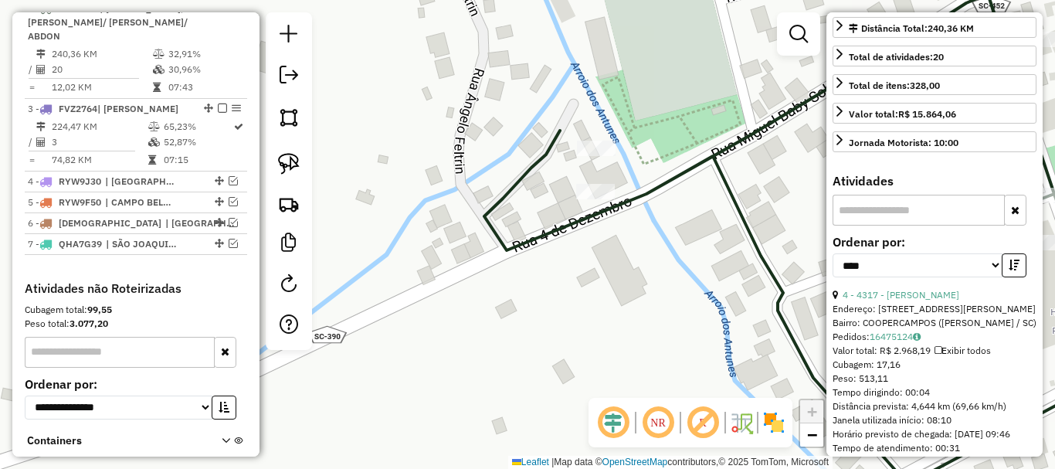
scroll to position [372, 0]
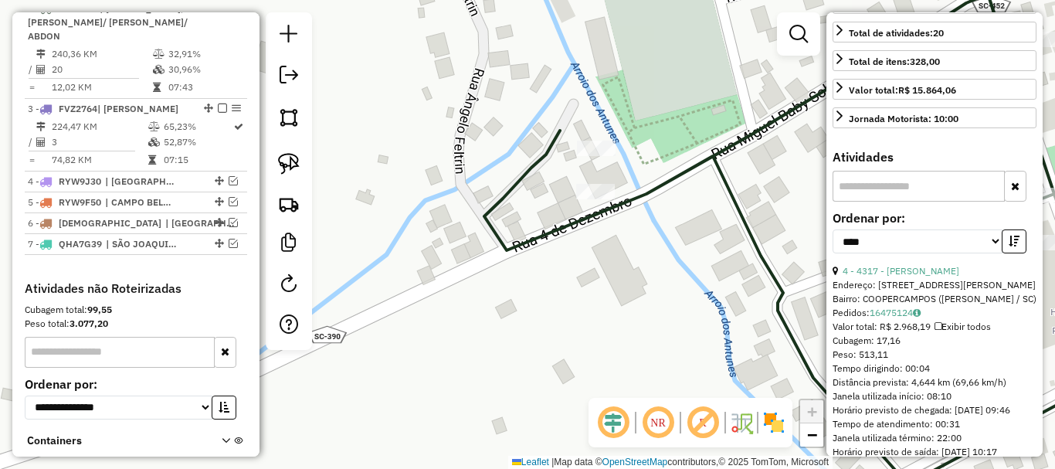
click at [323, 169] on div "Janela de atendimento Grade de atendimento Capacidade Transportadoras Veículos …" at bounding box center [527, 234] width 1055 height 469
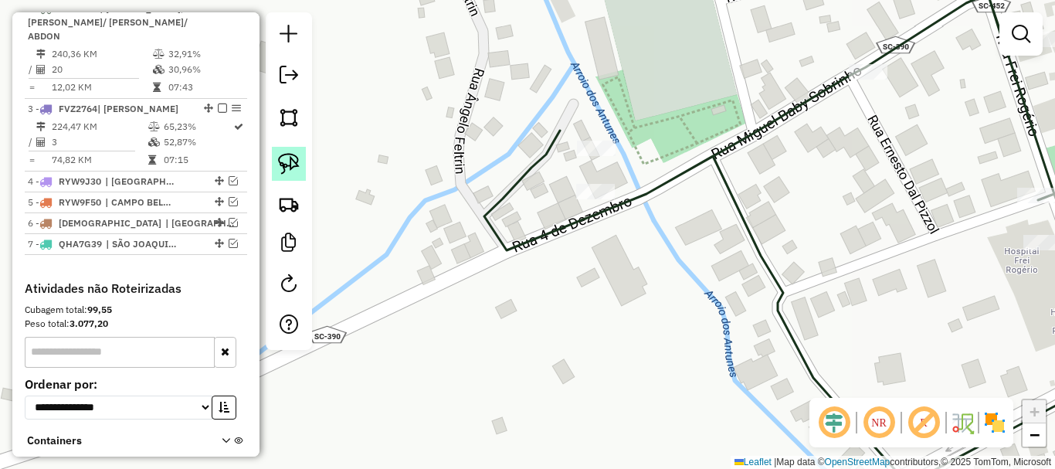
click at [297, 164] on img at bounding box center [289, 164] width 22 height 22
drag, startPoint x: 534, startPoint y: 242, endPoint x: 605, endPoint y: 208, distance: 78.7
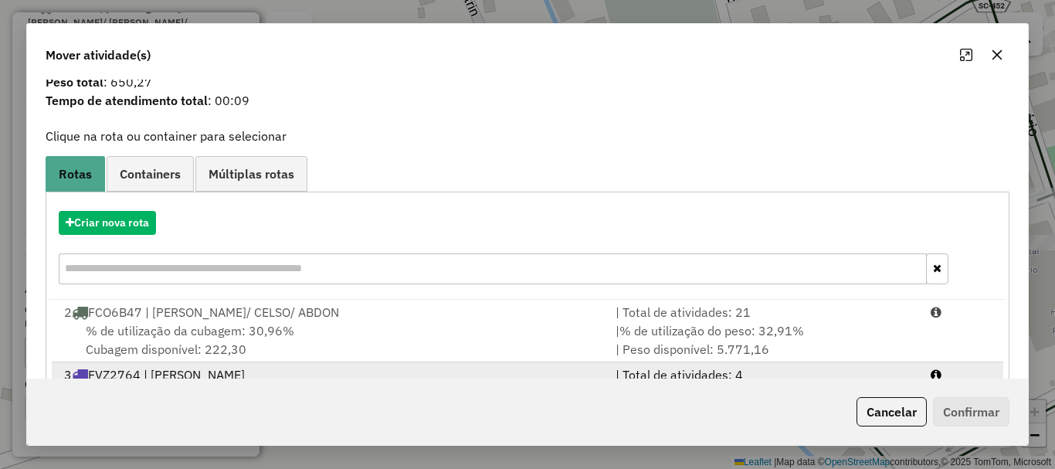
scroll to position [123, 0]
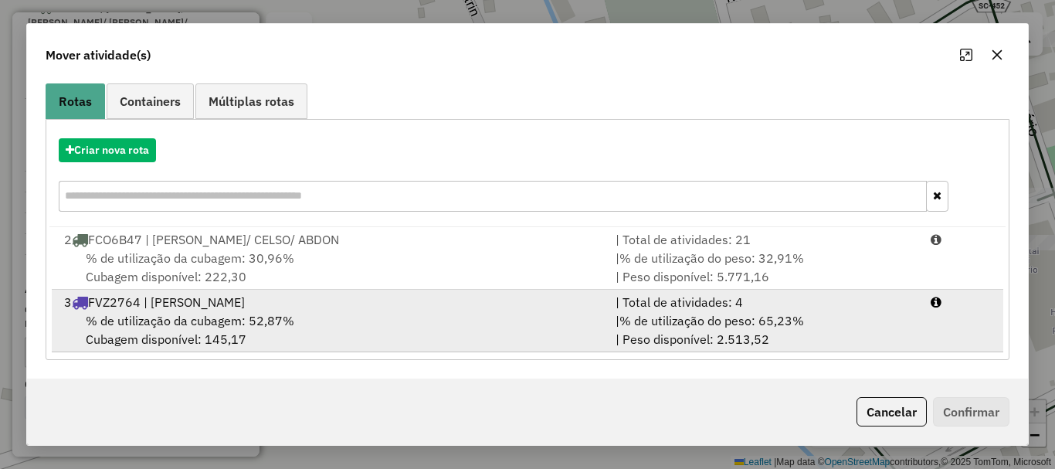
click at [198, 321] on span "% de utilização da cubagem: 52,87%" at bounding box center [190, 320] width 208 height 15
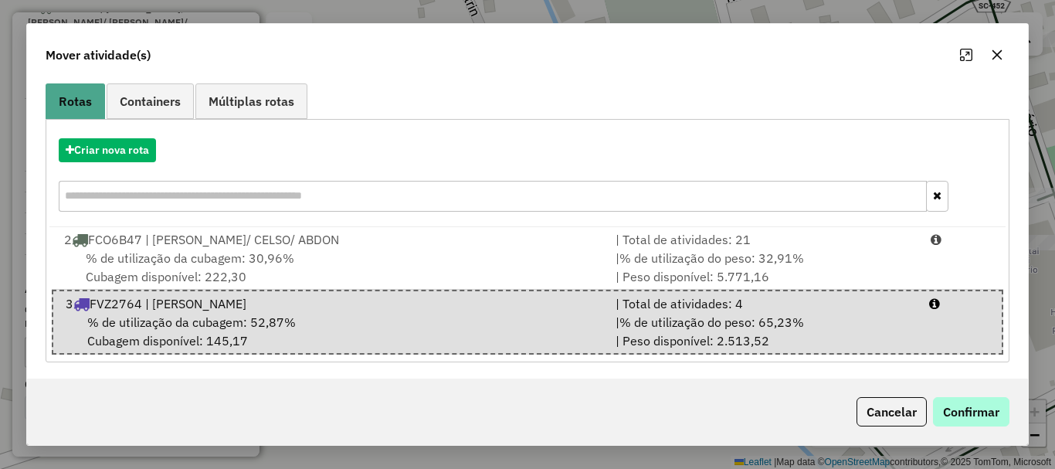
drag, startPoint x: 949, startPoint y: 391, endPoint x: 949, endPoint y: 401, distance: 10.0
click at [949, 392] on div "Cancelar Confirmar" at bounding box center [527, 411] width 1001 height 66
click at [949, 402] on button "Confirmar" at bounding box center [971, 411] width 76 height 29
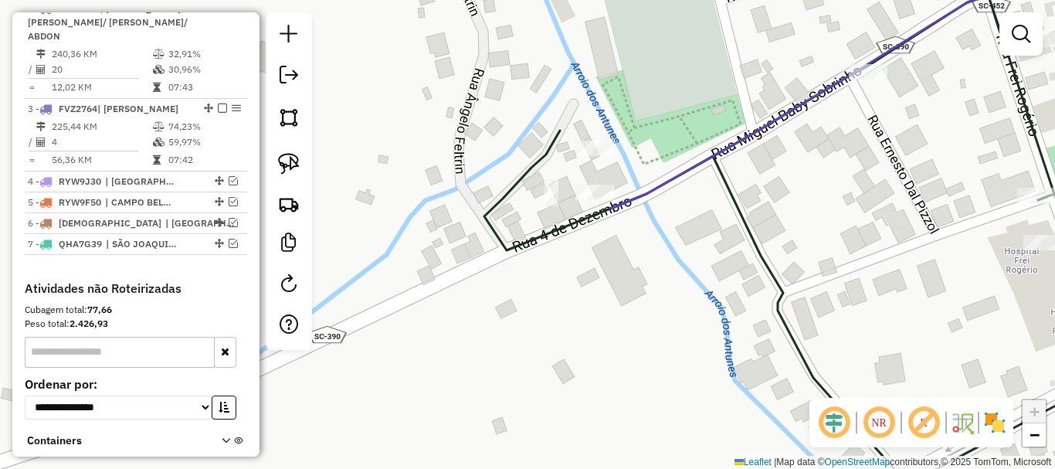
scroll to position [0, 0]
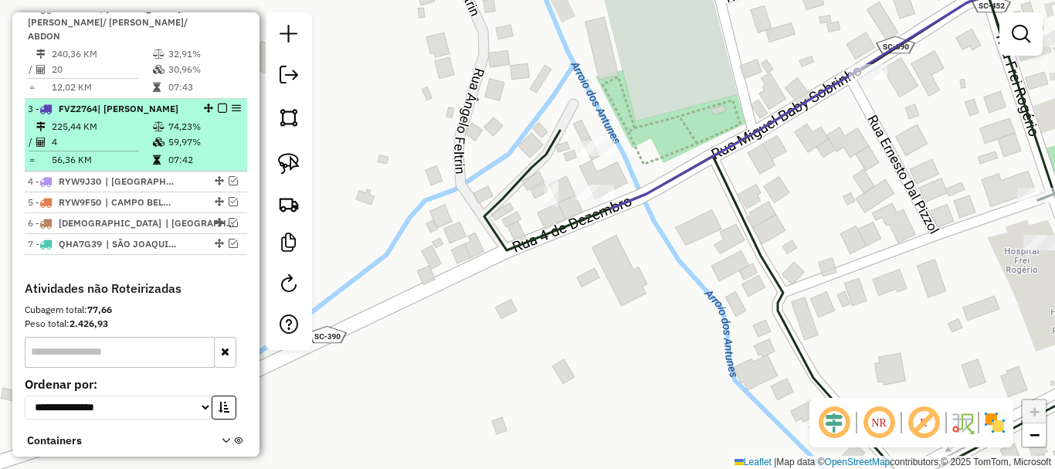
click at [218, 109] on em at bounding box center [222, 107] width 9 height 9
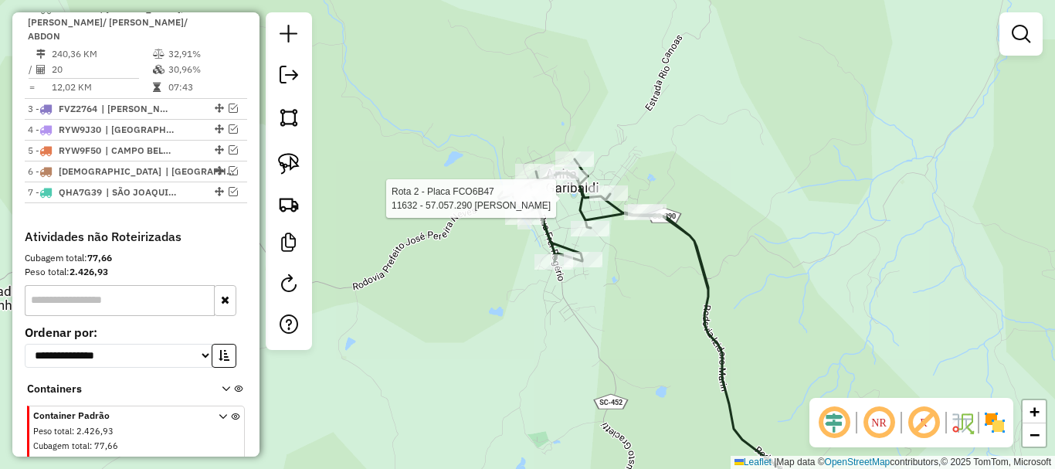
select select "*********"
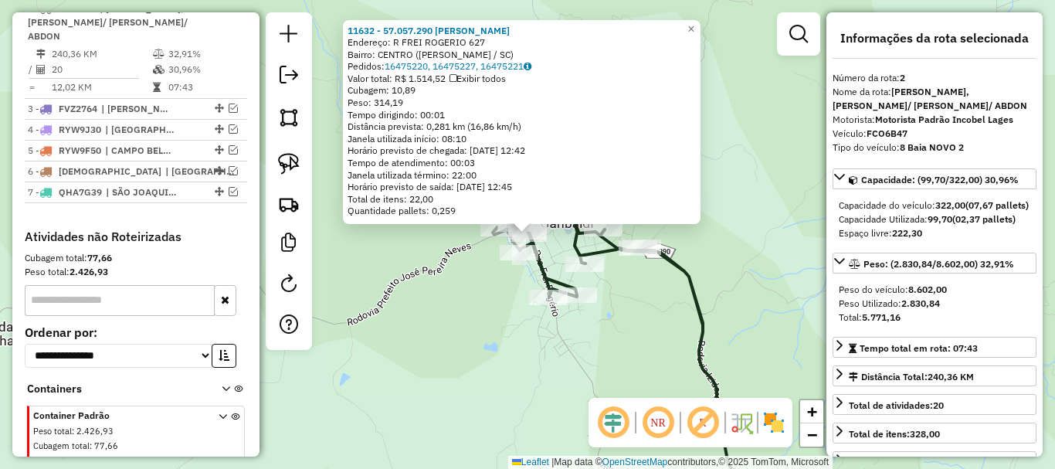
click at [577, 363] on div "11632 - 57.057.290 [PERSON_NAME]: [PERSON_NAME] 627 Bairro: CENTRO ([PERSON_NAM…" at bounding box center [527, 234] width 1055 height 469
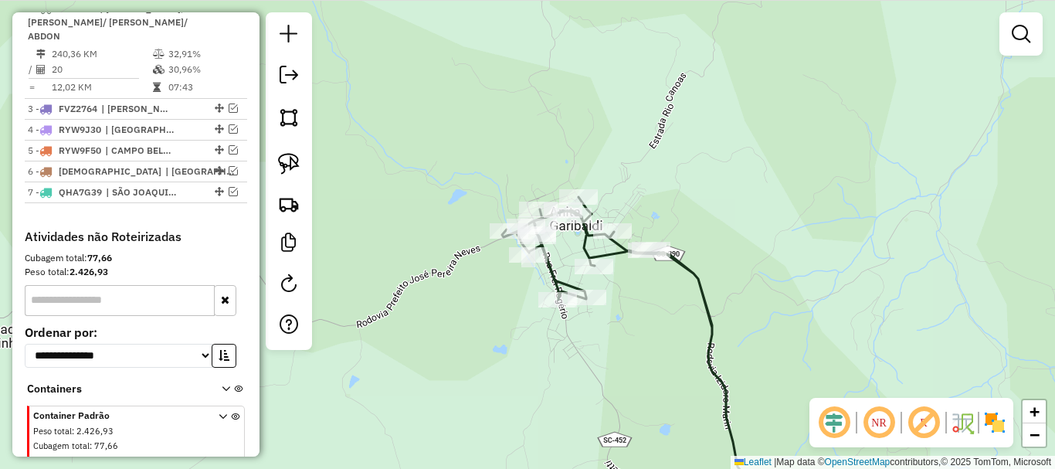
drag, startPoint x: 481, startPoint y: 301, endPoint x: 863, endPoint y: 385, distance: 390.6
click at [890, 405] on hb-router-mapa "Informações da Sessão 980515 - [DATE] Criação: [DATE] 10:59 Depósito: Incobel L…" at bounding box center [527, 234] width 1055 height 469
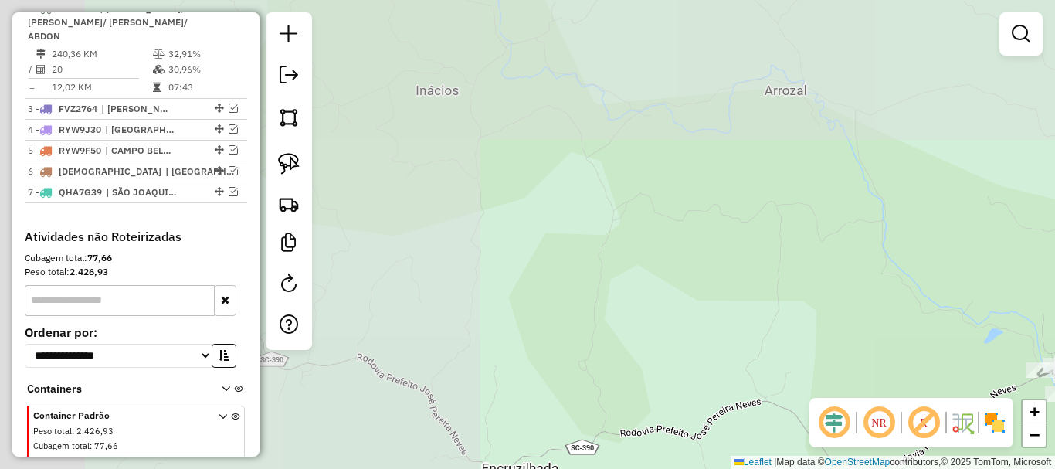
drag, startPoint x: 764, startPoint y: 327, endPoint x: 995, endPoint y: 336, distance: 231.0
click at [1002, 363] on div "Janela de atendimento Grade de atendimento Capacidade Transportadoras Veículos …" at bounding box center [527, 234] width 1055 height 469
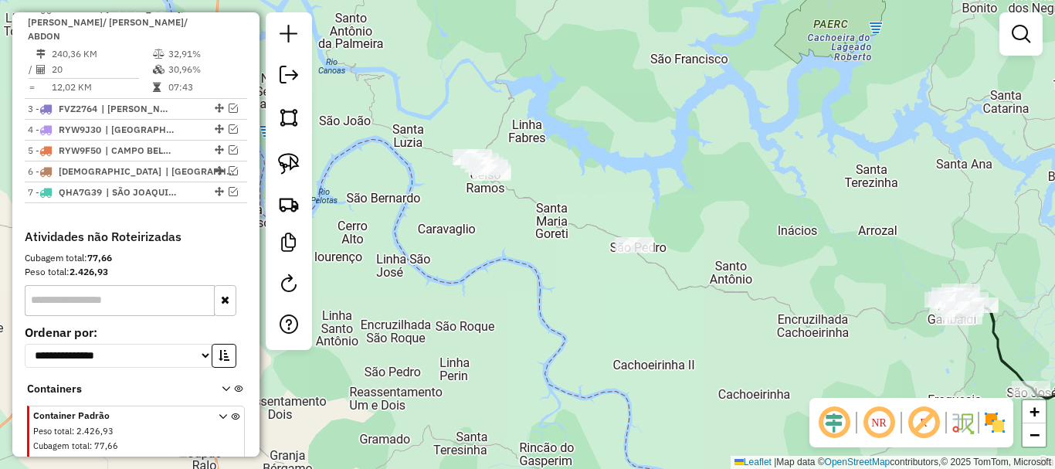
drag, startPoint x: 756, startPoint y: 264, endPoint x: 578, endPoint y: 168, distance: 202.5
click at [782, 200] on div "Janela de atendimento Grade de atendimento Capacidade Transportadoras Veículos …" at bounding box center [527, 234] width 1055 height 469
click at [298, 161] on img at bounding box center [289, 164] width 22 height 22
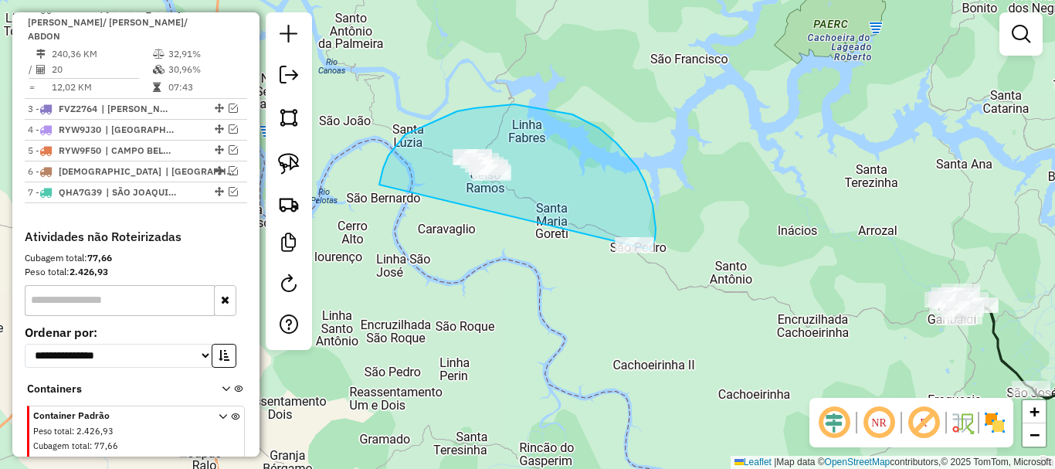
drag, startPoint x: 379, startPoint y: 185, endPoint x: 621, endPoint y: 276, distance: 258.6
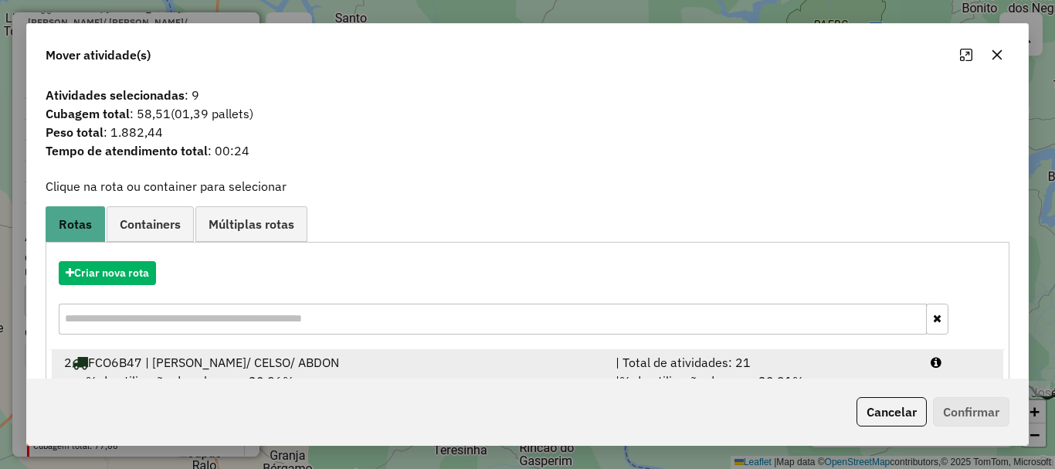
click at [467, 364] on div "2 FCO6B47 | [PERSON_NAME]/ [PERSON_NAME]/ [PERSON_NAME]" at bounding box center [330, 362] width 551 height 19
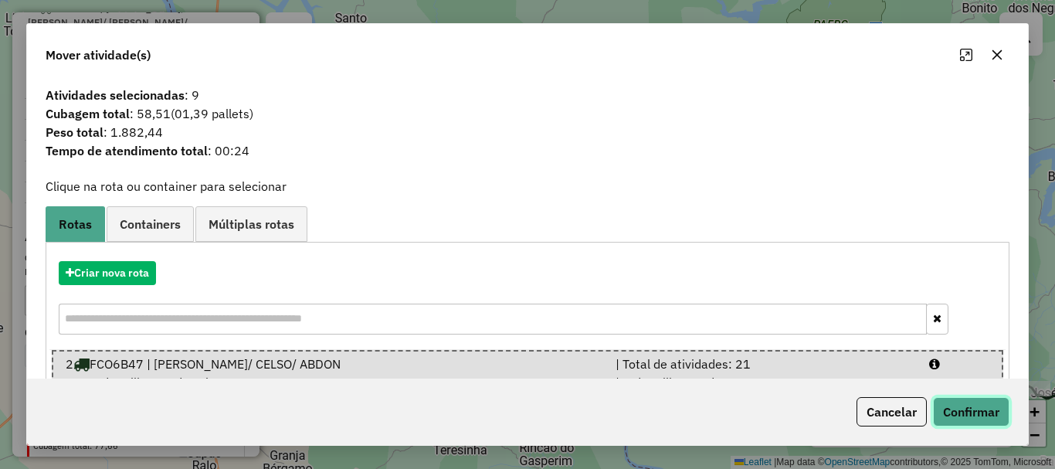
click at [981, 402] on button "Confirmar" at bounding box center [971, 411] width 76 height 29
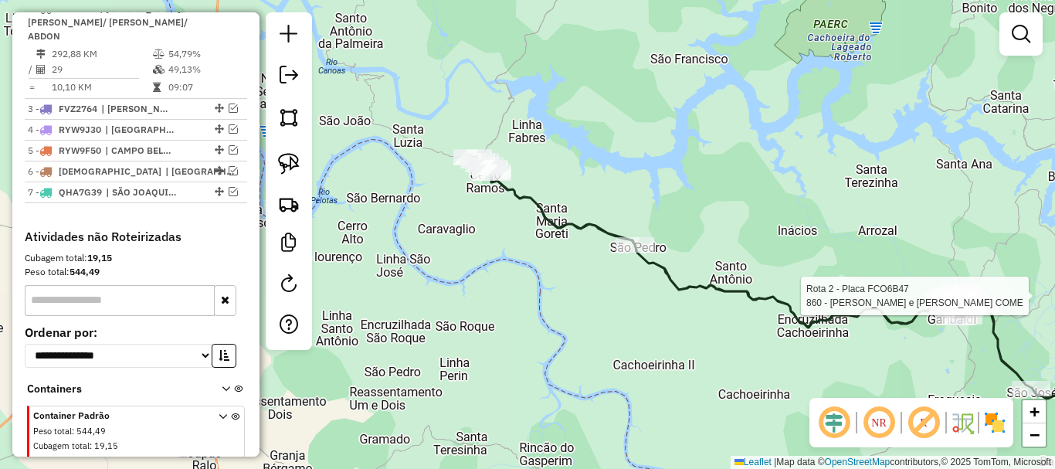
select select "*********"
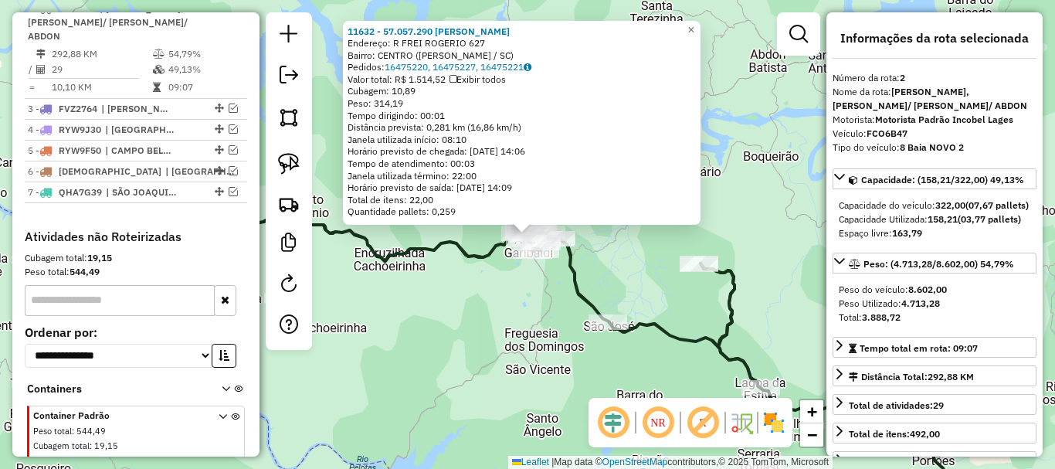
drag, startPoint x: 900, startPoint y: 317, endPoint x: 956, endPoint y: 314, distance: 55.7
click at [953, 310] on div "Peso Utilizado: 4.713,28" at bounding box center [935, 304] width 192 height 14
click at [958, 324] on div "Total: 3.888,72" at bounding box center [935, 317] width 192 height 14
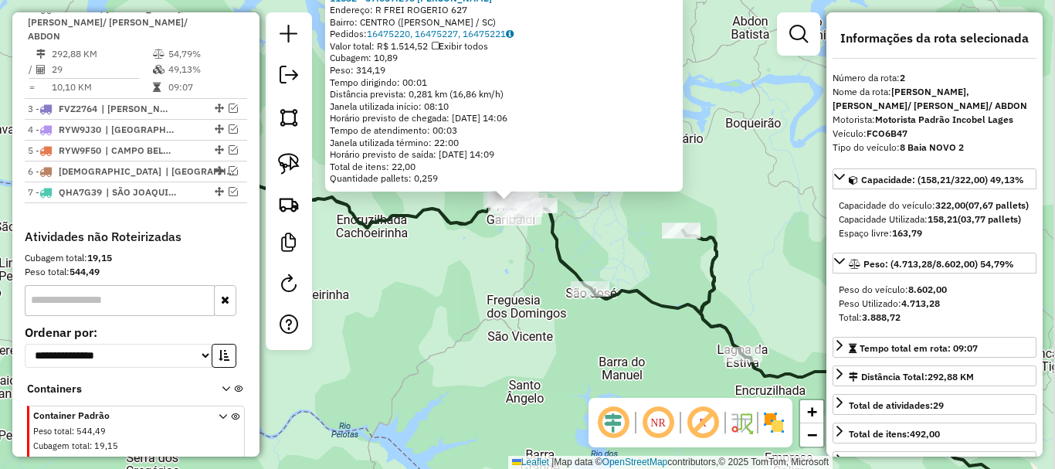
drag, startPoint x: 809, startPoint y: 326, endPoint x: 569, endPoint y: 247, distance: 252.7
click at [790, 292] on div "11632 - 57.057.290 [PERSON_NAME]: [PERSON_NAME] 627 Bairro: CENTRO ([PERSON_NAM…" at bounding box center [527, 234] width 1055 height 469
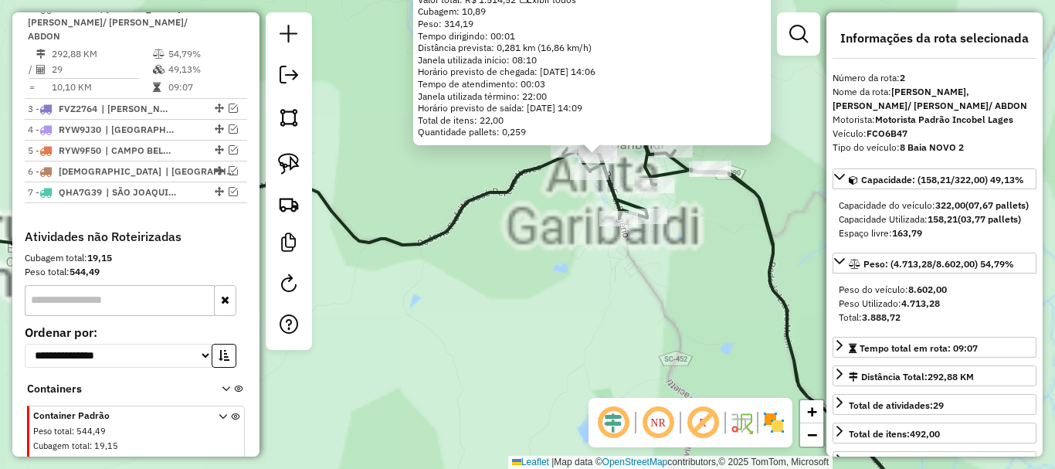
click at [586, 259] on div "11632 - 57.057.290 [PERSON_NAME]: [PERSON_NAME] 627 Bairro: CENTRO ([PERSON_NAM…" at bounding box center [527, 234] width 1055 height 469
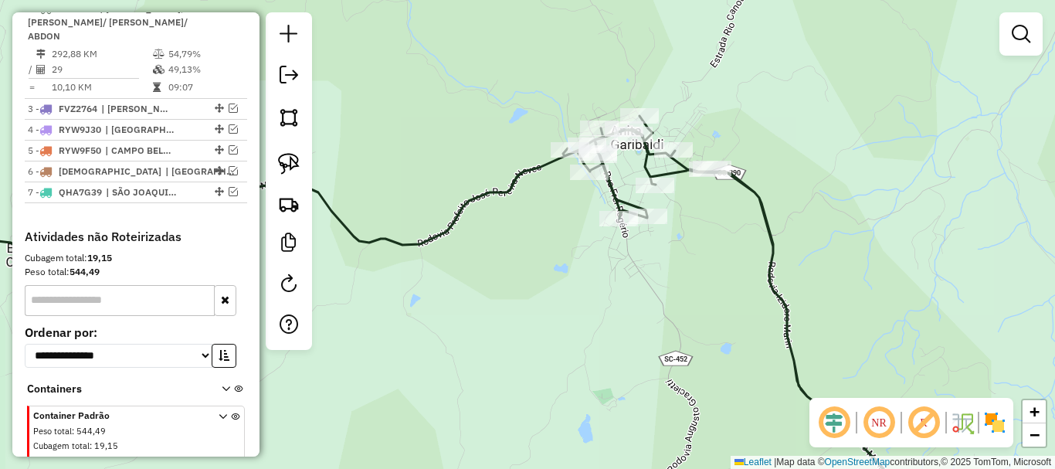
drag, startPoint x: 653, startPoint y: 244, endPoint x: 547, endPoint y: 312, distance: 125.1
click at [547, 312] on div "11632 - 57.057.290 [PERSON_NAME]: [PERSON_NAME] 627 Bairro: CENTRO ([PERSON_NAM…" at bounding box center [527, 234] width 1055 height 469
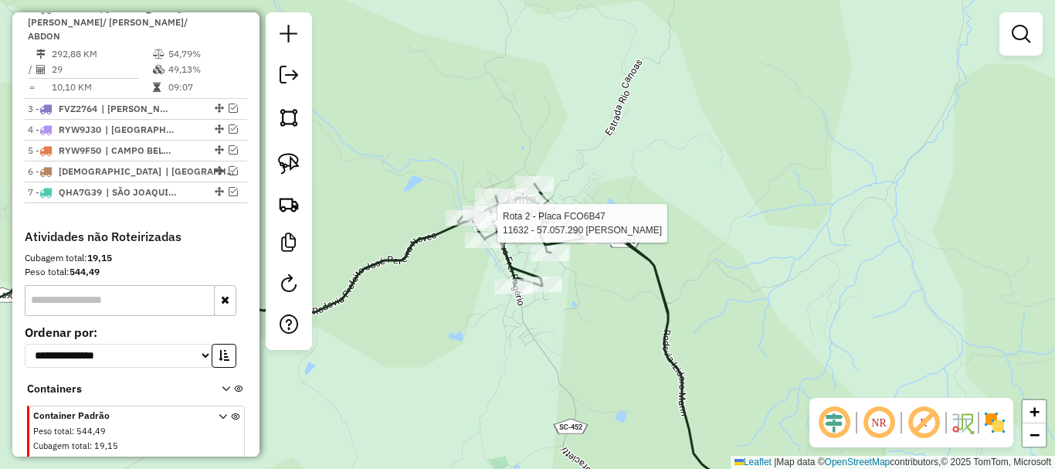
select select "*********"
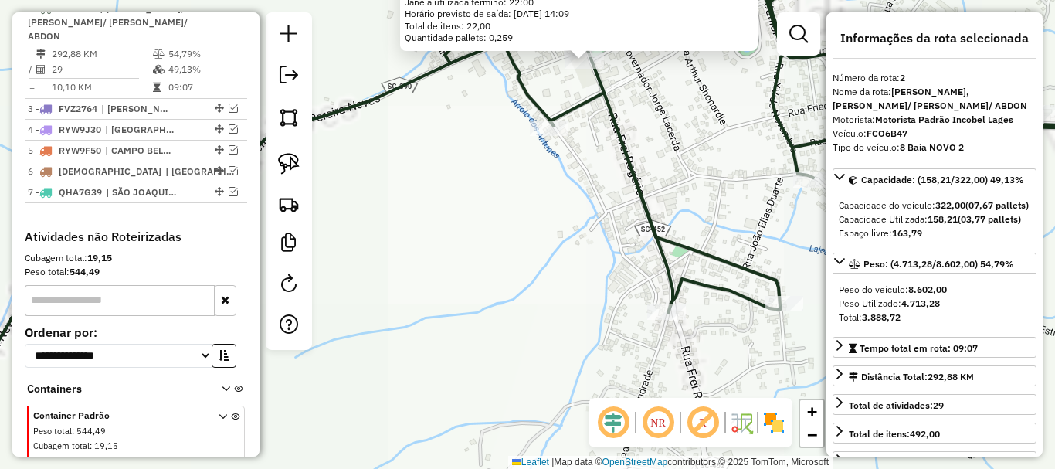
drag, startPoint x: 534, startPoint y: 310, endPoint x: 482, endPoint y: 330, distance: 56.5
click at [424, 375] on div "11632 - 57.057.290 [PERSON_NAME]: [PERSON_NAME] 627 Bairro: CENTRO ([PERSON_NAM…" at bounding box center [527, 234] width 1055 height 469
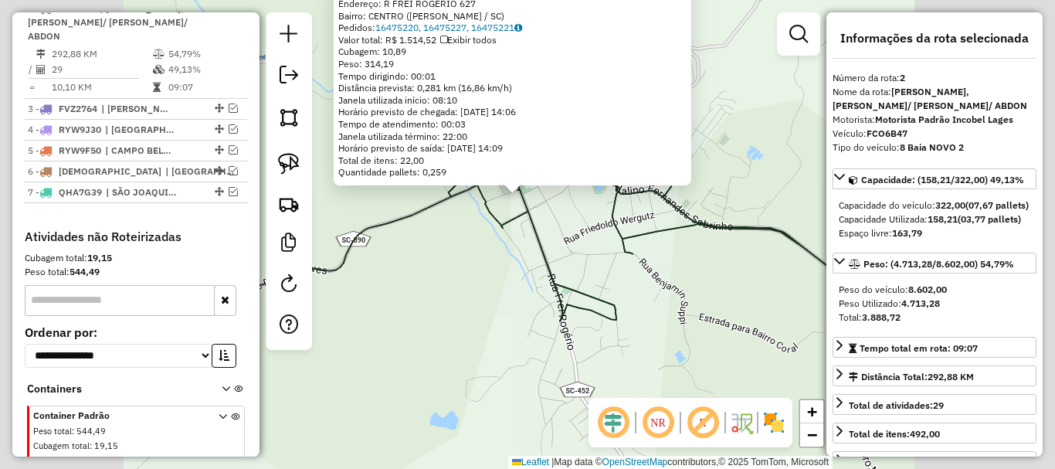
click at [564, 244] on div "11632 - 57.057.290 [PERSON_NAME]: [PERSON_NAME] 627 Bairro: CENTRO ([PERSON_NAM…" at bounding box center [527, 234] width 1055 height 469
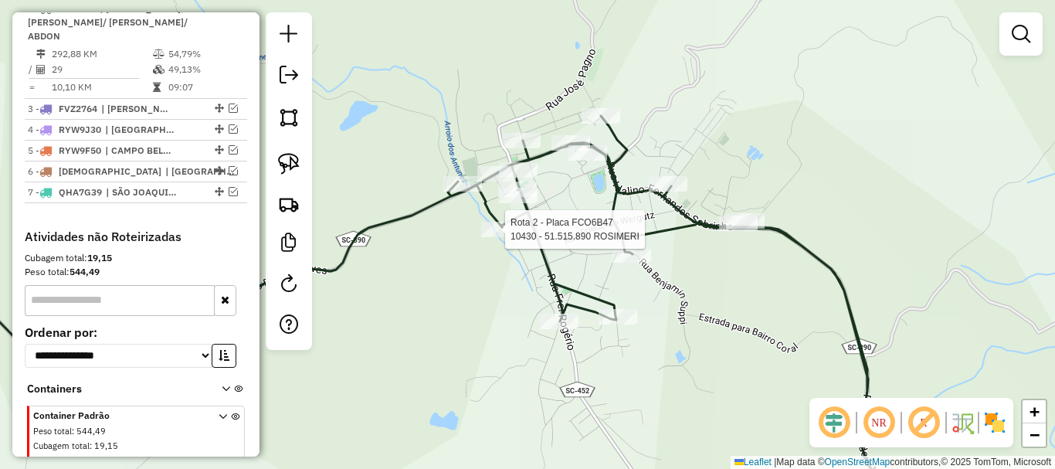
select select "*********"
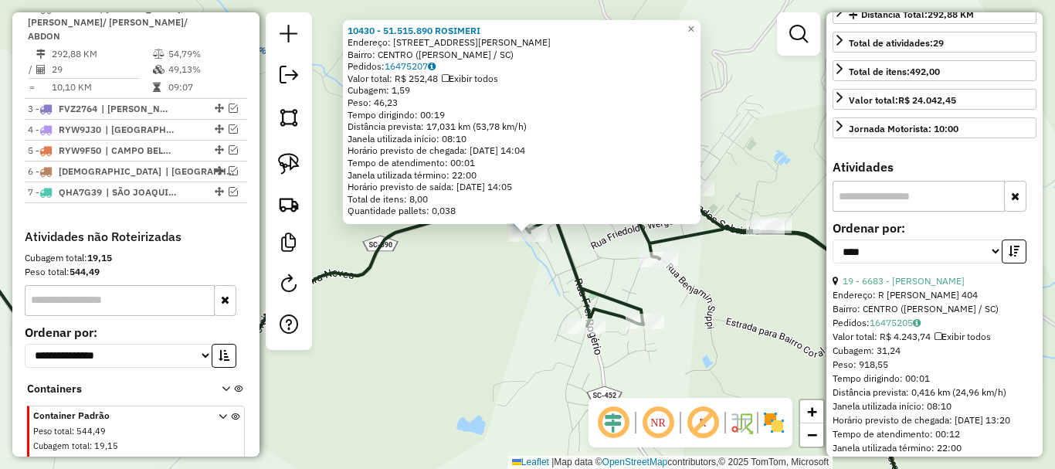
scroll to position [386, 0]
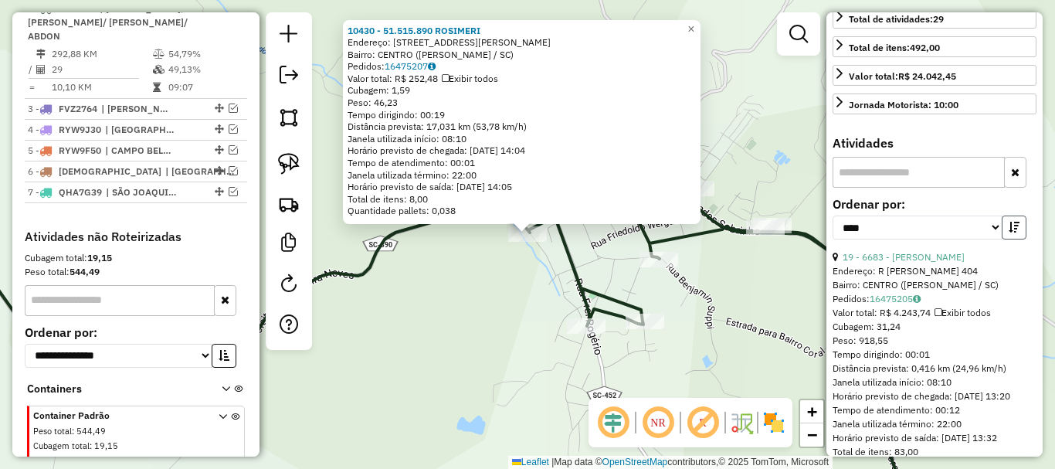
click at [1006, 239] on button "button" at bounding box center [1014, 227] width 25 height 24
click at [940, 263] on link "19 - 6683 - [PERSON_NAME]" at bounding box center [903, 257] width 122 height 12
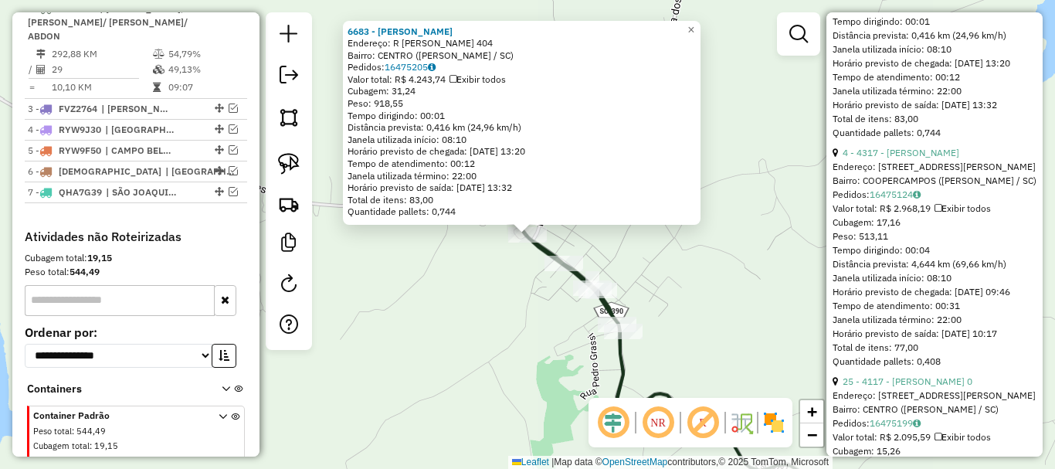
scroll to position [772, 0]
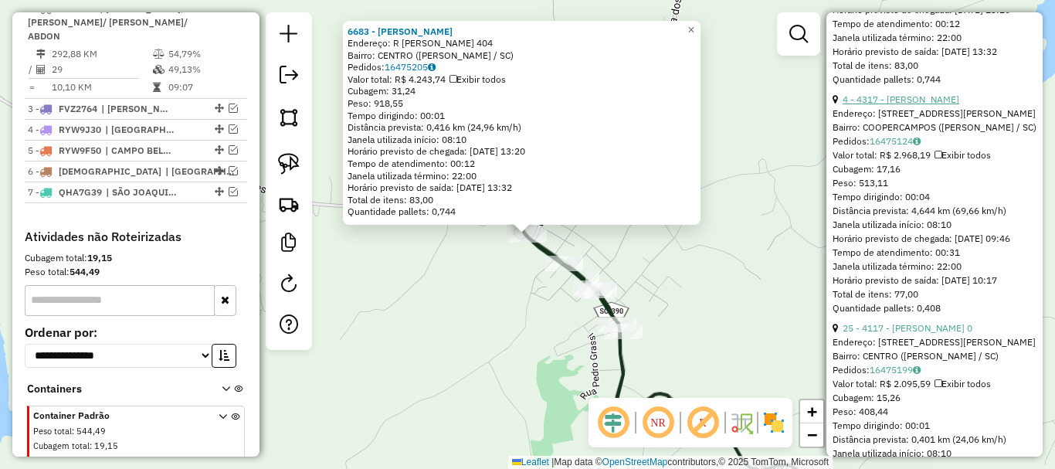
drag, startPoint x: 935, startPoint y: 123, endPoint x: 947, endPoint y: 127, distance: 12.5
click at [936, 105] on link "4 - 4317 - [PERSON_NAME]" at bounding box center [900, 99] width 117 height 12
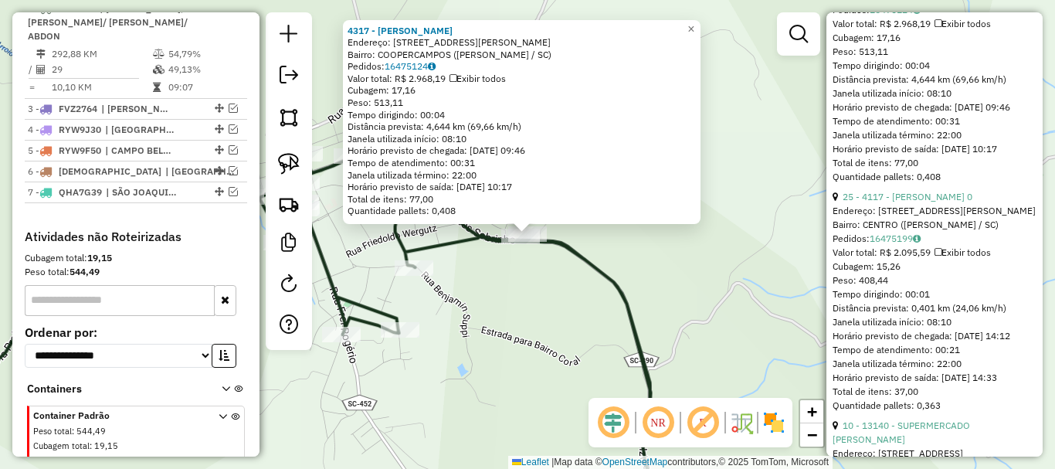
scroll to position [1081, 0]
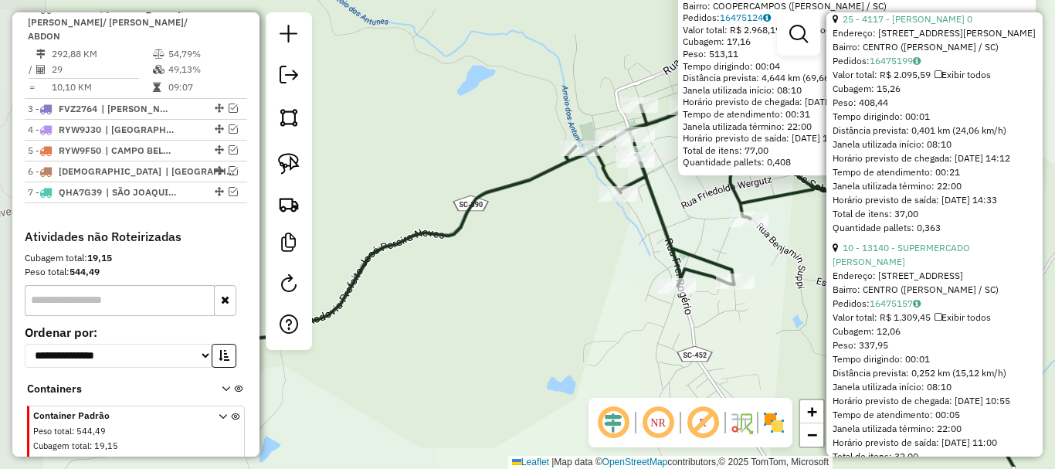
drag, startPoint x: 501, startPoint y: 312, endPoint x: 756, endPoint y: 227, distance: 268.6
click at [814, 221] on div "4317 - [PERSON_NAME]: R [PERSON_NAME] SOBRINHO 1 Bairro: COOPERCAMPOS ([PERSON_…" at bounding box center [527, 234] width 1055 height 469
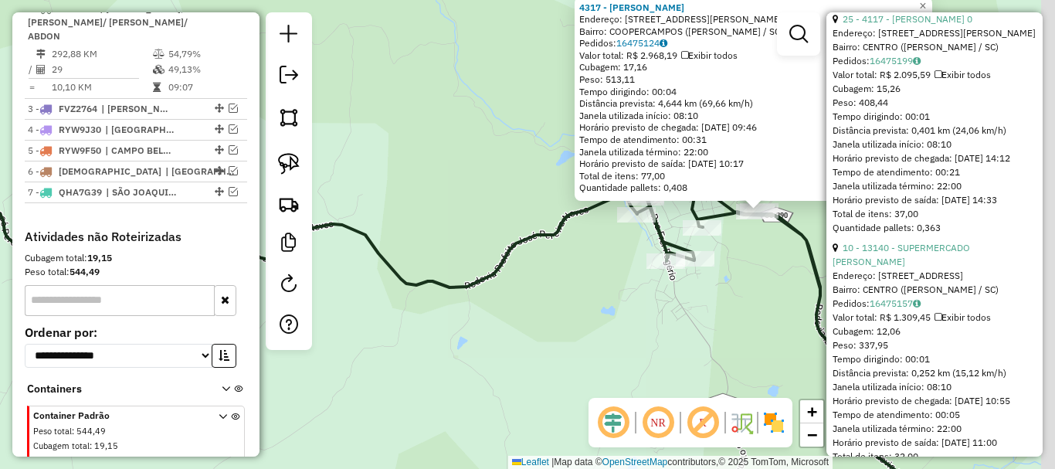
drag, startPoint x: 728, startPoint y: 300, endPoint x: 526, endPoint y: 305, distance: 202.4
click at [527, 307] on div "4317 - [PERSON_NAME]: R [PERSON_NAME] SOBRINHO 1 Bairro: COOPERCAMPOS ([PERSON_…" at bounding box center [527, 234] width 1055 height 469
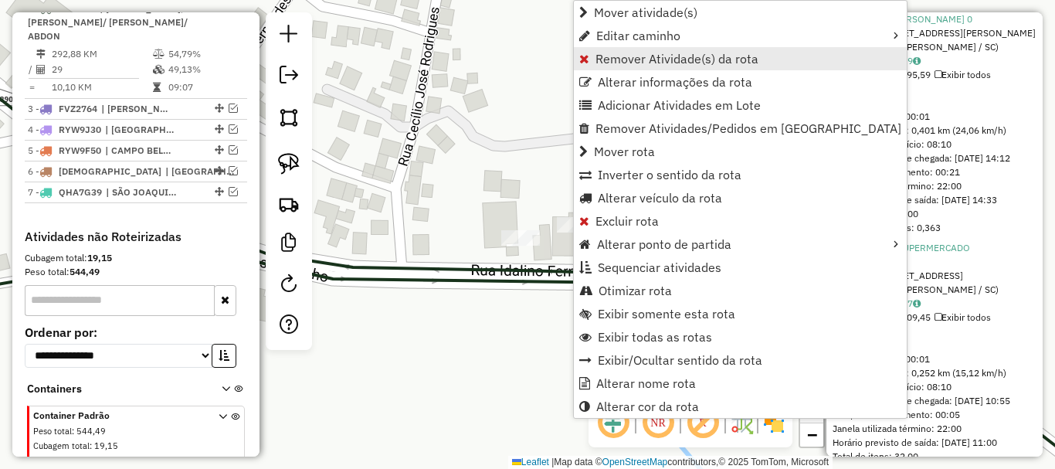
click at [593, 59] on link "Remover Atividade(s) da rota" at bounding box center [740, 58] width 333 height 23
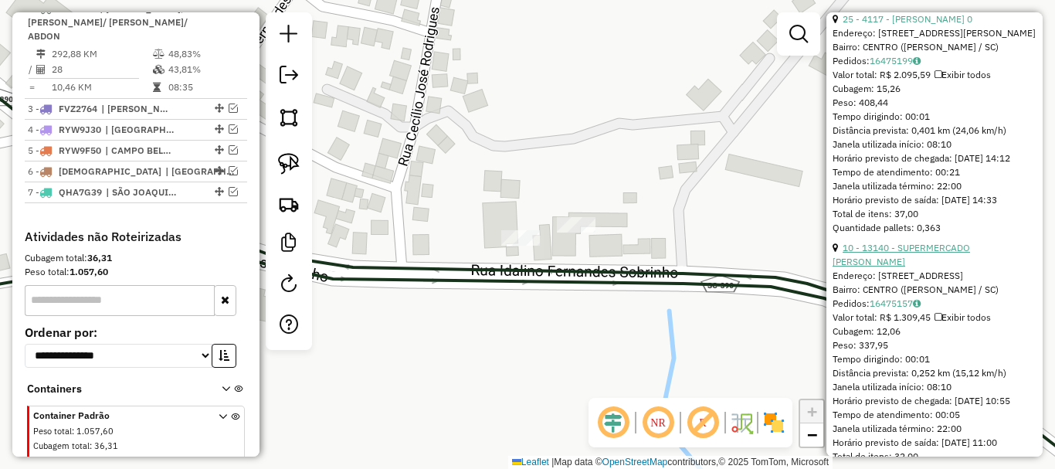
click at [964, 267] on link "10 - 13140 - SUPERMERCADO [PERSON_NAME]" at bounding box center [900, 254] width 137 height 25
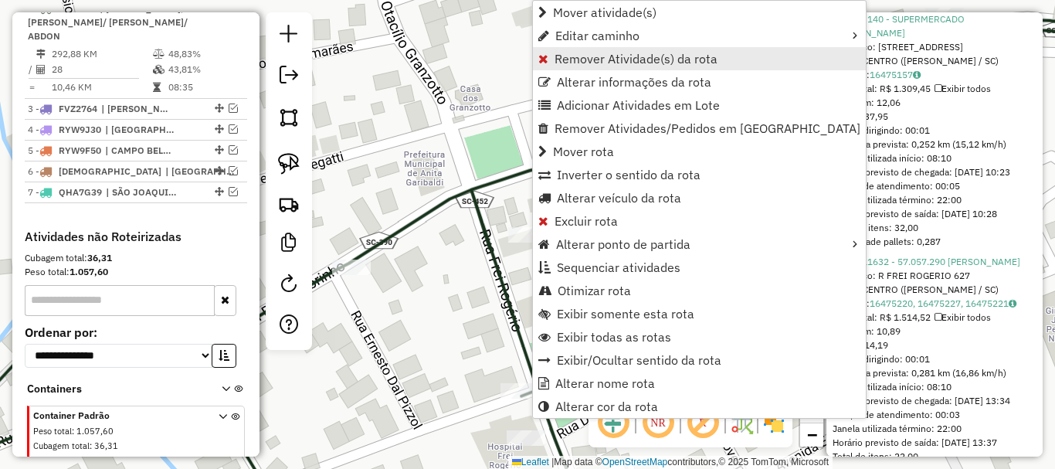
click at [590, 53] on span "Remover Atividade(s) da rota" at bounding box center [635, 59] width 163 height 12
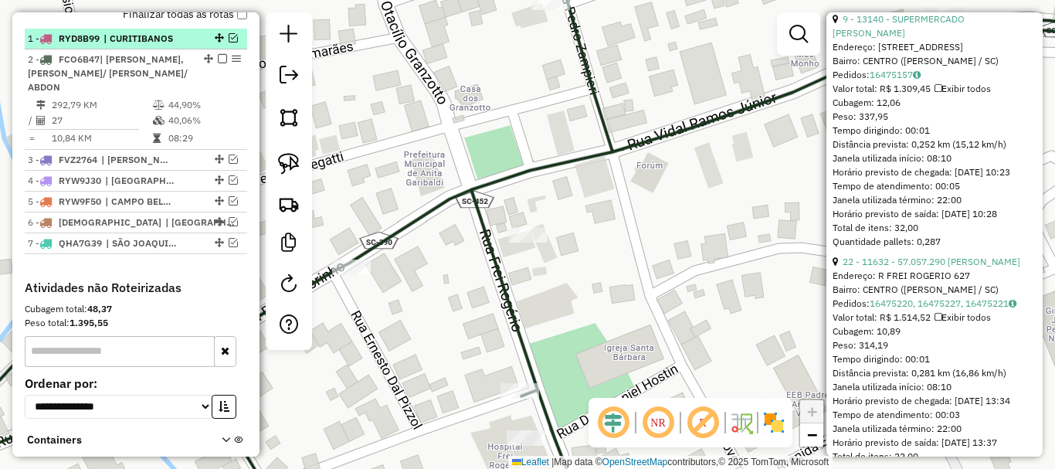
scroll to position [541, 0]
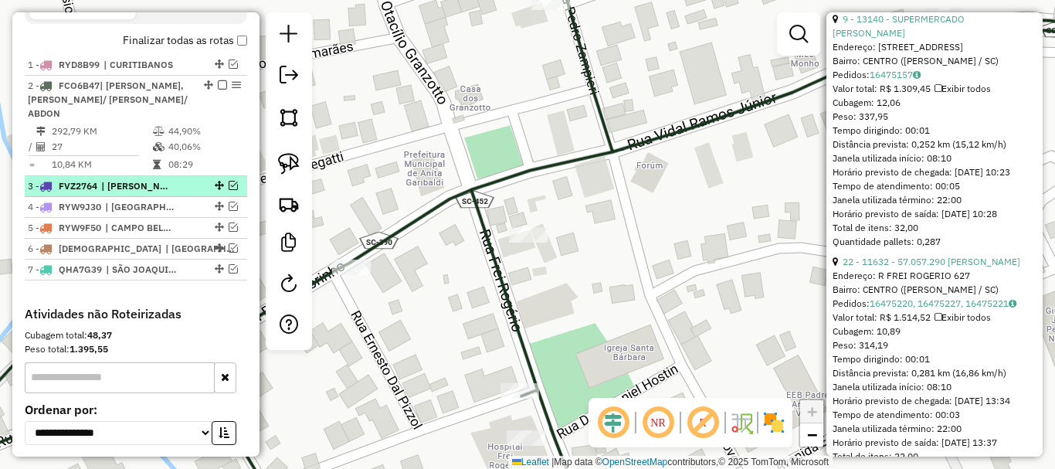
click at [229, 185] on em at bounding box center [233, 185] width 9 height 9
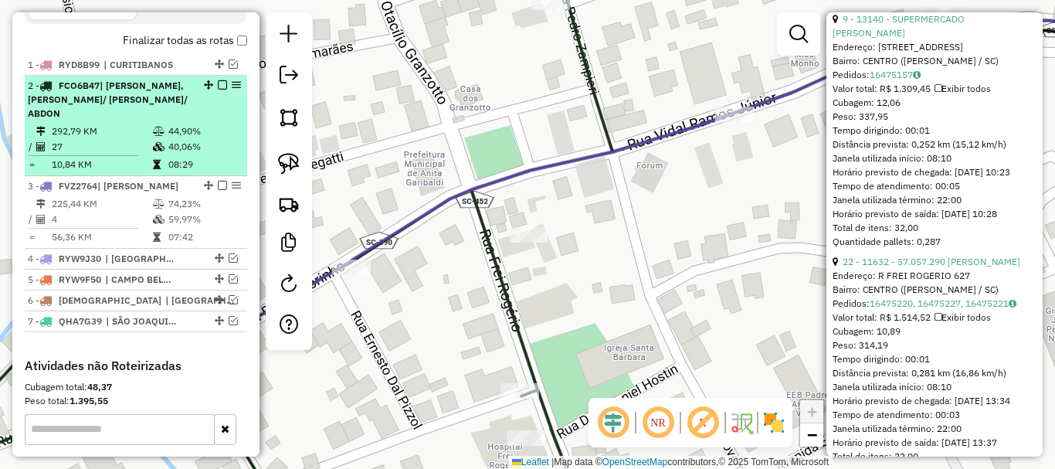
click at [218, 90] on em at bounding box center [222, 84] width 9 height 9
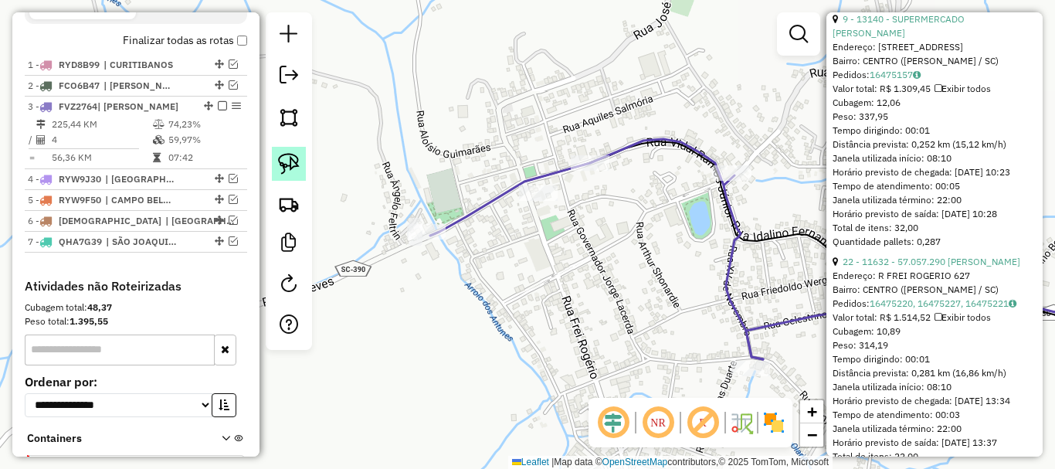
click at [303, 155] on link at bounding box center [289, 164] width 34 height 34
drag, startPoint x: 534, startPoint y: 276, endPoint x: 501, endPoint y: 253, distance: 40.5
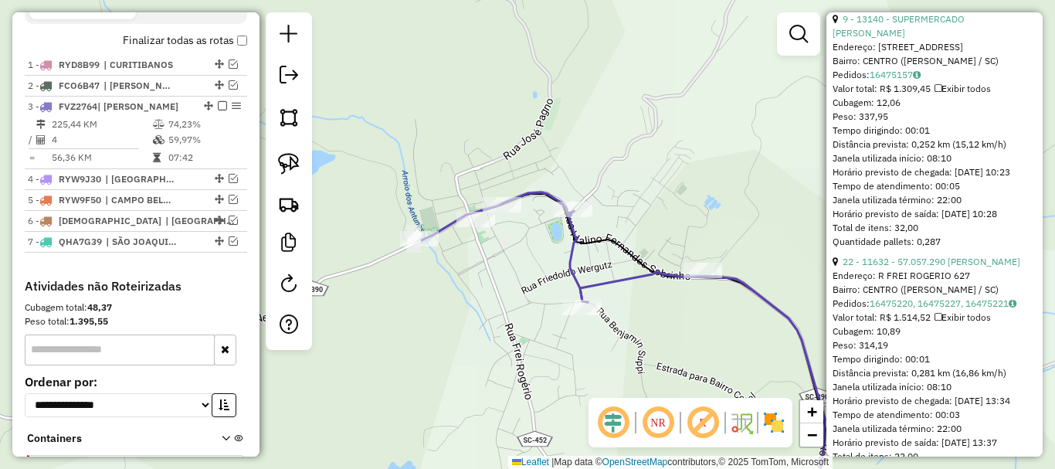
drag, startPoint x: 579, startPoint y: 276, endPoint x: 504, endPoint y: 259, distance: 76.8
click at [506, 260] on div "Janela de atendimento Grade de atendimento Capacidade Transportadoras Veículos …" at bounding box center [527, 234] width 1055 height 469
click at [293, 162] on img at bounding box center [289, 164] width 22 height 22
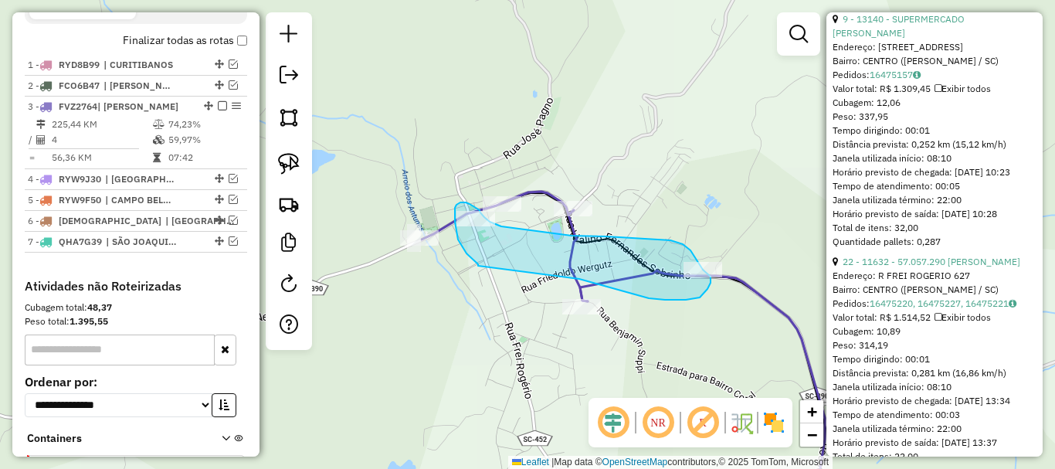
drag, startPoint x: 478, startPoint y: 266, endPoint x: 575, endPoint y: 280, distance: 97.5
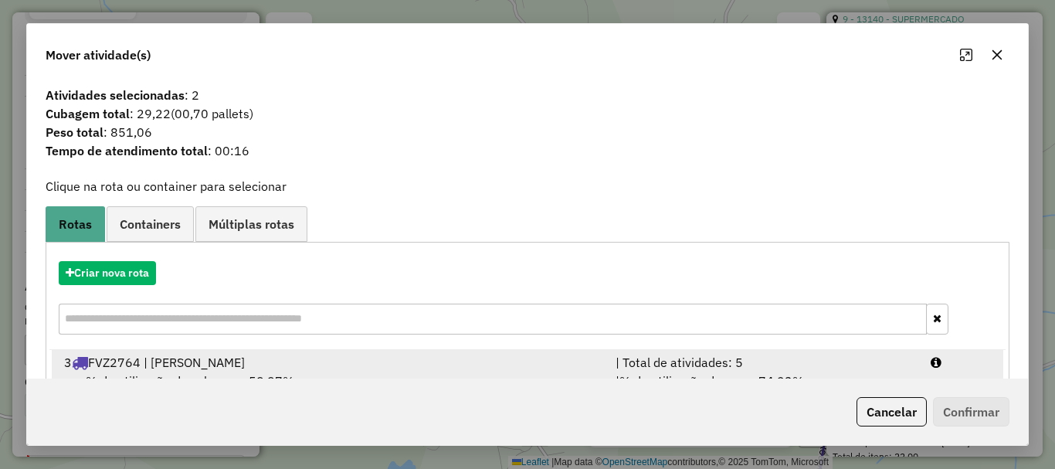
click at [250, 366] on div "3 FVZ2764 | [PERSON_NAME]" at bounding box center [330, 362] width 551 height 19
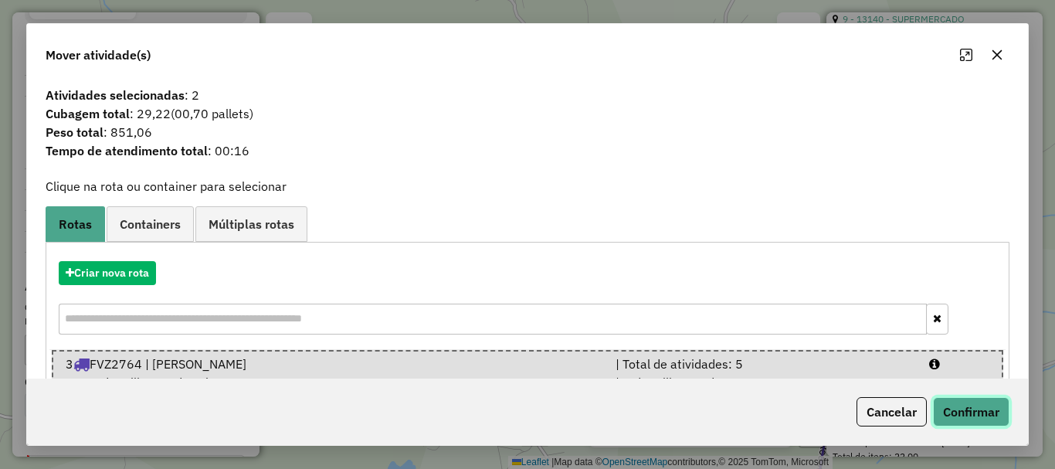
click at [974, 402] on button "Confirmar" at bounding box center [971, 411] width 76 height 29
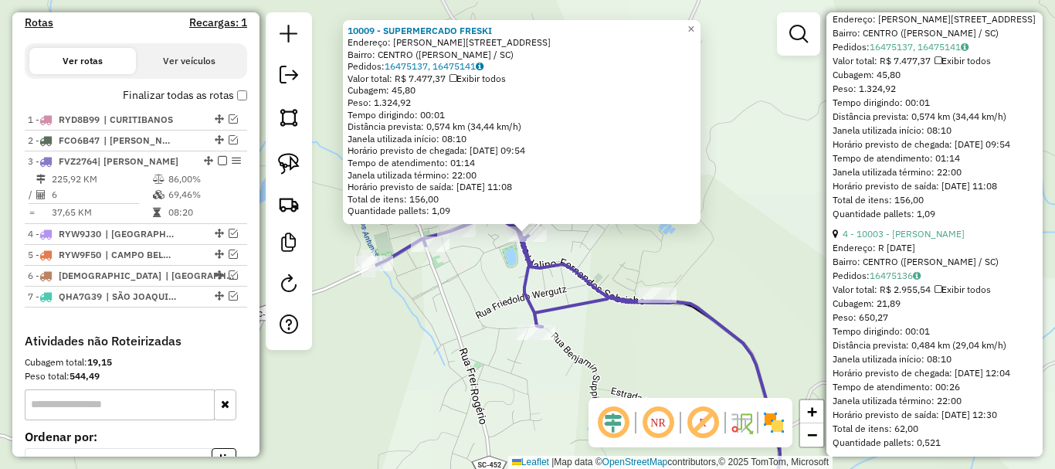
scroll to position [485, 0]
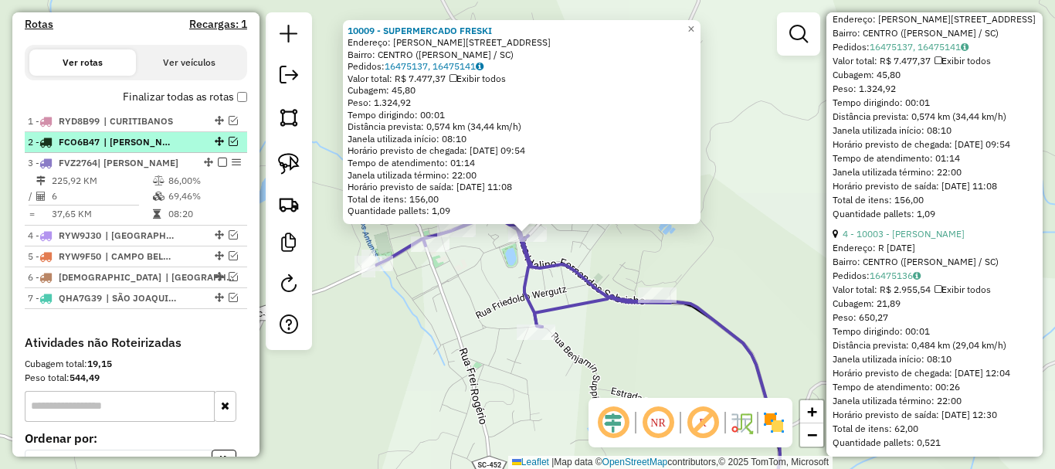
click at [231, 146] on em at bounding box center [233, 141] width 9 height 9
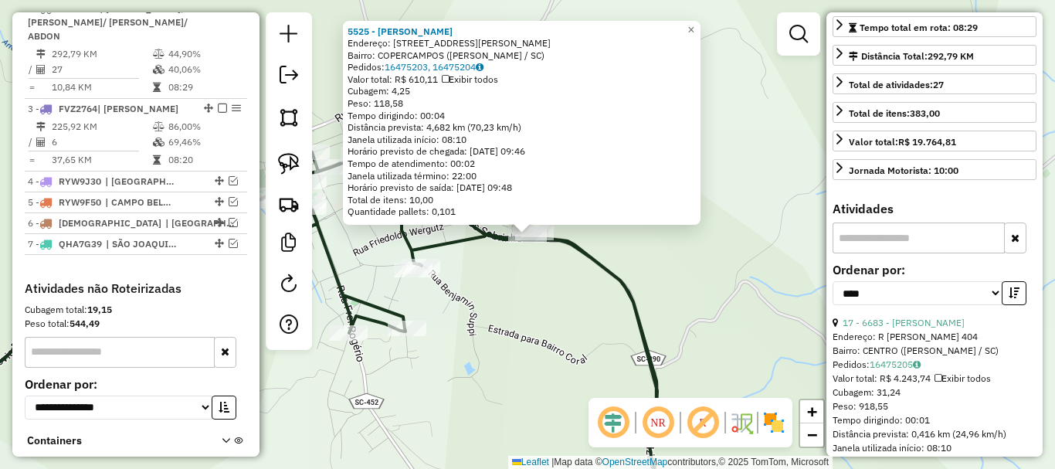
scroll to position [77, 0]
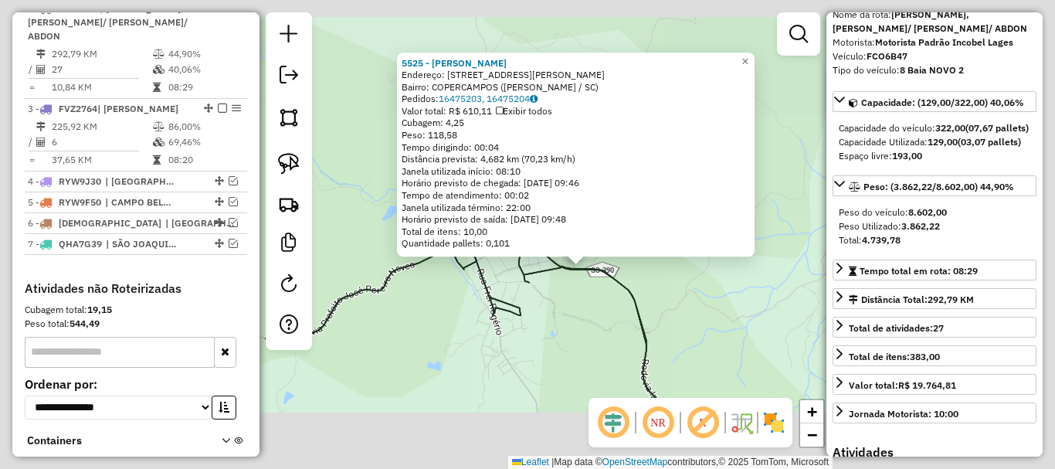
click at [701, 305] on div "5525 - [PERSON_NAME] Endereço: R [PERSON_NAME] 716 Bairro: COPERCAMPOS ([PERSON…" at bounding box center [527, 234] width 1055 height 469
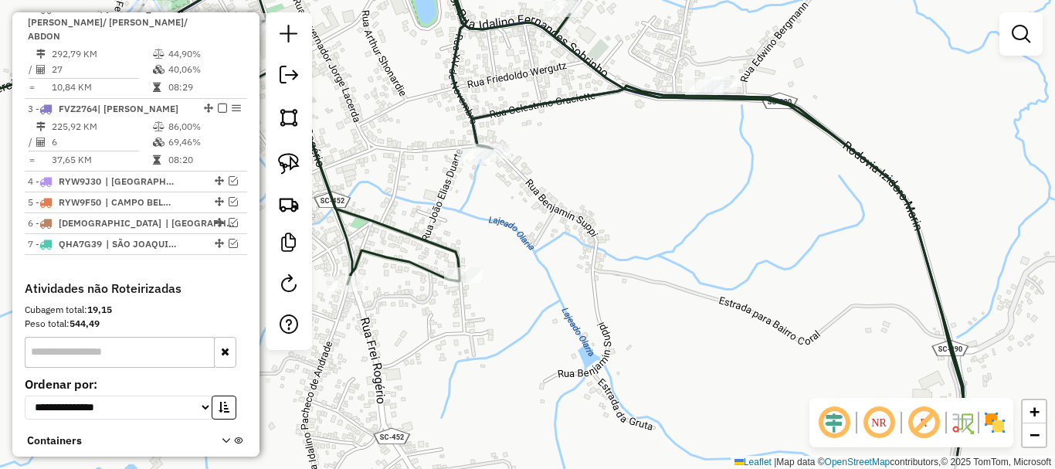
drag, startPoint x: 522, startPoint y: 257, endPoint x: 691, endPoint y: 327, distance: 182.8
click at [691, 327] on div "Janela de atendimento Grade de atendimento Capacidade Transportadoras Veículos …" at bounding box center [527, 234] width 1055 height 469
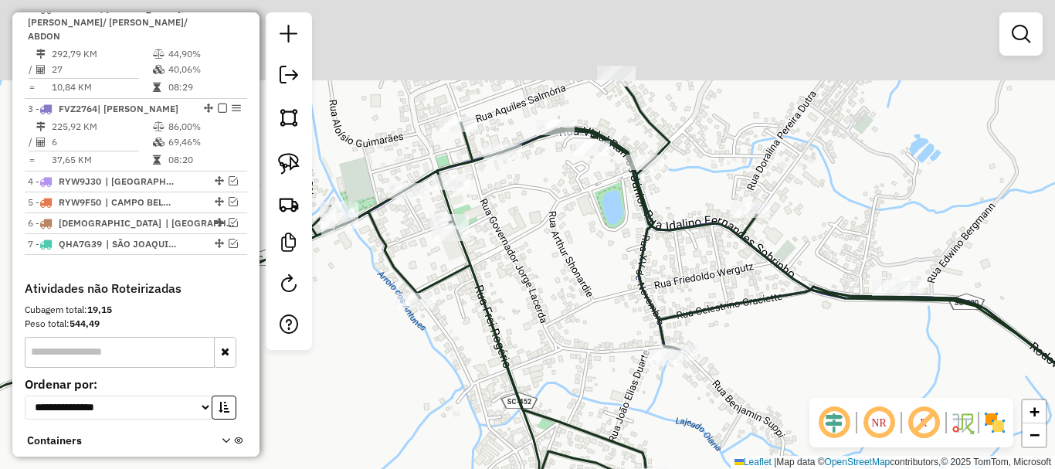
drag, startPoint x: 469, startPoint y: 185, endPoint x: 435, endPoint y: 269, distance: 90.3
click at [497, 325] on icon at bounding box center [534, 367] width 1232 height 562
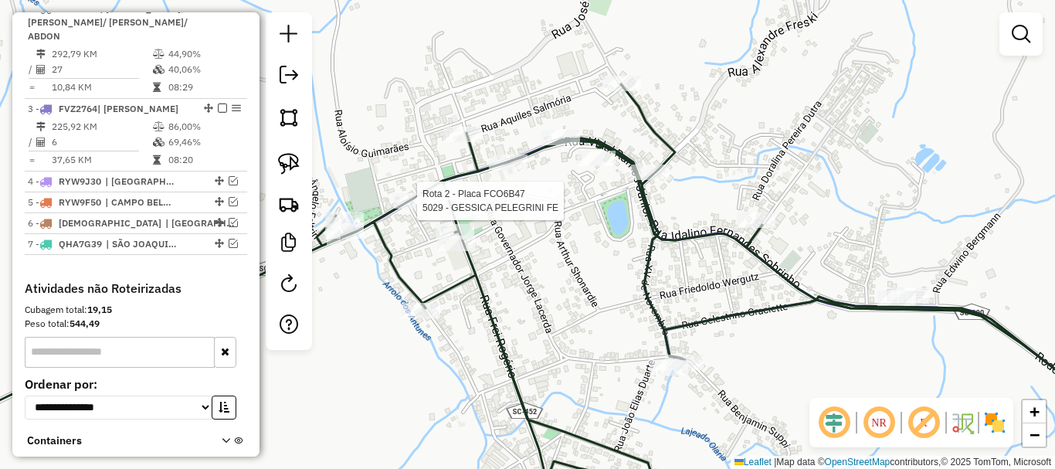
click at [408, 208] on div at bounding box center [412, 200] width 39 height 15
select select "*********"
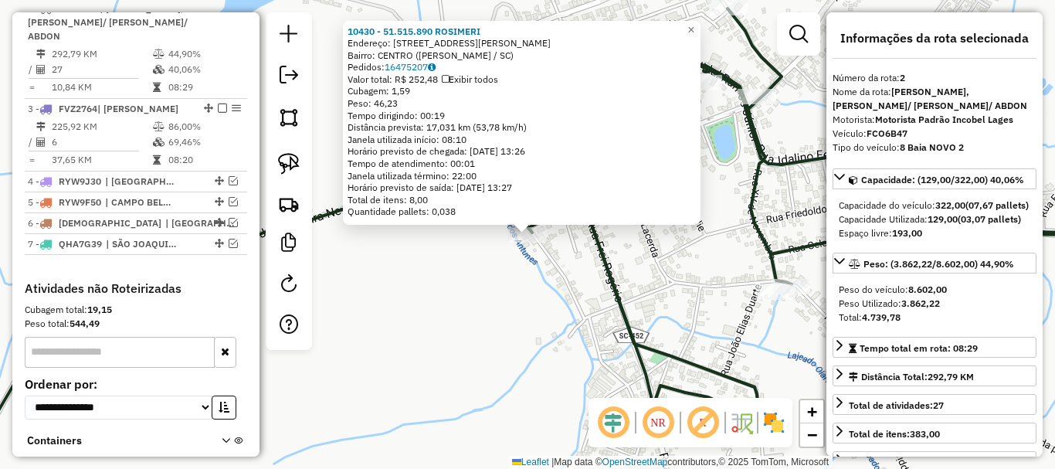
click at [641, 285] on div "10430 - 51.515.890 [PERSON_NAME]: [STREET_ADDRESS][PERSON_NAME][PERSON_NAME] Pe…" at bounding box center [527, 234] width 1055 height 469
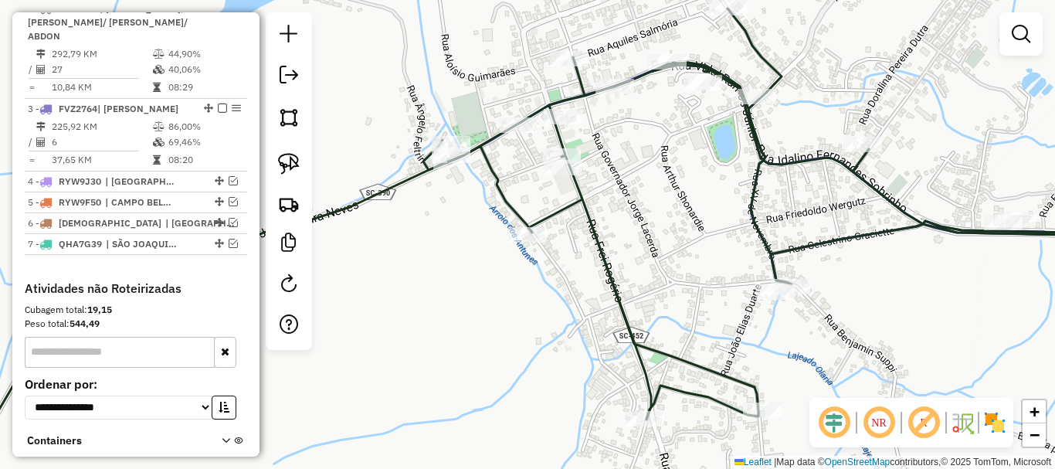
drag, startPoint x: 659, startPoint y: 258, endPoint x: 585, endPoint y: 406, distance: 166.1
click at [586, 406] on div "Janela de atendimento Grade de atendimento Capacidade Transportadoras Veículos …" at bounding box center [527, 234] width 1055 height 469
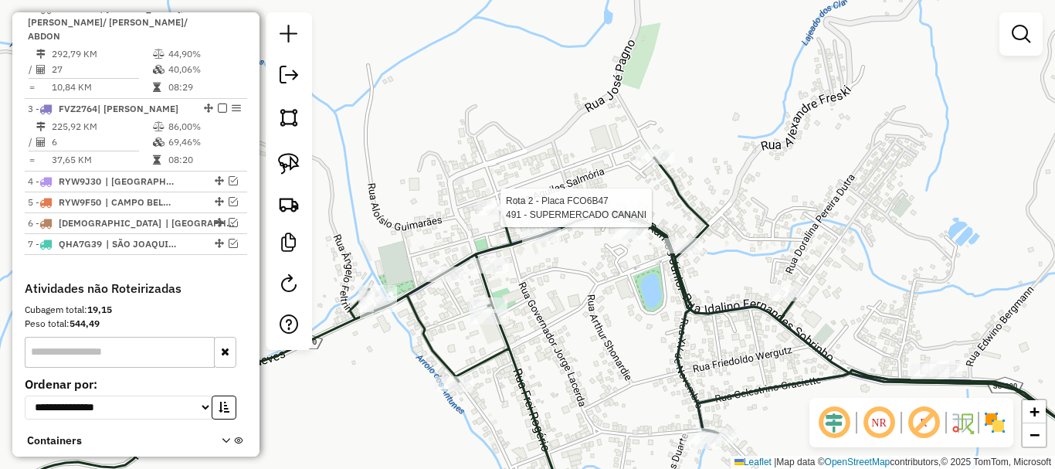
select select "*********"
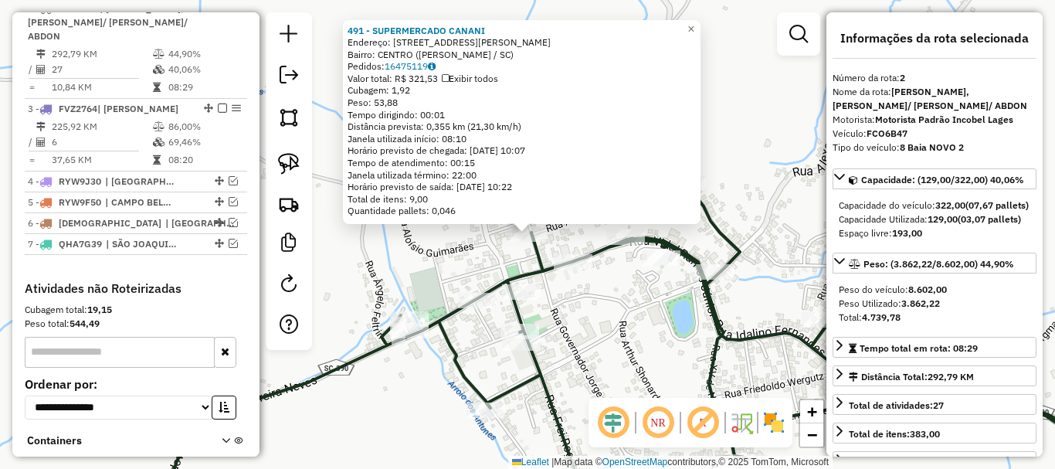
click at [599, 349] on div "491 - SUPERMERCADO CANANI Endereço: R [PERSON_NAME] 127 Bairro: CENTRO ([PERSON…" at bounding box center [527, 234] width 1055 height 469
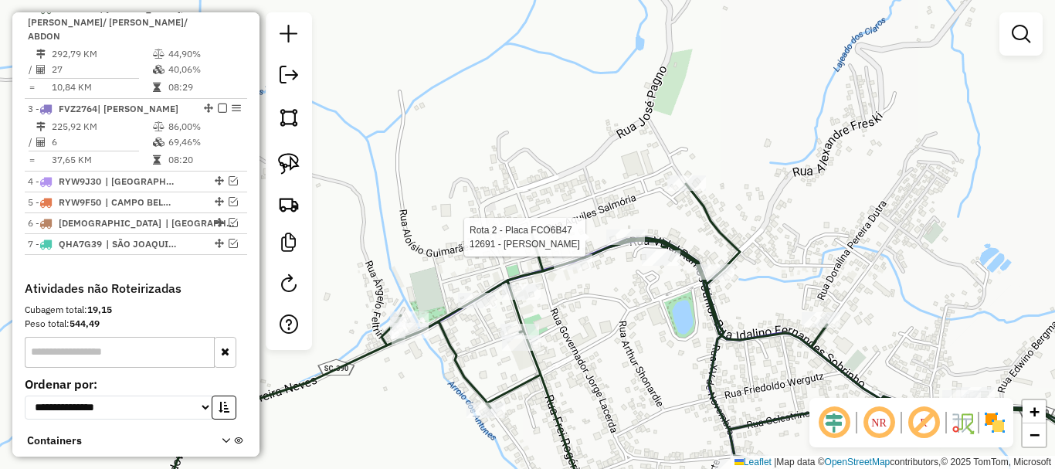
select select "*********"
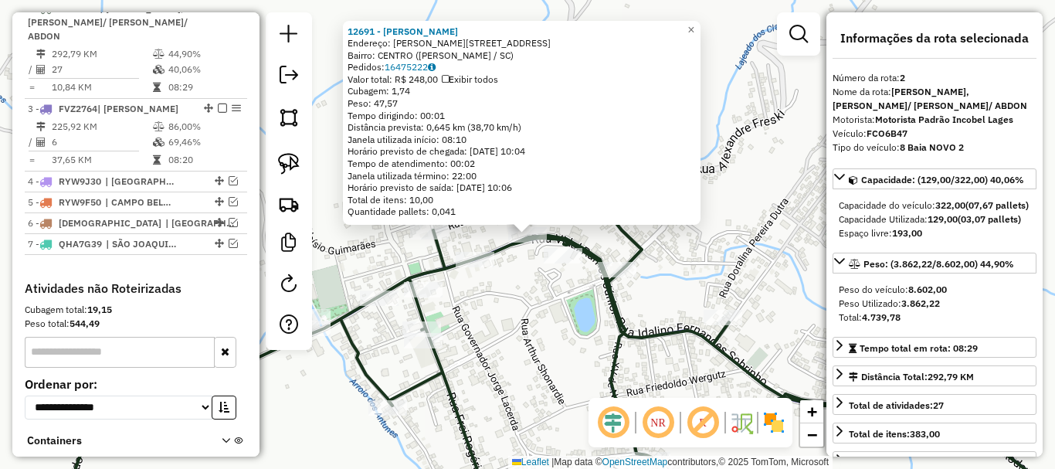
click at [543, 341] on div "12691 - [PERSON_NAME] RIBE Endereço: [PERSON_NAME][STREET_ADDRESS] Bairro: CENT…" at bounding box center [527, 234] width 1055 height 469
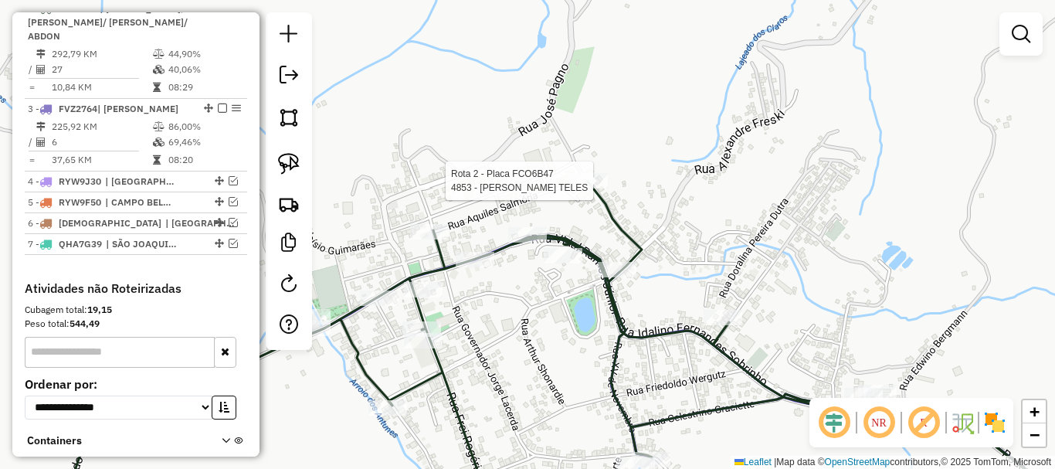
select select "*********"
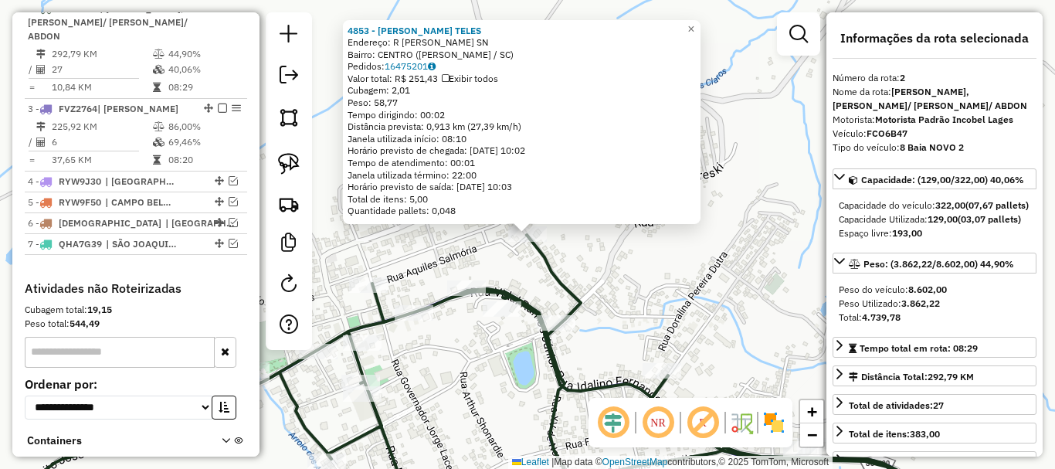
click at [650, 320] on div "4853 - [PERSON_NAME] TELES Endereço: R [PERSON_NAME] SN Bairro: CENTRO ([PERSON…" at bounding box center [527, 234] width 1055 height 469
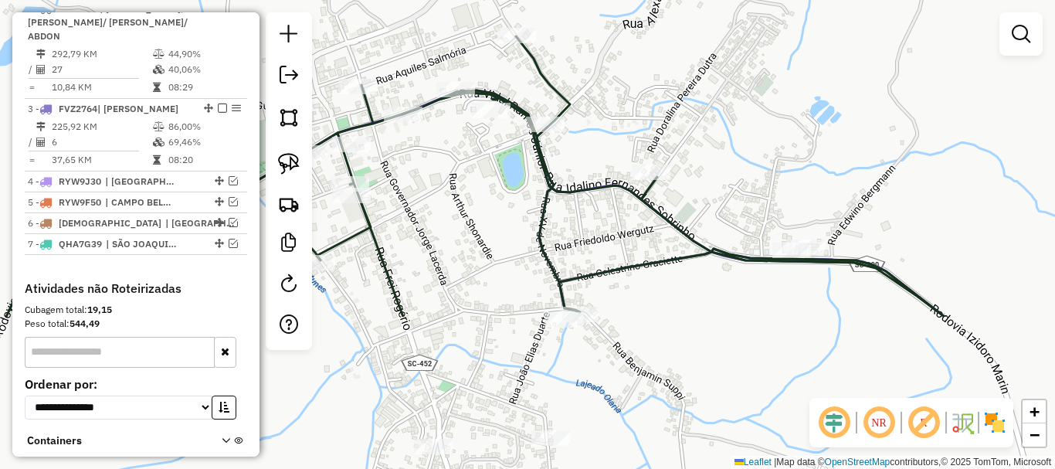
drag, startPoint x: 651, startPoint y: 303, endPoint x: 639, endPoint y: 100, distance: 203.5
click at [637, 92] on div "Janela de atendimento Grade de atendimento Capacidade Transportadoras Veículos …" at bounding box center [527, 234] width 1055 height 469
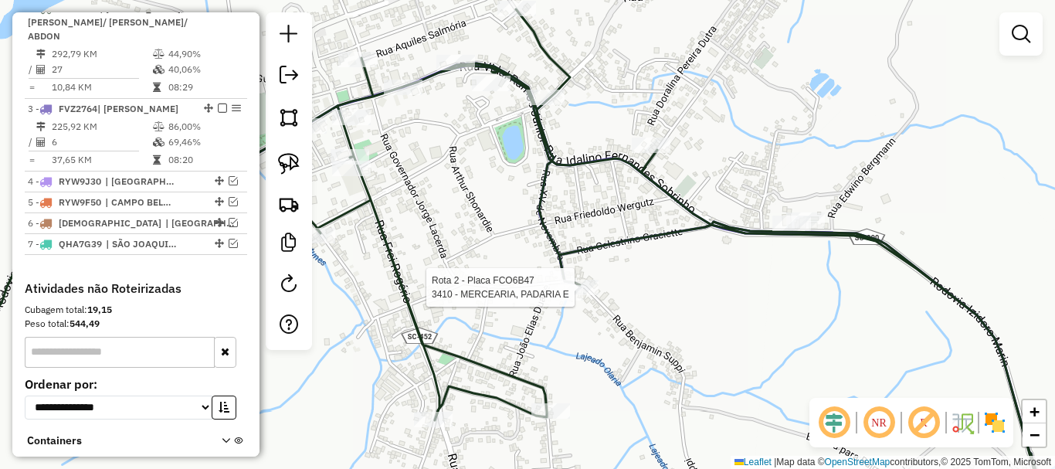
select select "*********"
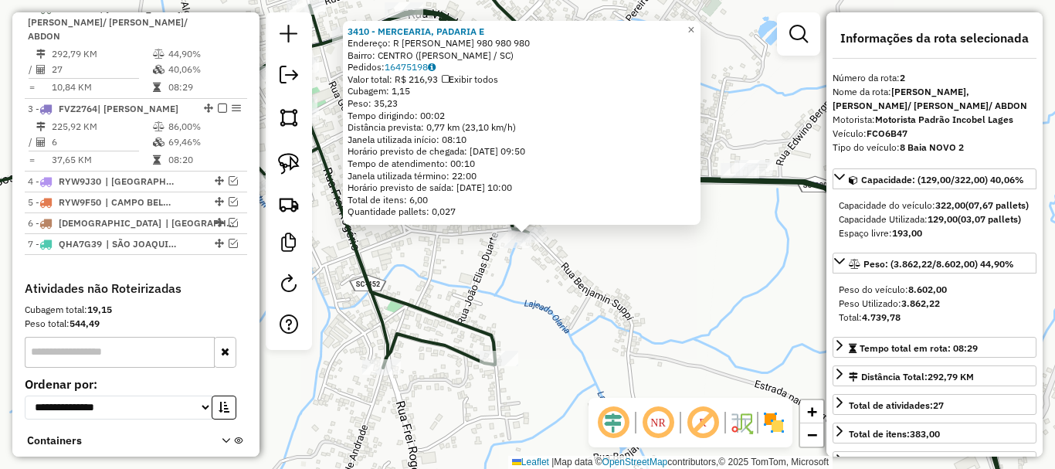
click at [588, 288] on div "3410 - MERCEARIA, [GEOGRAPHIC_DATA] E Endereço: R [PERSON_NAME] 980 980 980 Bai…" at bounding box center [527, 234] width 1055 height 469
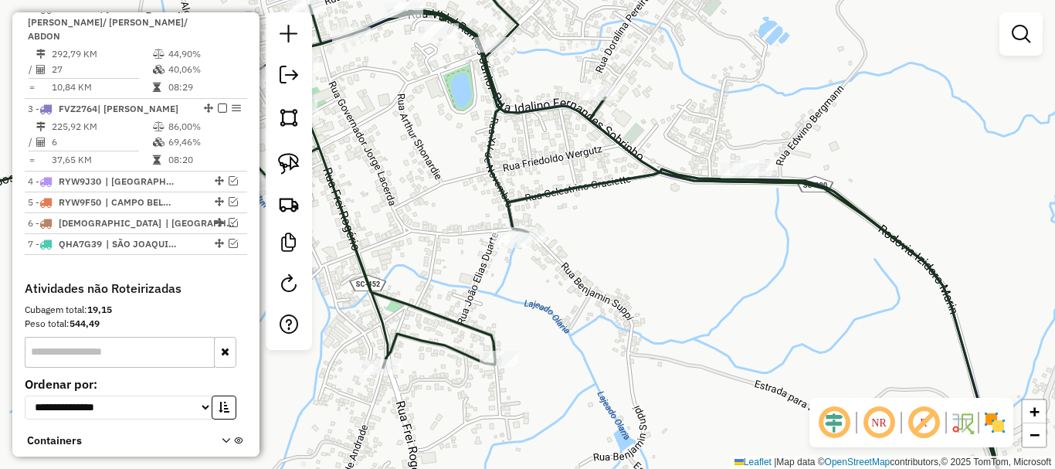
select select "*********"
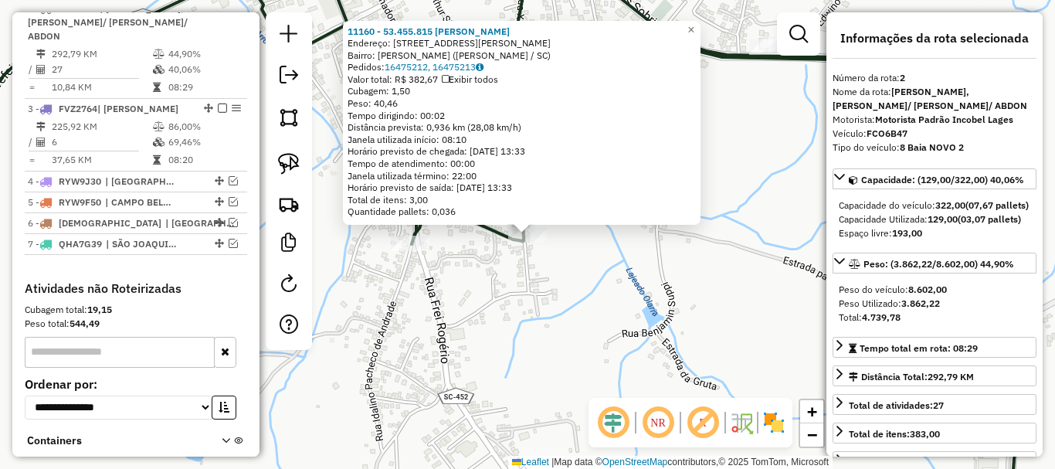
click at [533, 334] on div "11160 - 53.455.815 [PERSON_NAME]: AV [PERSON_NAME] 308 Bairro: [PERSON_NAME] ([…" at bounding box center [527, 234] width 1055 height 469
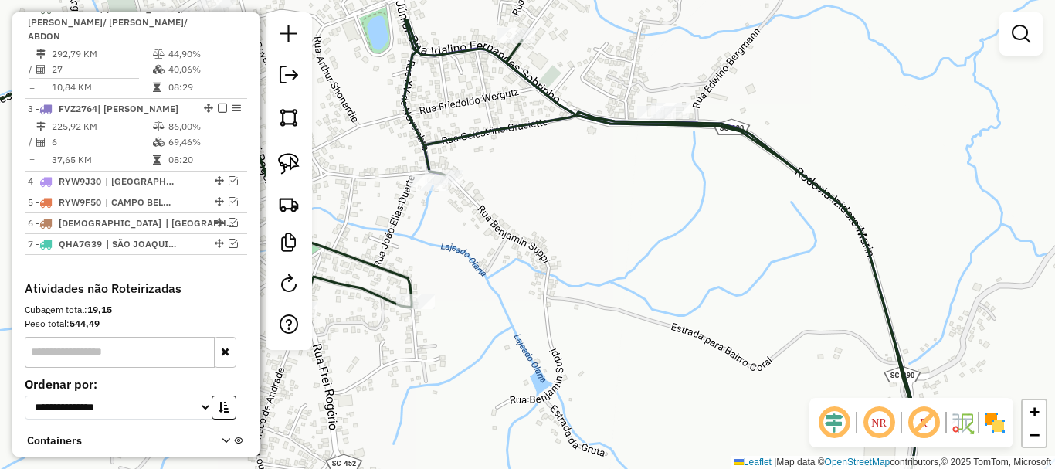
drag, startPoint x: 629, startPoint y: 271, endPoint x: 564, endPoint y: 286, distance: 66.7
click at [518, 337] on div "Janela de atendimento Grade de atendimento Capacidade Transportadoras Veículos …" at bounding box center [527, 234] width 1055 height 469
select select "*********"
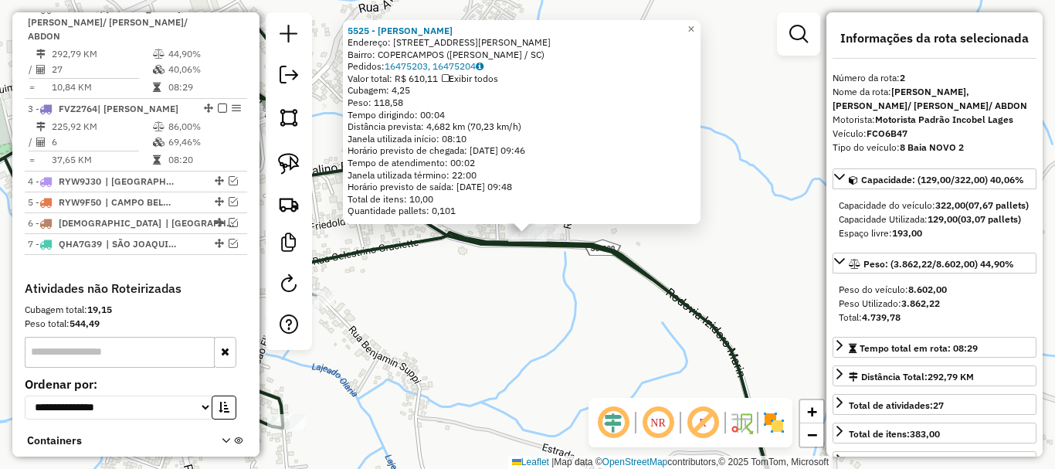
click at [486, 340] on div "5525 - [PERSON_NAME] Endereço: R [PERSON_NAME] 716 Bairro: COPERCAMPOS ([PERSON…" at bounding box center [527, 234] width 1055 height 469
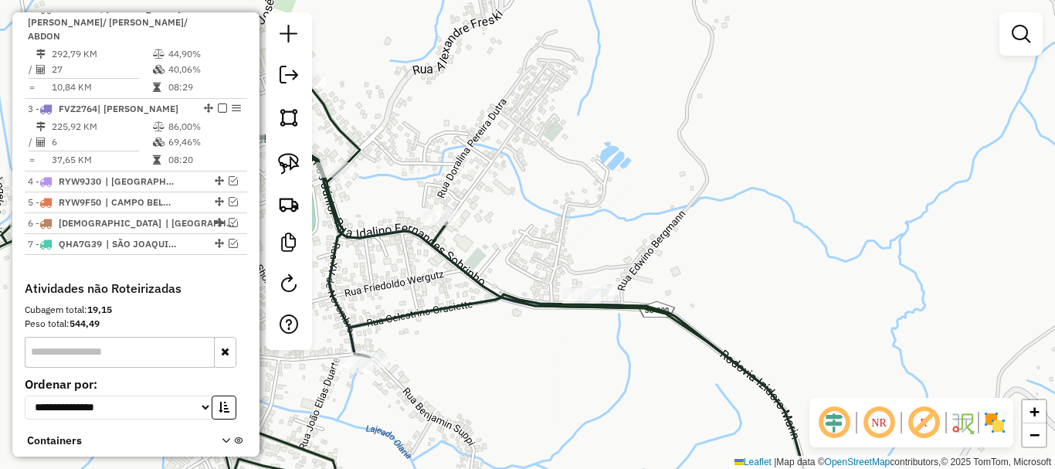
drag, startPoint x: 480, startPoint y: 342, endPoint x: 495, endPoint y: 320, distance: 26.6
click at [507, 358] on div "Janela de atendimento Grade de atendimento Capacidade Transportadoras Veículos …" at bounding box center [527, 234] width 1055 height 469
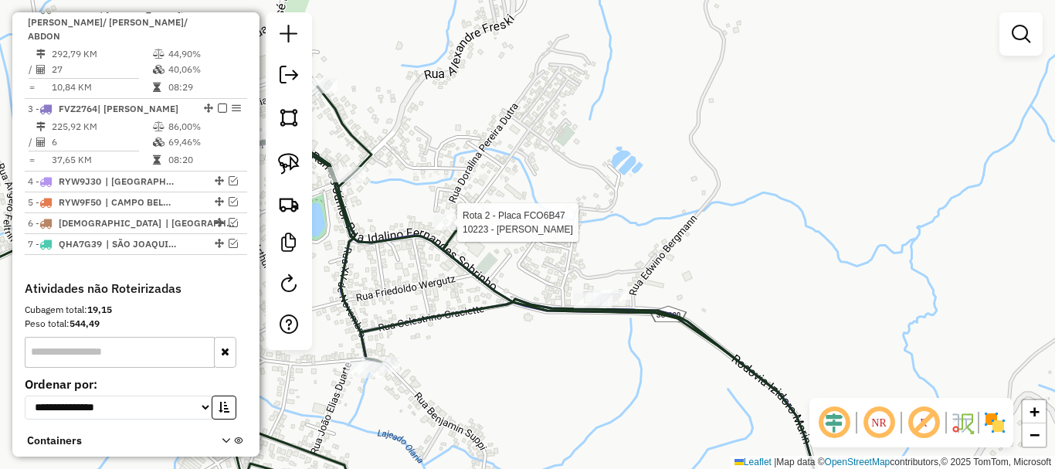
select select "*********"
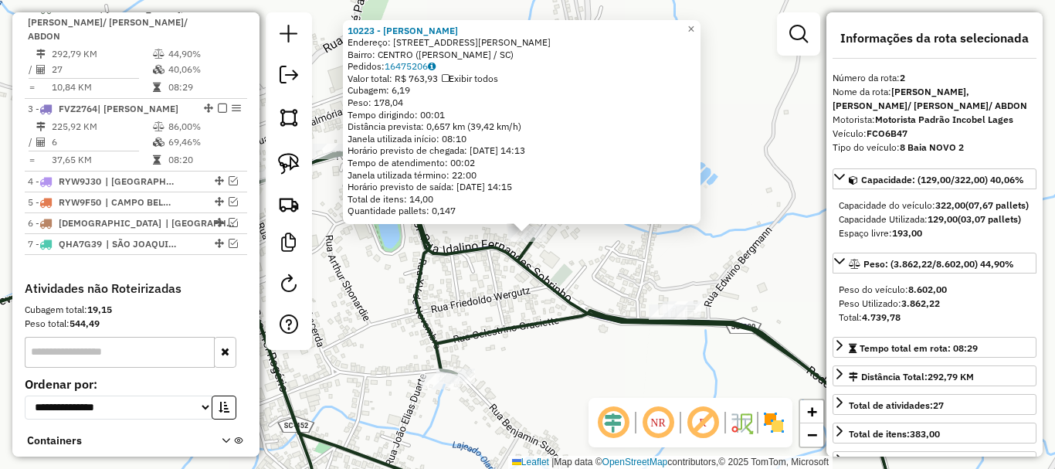
click at [483, 301] on div "10223 - [PERSON_NAME]: [STREET_ADDRESS][PERSON_NAME][PERSON_NAME] Pedidos: 1647…" at bounding box center [527, 234] width 1055 height 469
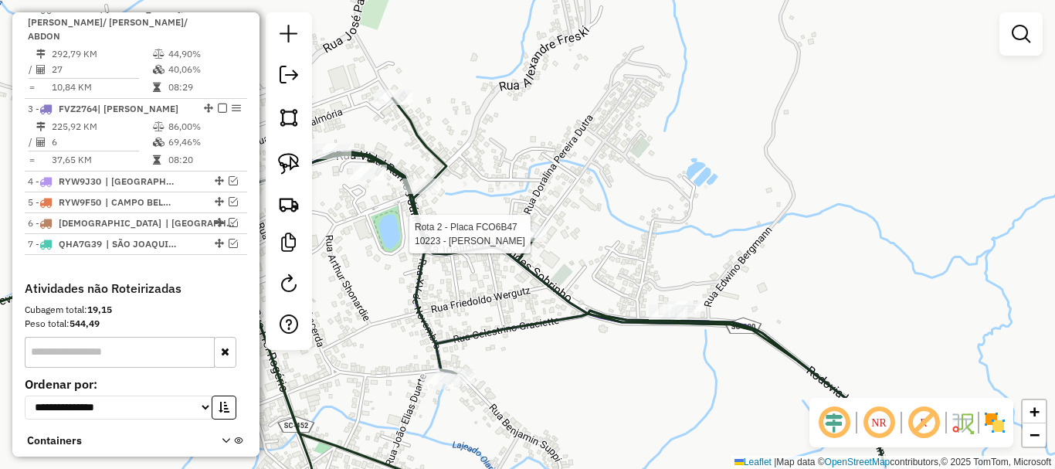
select select "*********"
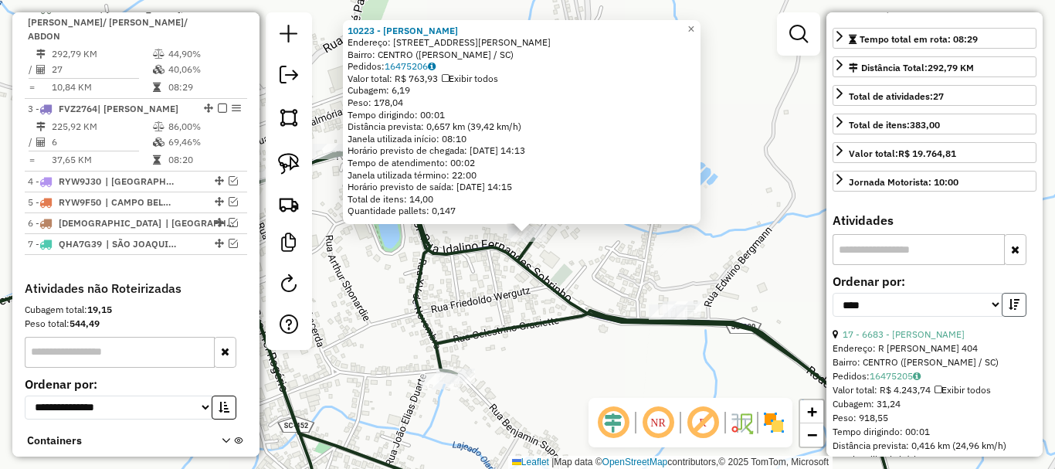
click at [1011, 310] on icon "button" at bounding box center [1013, 304] width 11 height 11
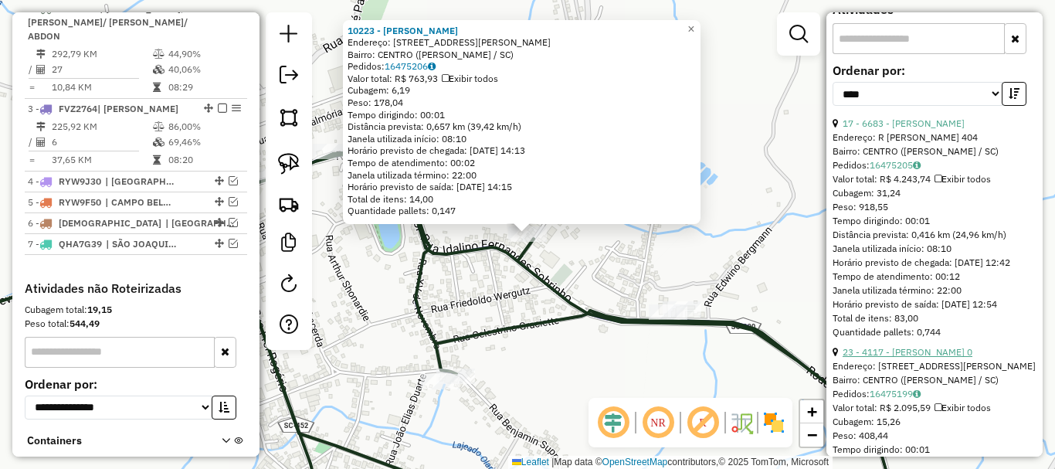
scroll to position [541, 0]
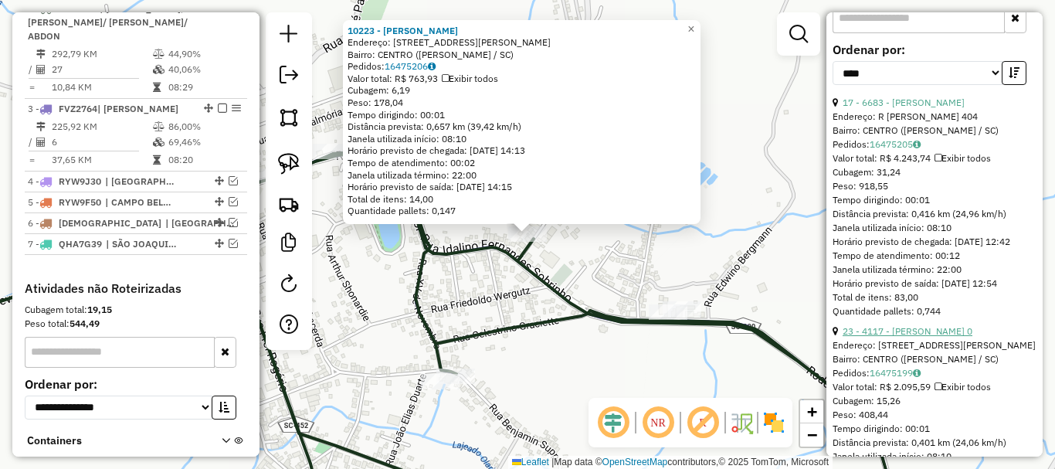
click at [947, 337] on link "23 - 4117 - [PERSON_NAME] 0" at bounding box center [907, 331] width 130 height 12
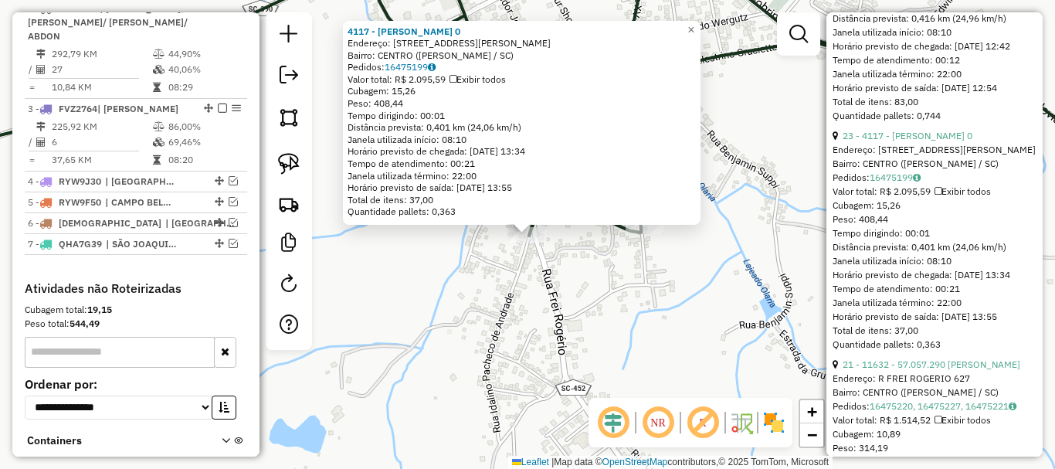
scroll to position [772, 0]
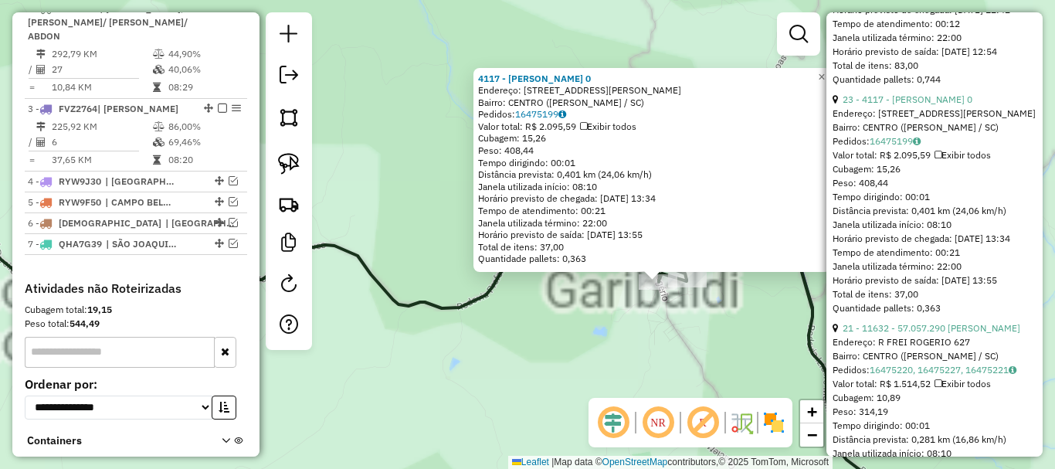
drag, startPoint x: 654, startPoint y: 339, endPoint x: 626, endPoint y: 342, distance: 28.0
click at [627, 343] on div "4117 - [PERSON_NAME] 0 Endereço: [STREET_ADDRESS][PERSON_NAME][PERSON_NAME] Ped…" at bounding box center [527, 234] width 1055 height 469
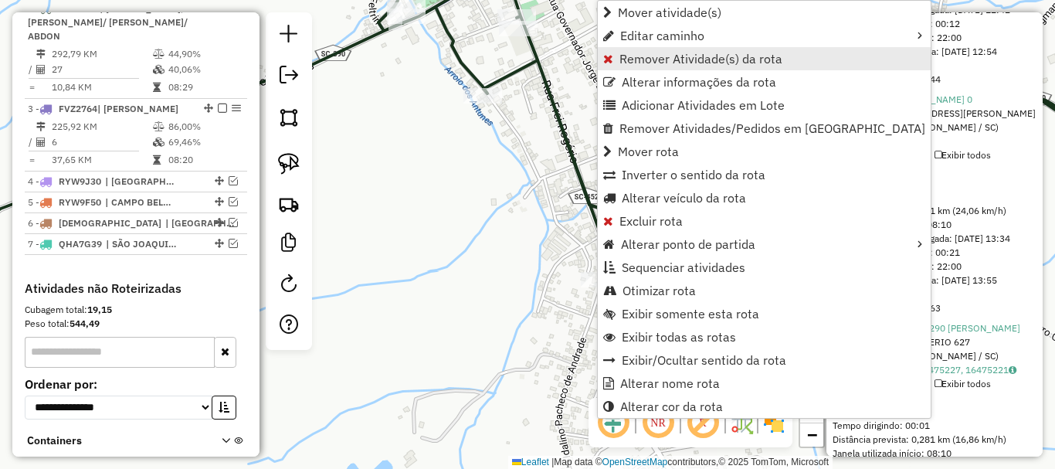
click at [652, 59] on span "Remover Atividade(s) da rota" at bounding box center [700, 59] width 163 height 12
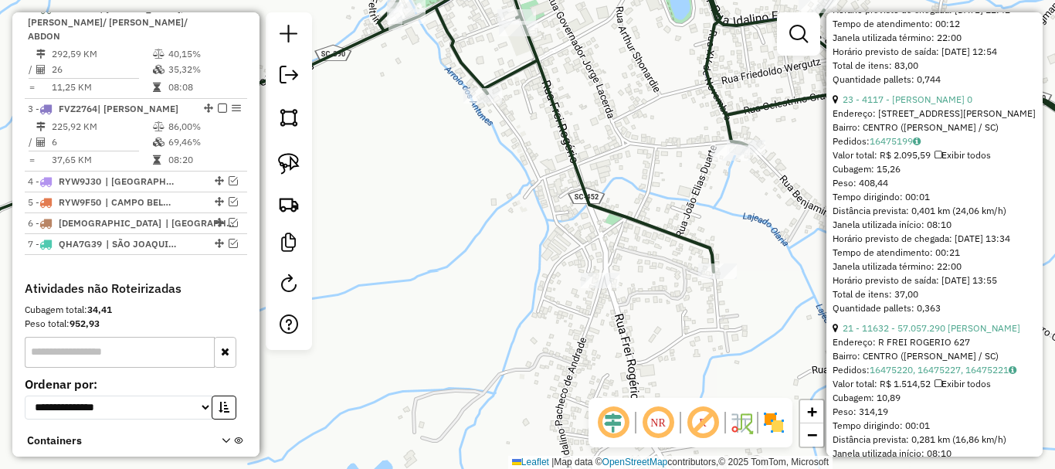
click at [131, 136] on td "6" at bounding box center [101, 141] width 101 height 15
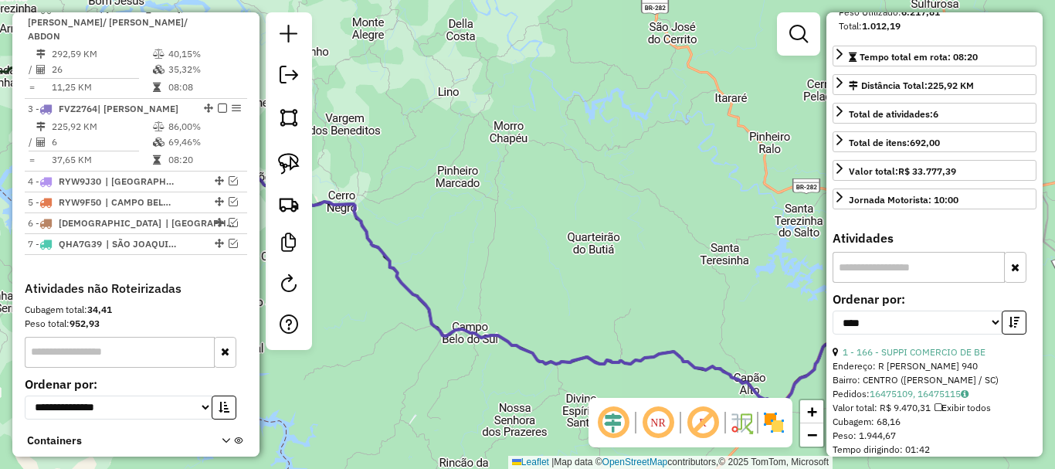
scroll to position [77, 0]
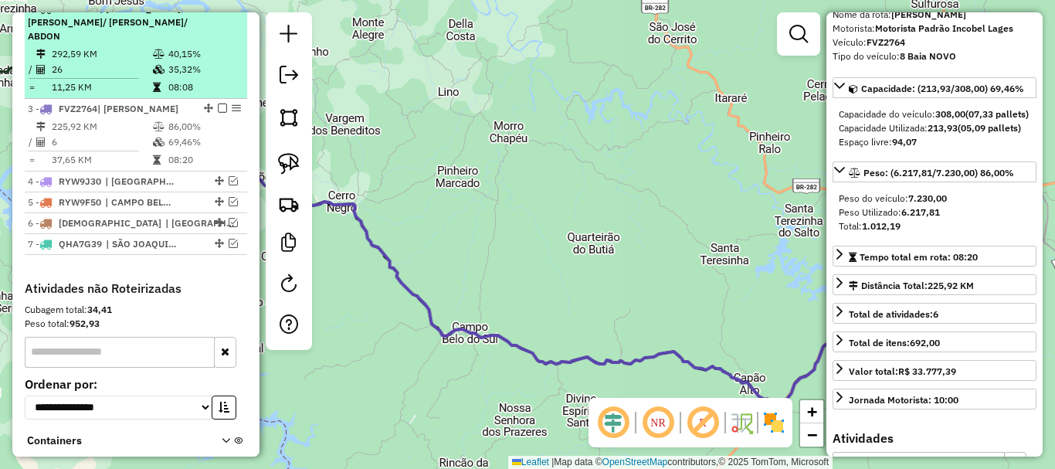
click at [141, 73] on td "26" at bounding box center [101, 69] width 101 height 15
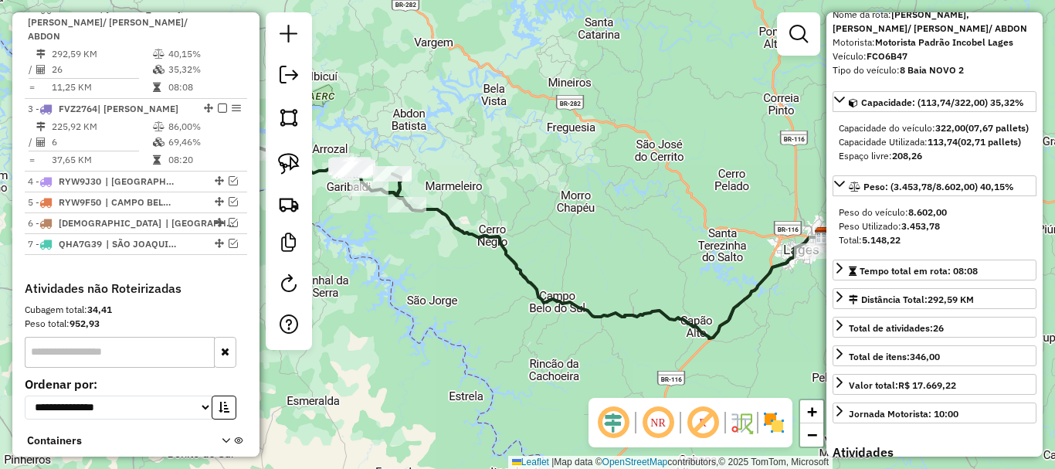
drag, startPoint x: 514, startPoint y: 245, endPoint x: 651, endPoint y: 243, distance: 137.5
click at [655, 245] on div "Janela de atendimento Grade de atendimento Capacidade Transportadoras Veículos …" at bounding box center [527, 234] width 1055 height 469
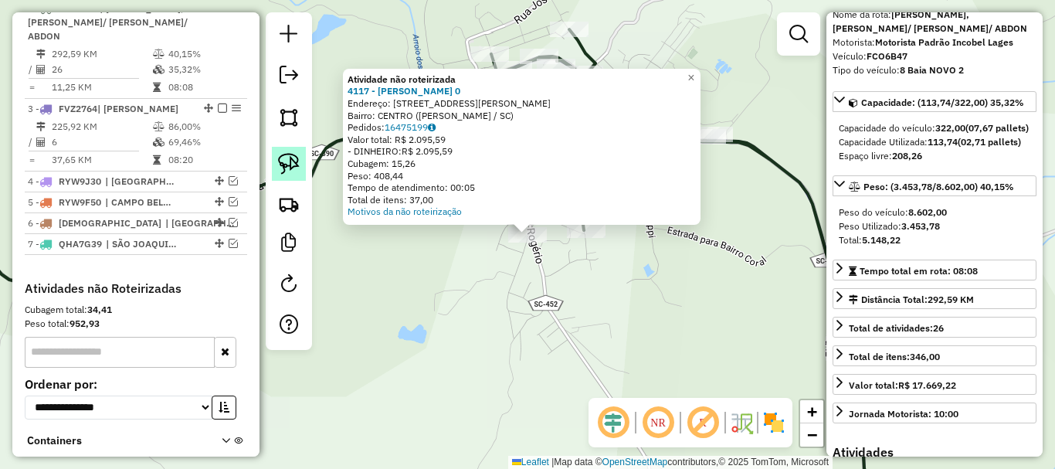
drag, startPoint x: 290, startPoint y: 155, endPoint x: 434, endPoint y: 242, distance: 168.7
click at [290, 156] on img at bounding box center [289, 164] width 22 height 22
drag, startPoint x: 456, startPoint y: 267, endPoint x: 544, endPoint y: 263, distance: 87.3
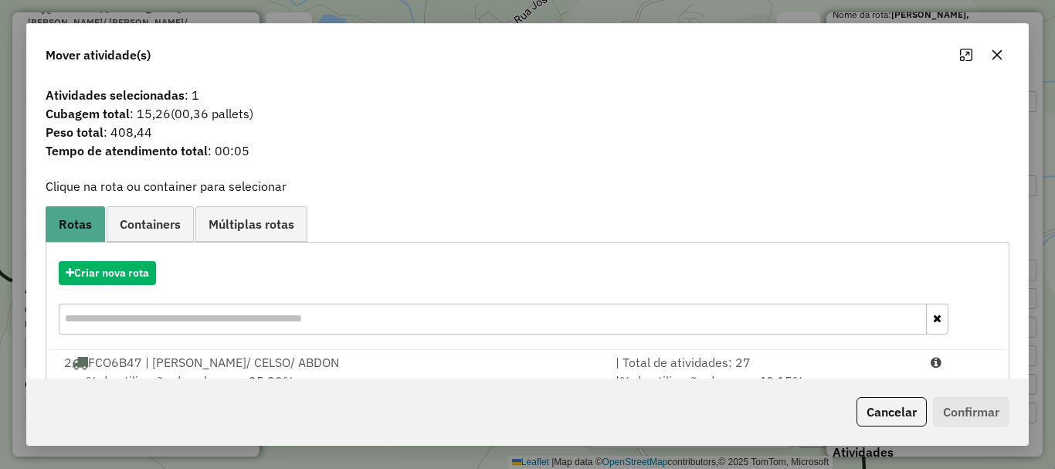
scroll to position [123, 0]
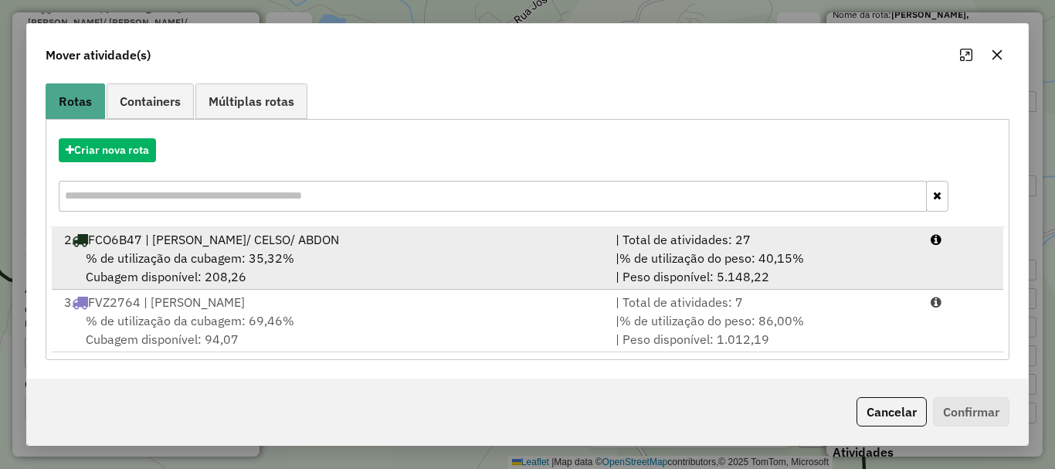
click at [291, 247] on div "2 FCO6B47 | [PERSON_NAME]/ [PERSON_NAME]/ [PERSON_NAME]" at bounding box center [330, 239] width 551 height 19
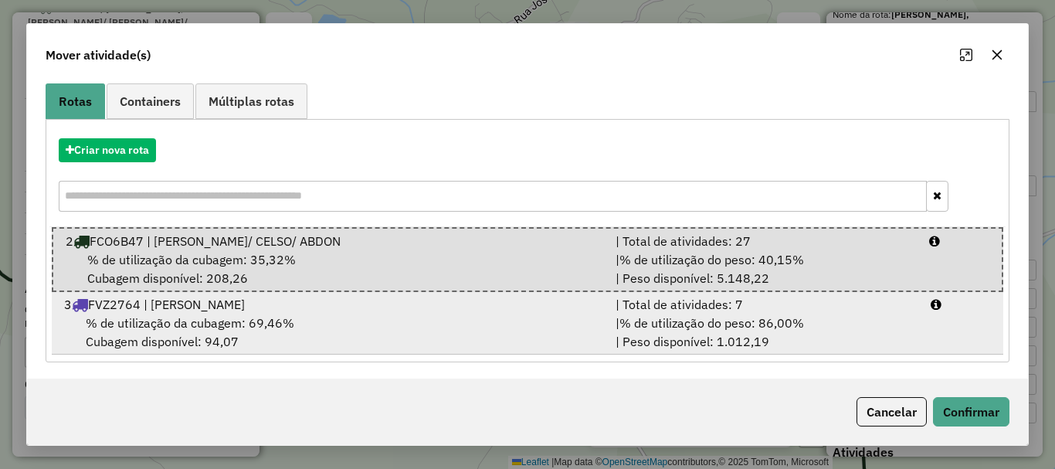
click at [854, 308] on div "| Total de atividades: 7" at bounding box center [763, 304] width 315 height 19
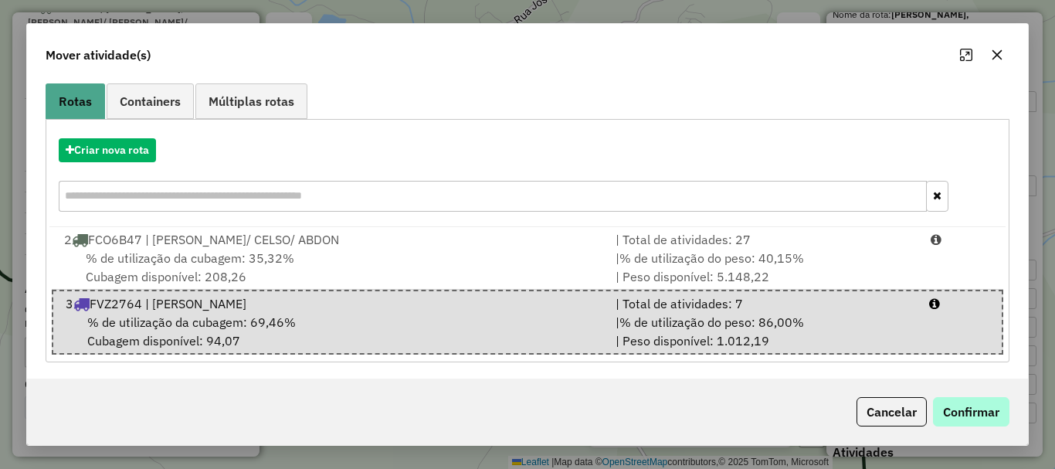
drag, startPoint x: 1014, startPoint y: 416, endPoint x: 995, endPoint y: 408, distance: 20.1
click at [1008, 415] on div "Cancelar Confirmar" at bounding box center [527, 411] width 1001 height 66
click at [995, 408] on button "Confirmar" at bounding box center [971, 411] width 76 height 29
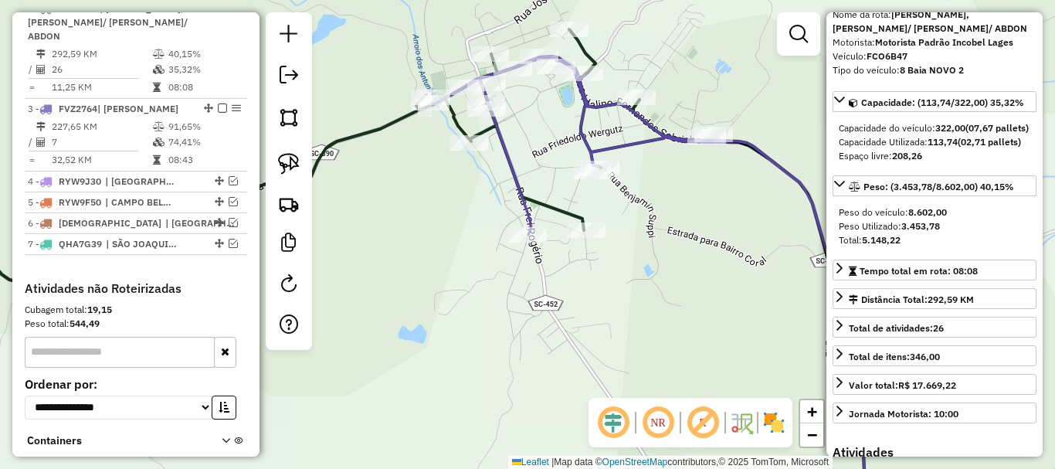
scroll to position [0, 0]
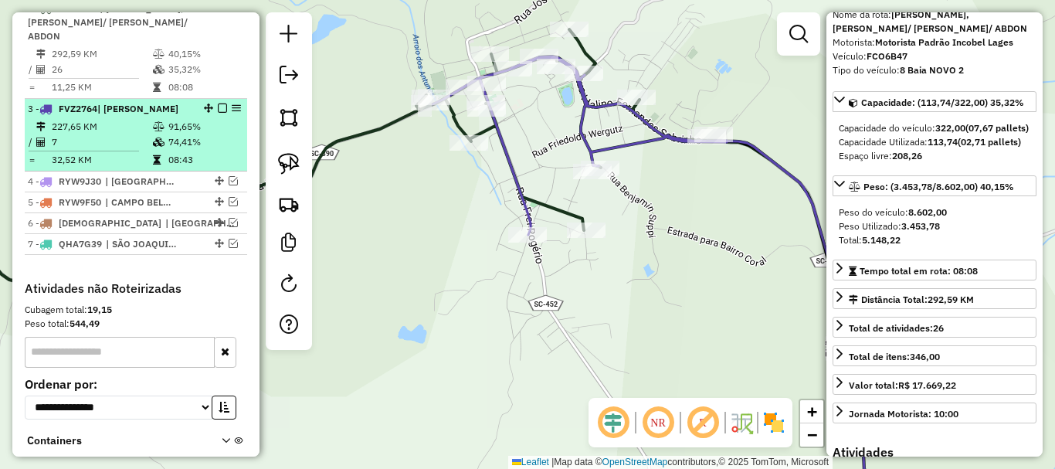
click at [219, 108] on em at bounding box center [222, 107] width 9 height 9
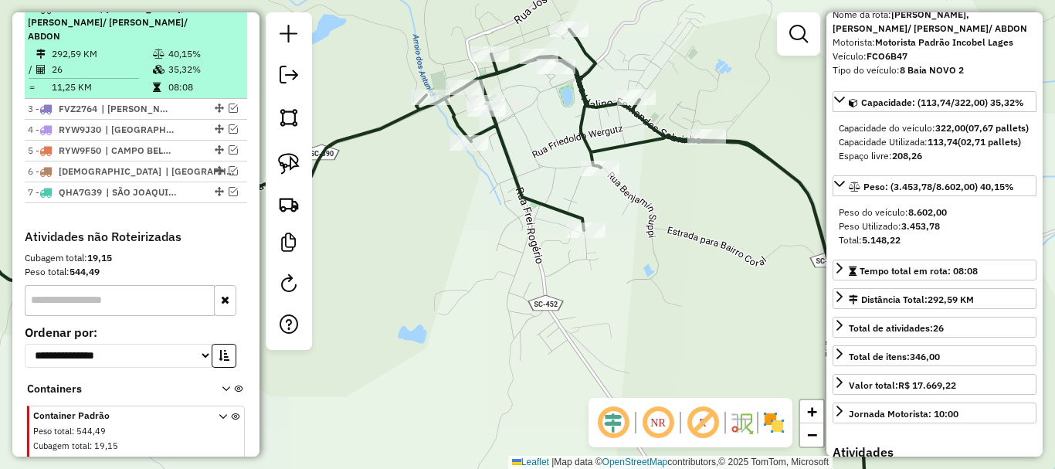
click at [219, 12] on em at bounding box center [222, 7] width 9 height 9
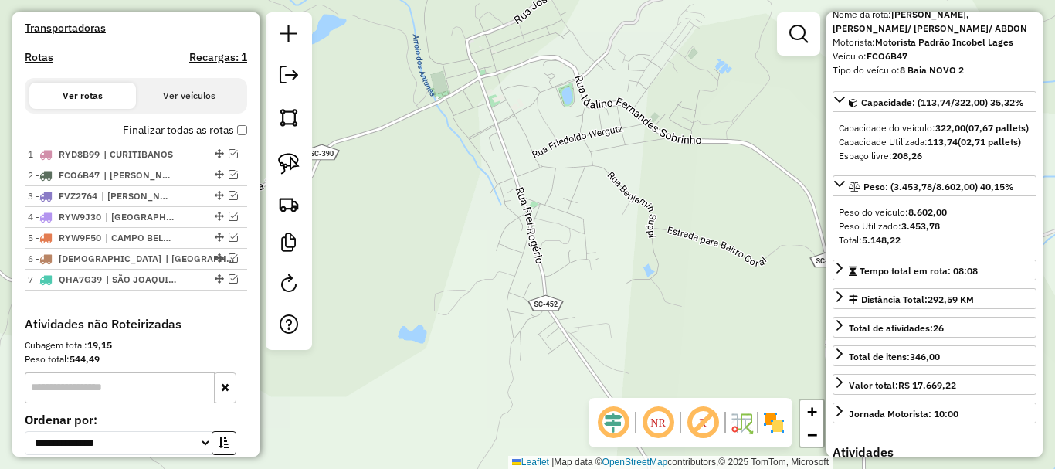
scroll to position [449, 0]
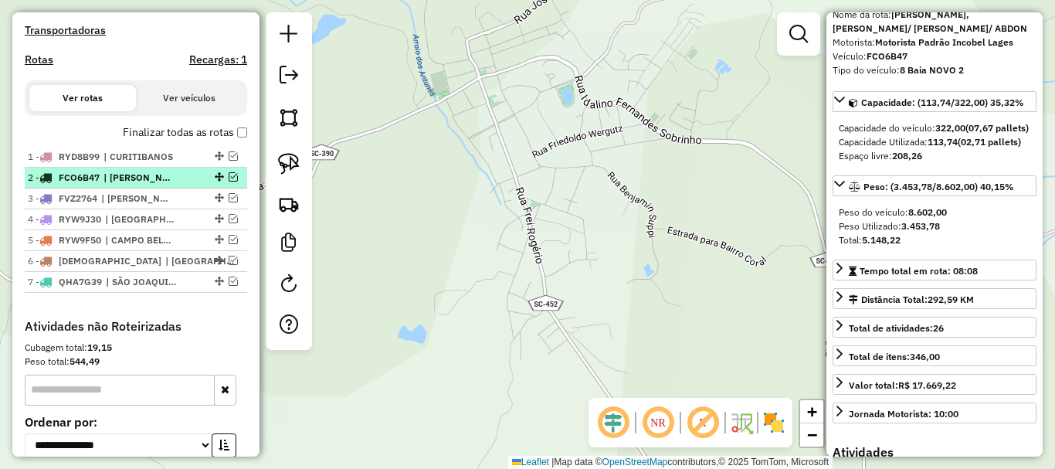
click at [110, 185] on span "| [PERSON_NAME], [PERSON_NAME]/ [PERSON_NAME]/ ABDON" at bounding box center [138, 178] width 71 height 14
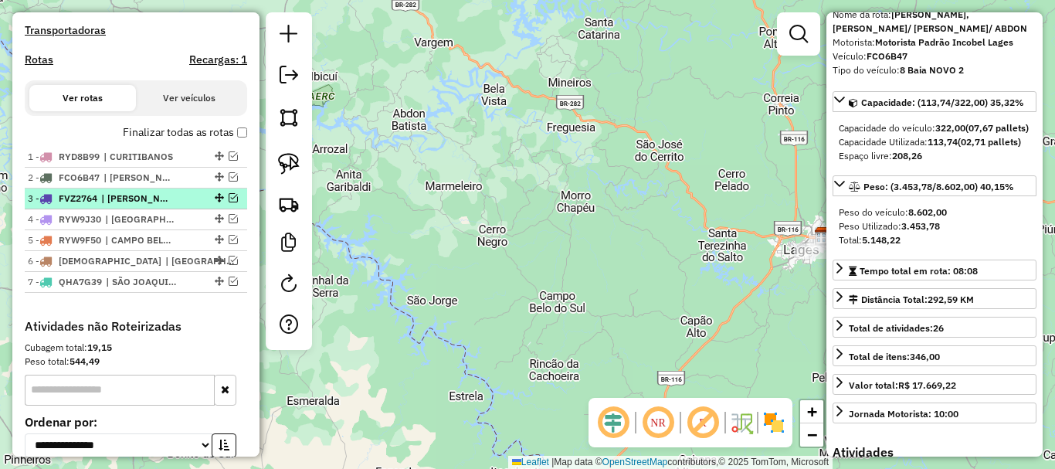
click at [127, 205] on span "| [PERSON_NAME]" at bounding box center [136, 199] width 71 height 14
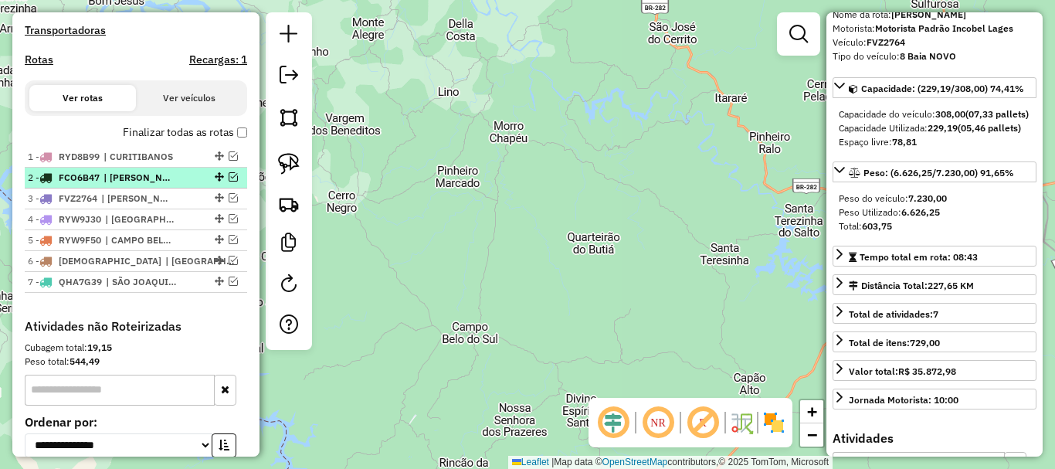
click at [127, 185] on span "| [PERSON_NAME], [PERSON_NAME]/ [PERSON_NAME]/ ABDON" at bounding box center [138, 178] width 71 height 14
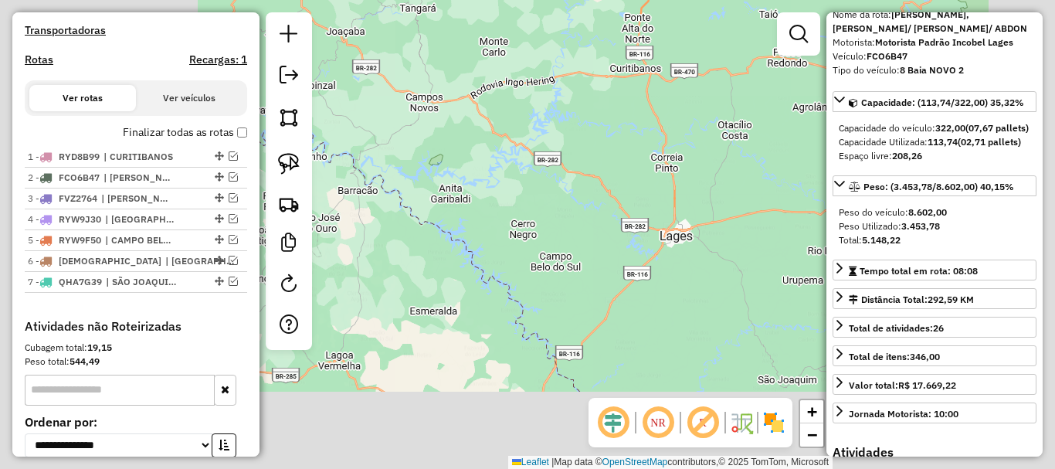
drag, startPoint x: 615, startPoint y: 234, endPoint x: 594, endPoint y: 230, distance: 22.0
click at [614, 234] on div "Janela de atendimento Grade de atendimento Capacidade Transportadoras Veículos …" at bounding box center [527, 234] width 1055 height 469
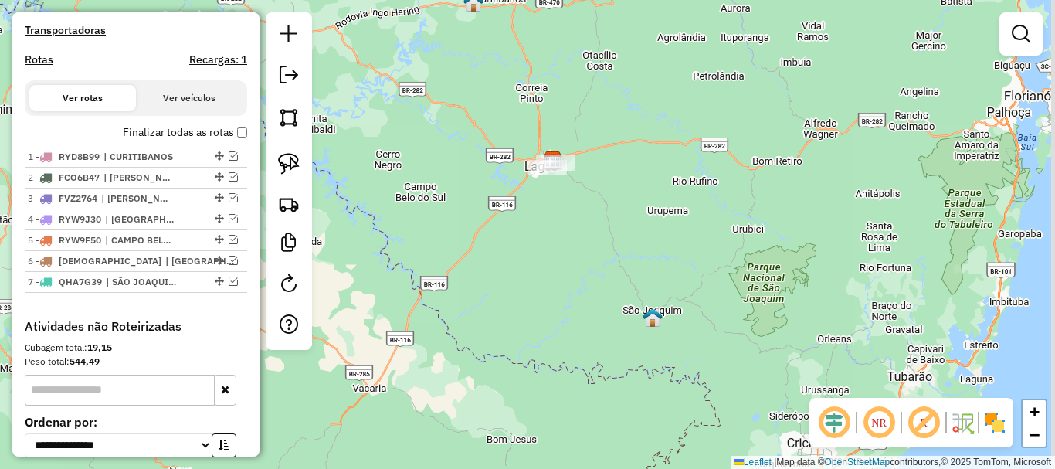
drag, startPoint x: 595, startPoint y: 230, endPoint x: 385, endPoint y: 76, distance: 261.3
click at [385, 76] on div "Janela de atendimento Grade de atendimento Capacidade Transportadoras Veículos …" at bounding box center [527, 234] width 1055 height 469
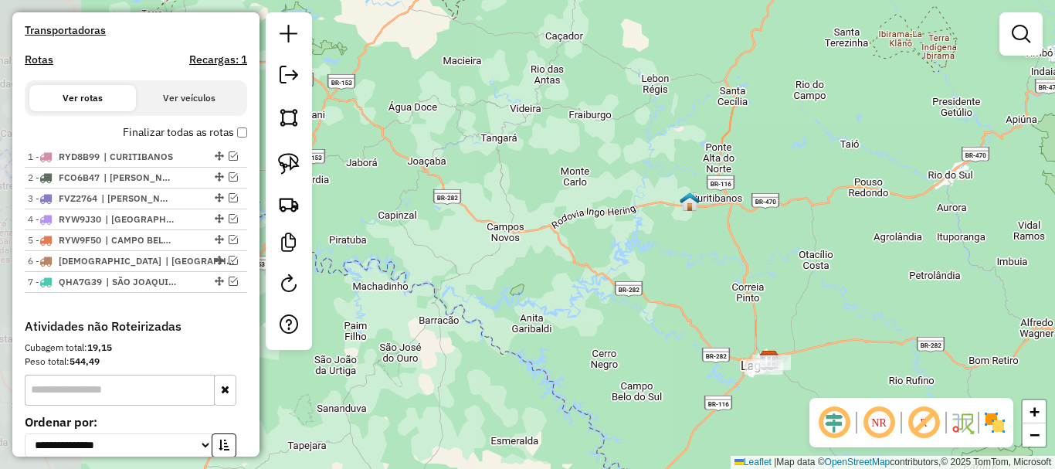
drag, startPoint x: 727, startPoint y: 241, endPoint x: 846, endPoint y: 393, distance: 193.1
click at [1001, 468] on html "Aguarde... Pop-up bloqueado! Seu navegador bloqueou automáticamente a abertura …" at bounding box center [527, 234] width 1055 height 469
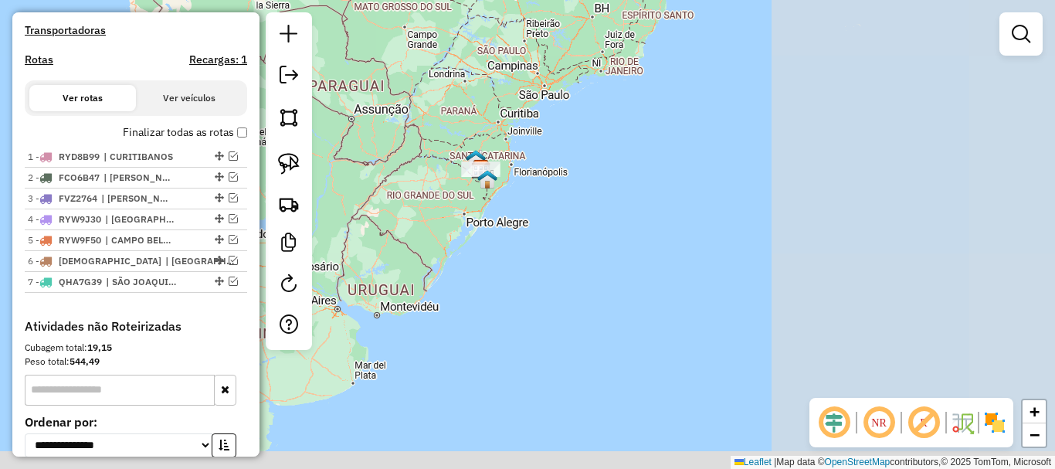
drag, startPoint x: 707, startPoint y: 239, endPoint x: 565, endPoint y: 187, distance: 151.5
click at [565, 187] on div "Janela de atendimento Grade de atendimento Capacidade Transportadoras Veículos …" at bounding box center [527, 234] width 1055 height 469
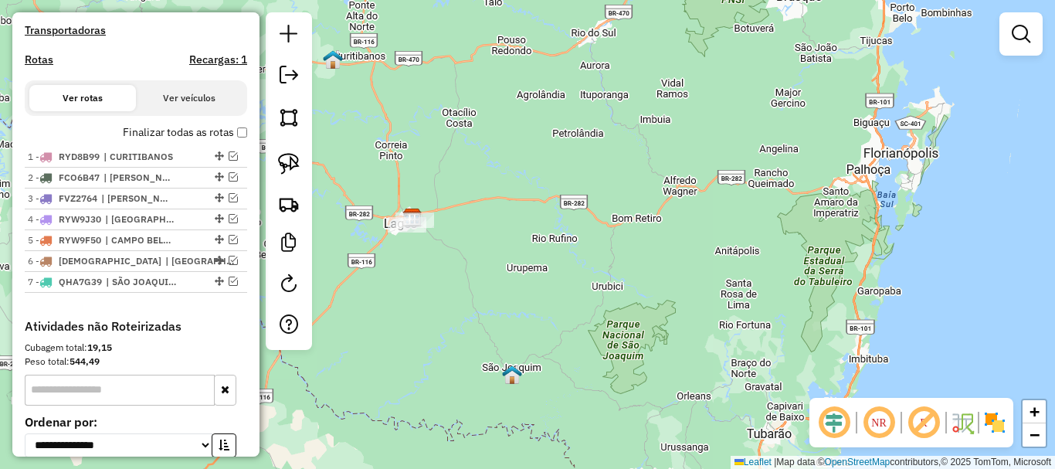
drag, startPoint x: 378, startPoint y: 246, endPoint x: 475, endPoint y: 274, distance: 100.4
click at [474, 274] on div "Janela de atendimento Grade de atendimento Capacidade Transportadoras Veículos …" at bounding box center [527, 234] width 1055 height 469
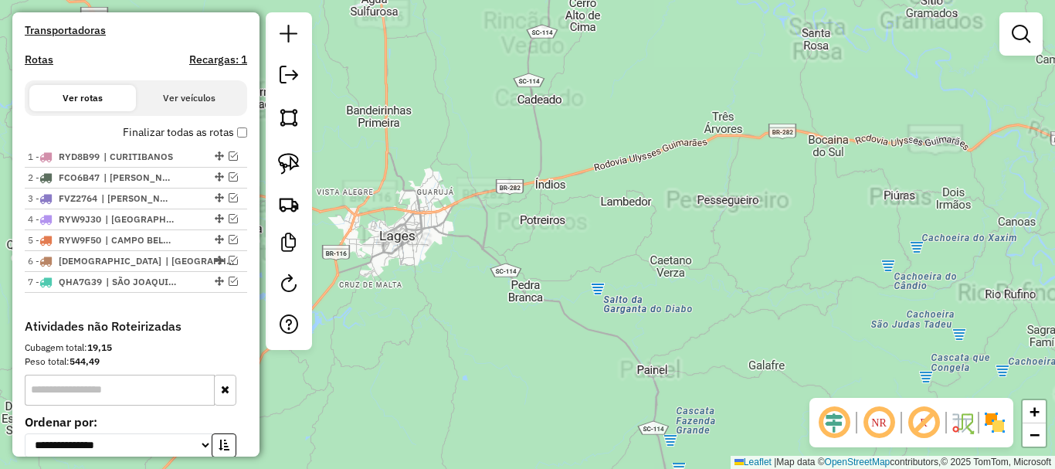
drag, startPoint x: 388, startPoint y: 155, endPoint x: 596, endPoint y: 230, distance: 221.5
click at [596, 230] on div "Janela de atendimento Grade de atendimento Capacidade Transportadoras Veículos …" at bounding box center [527, 234] width 1055 height 469
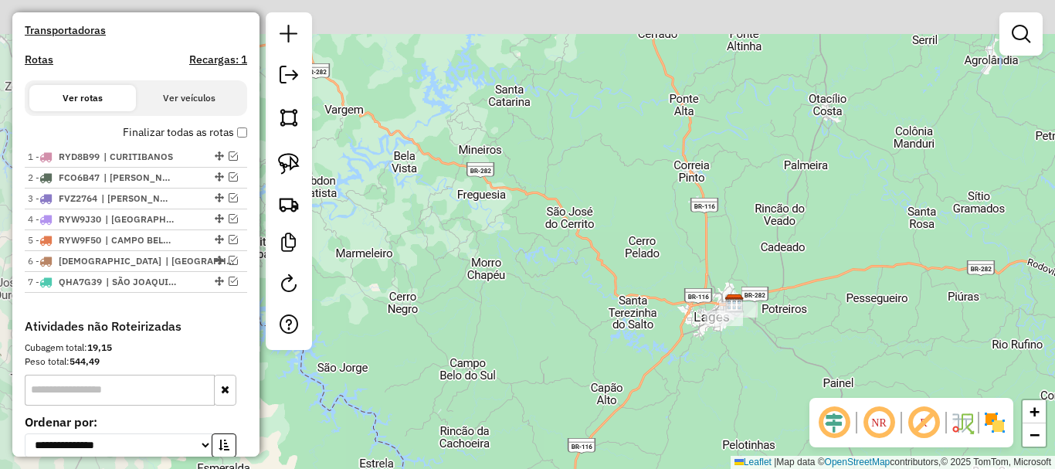
drag, startPoint x: 532, startPoint y: 202, endPoint x: 724, endPoint y: 269, distance: 203.2
click at [723, 269] on div "Janela de atendimento Grade de atendimento Capacidade Transportadoras Veículos …" at bounding box center [527, 234] width 1055 height 469
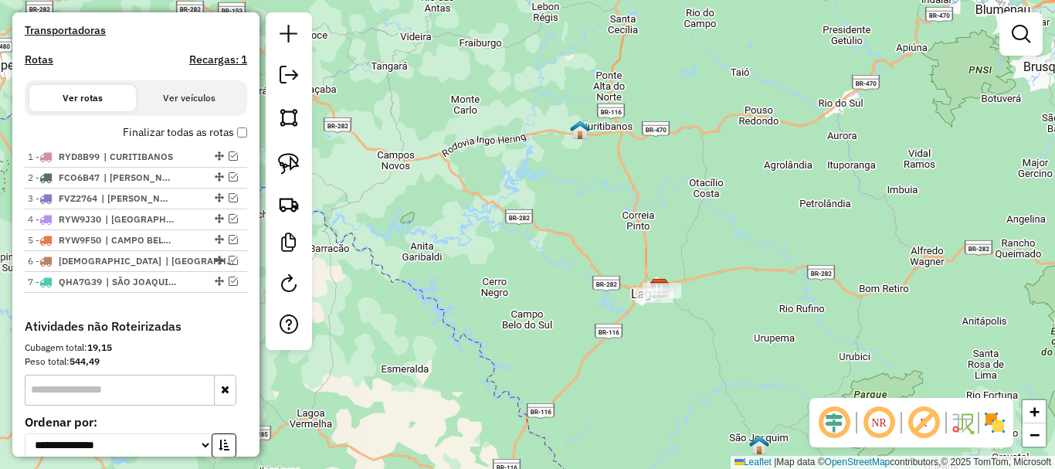
drag, startPoint x: 610, startPoint y: 242, endPoint x: 578, endPoint y: 290, distance: 58.5
click at [578, 288] on div "Janela de atendimento Grade de atendimento Capacidade Transportadoras Veículos …" at bounding box center [527, 234] width 1055 height 469
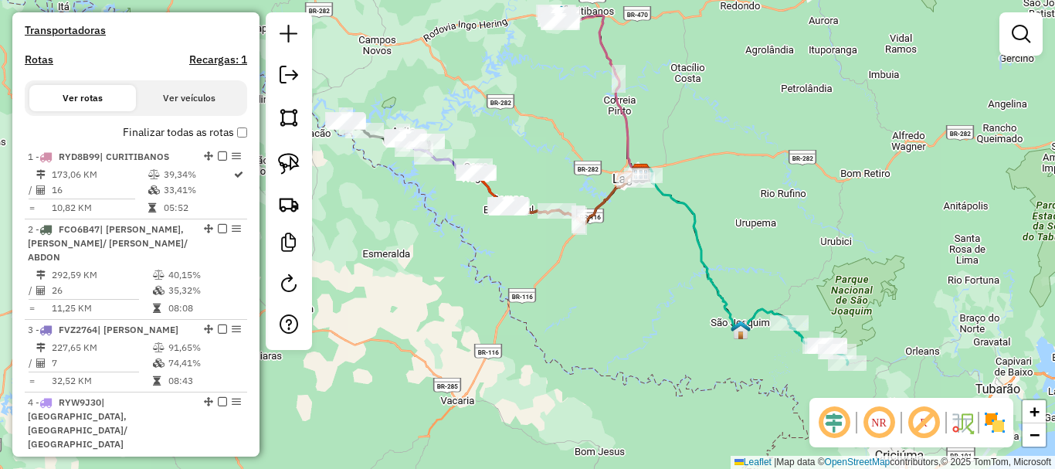
drag, startPoint x: 551, startPoint y: 280, endPoint x: 585, endPoint y: 135, distance: 148.3
click at [551, 127] on div "Janela de atendimento Grade de atendimento Capacidade Transportadoras Veículos …" at bounding box center [527, 234] width 1055 height 469
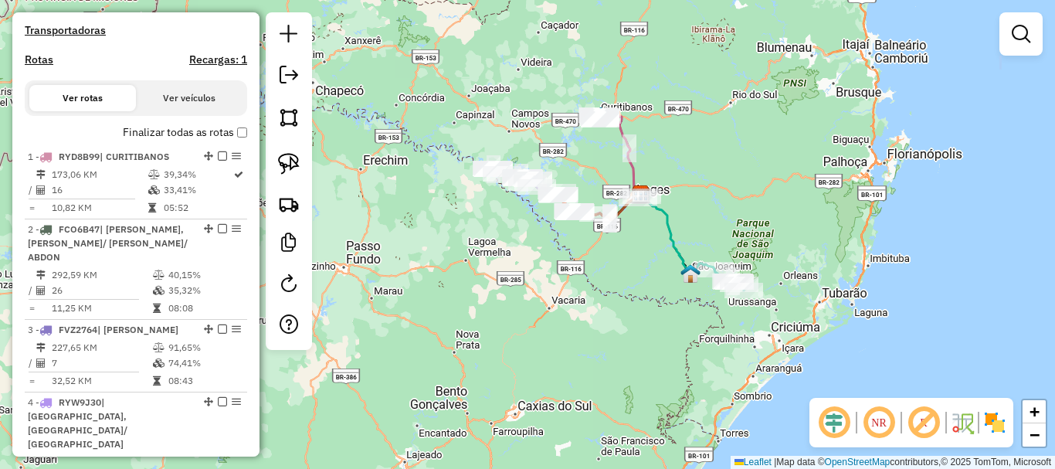
drag, startPoint x: 713, startPoint y: 177, endPoint x: 678, endPoint y: 214, distance: 50.8
click at [688, 208] on div "Janela de atendimento Grade de atendimento Capacidade Transportadoras Veículos …" at bounding box center [527, 234] width 1055 height 469
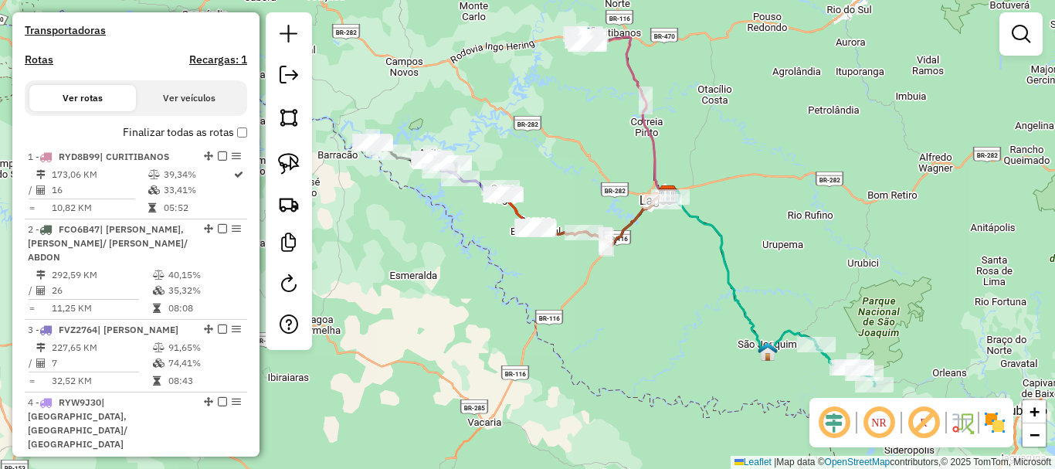
drag, startPoint x: 641, startPoint y: 240, endPoint x: 657, endPoint y: 264, distance: 28.9
click at [657, 264] on div "Janela de atendimento Grade de atendimento Capacidade Transportadoras Veículos …" at bounding box center [527, 234] width 1055 height 469
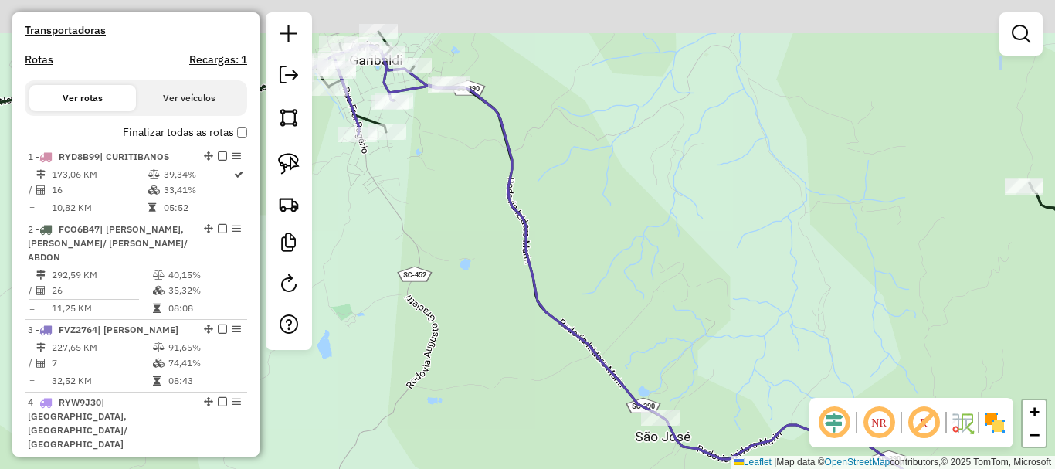
drag, startPoint x: 398, startPoint y: 120, endPoint x: 477, endPoint y: 201, distance: 112.5
click at [473, 215] on div "Janela de atendimento Grade de atendimento Capacidade Transportadoras Veículos …" at bounding box center [527, 234] width 1055 height 469
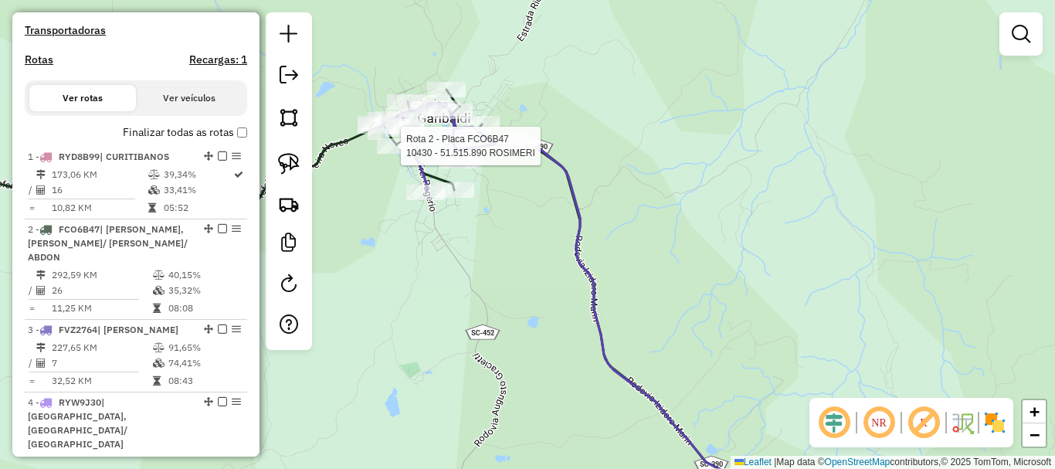
select select "*********"
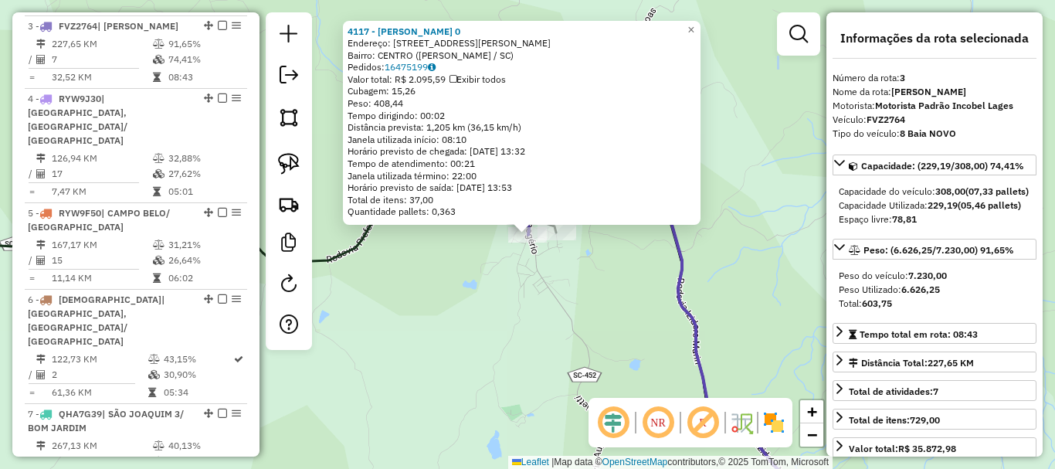
scroll to position [757, 0]
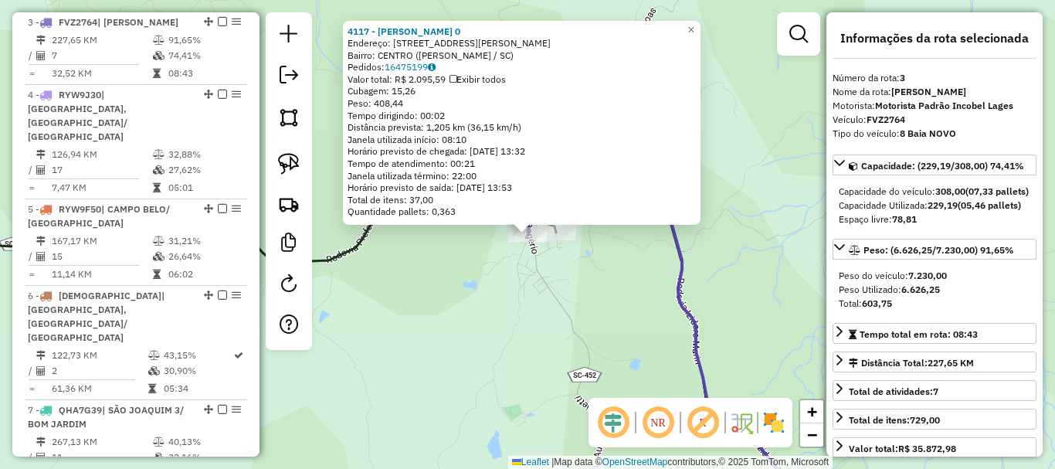
click at [544, 318] on div "4117 - [PERSON_NAME] 0 Endereço: [STREET_ADDRESS][PERSON_NAME][PERSON_NAME] Ped…" at bounding box center [527, 234] width 1055 height 469
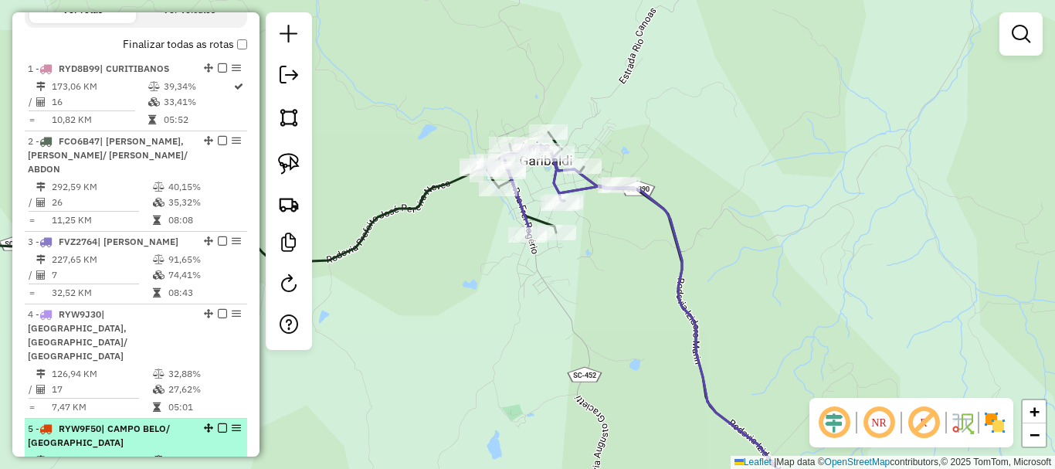
scroll to position [448, 0]
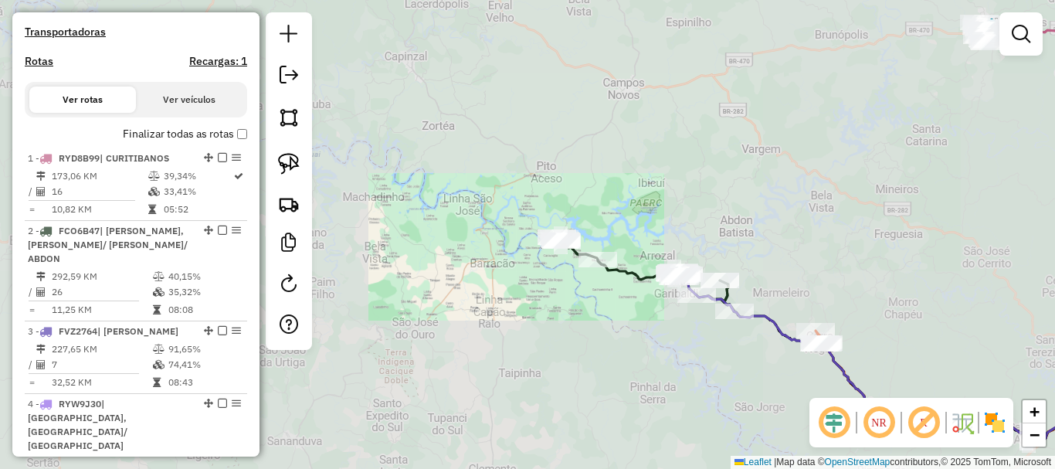
drag, startPoint x: 659, startPoint y: 205, endPoint x: 584, endPoint y: 175, distance: 81.4
click at [595, 180] on div "Janela de atendimento Grade de atendimento Capacidade Transportadoras Veículos …" at bounding box center [527, 234] width 1055 height 469
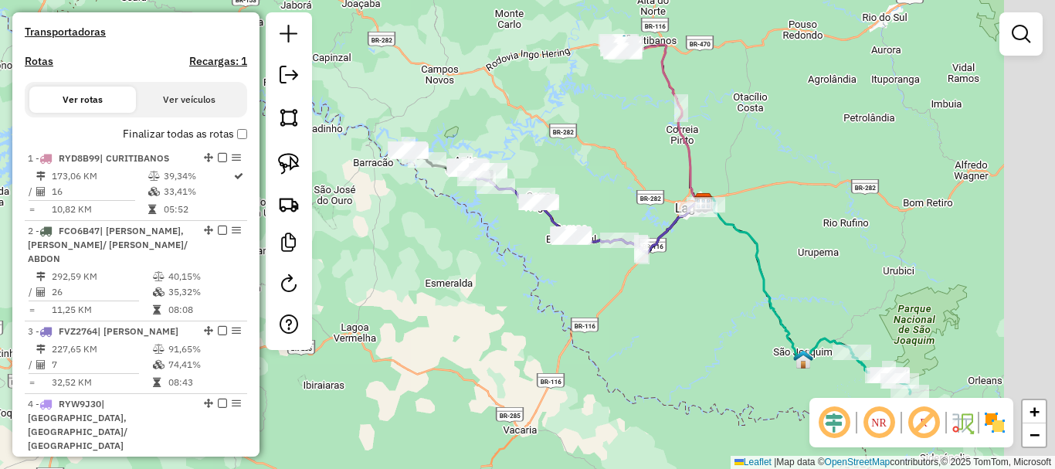
drag, startPoint x: 738, startPoint y: 202, endPoint x: 563, endPoint y: 155, distance: 181.3
click at [564, 156] on div "Janela de atendimento Grade de atendimento Capacidade Transportadoras Veículos …" at bounding box center [527, 234] width 1055 height 469
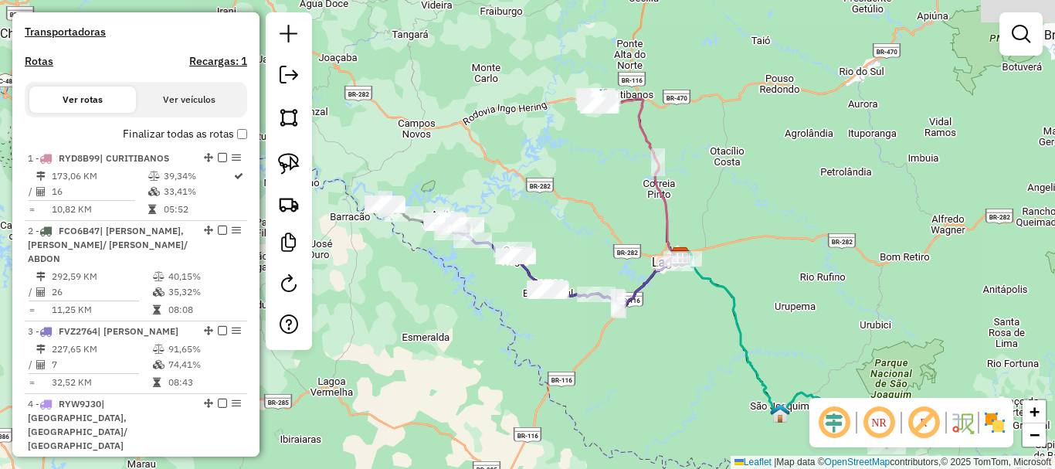
drag, startPoint x: 704, startPoint y: 140, endPoint x: 683, endPoint y: 197, distance: 61.1
click at [712, 212] on div "Janela de atendimento Grade de atendimento Capacidade Transportadoras Veículos …" at bounding box center [527, 234] width 1055 height 469
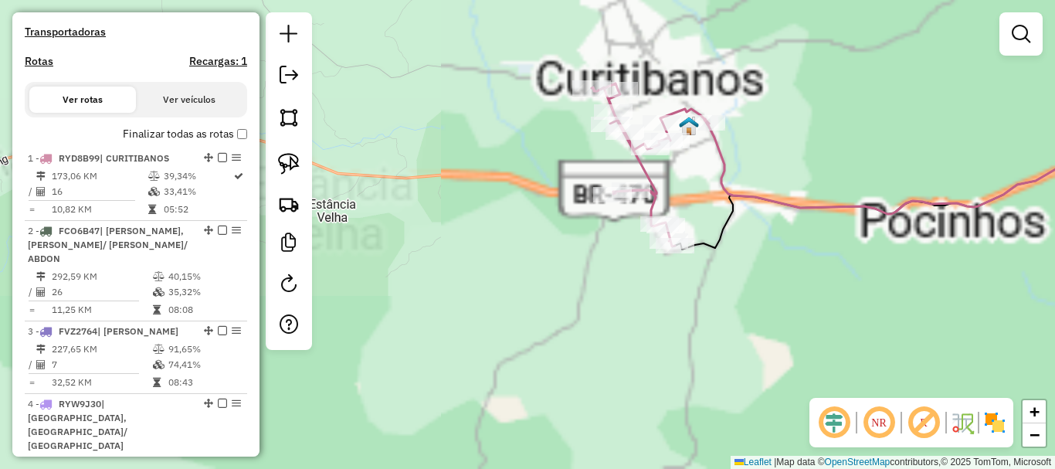
drag, startPoint x: 697, startPoint y: 117, endPoint x: 642, endPoint y: 181, distance: 84.3
click at [645, 178] on div "Rota 1 - Placa RYD8B99 6112 - ROSEMERI DA SILVA PI Janela de atendimento Grade …" at bounding box center [527, 234] width 1055 height 469
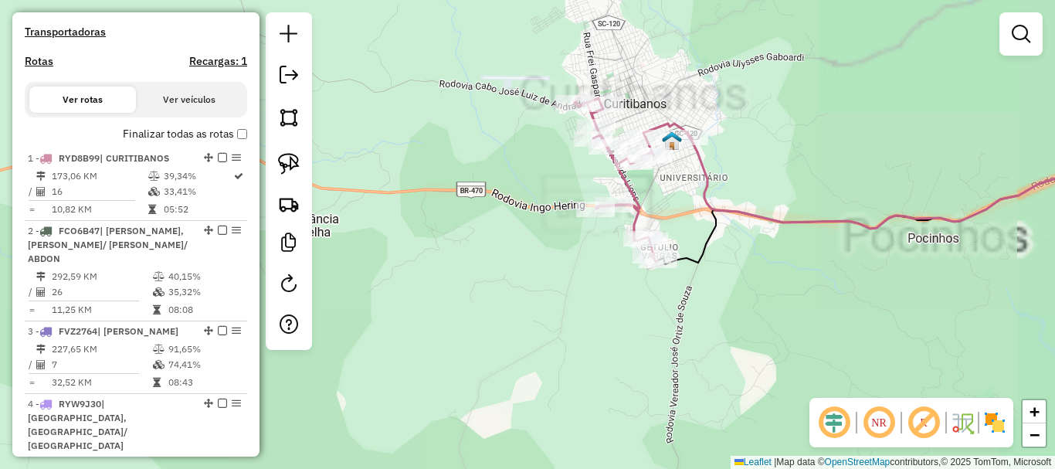
select select "*********"
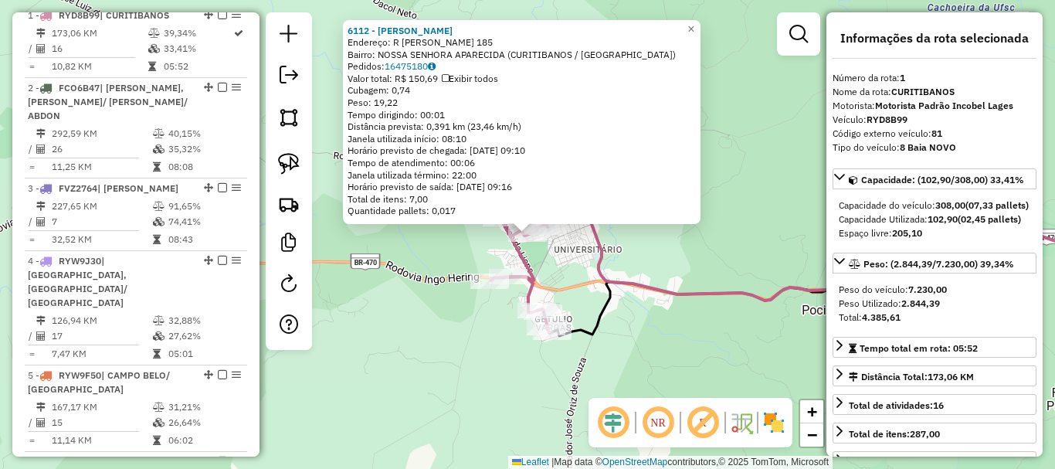
scroll to position [598, 0]
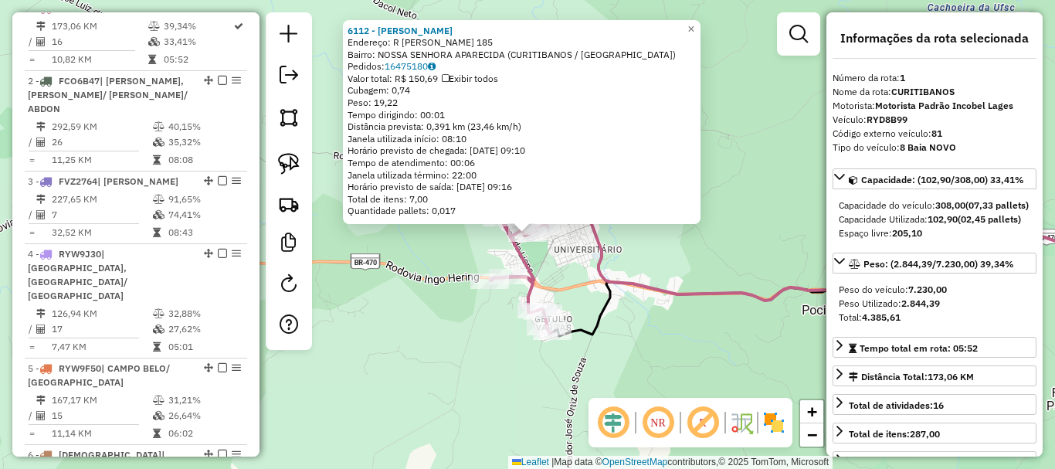
click at [700, 342] on div "6112 - [PERSON_NAME] PI Endereço: R AVELINO FONTANA 185 Bairro: NOSSA SENHORA A…" at bounding box center [527, 234] width 1055 height 469
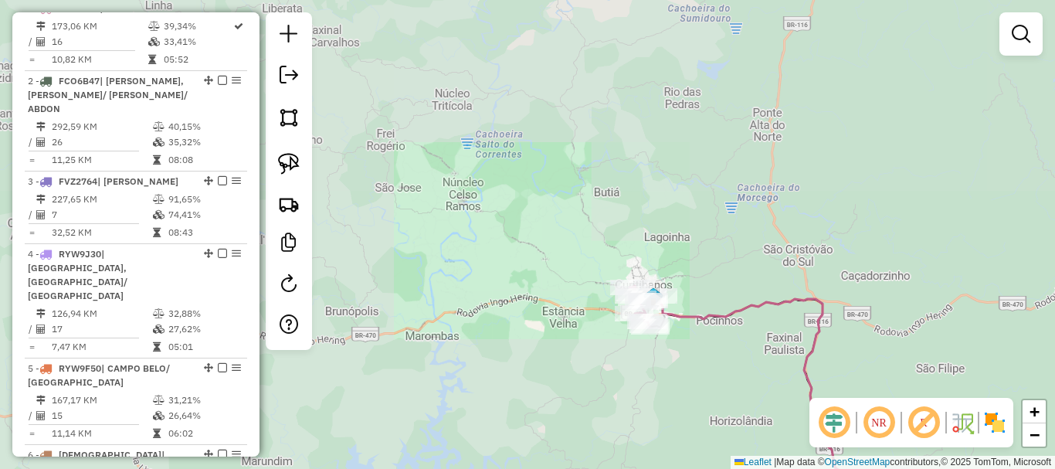
drag, startPoint x: 815, startPoint y: 324, endPoint x: 605, endPoint y: -14, distance: 397.7
click at [605, 0] on html "Aguarde... Pop-up bloqueado! Seu navegador bloqueou automáticamente a abertura …" at bounding box center [527, 234] width 1055 height 469
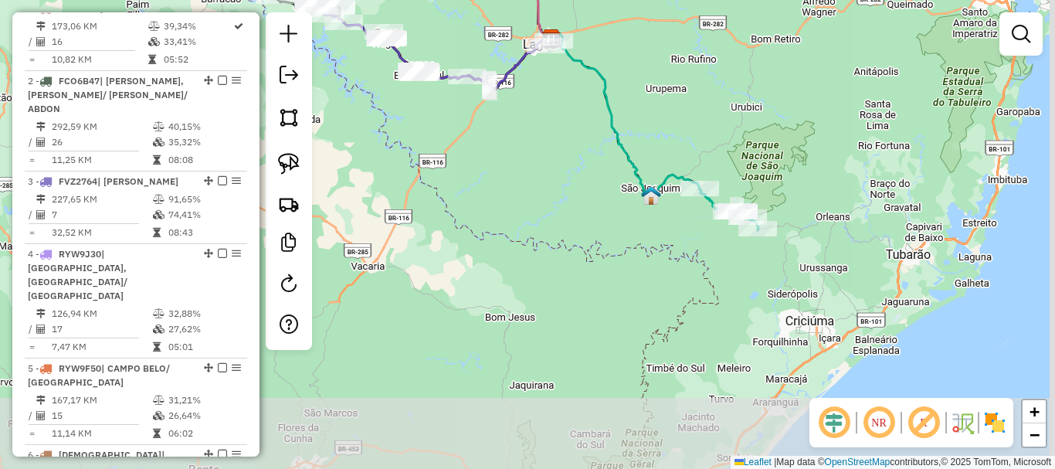
drag, startPoint x: 752, startPoint y: 150, endPoint x: 633, endPoint y: 58, distance: 150.3
click at [635, 35] on div "Janela de atendimento Grade de atendimento Capacidade Transportadoras Veículos …" at bounding box center [527, 234] width 1055 height 469
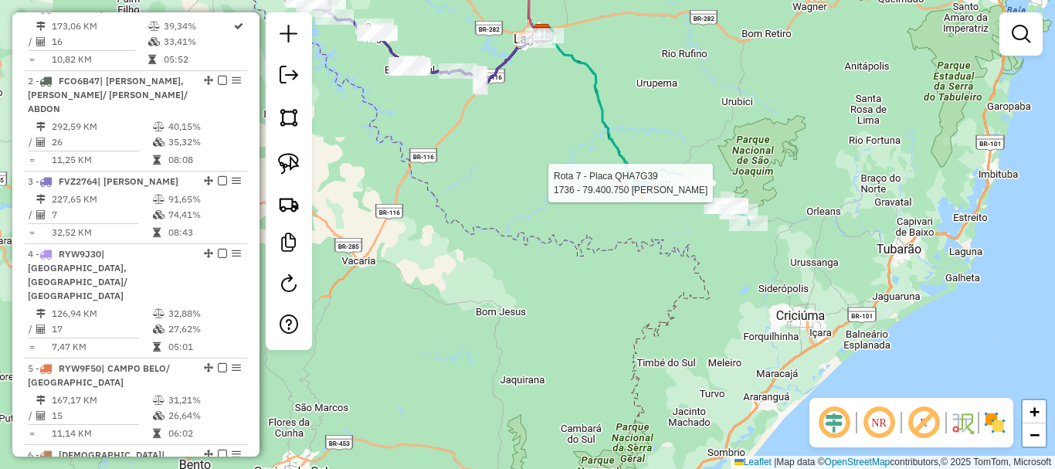
select select "*********"
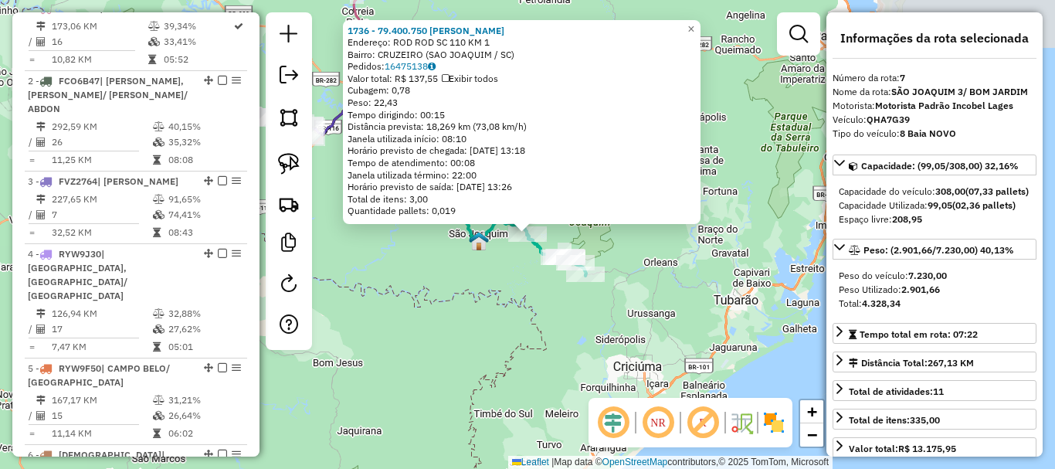
scroll to position [1036, 0]
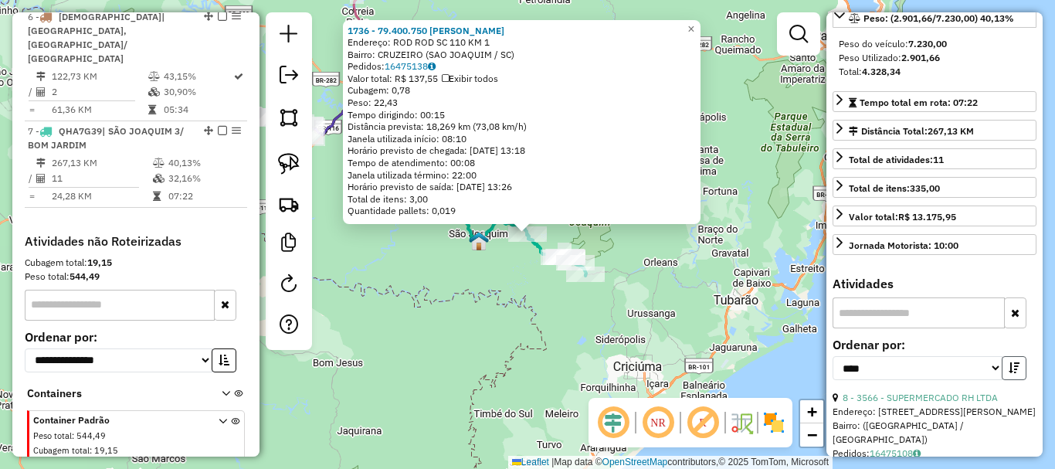
click at [1010, 373] on icon "button" at bounding box center [1013, 367] width 11 height 11
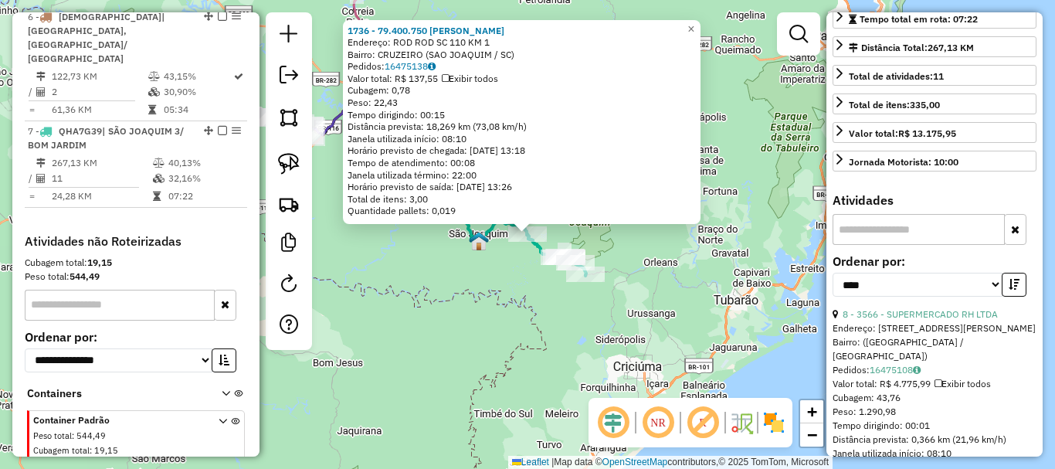
scroll to position [463, 0]
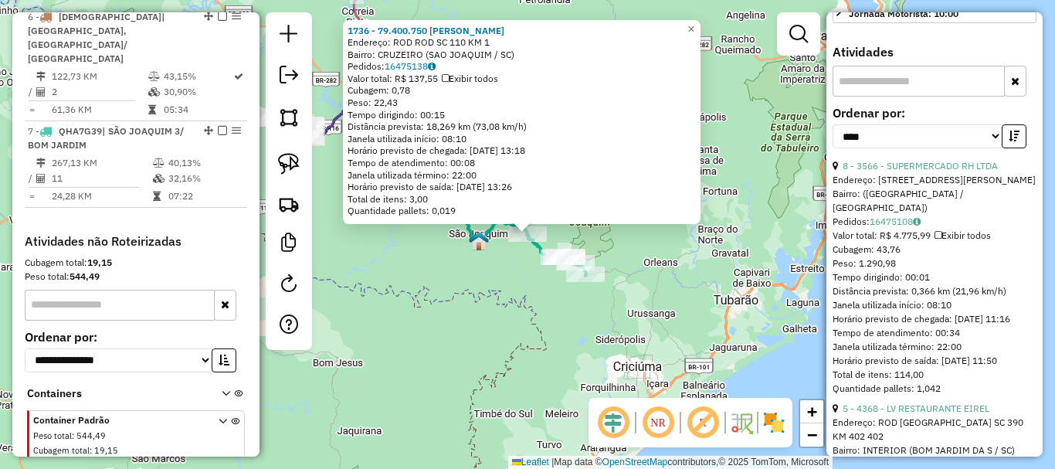
click at [700, 292] on div "1736 - 79.400.750 [PERSON_NAME]: ROD ROD SC 110 KM 1 Bairro: CRUZEIRO ([GEOGRAP…" at bounding box center [527, 234] width 1055 height 469
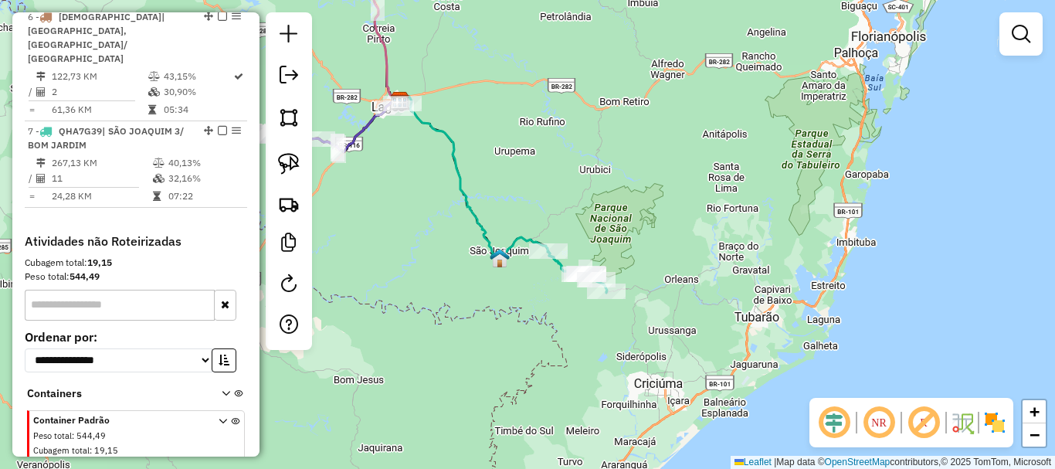
drag, startPoint x: 652, startPoint y: 245, endPoint x: 810, endPoint y: 287, distance: 163.9
click at [809, 290] on div "Janela de atendimento Grade de atendimento Capacidade Transportadoras Veículos …" at bounding box center [527, 234] width 1055 height 469
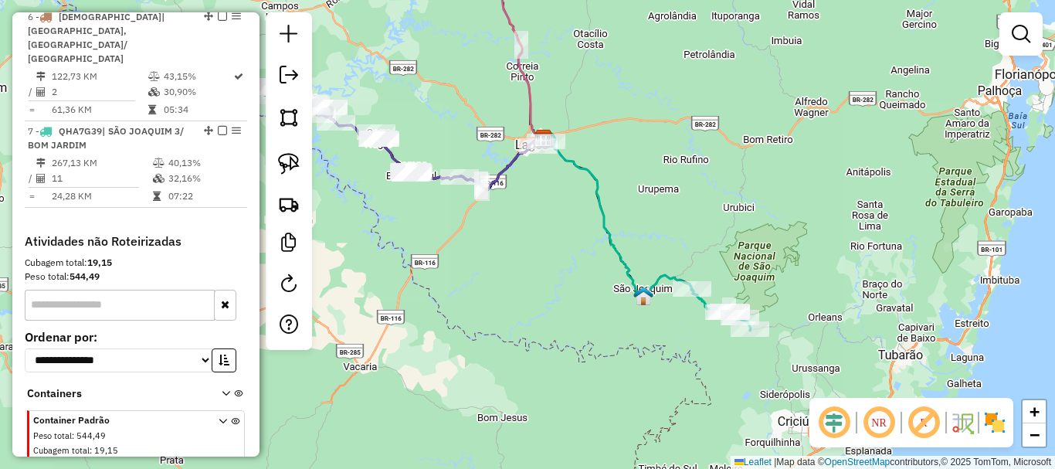
drag, startPoint x: 740, startPoint y: 238, endPoint x: 782, endPoint y: 283, distance: 61.7
click at [802, 297] on div "Janela de atendimento Grade de atendimento Capacidade Transportadoras Veículos …" at bounding box center [527, 234] width 1055 height 469
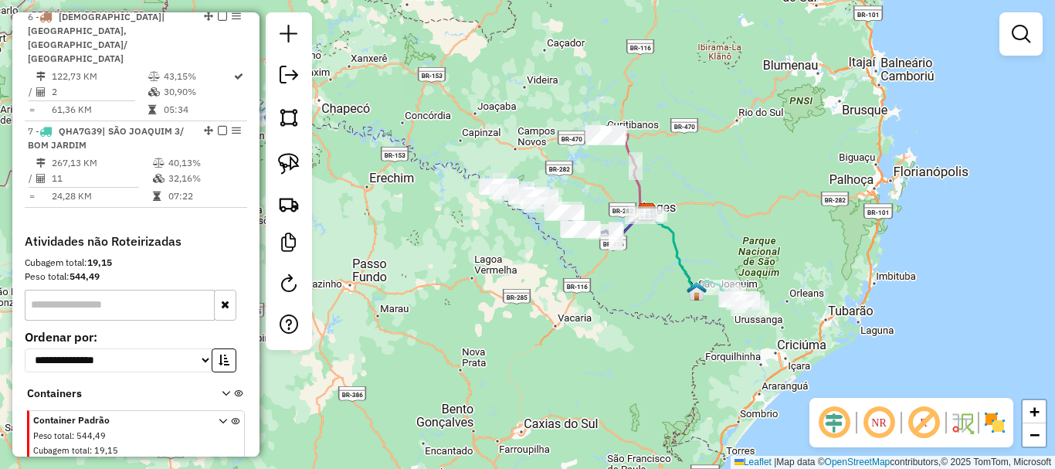
drag, startPoint x: 697, startPoint y: 231, endPoint x: 697, endPoint y: 244, distance: 13.1
click at [697, 243] on div "Janela de atendimento Grade de atendimento Capacidade Transportadoras Veículos …" at bounding box center [527, 234] width 1055 height 469
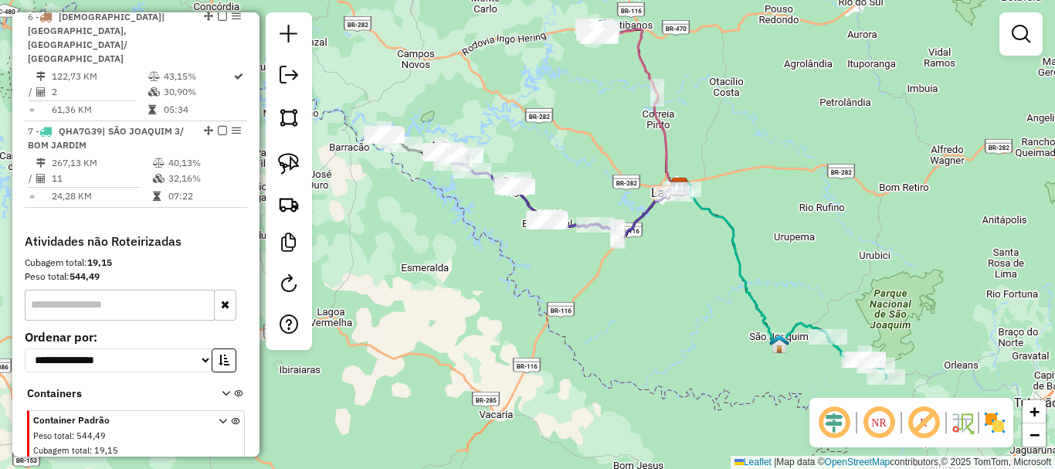
drag, startPoint x: 646, startPoint y: 248, endPoint x: 666, endPoint y: 228, distance: 28.4
click at [666, 228] on div "Janela de atendimento Grade de atendimento Capacidade Transportadoras Veículos …" at bounding box center [527, 234] width 1055 height 469
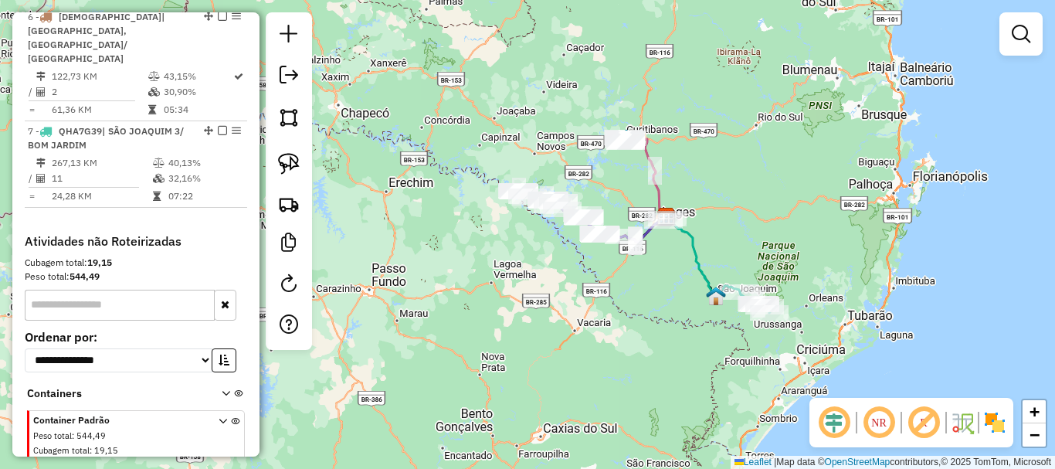
drag, startPoint x: 666, startPoint y: 227, endPoint x: 659, endPoint y: 238, distance: 12.5
click at [659, 238] on div "Janela de atendimento Grade de atendimento Capacidade Transportadoras Veículos …" at bounding box center [527, 234] width 1055 height 469
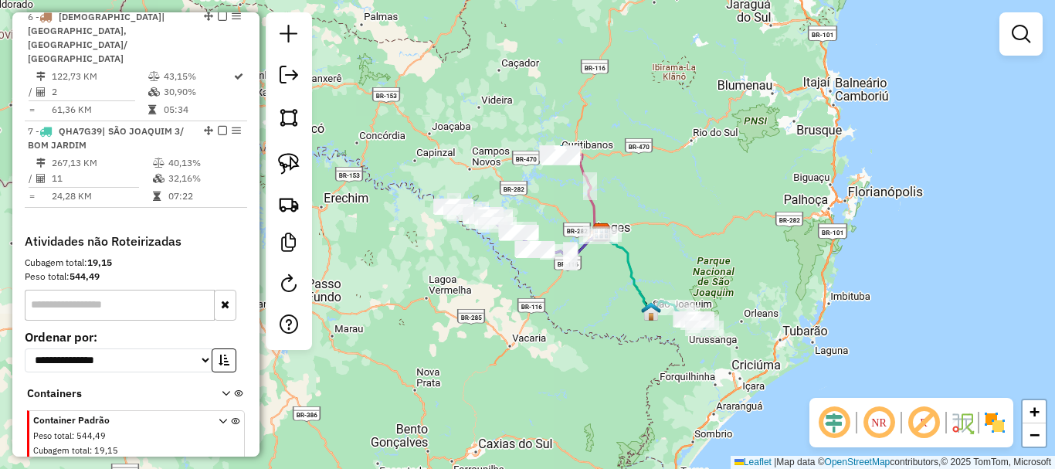
drag, startPoint x: 656, startPoint y: 256, endPoint x: 332, endPoint y: 230, distance: 325.4
click at [598, 254] on div "Janela de atendimento Grade de atendimento Capacidade Transportadoras Veículos …" at bounding box center [527, 234] width 1055 height 469
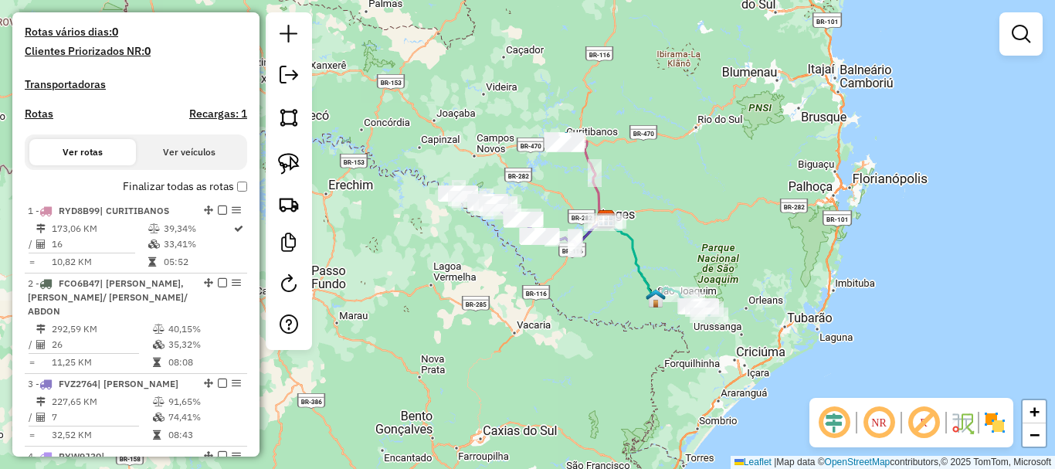
scroll to position [418, 0]
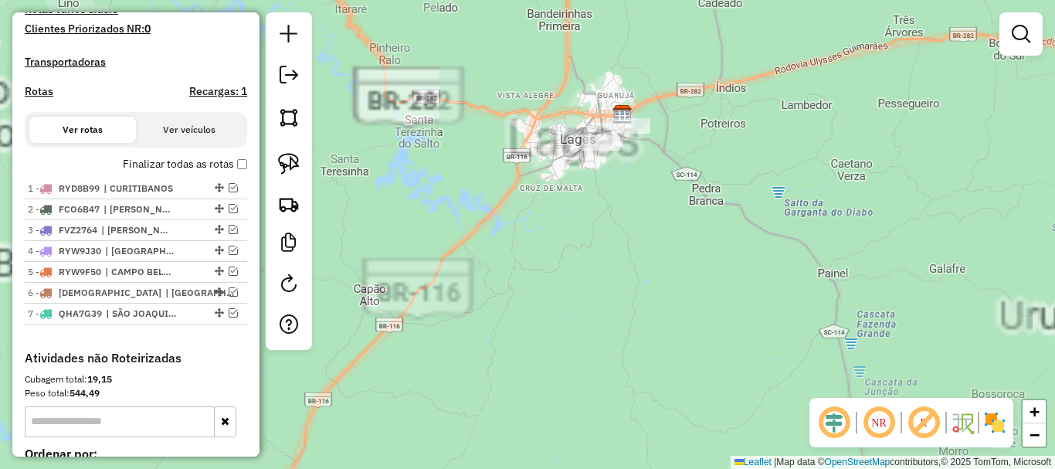
drag, startPoint x: 617, startPoint y: 211, endPoint x: 589, endPoint y: 268, distance: 63.5
click at [589, 268] on div "Janela de atendimento Grade de atendimento Capacidade Transportadoras Veículos …" at bounding box center [527, 234] width 1055 height 469
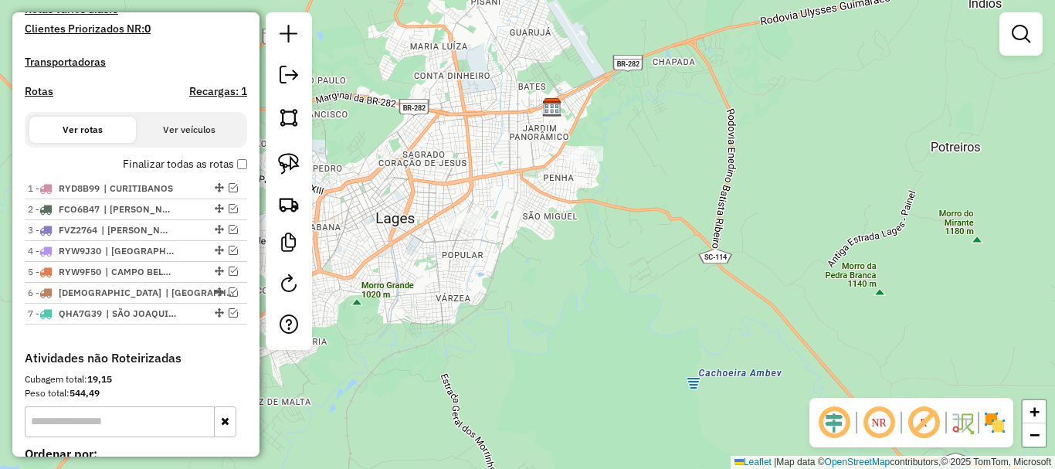
drag, startPoint x: 574, startPoint y: 222, endPoint x: 595, endPoint y: 249, distance: 35.2
click at [592, 253] on div "Janela de atendimento Grade de atendimento Capacidade Transportadoras Veículos …" at bounding box center [527, 234] width 1055 height 469
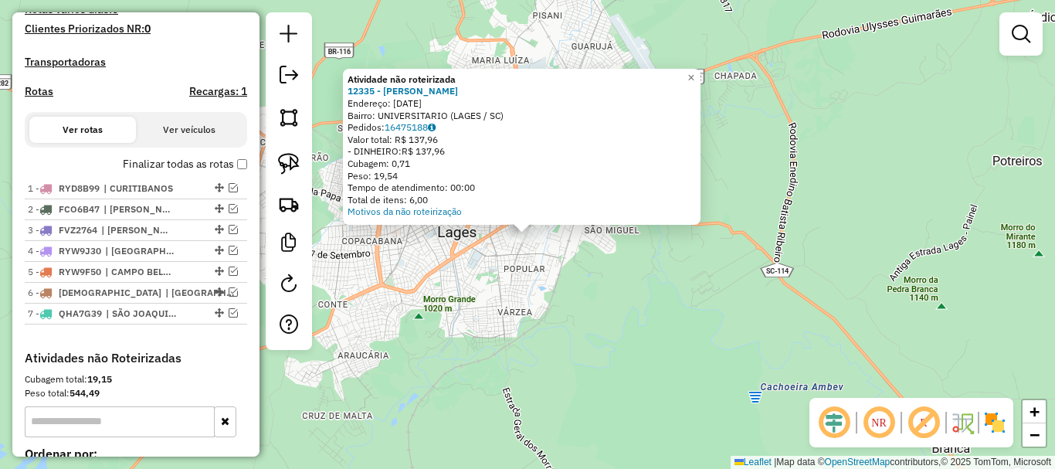
click at [544, 299] on div "Atividade não roteirizada 12335 - [PERSON_NAME] Endereço: [DATE] Bairro: UNIVER…" at bounding box center [527, 234] width 1055 height 469
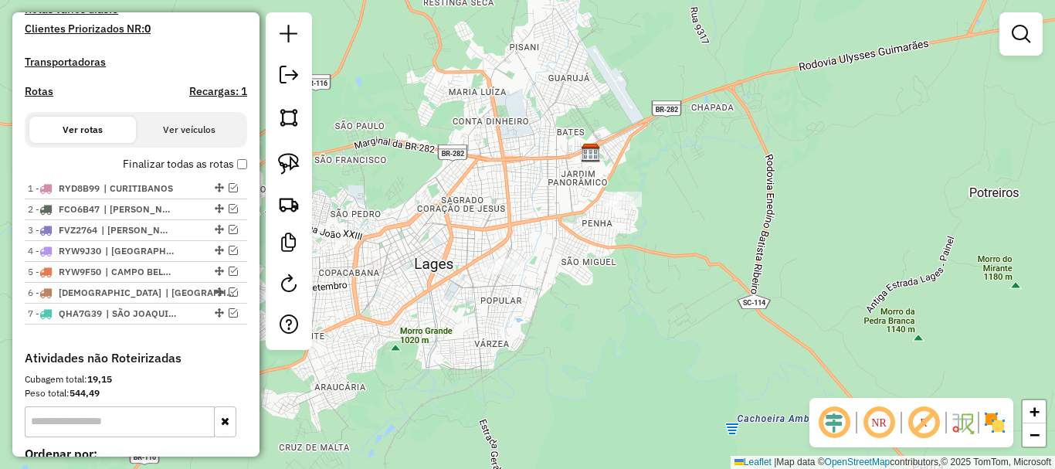
drag, startPoint x: 602, startPoint y: 269, endPoint x: 581, endPoint y: 294, distance: 32.9
click at [581, 294] on div "Janela de atendimento Grade de atendimento Capacidade Transportadoras Veículos …" at bounding box center [527, 234] width 1055 height 469
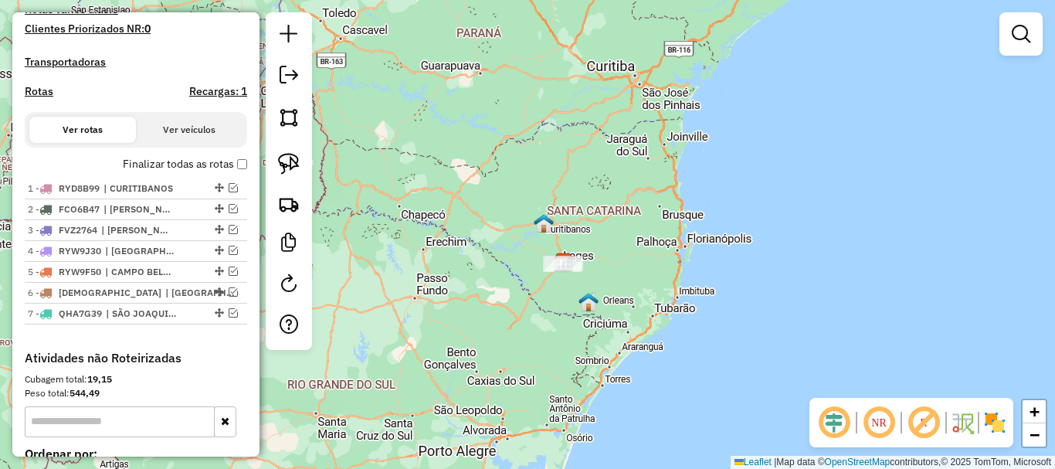
drag, startPoint x: 570, startPoint y: 309, endPoint x: 593, endPoint y: 286, distance: 32.2
click at [593, 286] on div "Janela de atendimento Grade de atendimento Capacidade Transportadoras Veículos …" at bounding box center [527, 234] width 1055 height 469
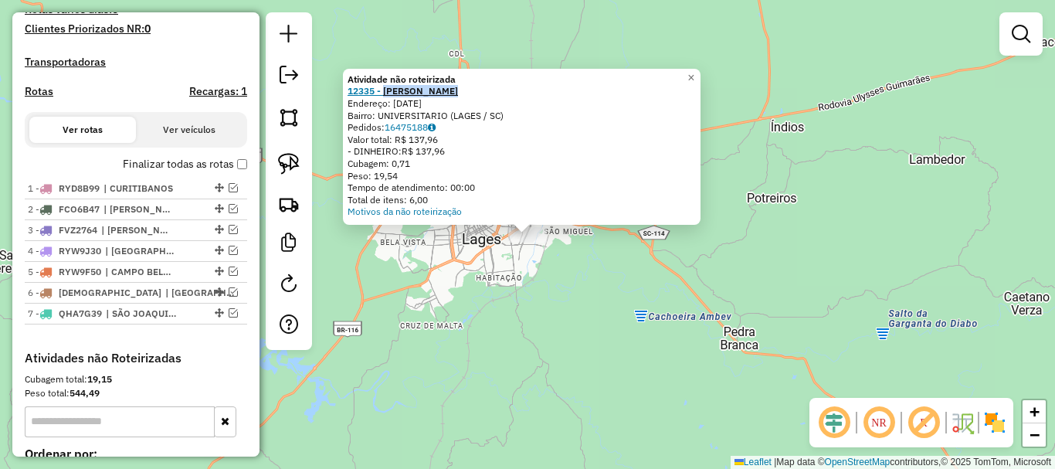
drag, startPoint x: 475, startPoint y: 85, endPoint x: 390, endPoint y: 94, distance: 85.4
click at [390, 94] on div "12335 - [PERSON_NAME]" at bounding box center [521, 91] width 348 height 12
click at [508, 307] on div "Atividade não roteirizada 12335 - [PERSON_NAME] Endereço: [DATE] Bairro: UNIVER…" at bounding box center [527, 234] width 1055 height 469
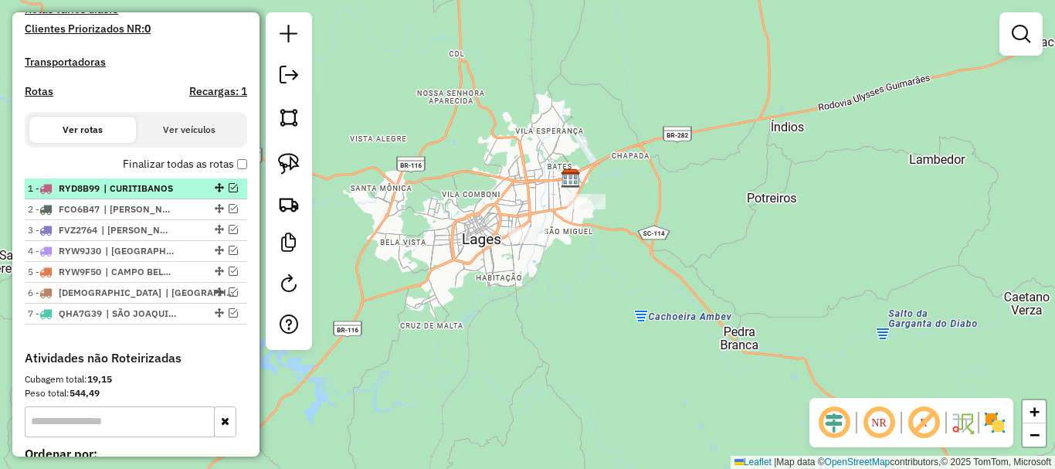
click at [164, 195] on span "| CURITIBANOS" at bounding box center [138, 188] width 71 height 14
select select "*********"
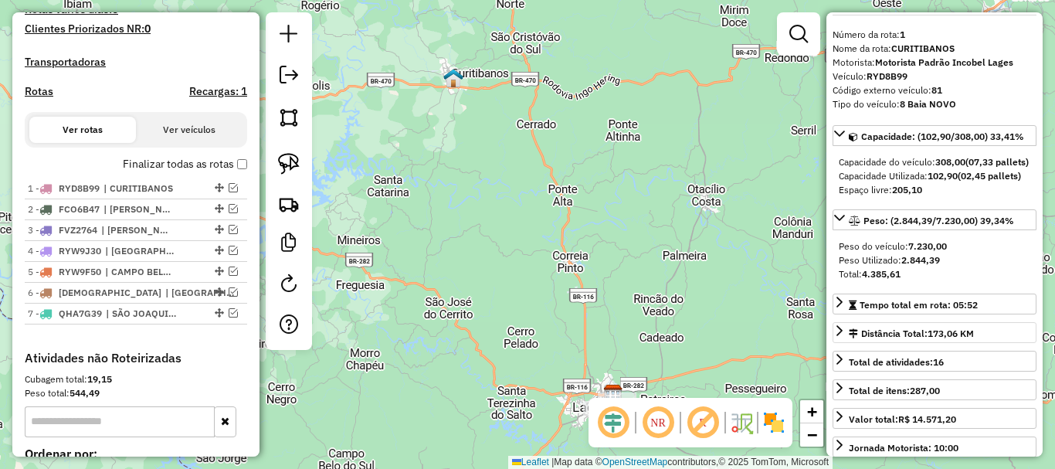
scroll to position [77, 0]
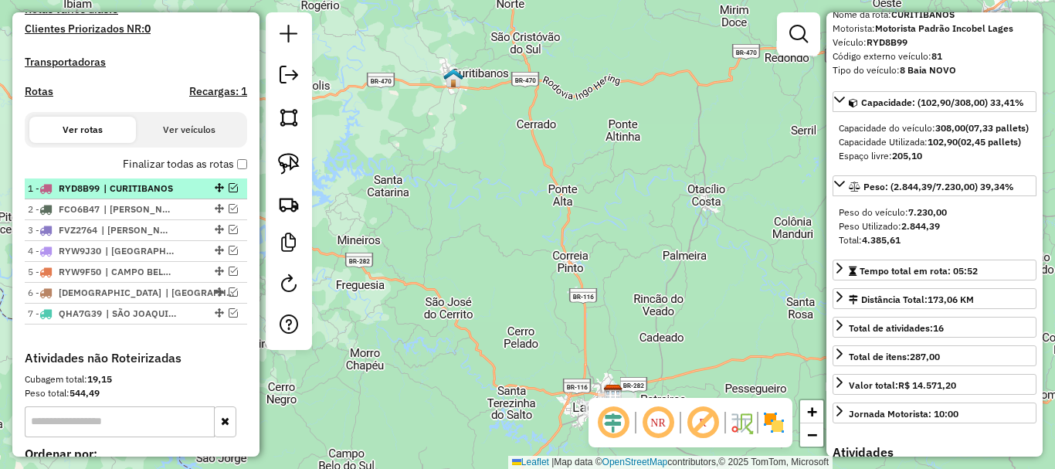
click at [136, 213] on ul "1 - RYD8B99 | CURITIBANOS 2 - FCO6B47 | [PERSON_NAME]/ CELSO/ ABDON 3 - FVZ2764…" at bounding box center [136, 251] width 222 height 146
click at [82, 194] on span "RYD8B99" at bounding box center [79, 188] width 41 height 12
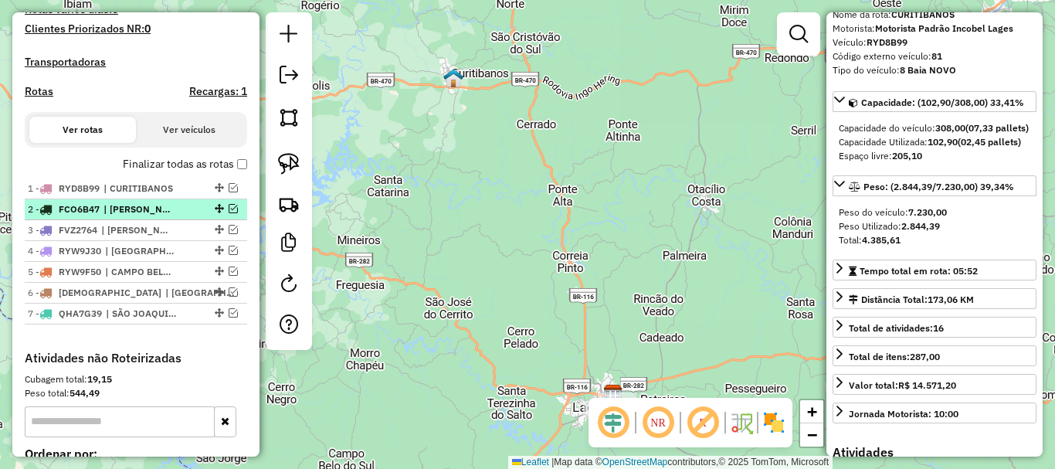
click at [88, 215] on span "FCO6B47" at bounding box center [79, 209] width 41 height 12
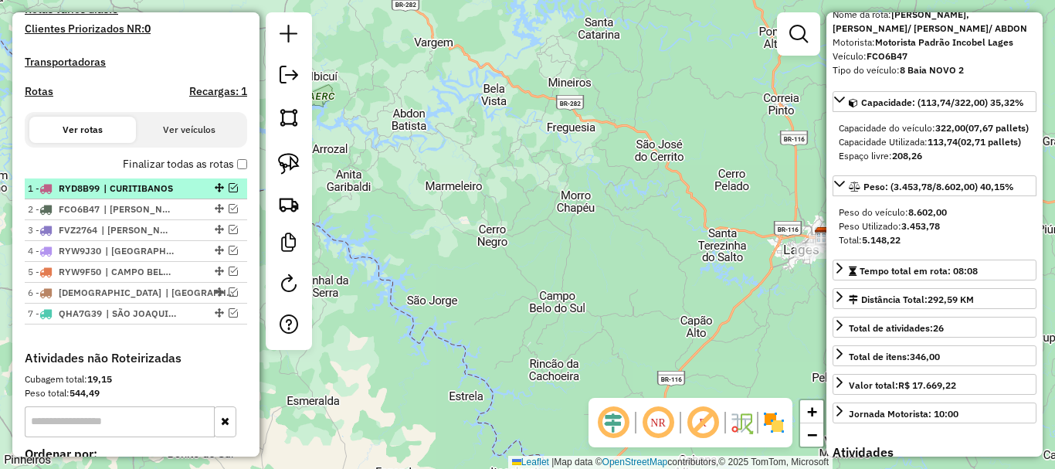
click at [114, 192] on li "1 - RYD8B99 | CURITIBANOS" at bounding box center [136, 188] width 222 height 21
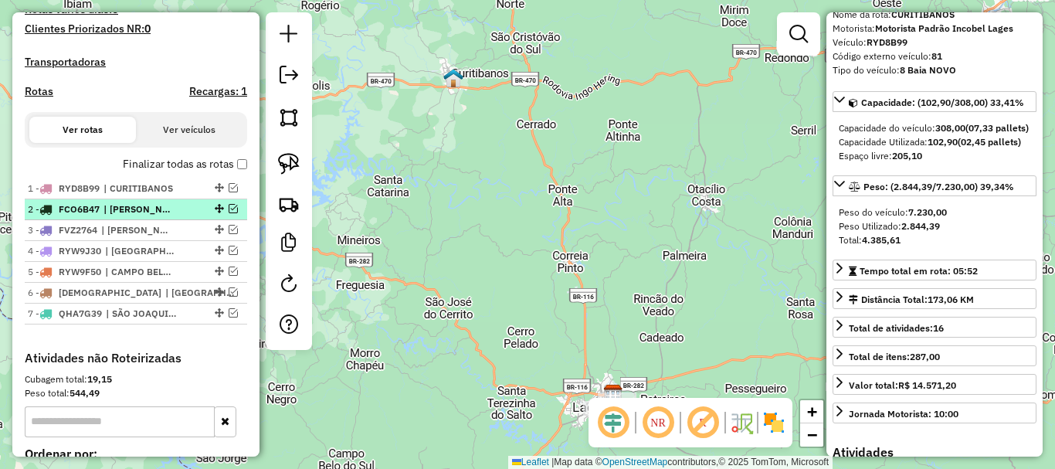
click at [91, 215] on span "FCO6B47" at bounding box center [79, 209] width 41 height 12
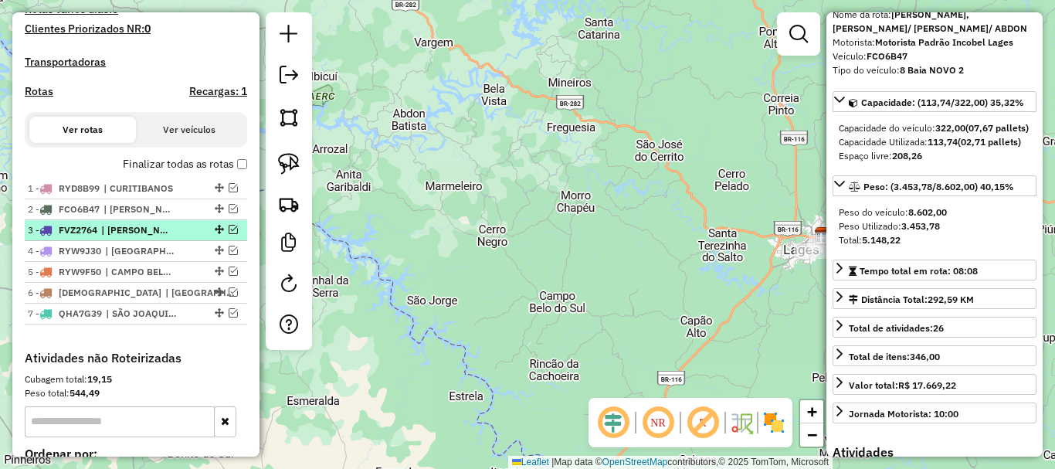
click at [126, 237] on span "| [PERSON_NAME]" at bounding box center [136, 230] width 71 height 14
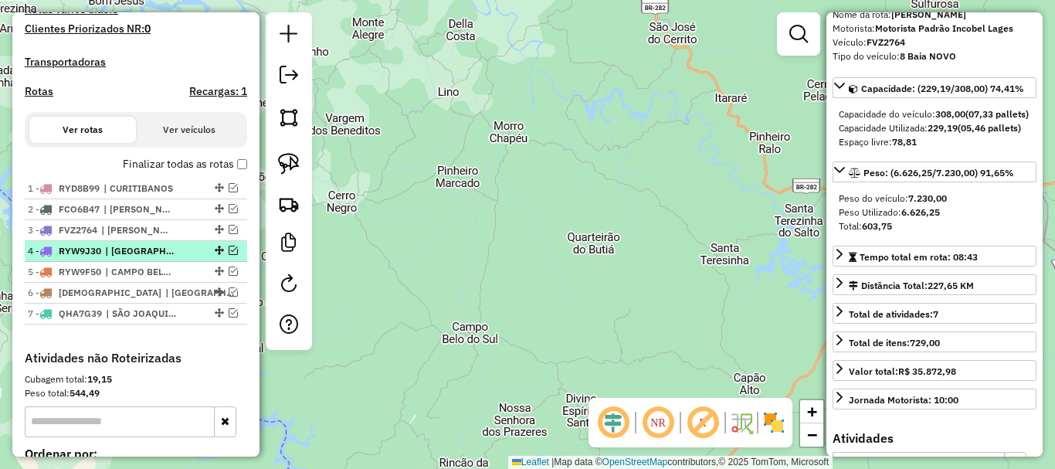
click at [109, 258] on span "| [GEOGRAPHIC_DATA], [GEOGRAPHIC_DATA]/ [GEOGRAPHIC_DATA]" at bounding box center [140, 251] width 71 height 14
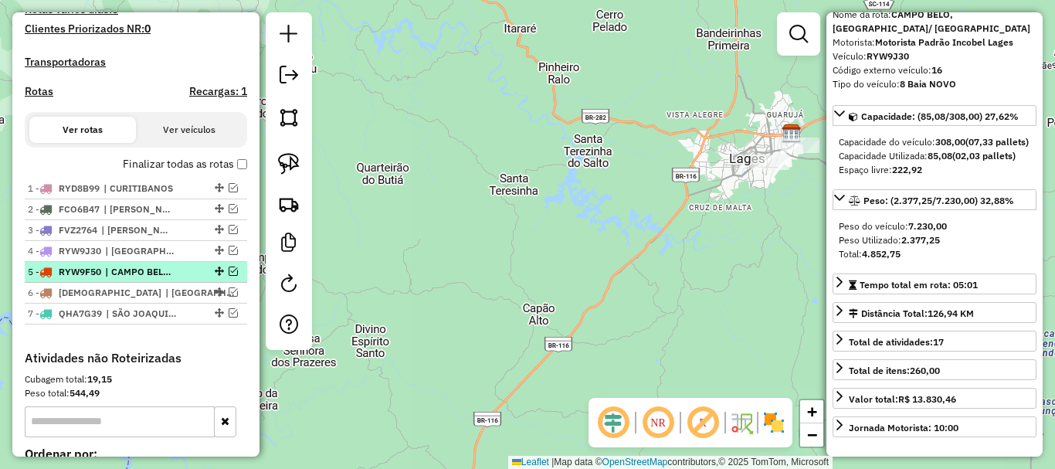
click at [107, 279] on span "| CAMPO BELO/ [GEOGRAPHIC_DATA]" at bounding box center [140, 272] width 71 height 14
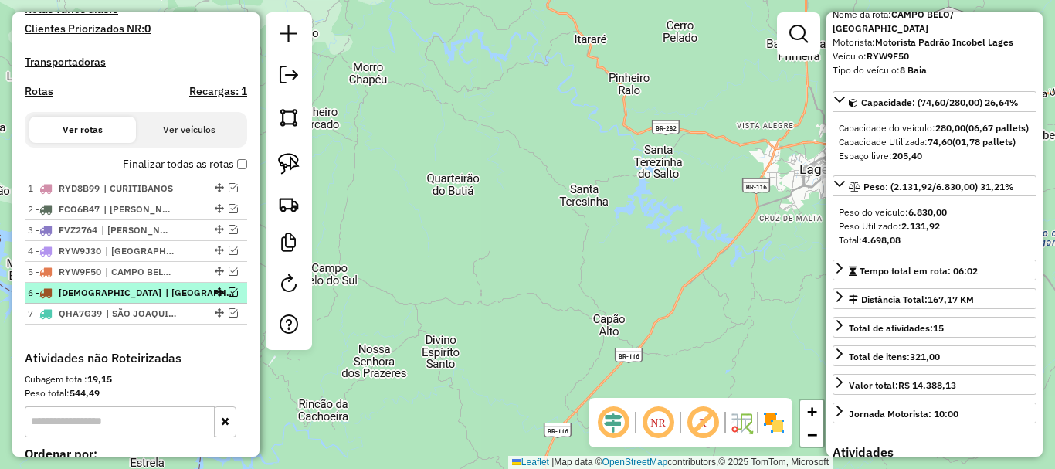
click at [165, 300] on span "| [GEOGRAPHIC_DATA], [GEOGRAPHIC_DATA]/ [GEOGRAPHIC_DATA]" at bounding box center [200, 293] width 71 height 14
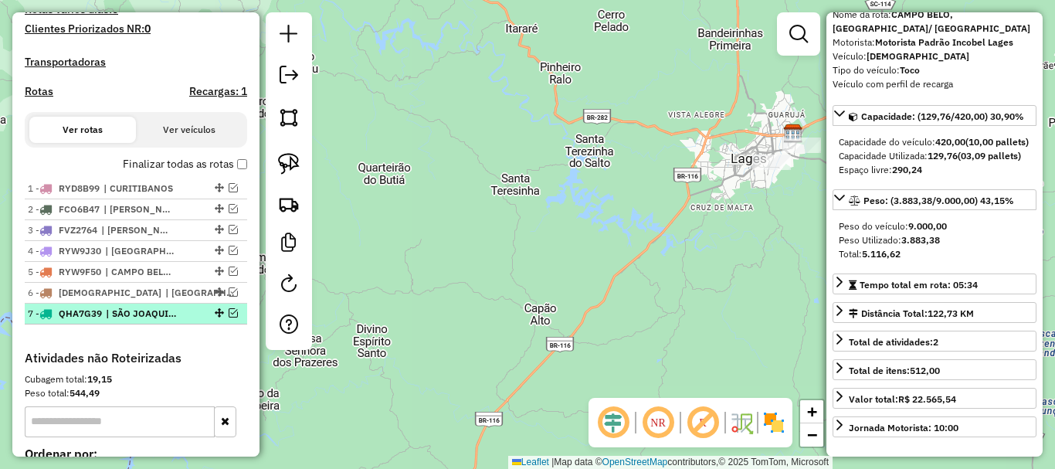
click at [153, 320] on span "| SÃO JOAQUIM 3/ BOM JARDIM" at bounding box center [141, 314] width 71 height 14
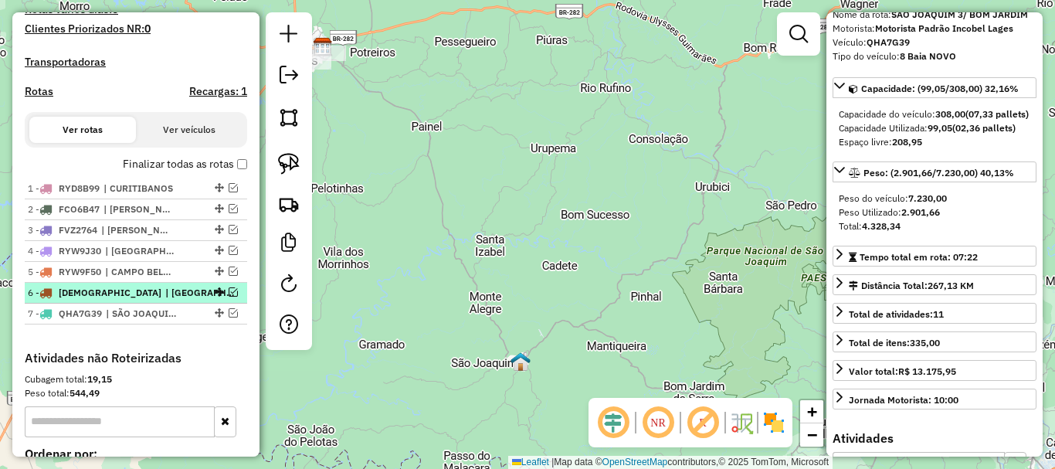
click at [165, 300] on span "| [GEOGRAPHIC_DATA], [GEOGRAPHIC_DATA]/ [GEOGRAPHIC_DATA]" at bounding box center [200, 293] width 71 height 14
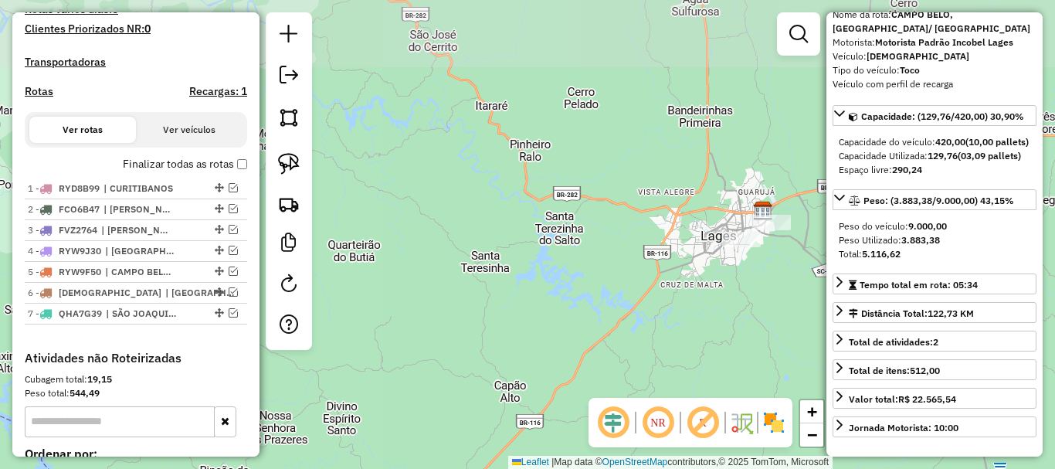
drag, startPoint x: 486, startPoint y: 161, endPoint x: 455, endPoint y: 240, distance: 85.3
click at [455, 240] on div "Janela de atendimento Grade de atendimento Capacidade Transportadoras Veículos …" at bounding box center [527, 234] width 1055 height 469
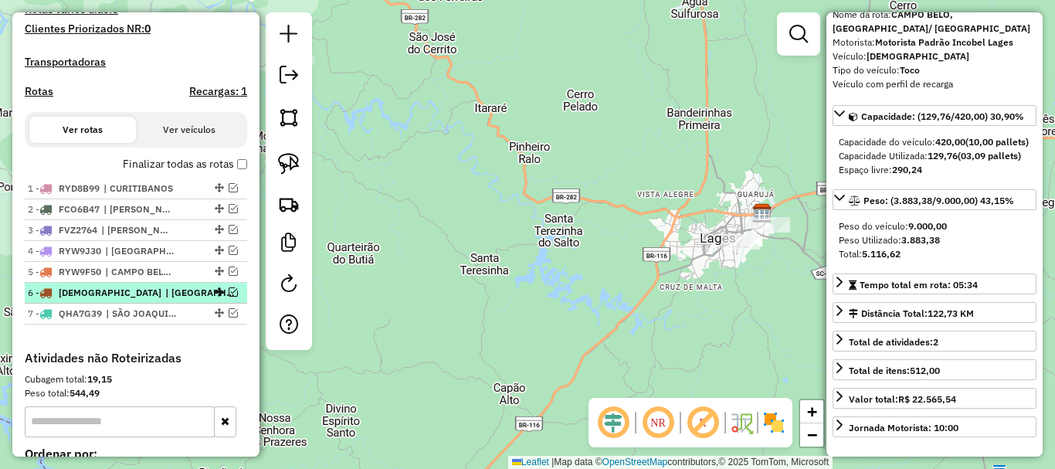
click at [229, 297] on em at bounding box center [233, 291] width 9 height 9
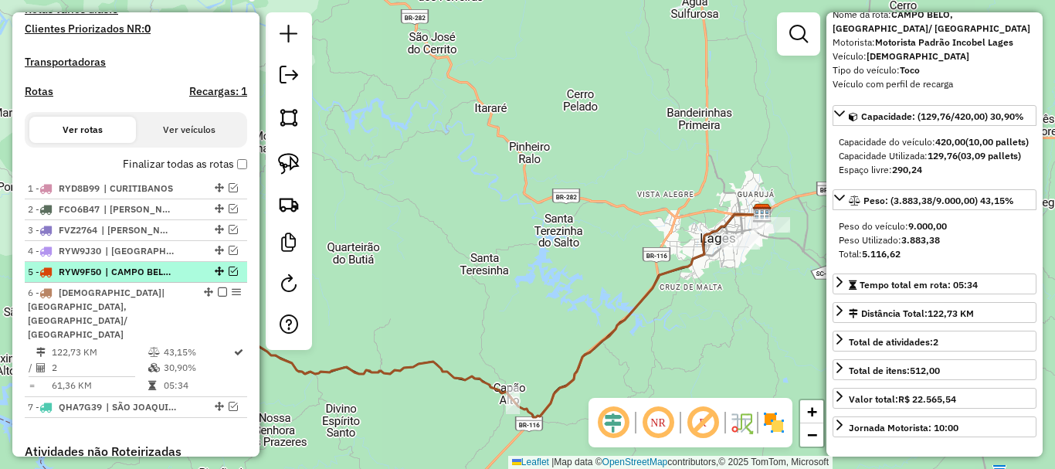
click at [231, 276] on em at bounding box center [233, 270] width 9 height 9
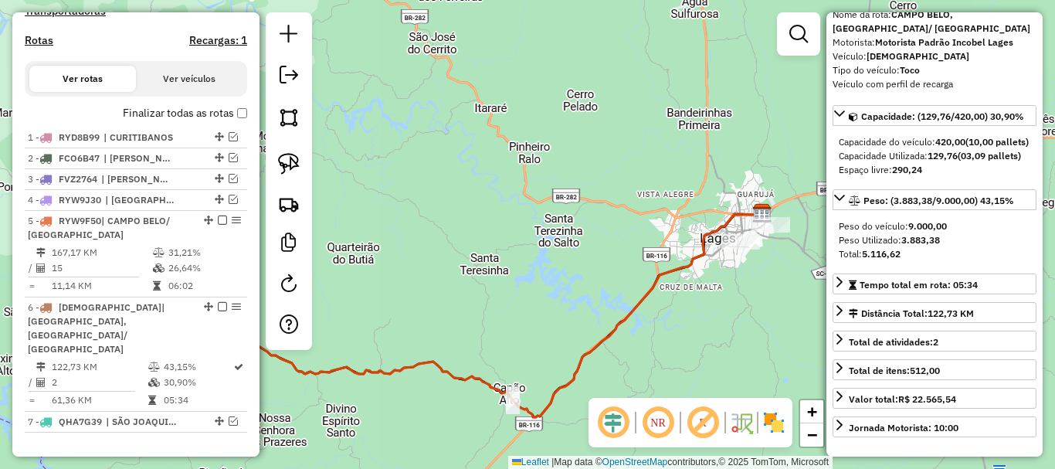
scroll to position [495, 0]
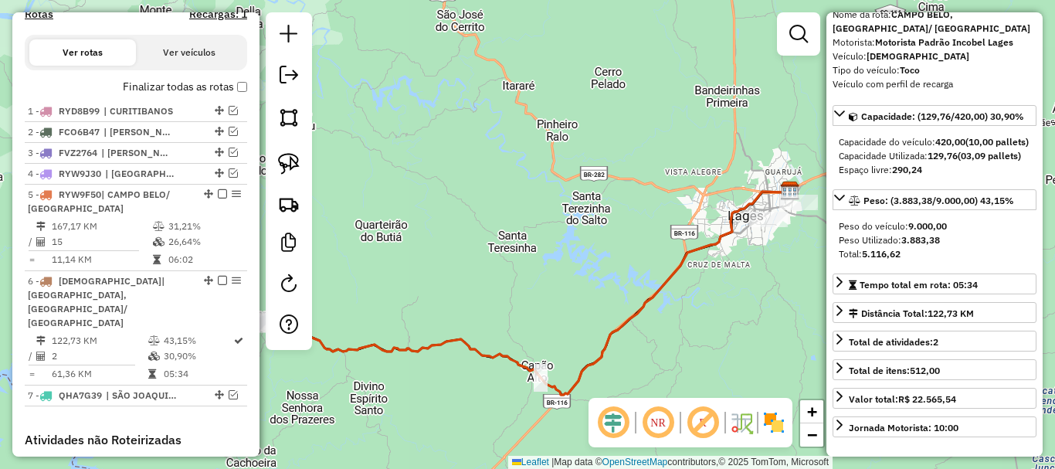
drag, startPoint x: 466, startPoint y: 257, endPoint x: 707, endPoint y: 198, distance: 247.4
click at [707, 198] on div "Janela de atendimento Grade de atendimento Capacidade Transportadoras Veículos …" at bounding box center [527, 234] width 1055 height 469
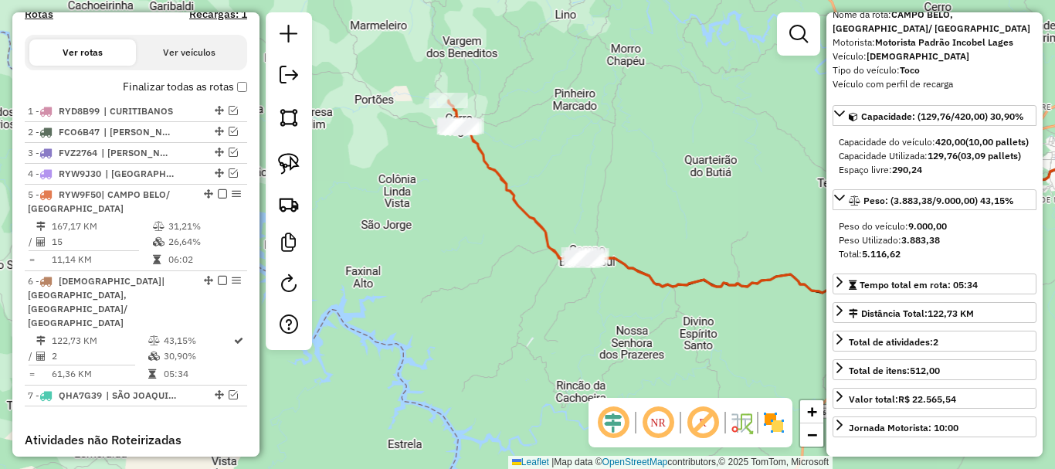
drag, startPoint x: 606, startPoint y: 185, endPoint x: 686, endPoint y: 185, distance: 79.5
click at [686, 185] on div "Janela de atendimento Grade de atendimento Capacidade Transportadoras Veículos …" at bounding box center [527, 234] width 1055 height 469
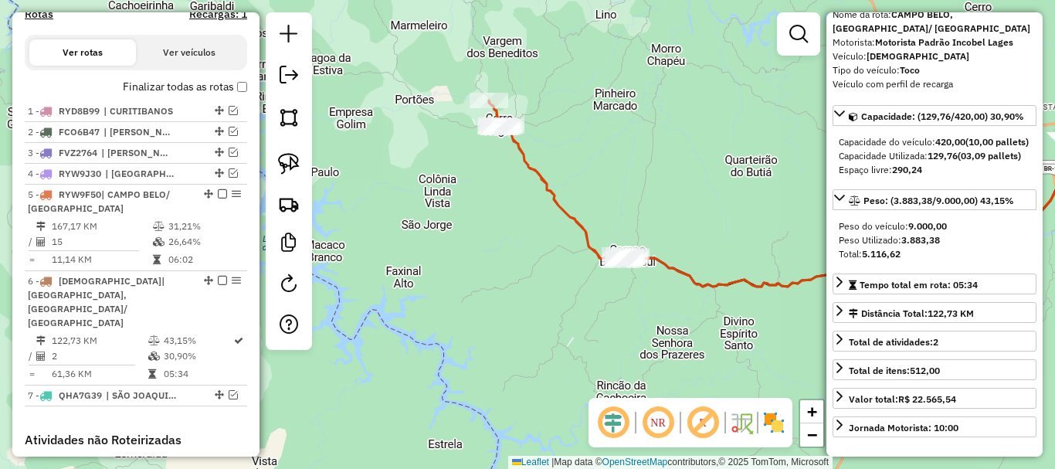
drag, startPoint x: 646, startPoint y: 179, endPoint x: 476, endPoint y: 114, distance: 181.8
click at [477, 114] on div "Janela de atendimento Grade de atendimento Capacidade Transportadoras Veículos …" at bounding box center [527, 234] width 1055 height 469
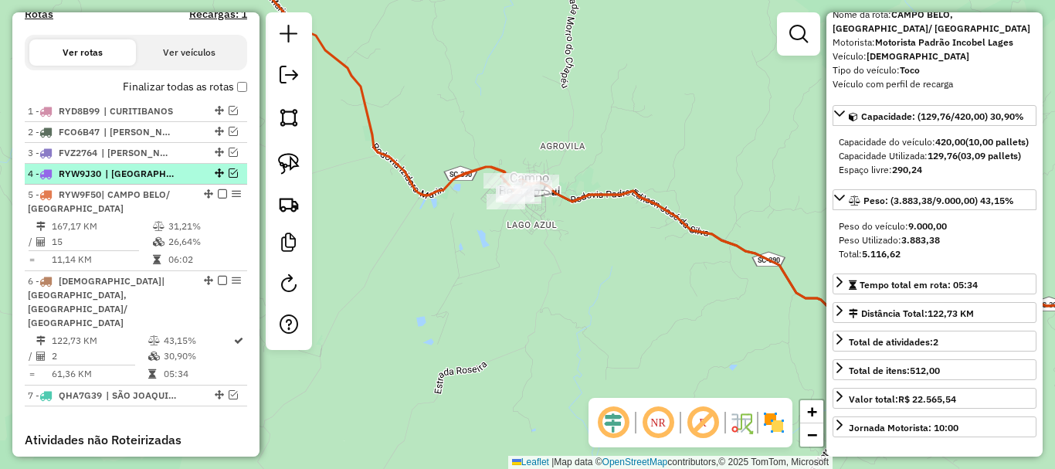
click at [229, 178] on em at bounding box center [233, 172] width 9 height 9
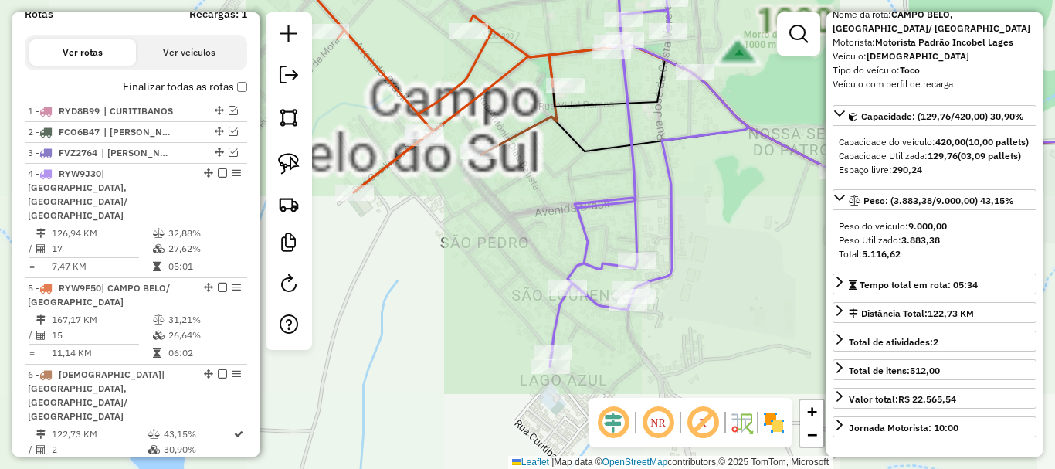
drag, startPoint x: 577, startPoint y: 175, endPoint x: 556, endPoint y: 225, distance: 54.4
click at [557, 224] on div "Janela de atendimento Grade de atendimento Capacidade Transportadoras Veículos …" at bounding box center [527, 234] width 1055 height 469
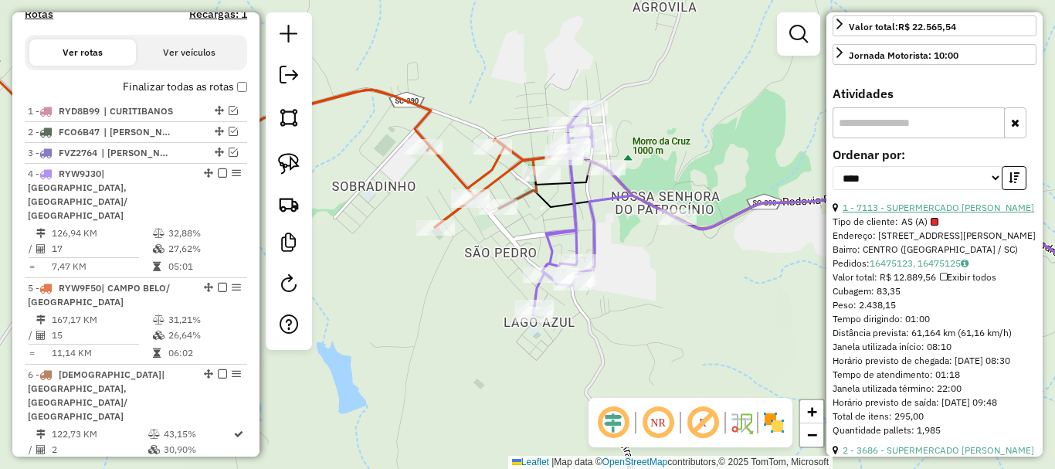
scroll to position [463, 0]
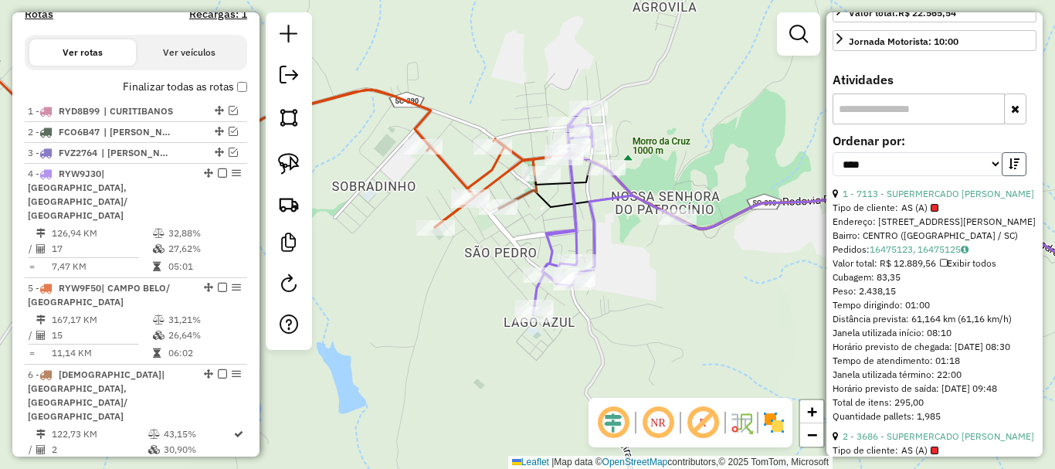
click at [1011, 176] on button "button" at bounding box center [1014, 164] width 25 height 24
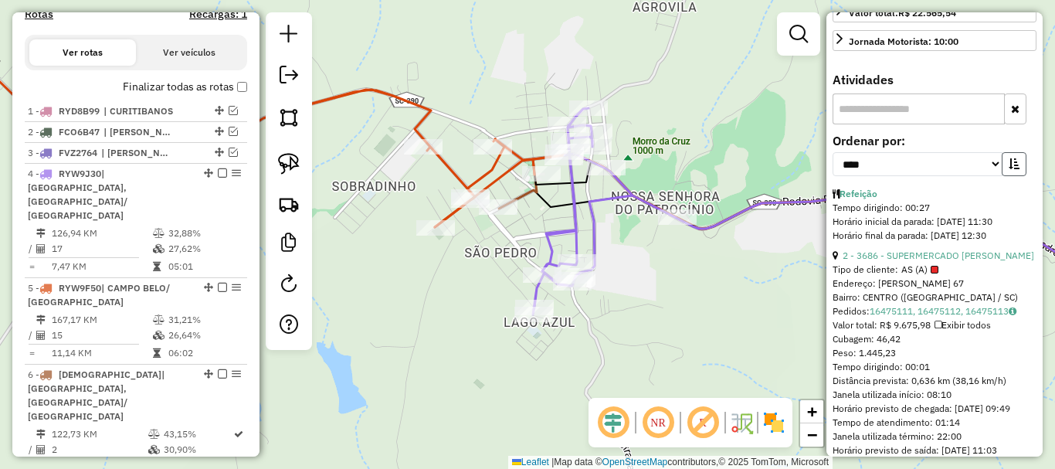
click at [1011, 176] on button "button" at bounding box center [1014, 164] width 25 height 24
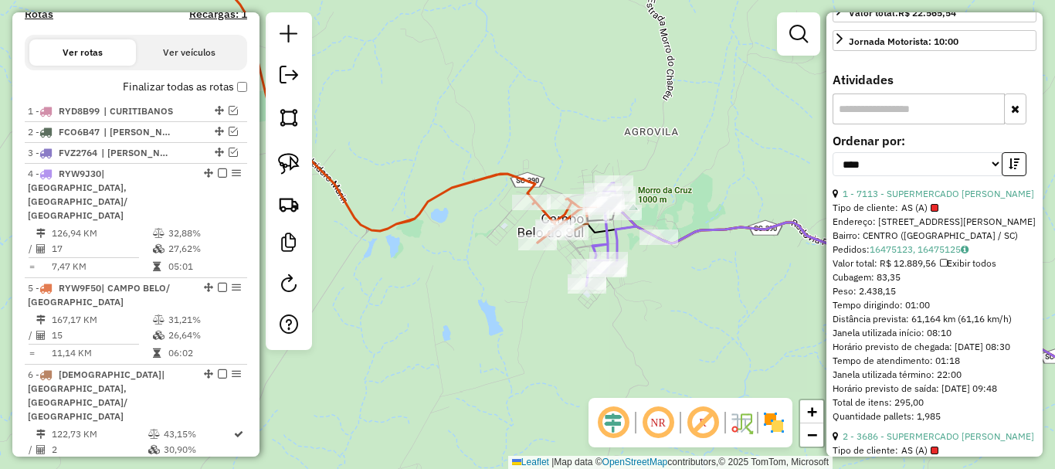
drag, startPoint x: 517, startPoint y: 138, endPoint x: 625, endPoint y: 152, distance: 109.0
click at [740, 235] on div "Janela de atendimento Grade de atendimento Capacidade Transportadoras Veículos …" at bounding box center [527, 234] width 1055 height 469
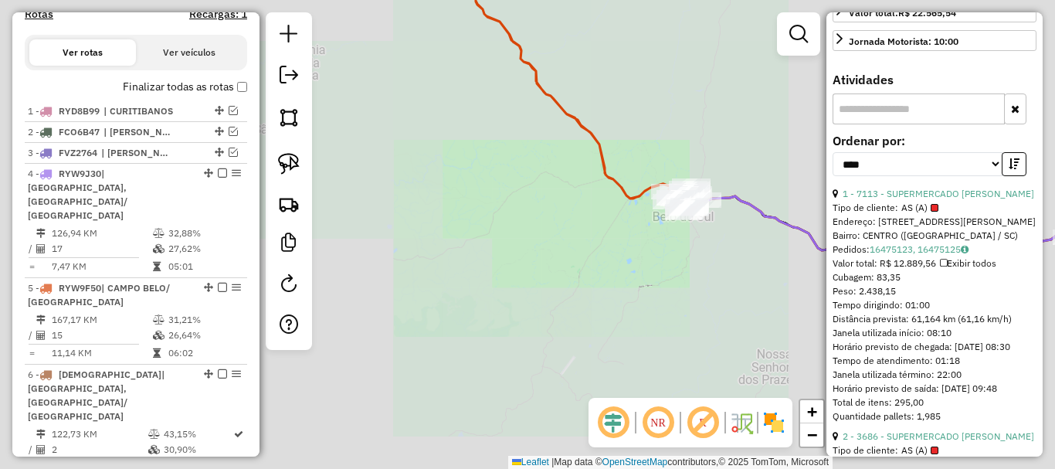
drag, startPoint x: 612, startPoint y: 91, endPoint x: 625, endPoint y: 236, distance: 145.8
click at [625, 236] on div "Janela de atendimento Grade de atendimento Capacidade Transportadoras Veículos …" at bounding box center [527, 234] width 1055 height 469
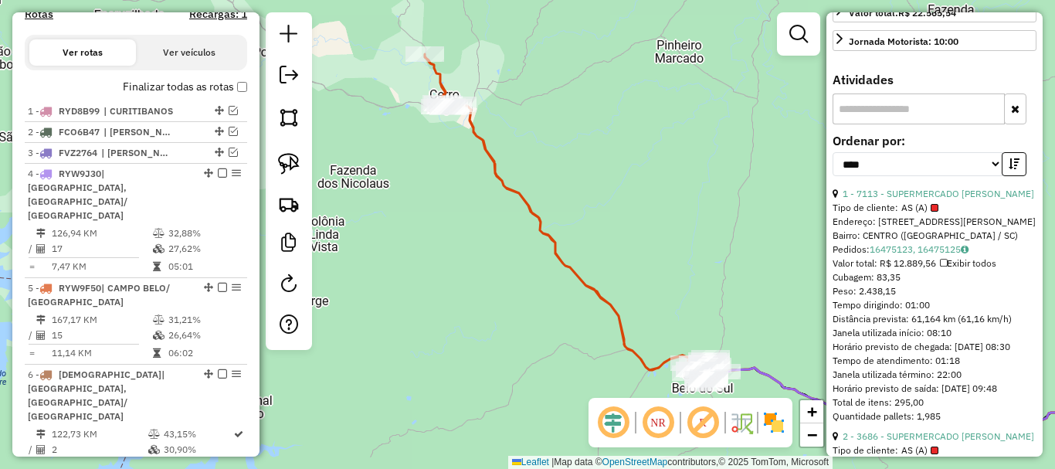
drag, startPoint x: 442, startPoint y: 123, endPoint x: 463, endPoint y: 89, distance: 39.9
click at [348, 27] on div "Janela de atendimento Grade de atendimento Capacidade Transportadoras Veículos …" at bounding box center [527, 234] width 1055 height 469
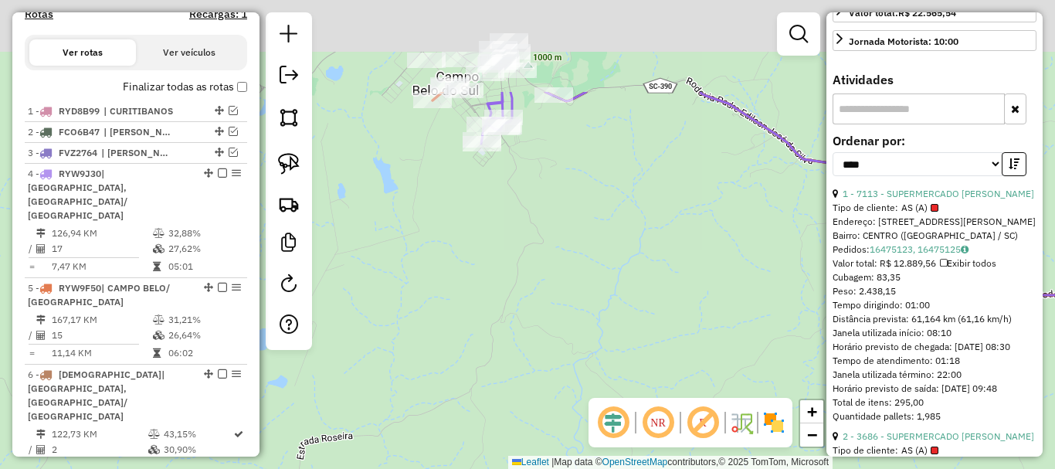
drag, startPoint x: 541, startPoint y: 164, endPoint x: 541, endPoint y: 216, distance: 51.7
click at [541, 210] on div "Janela de atendimento Grade de atendimento Capacidade Transportadoras Veículos …" at bounding box center [527, 234] width 1055 height 469
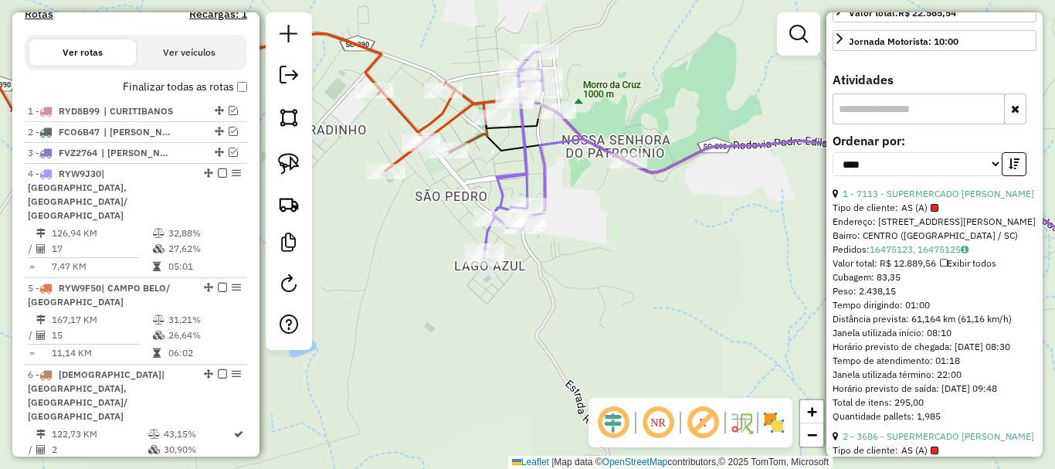
drag, startPoint x: 571, startPoint y: 144, endPoint x: 602, endPoint y: 248, distance: 108.5
click at [602, 246] on div "Janela de atendimento Grade de atendimento Capacidade Transportadoras Veículos …" at bounding box center [527, 234] width 1055 height 469
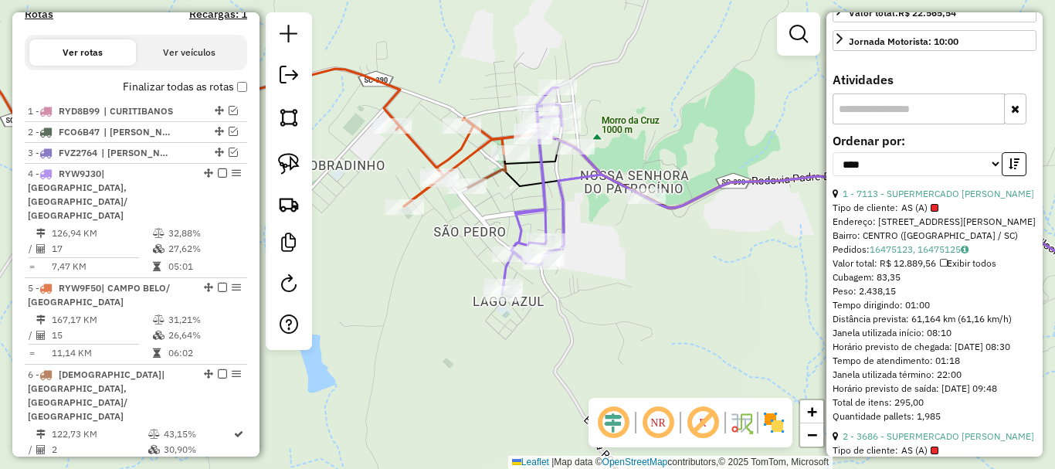
drag, startPoint x: 629, startPoint y: 319, endPoint x: 639, endPoint y: 316, distance: 10.5
click at [648, 320] on div "Janela de atendimento Grade de atendimento Capacidade Transportadoras Veículos …" at bounding box center [527, 234] width 1055 height 469
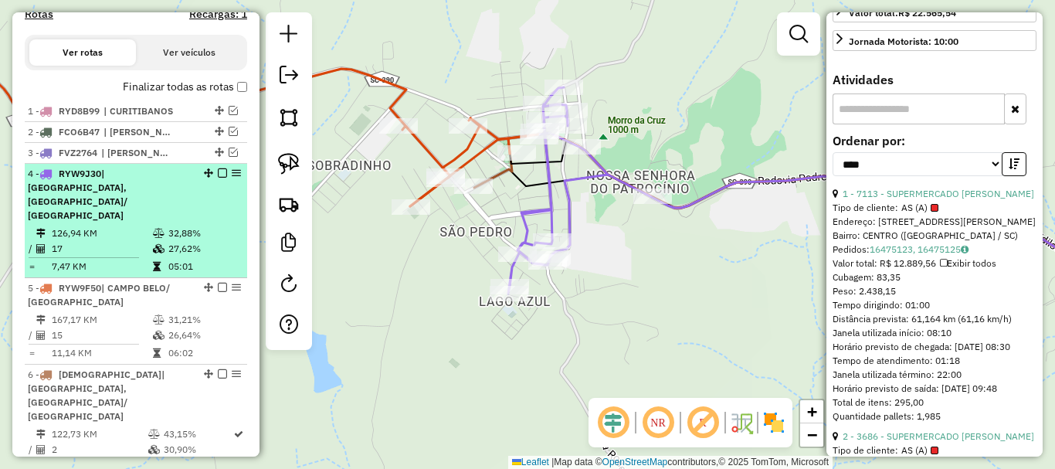
click at [218, 178] on em at bounding box center [222, 172] width 9 height 9
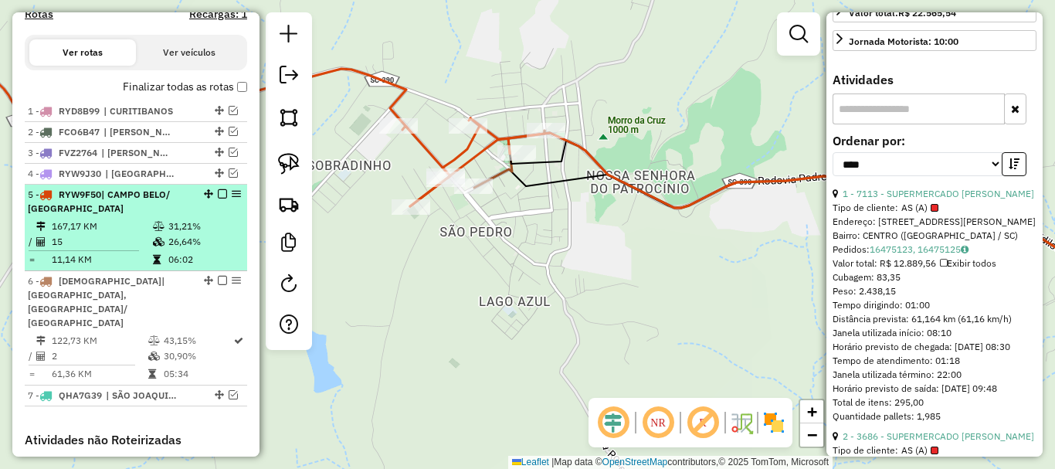
click at [220, 198] on em at bounding box center [222, 193] width 9 height 9
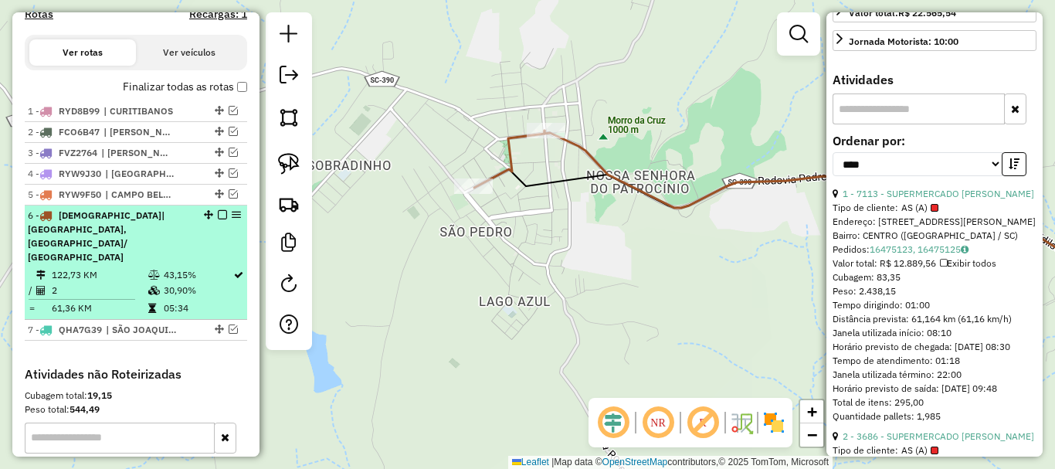
click at [222, 219] on em at bounding box center [222, 214] width 9 height 9
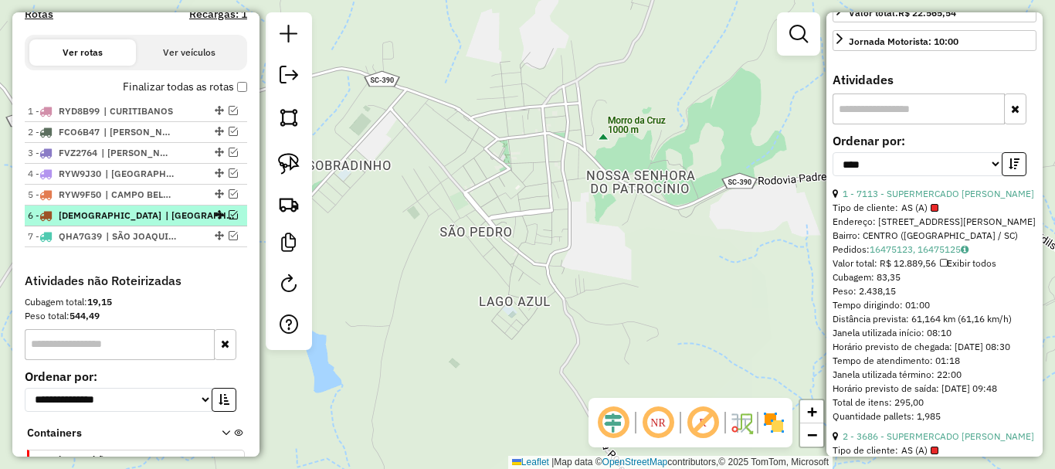
click at [165, 222] on span "| [GEOGRAPHIC_DATA], [GEOGRAPHIC_DATA]/ [GEOGRAPHIC_DATA]" at bounding box center [200, 215] width 71 height 14
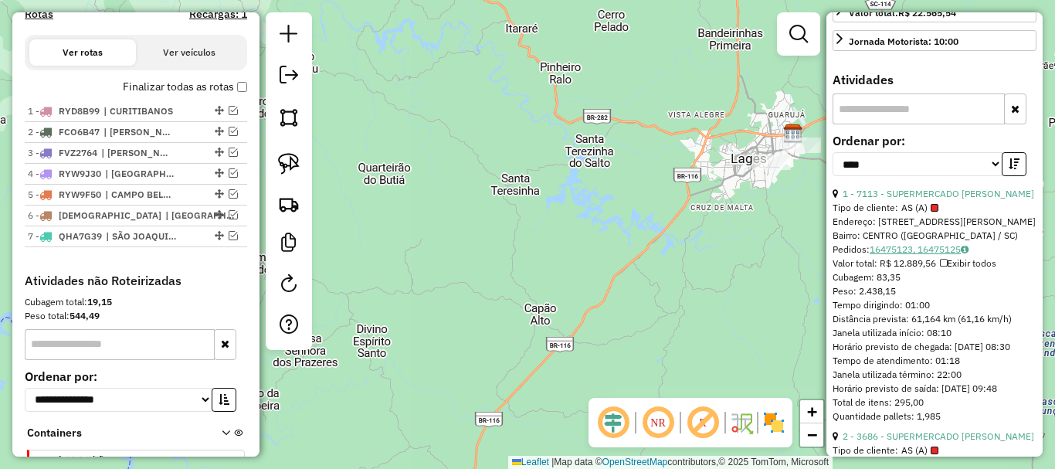
scroll to position [232, 0]
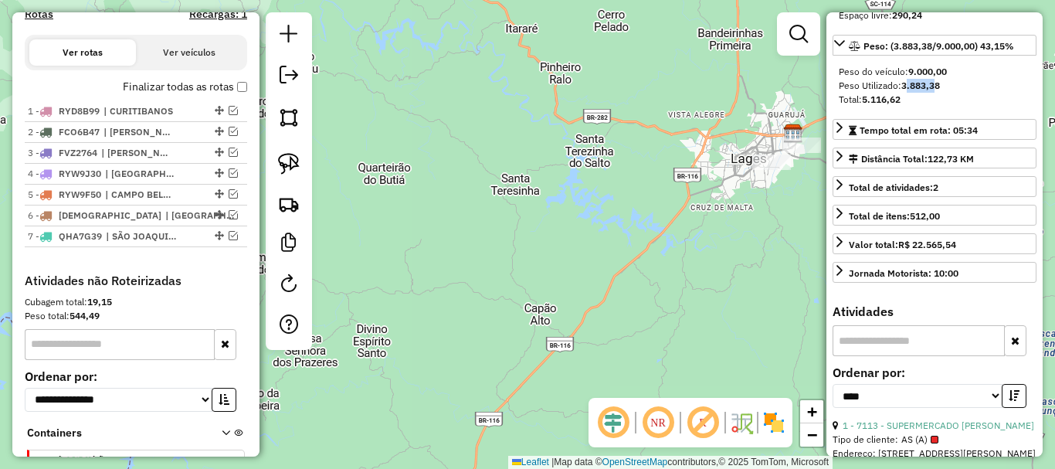
drag, startPoint x: 906, startPoint y: 113, endPoint x: 929, endPoint y: 112, distance: 23.2
click at [935, 91] on strong "3.883,38" at bounding box center [920, 86] width 39 height 12
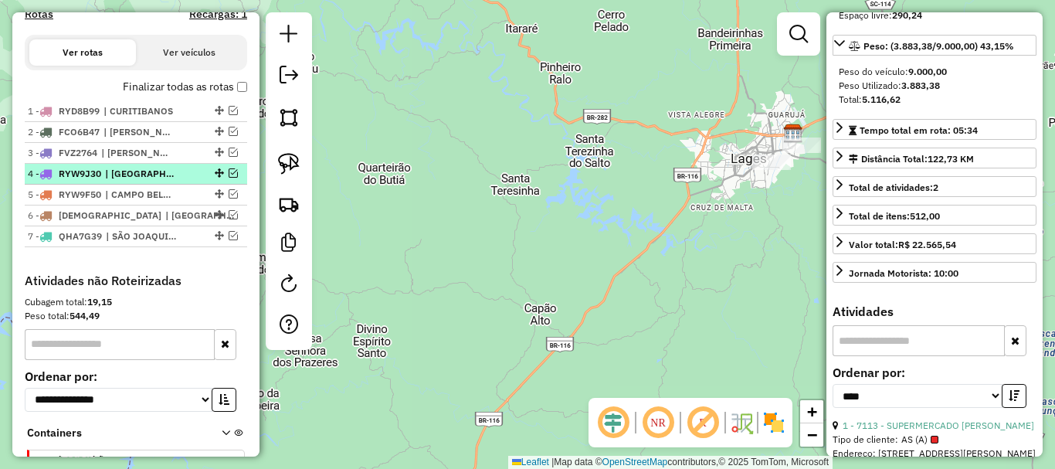
click at [229, 178] on em at bounding box center [233, 172] width 9 height 9
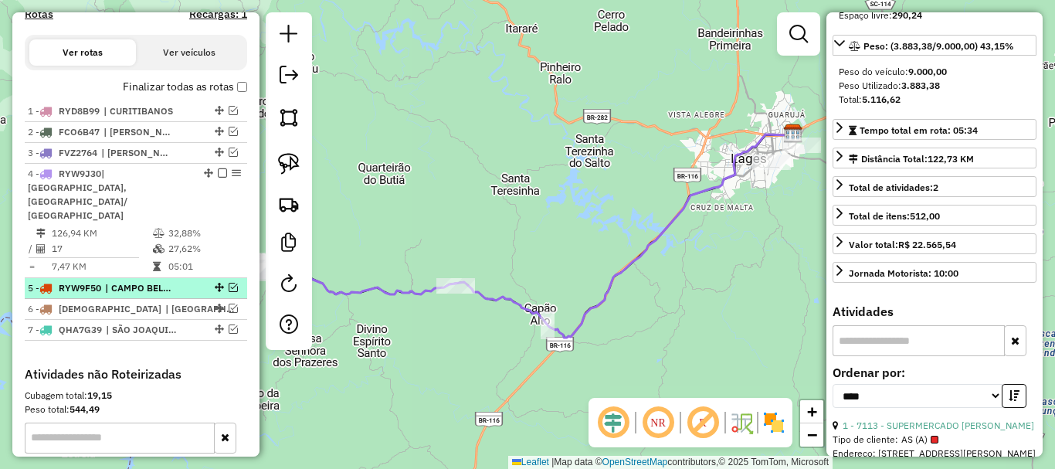
click at [229, 283] on em at bounding box center [233, 287] width 9 height 9
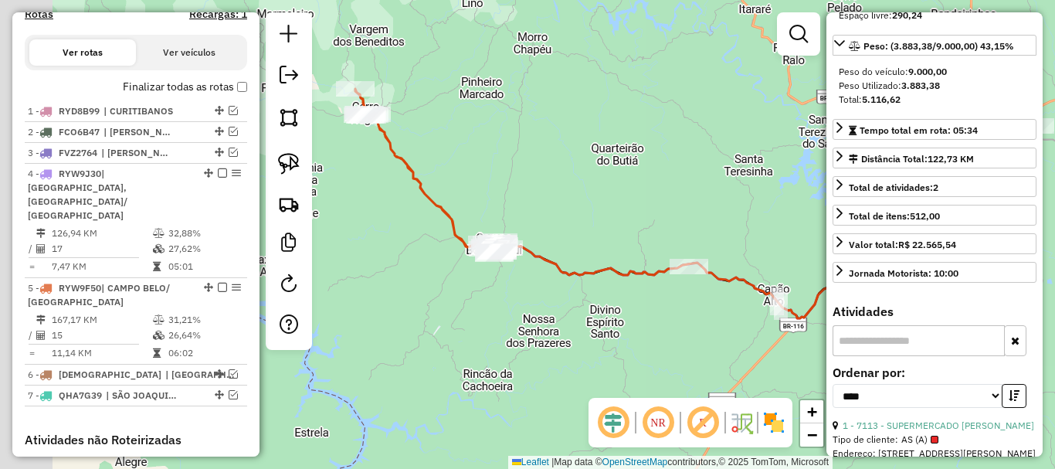
drag, startPoint x: 556, startPoint y: 209, endPoint x: 624, endPoint y: 205, distance: 68.1
click at [633, 201] on div "Janela de atendimento Grade de atendimento Capacidade Transportadoras Veículos …" at bounding box center [527, 234] width 1055 height 469
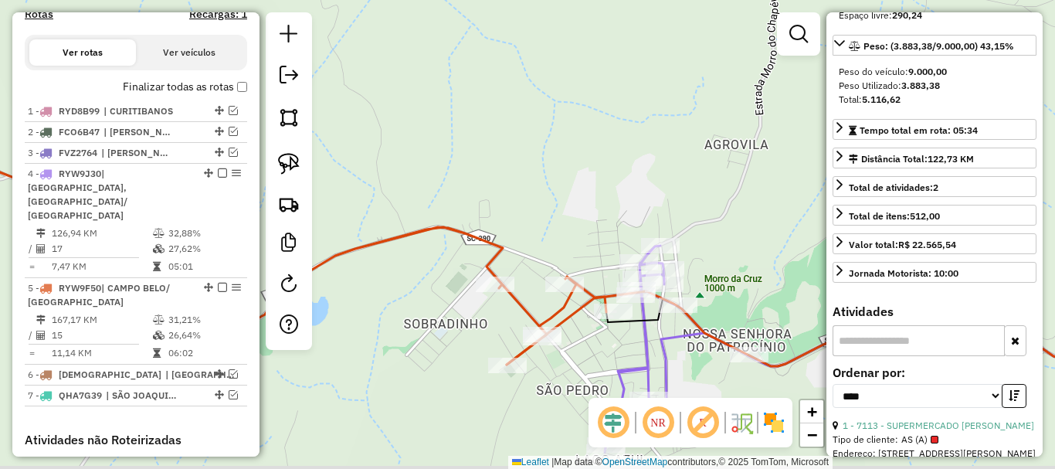
drag, startPoint x: 592, startPoint y: 225, endPoint x: 584, endPoint y: 202, distance: 24.4
click at [584, 204] on div "Janela de atendimento Grade de atendimento Capacidade Transportadoras Veículos …" at bounding box center [527, 234] width 1055 height 469
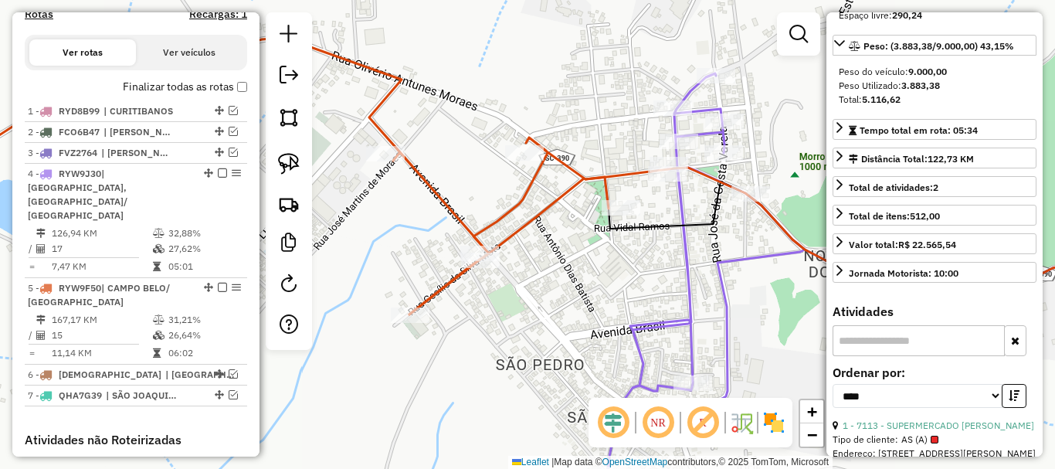
drag, startPoint x: 629, startPoint y: 278, endPoint x: 480, endPoint y: 286, distance: 149.2
click at [480, 286] on div "Janela de atendimento Grade de atendimento Capacidade Transportadoras Veículos …" at bounding box center [527, 234] width 1055 height 469
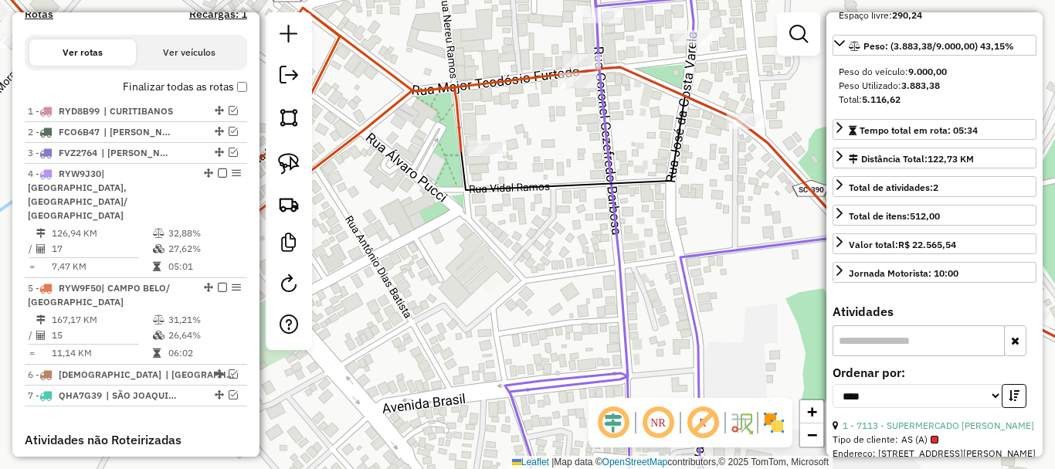
drag, startPoint x: 438, startPoint y: 261, endPoint x: 466, endPoint y: 307, distance: 54.0
click at [466, 307] on div "Janela de atendimento Grade de atendimento Capacidade Transportadoras Veículos …" at bounding box center [527, 234] width 1055 height 469
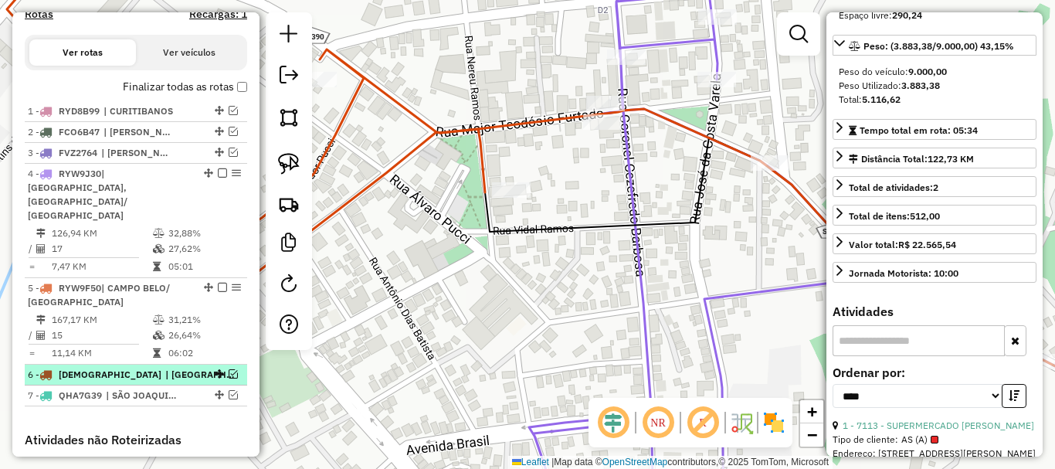
click at [229, 369] on em at bounding box center [233, 373] width 9 height 9
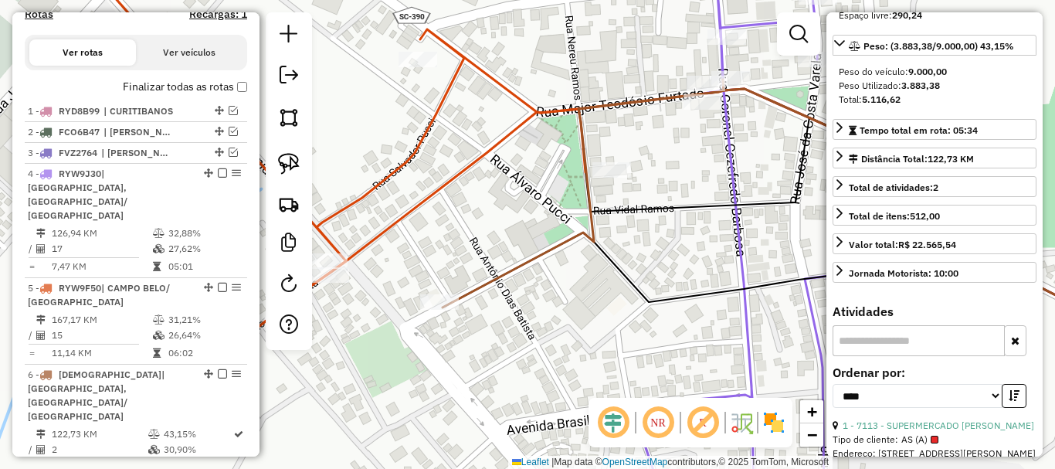
drag, startPoint x: 636, startPoint y: 263, endPoint x: 680, endPoint y: 232, distance: 54.2
click at [680, 232] on div "Janela de atendimento Grade de atendimento Capacidade Transportadoras Veículos …" at bounding box center [527, 234] width 1055 height 469
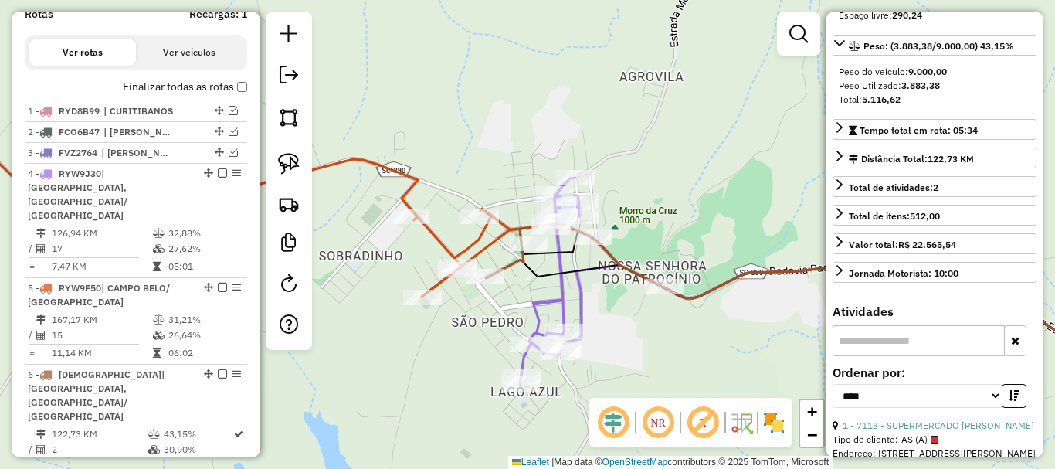
click at [476, 307] on div "Janela de atendimento Grade de atendimento Capacidade Transportadoras Veículos …" at bounding box center [527, 234] width 1055 height 469
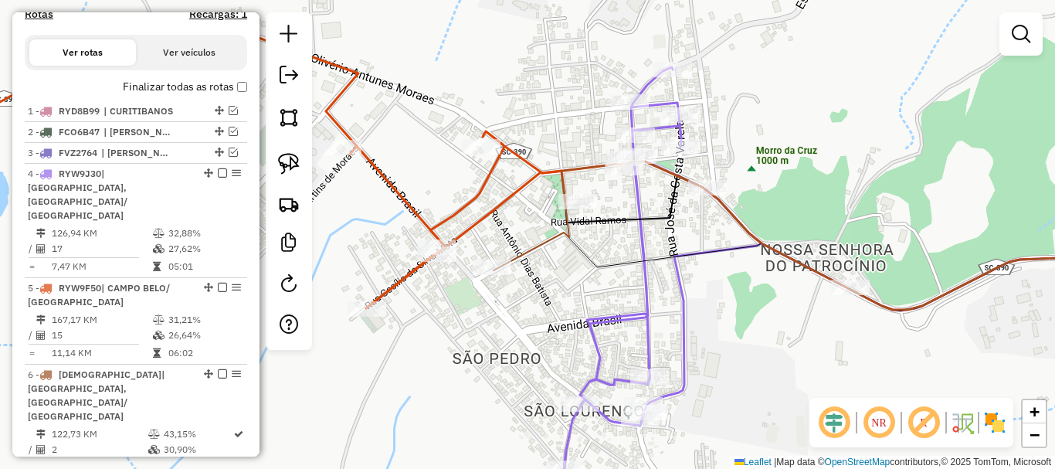
drag, startPoint x: 530, startPoint y: 304, endPoint x: 522, endPoint y: 310, distance: 9.4
click at [522, 310] on div "Janela de atendimento Grade de atendimento Capacidade Transportadoras Veículos …" at bounding box center [527, 234] width 1055 height 469
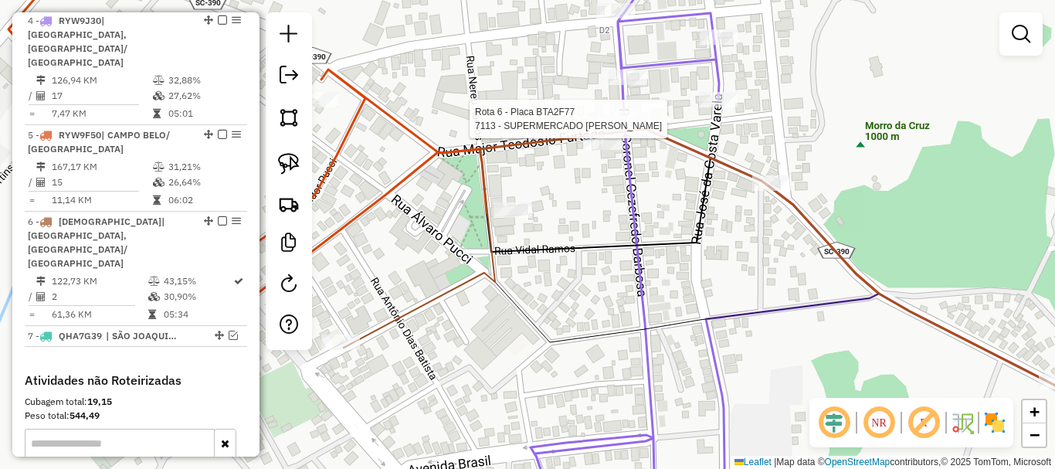
select select "*********"
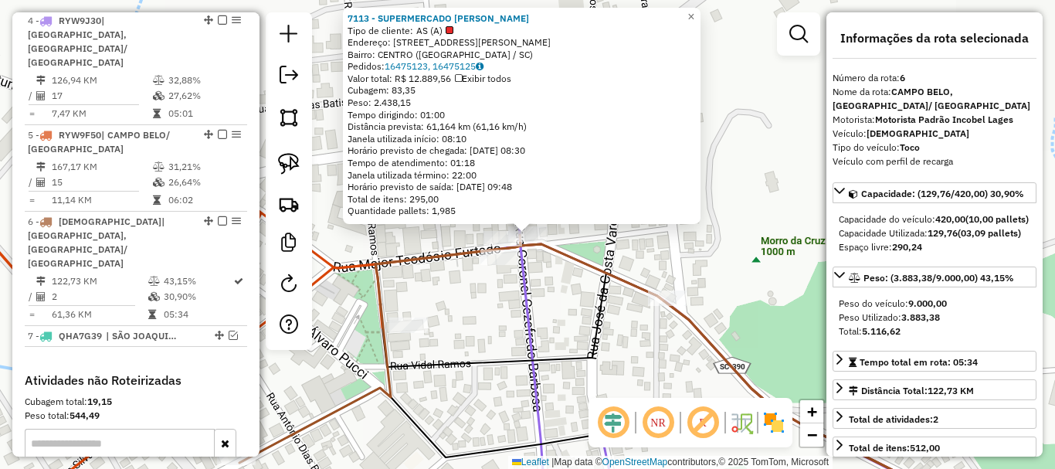
scroll to position [801, 0]
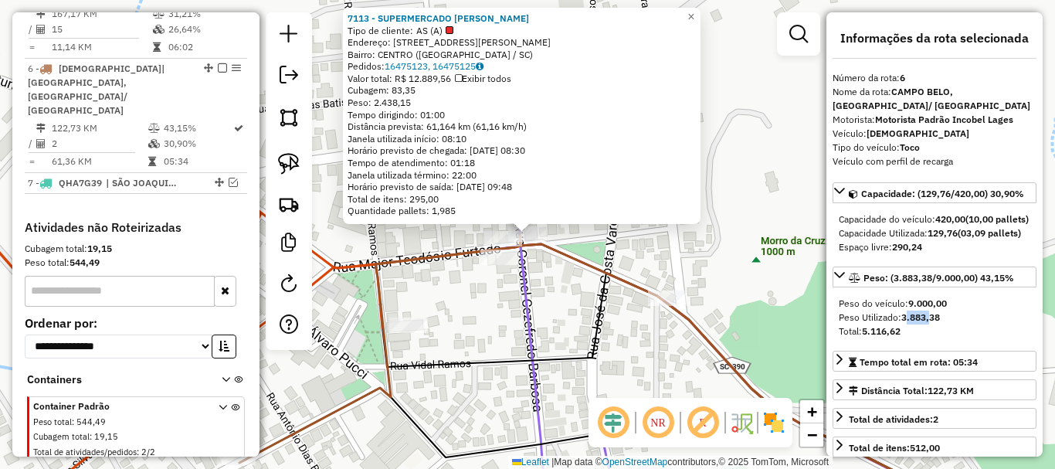
drag, startPoint x: 907, startPoint y: 343, endPoint x: 932, endPoint y: 344, distance: 24.7
click at [932, 323] on strong "3.883,38" at bounding box center [920, 317] width 39 height 12
click at [564, 318] on div "7113 - SUPERMERCADO [PERSON_NAME] de cliente: AS (A) Endereço: R MAJOR [PERSON_…" at bounding box center [527, 234] width 1055 height 469
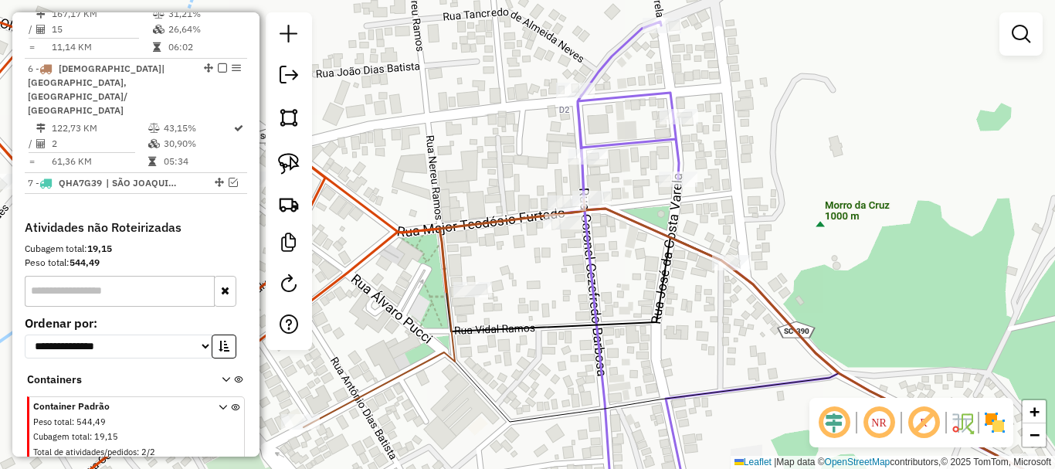
drag, startPoint x: 598, startPoint y: 299, endPoint x: 605, endPoint y: 266, distance: 33.8
click at [640, 261] on div "Janela de atendimento Grade de atendimento Capacidade Transportadoras Veículos …" at bounding box center [527, 234] width 1055 height 469
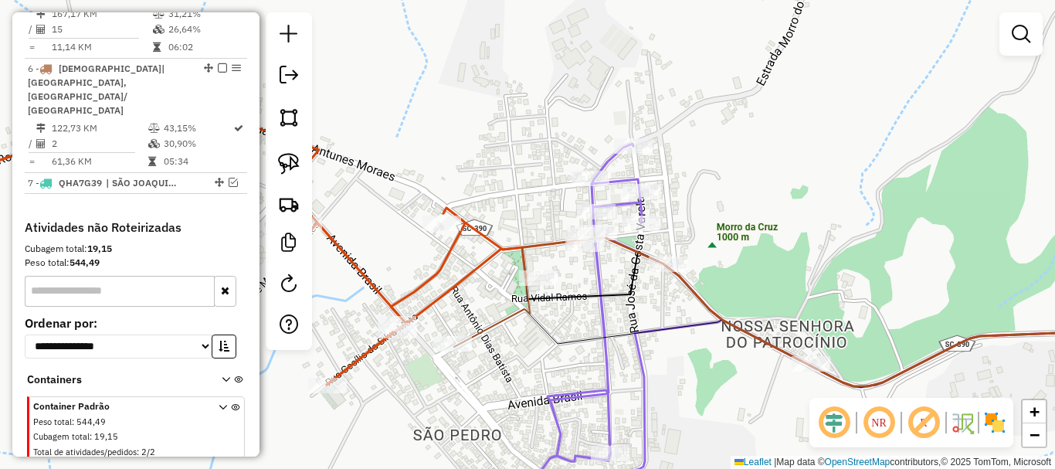
drag, startPoint x: 607, startPoint y: 265, endPoint x: 600, endPoint y: 278, distance: 14.9
click at [600, 278] on icon at bounding box center [841, 335] width 628 height 382
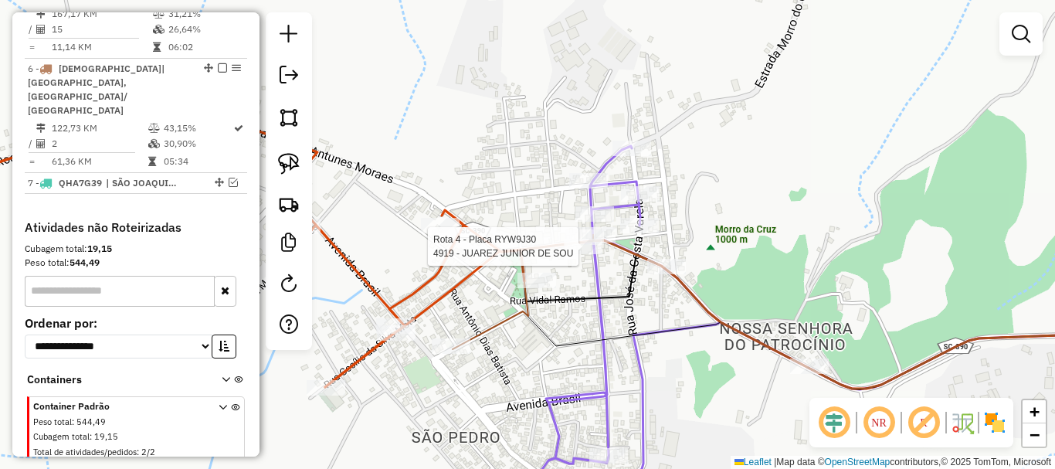
select select "*********"
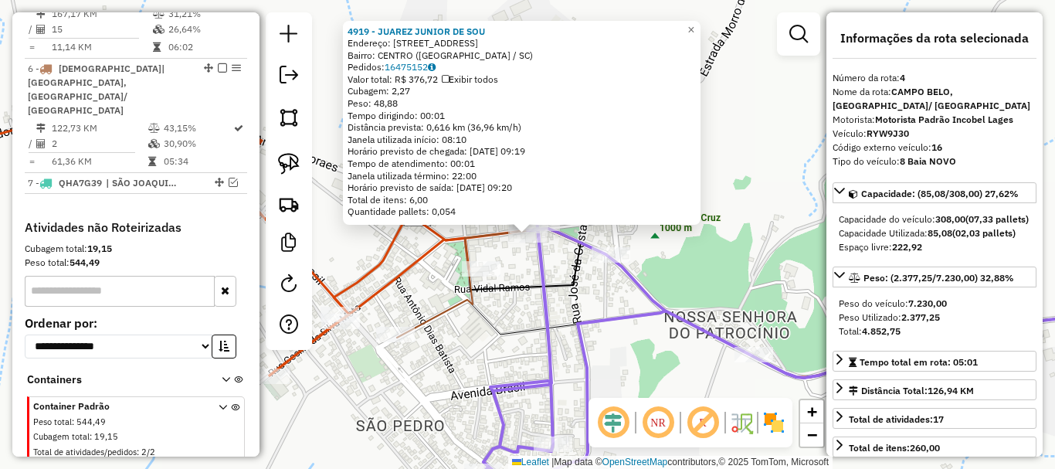
scroll to position [660, 0]
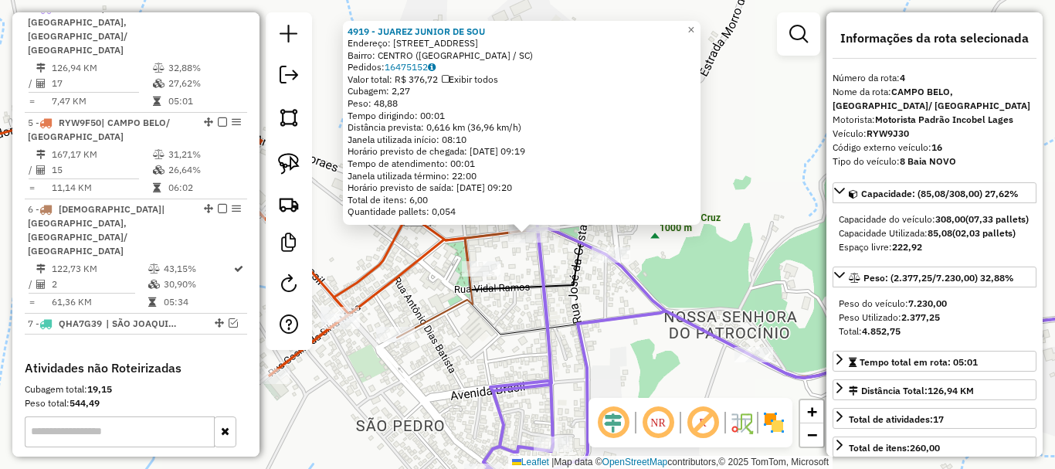
drag, startPoint x: 450, startPoint y: 330, endPoint x: 532, endPoint y: 273, distance: 100.3
click at [530, 273] on div "4919 - JUAREZ JUNIOR DE SOU Endereço: [STREET_ADDRESS] [GEOGRAPHIC_DATA]: 16475…" at bounding box center [527, 234] width 1055 height 469
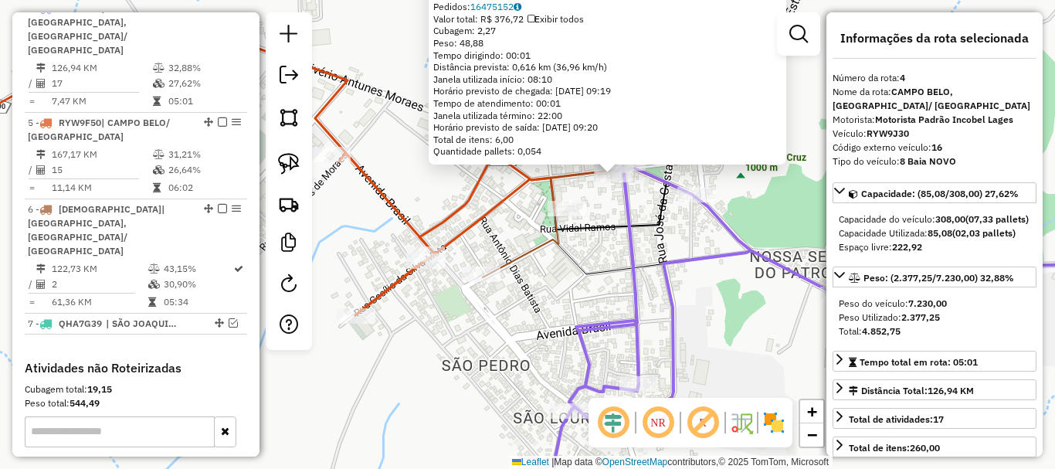
click at [544, 269] on div "4919 - JUAREZ JUNIOR DE SOU Endereço: [STREET_ADDRESS] [GEOGRAPHIC_DATA]: 16475…" at bounding box center [527, 234] width 1055 height 469
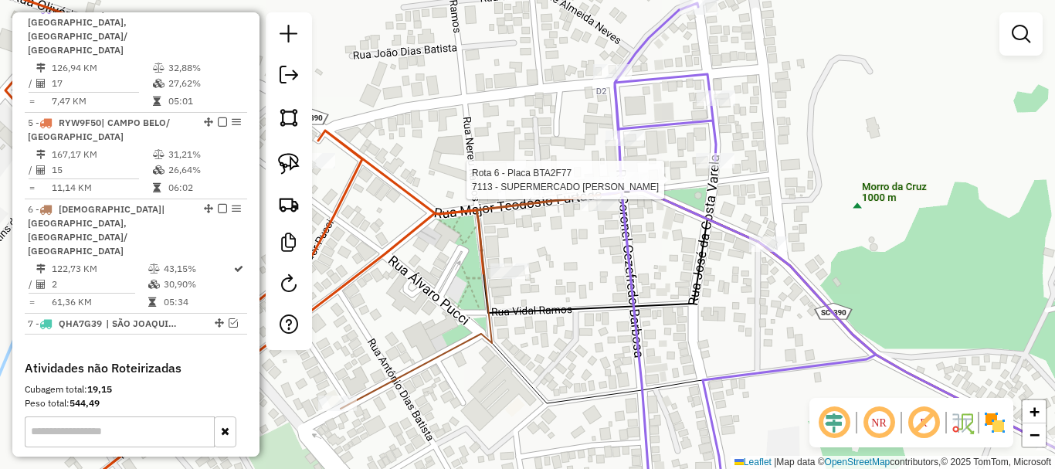
select select "*********"
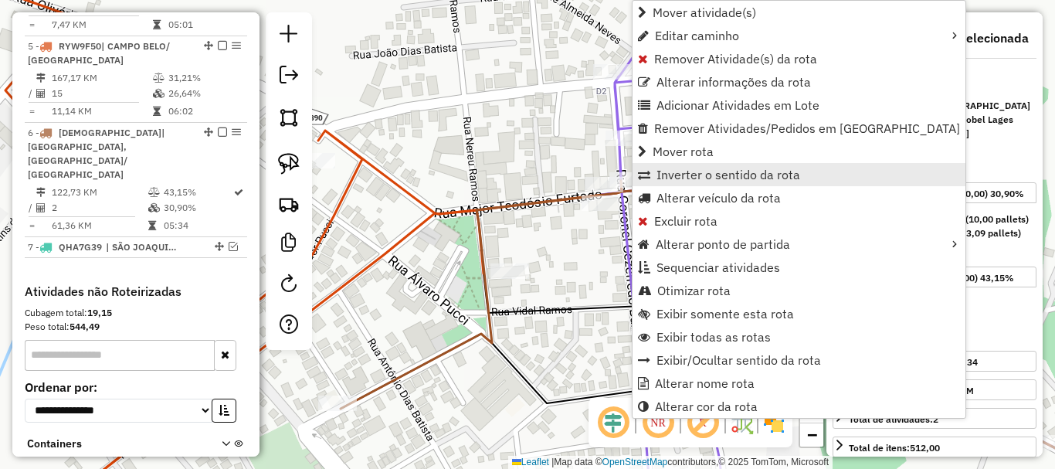
scroll to position [801, 0]
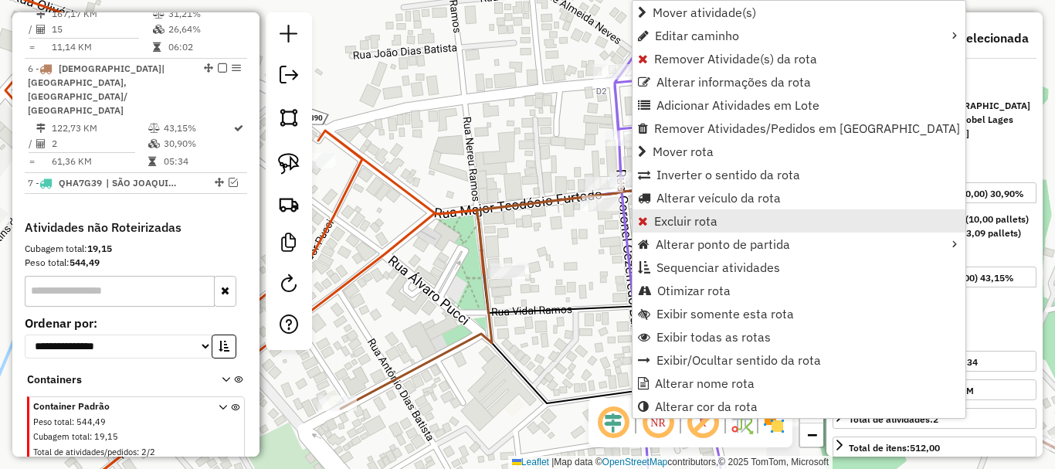
click at [710, 221] on span "Excluir rota" at bounding box center [685, 221] width 63 height 12
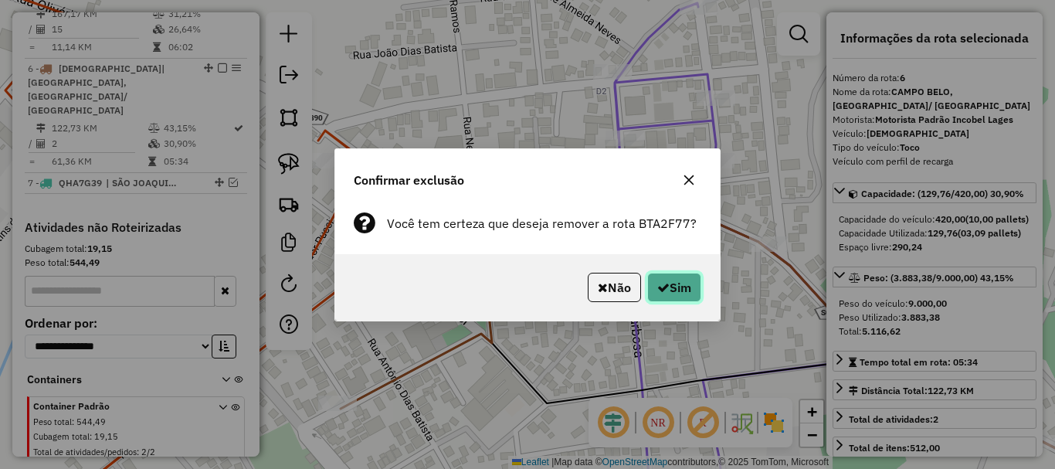
click at [675, 287] on button "Sim" at bounding box center [674, 287] width 54 height 29
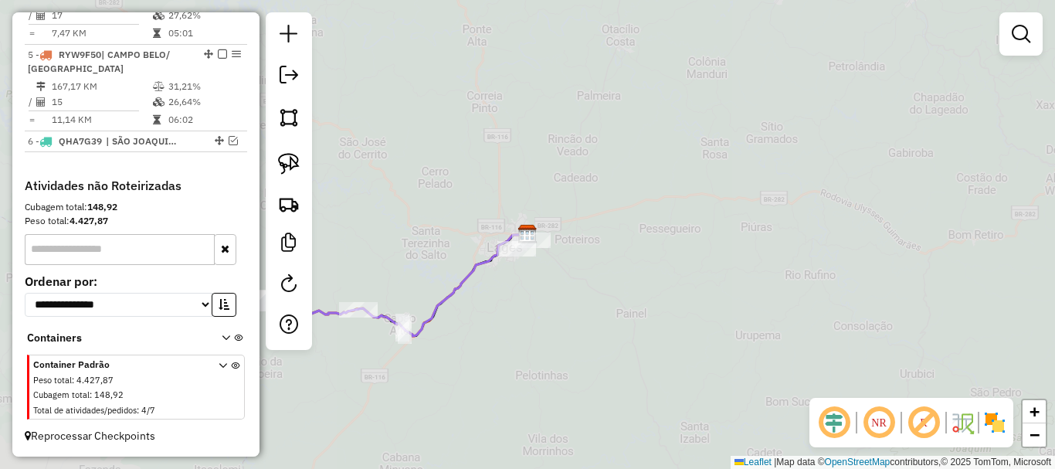
scroll to position [714, 0]
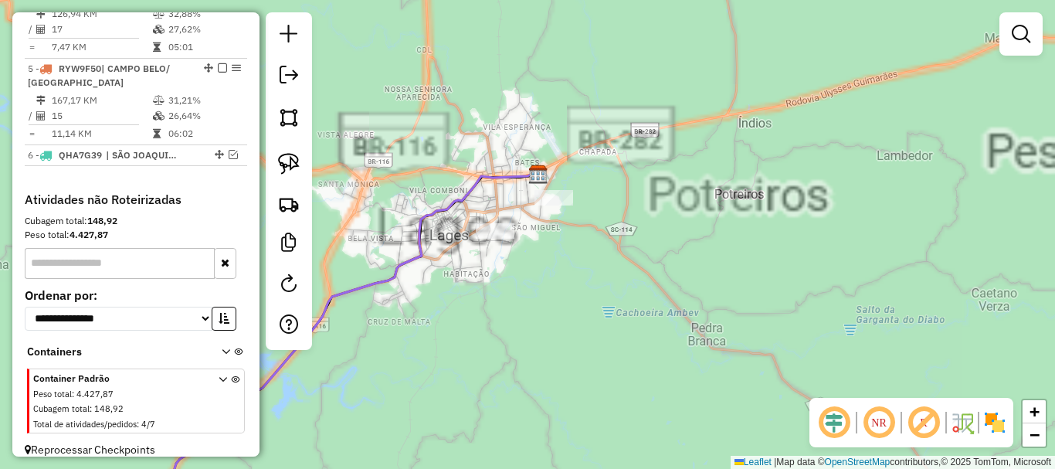
drag, startPoint x: 459, startPoint y: 267, endPoint x: 867, endPoint y: 225, distance: 409.8
click at [867, 226] on div "Janela de atendimento Grade de atendimento Capacidade Transportadoras Veículos …" at bounding box center [527, 234] width 1055 height 469
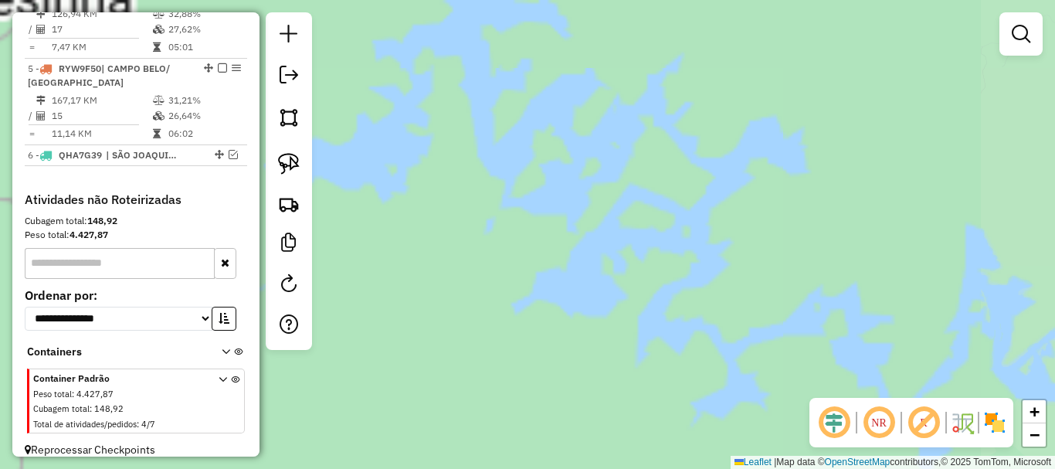
drag, startPoint x: 849, startPoint y: 175, endPoint x: 868, endPoint y: 154, distance: 28.4
click at [876, 158] on div "Janela de atendimento Grade de atendimento Capacidade Transportadoras Veículos …" at bounding box center [527, 234] width 1055 height 469
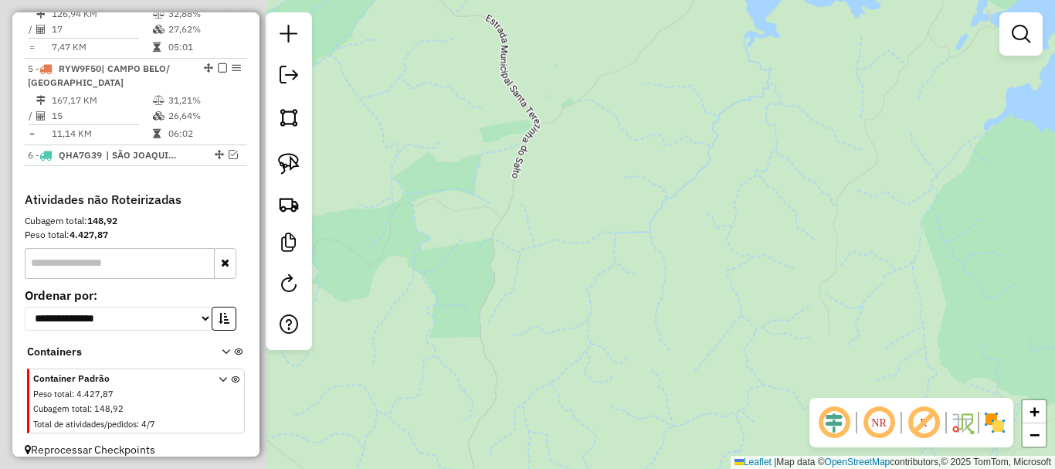
drag, startPoint x: 661, startPoint y: 200, endPoint x: 868, endPoint y: 128, distance: 219.1
click at [847, 131] on div "Janela de atendimento Grade de atendimento Capacidade Transportadoras Veículos …" at bounding box center [527, 234] width 1055 height 469
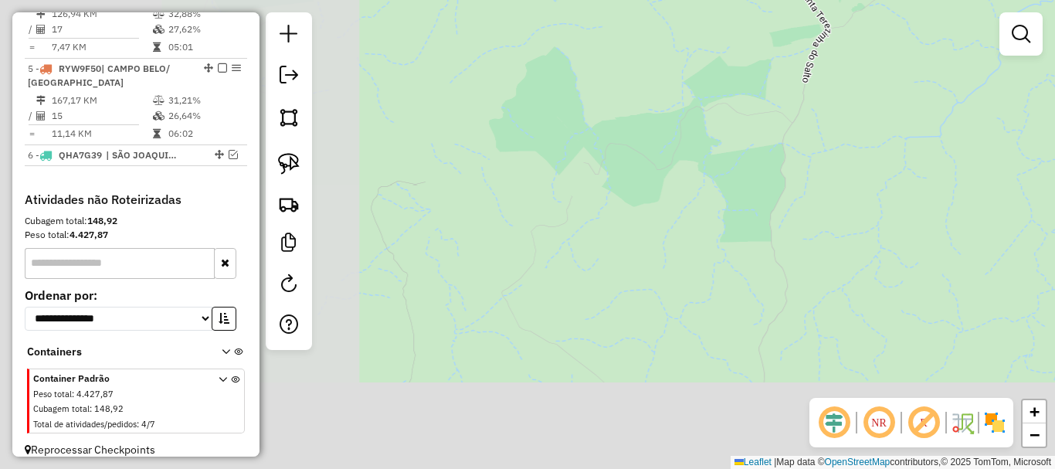
click at [669, 171] on div "Janela de atendimento Grade de atendimento Capacidade Transportadoras Veículos …" at bounding box center [527, 234] width 1055 height 469
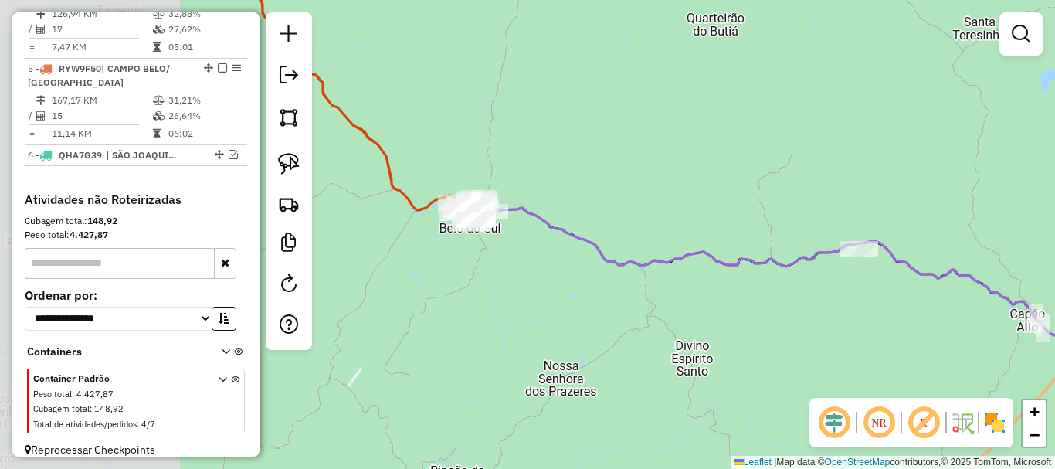
drag, startPoint x: 636, startPoint y: 205, endPoint x: 571, endPoint y: 242, distance: 75.1
click at [901, 225] on div "Janela de atendimento Grade de atendimento Capacidade Transportadoras Veículos …" at bounding box center [527, 234] width 1055 height 469
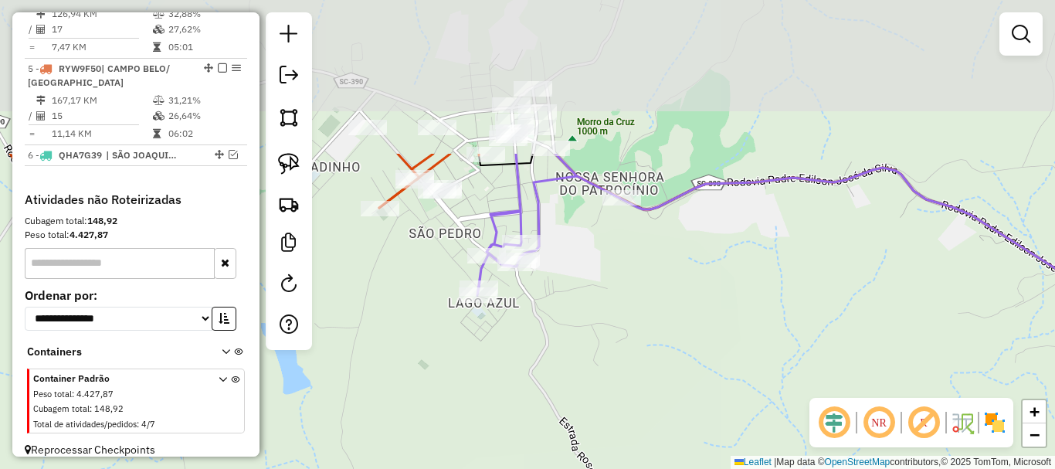
drag, startPoint x: 505, startPoint y: 128, endPoint x: 561, endPoint y: 281, distance: 163.0
click at [561, 280] on div "Janela de atendimento Grade de atendimento Capacidade Transportadoras Veículos …" at bounding box center [527, 234] width 1055 height 469
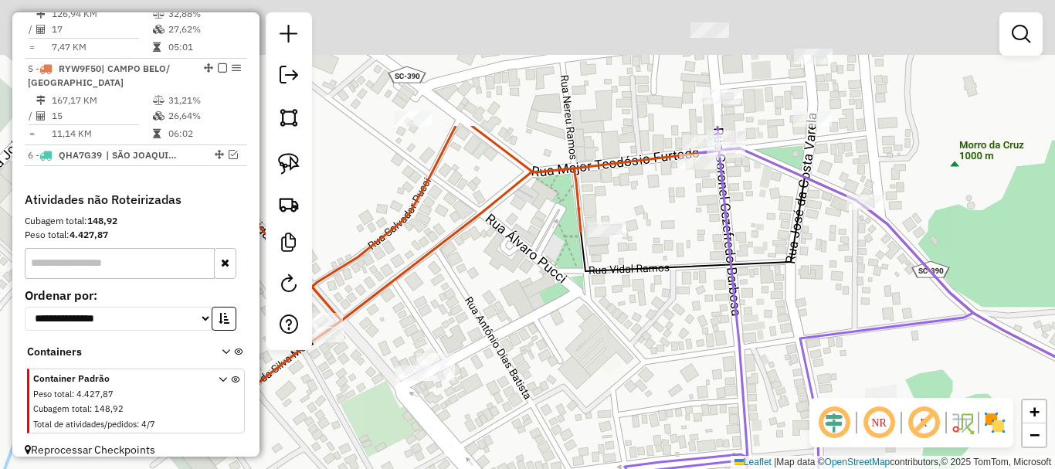
drag, startPoint x: 556, startPoint y: 212, endPoint x: 673, endPoint y: 340, distance: 173.2
click at [673, 340] on div "Janela de atendimento Grade de atendimento Capacidade Transportadoras Veículos …" at bounding box center [527, 234] width 1055 height 469
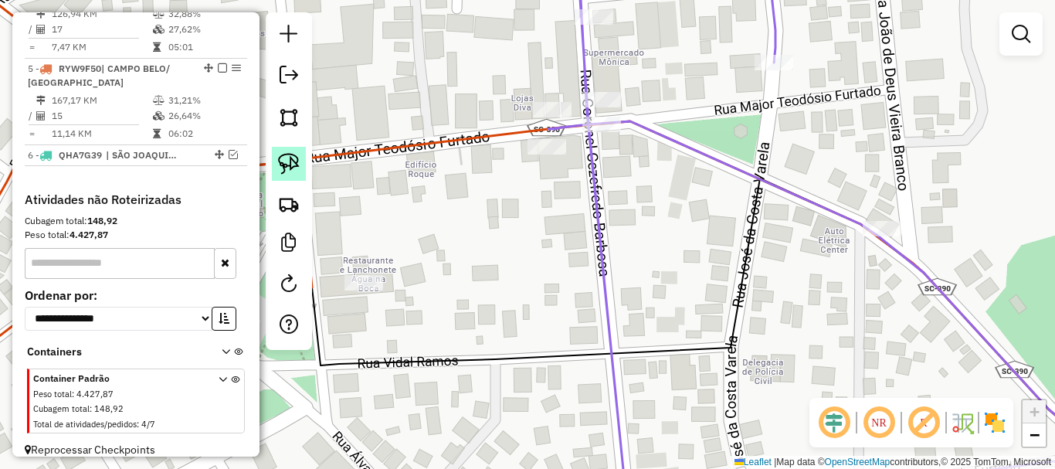
click at [288, 147] on link at bounding box center [289, 164] width 34 height 34
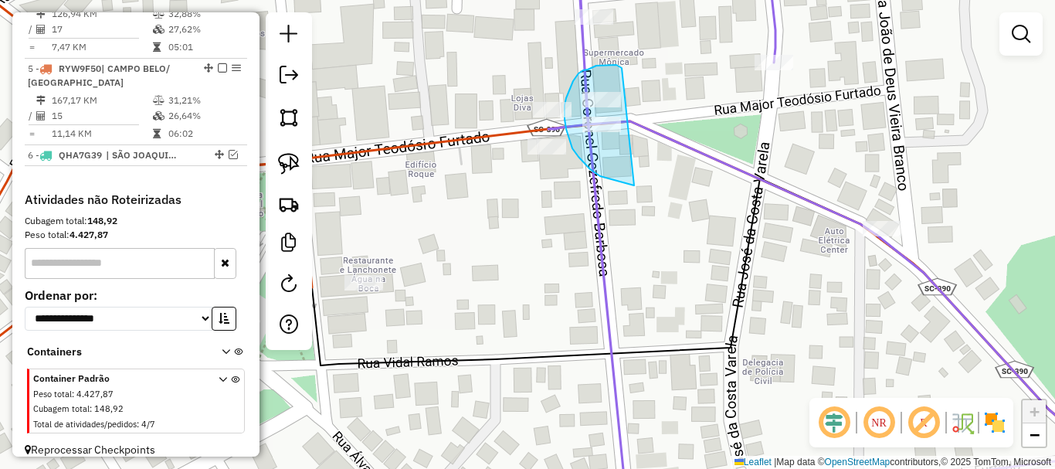
drag, startPoint x: 613, startPoint y: 180, endPoint x: 646, endPoint y: 115, distance: 72.5
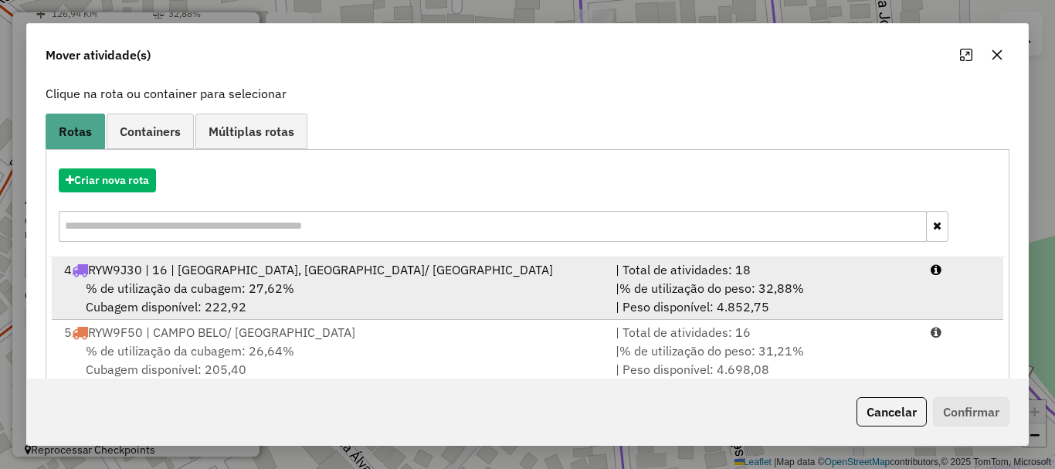
scroll to position [123, 0]
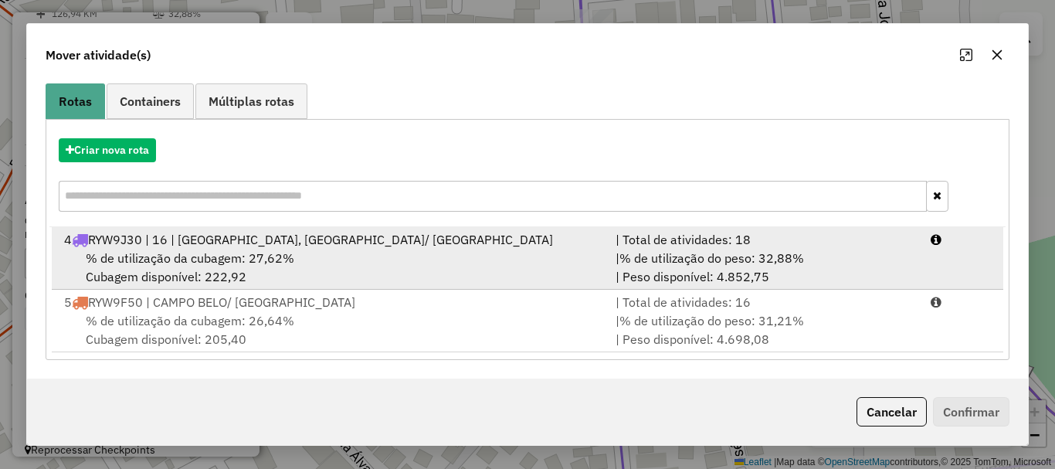
click at [210, 261] on span "% de utilização da cubagem: 27,62%" at bounding box center [190, 257] width 208 height 15
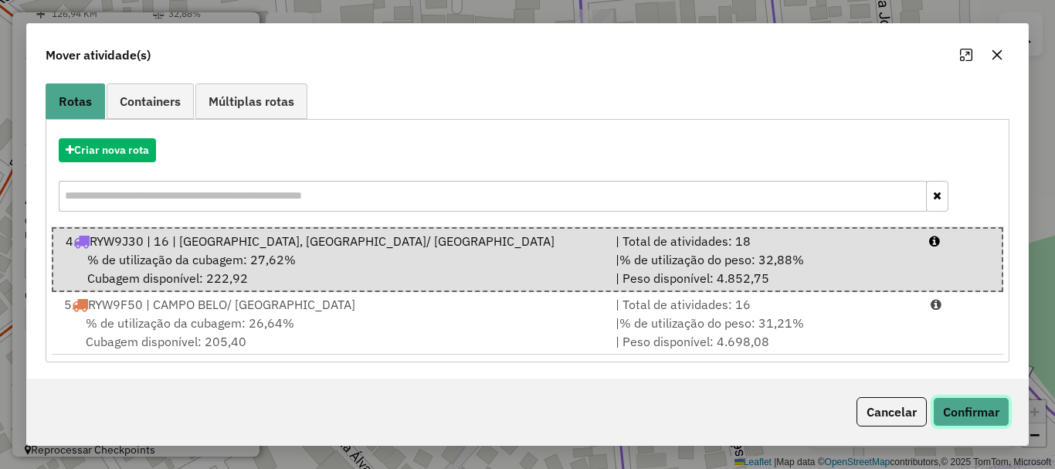
click at [958, 425] on button "Confirmar" at bounding box center [971, 411] width 76 height 29
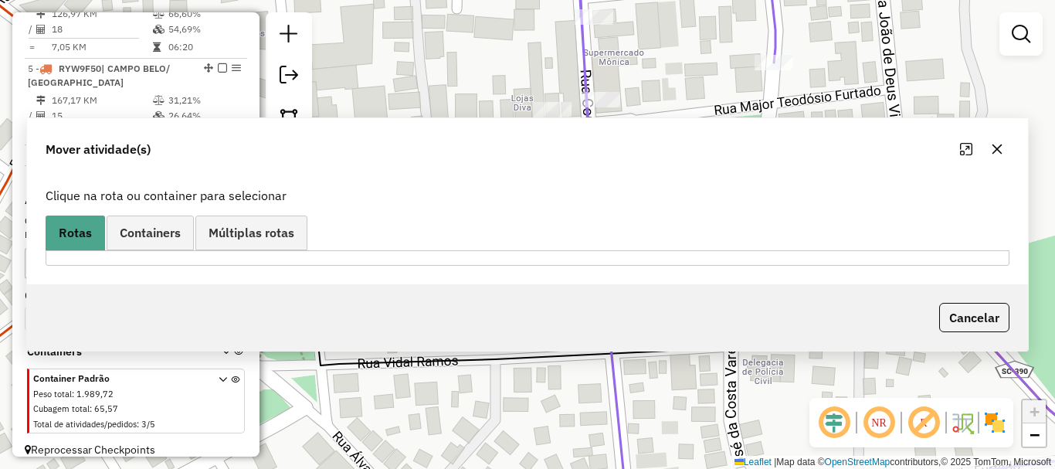
scroll to position [0, 0]
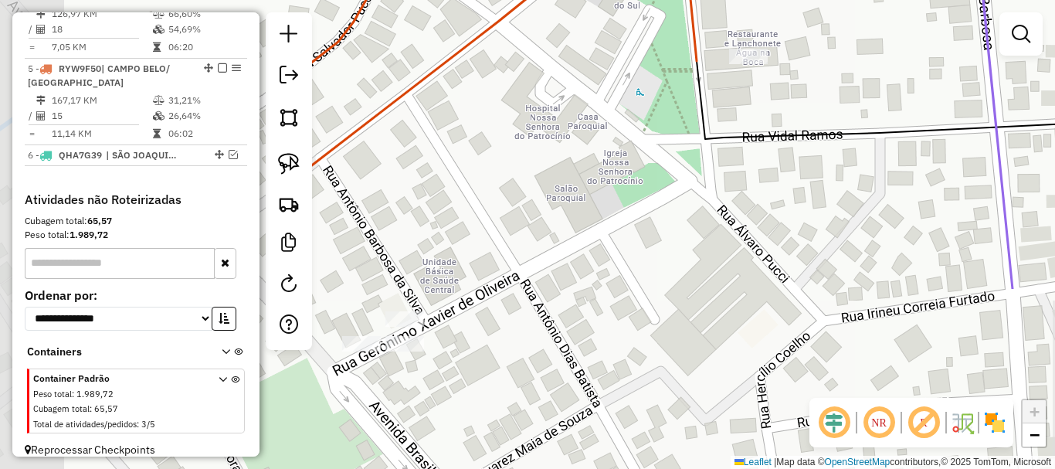
drag, startPoint x: 554, startPoint y: 225, endPoint x: 798, endPoint y: 46, distance: 302.3
click at [798, 46] on div "Janela de atendimento Grade de atendimento Capacidade Transportadoras Veículos …" at bounding box center [527, 234] width 1055 height 469
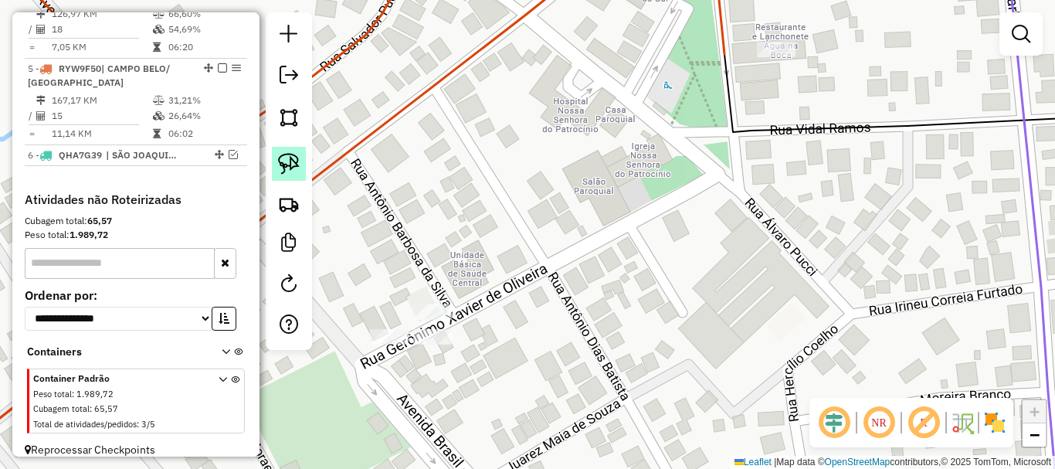
click at [290, 173] on img at bounding box center [289, 164] width 22 height 22
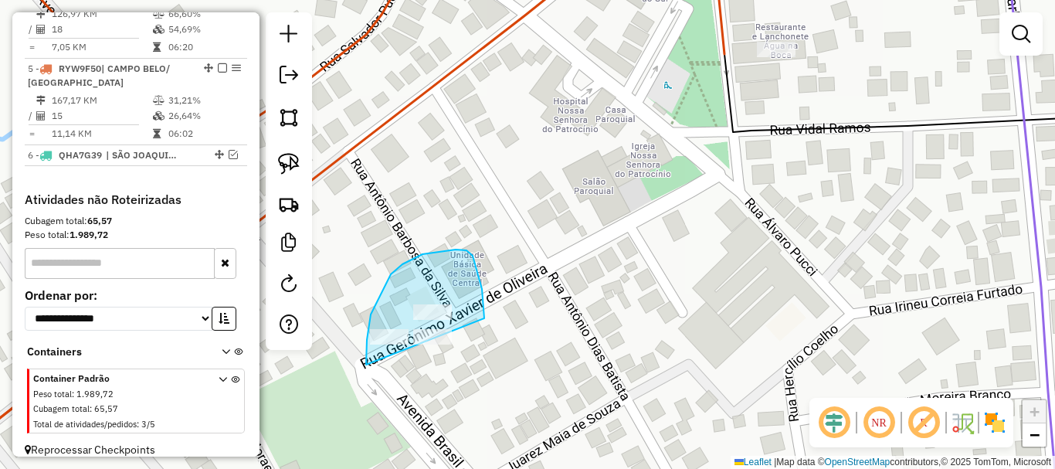
drag, startPoint x: 371, startPoint y: 314, endPoint x: 446, endPoint y: 374, distance: 96.2
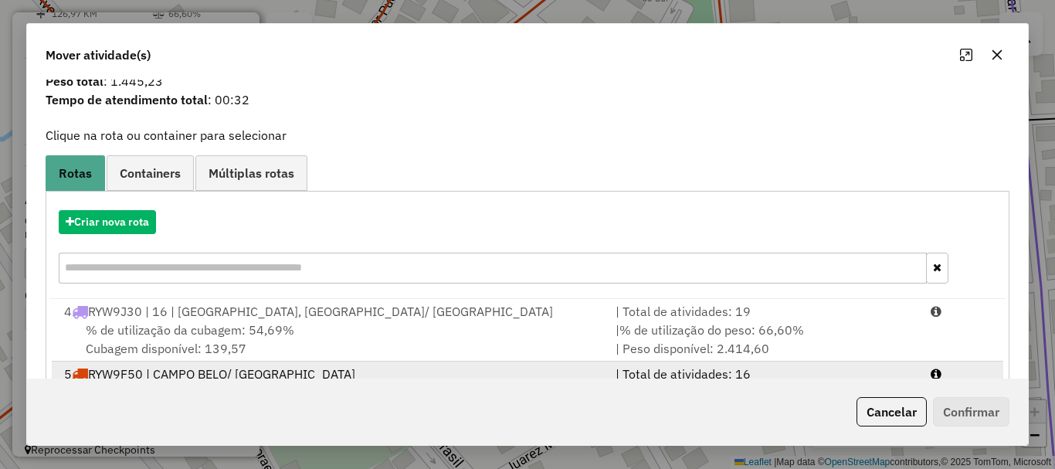
scroll to position [123, 0]
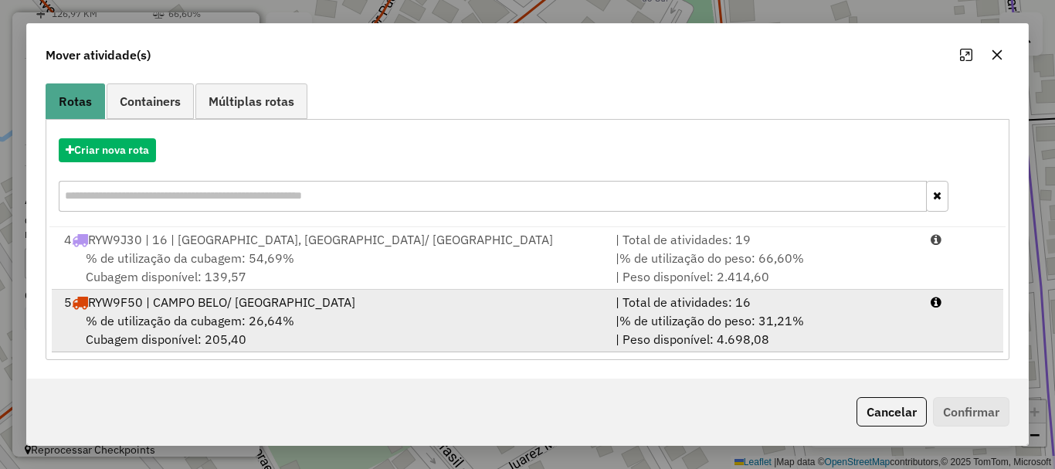
click at [171, 325] on span "% de utilização da cubagem: 26,64%" at bounding box center [190, 320] width 208 height 15
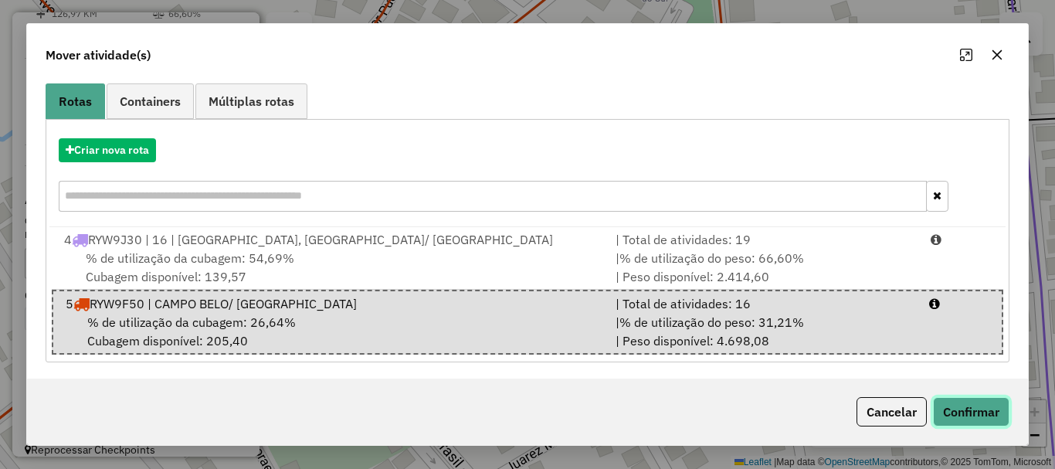
click at [948, 402] on button "Confirmar" at bounding box center [971, 411] width 76 height 29
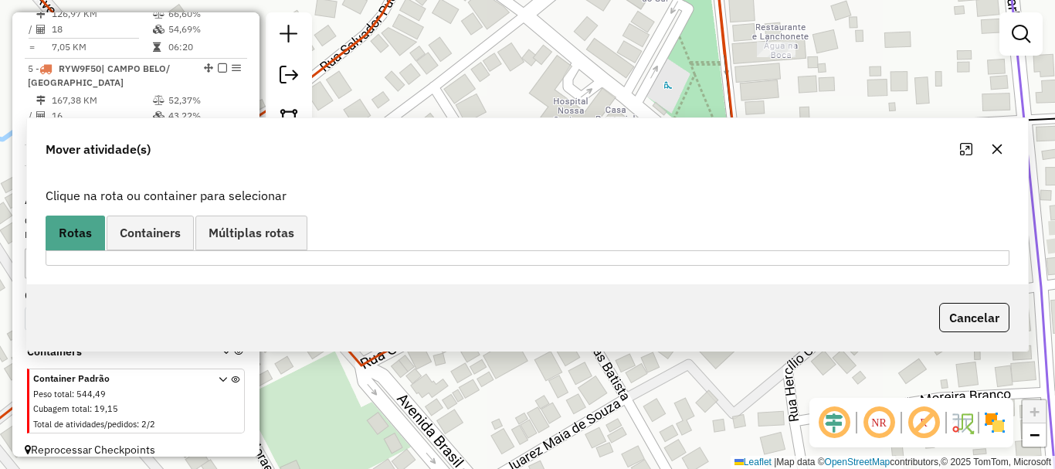
scroll to position [0, 0]
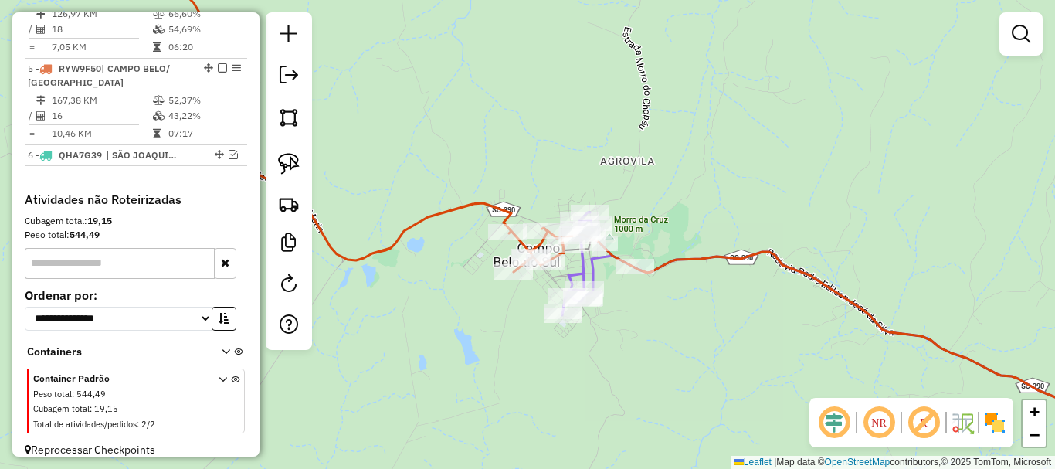
drag, startPoint x: 531, startPoint y: 204, endPoint x: 675, endPoint y: 147, distance: 154.6
click at [674, 147] on div "Janela de atendimento Grade de atendimento Capacidade Transportadoras Veículos …" at bounding box center [527, 234] width 1055 height 469
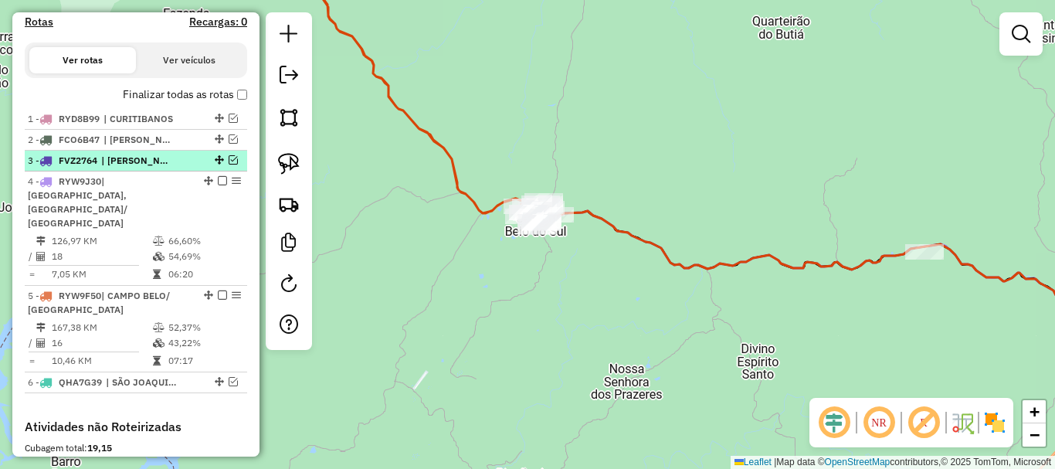
scroll to position [483, 0]
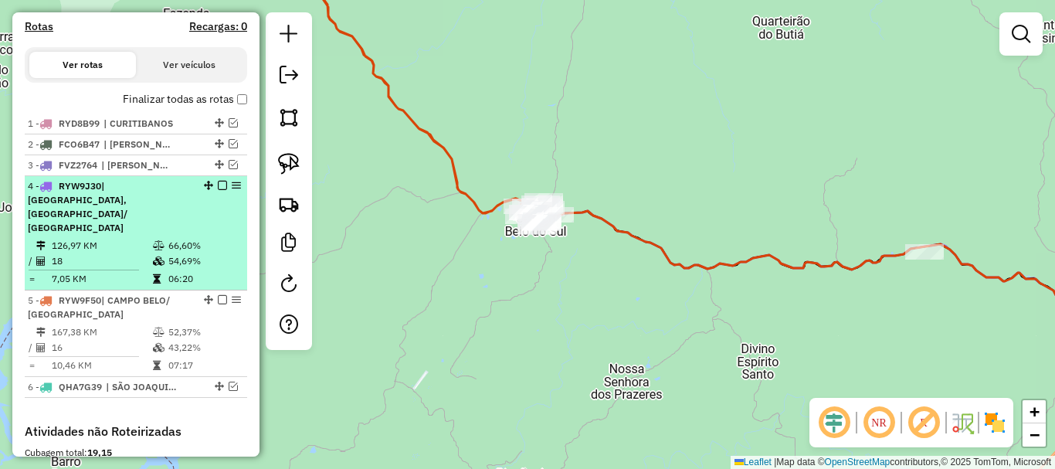
click at [219, 190] on em at bounding box center [222, 185] width 9 height 9
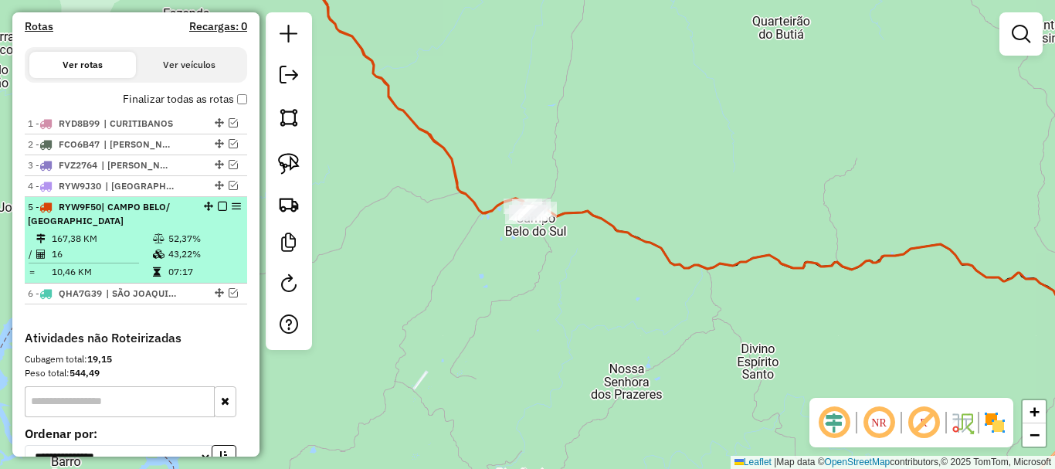
click at [218, 211] on em at bounding box center [222, 206] width 9 height 9
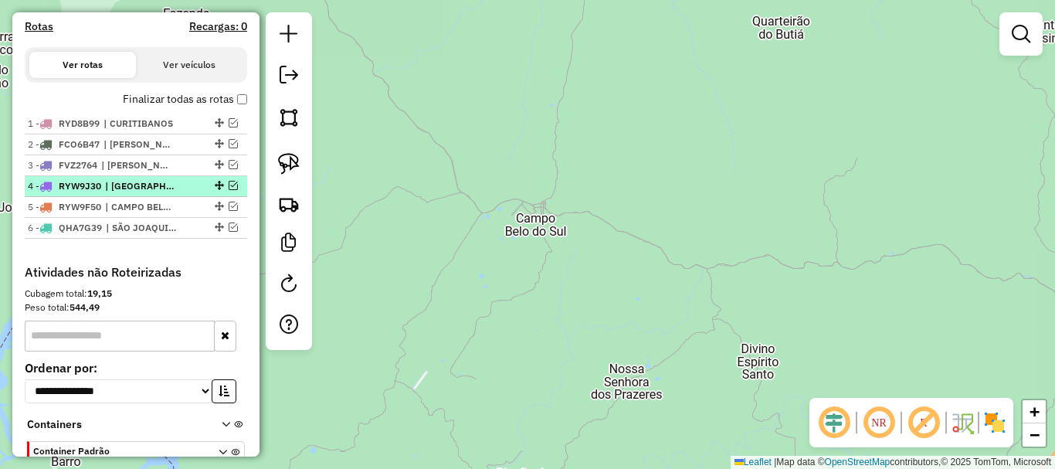
click at [131, 193] on span "| [GEOGRAPHIC_DATA], [GEOGRAPHIC_DATA]/ [GEOGRAPHIC_DATA]" at bounding box center [140, 186] width 71 height 14
select select "*********"
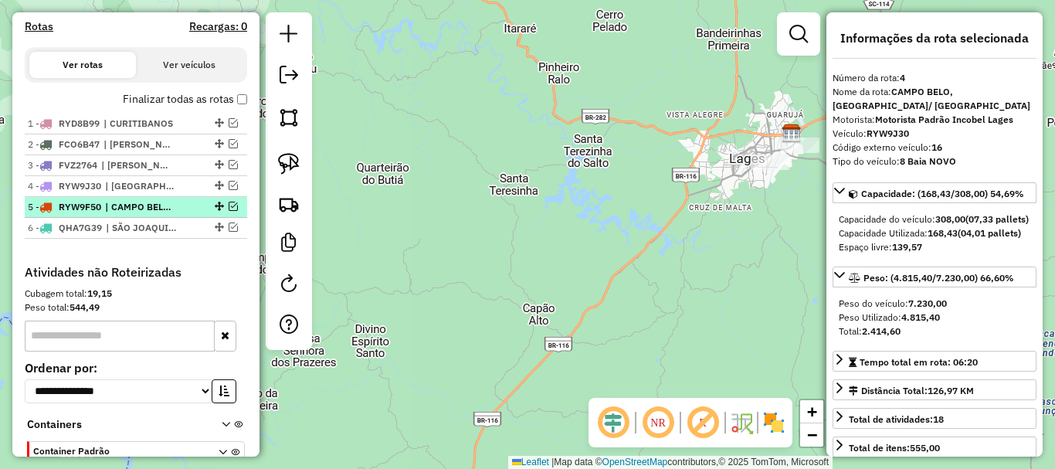
click at [114, 214] on span "| CAMPO BELO/ [GEOGRAPHIC_DATA]" at bounding box center [140, 207] width 71 height 14
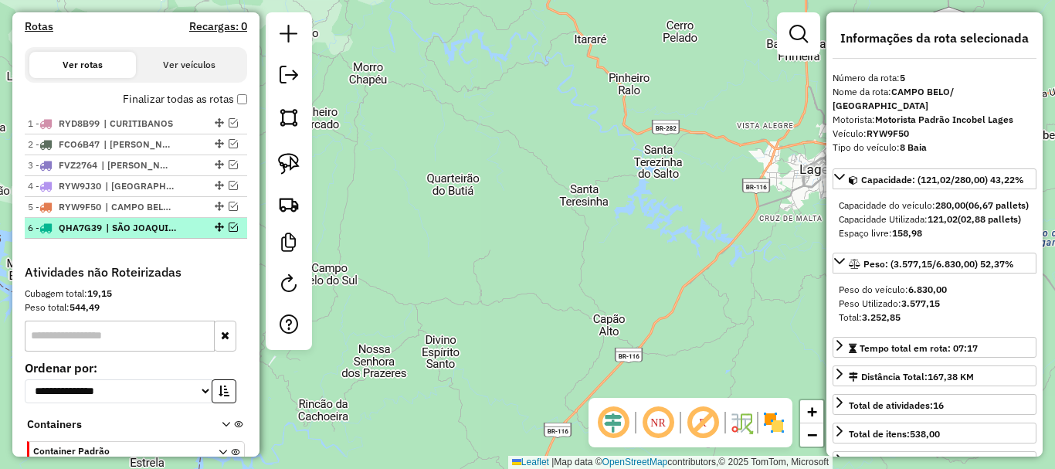
click at [95, 233] on span "QHA7G39" at bounding box center [80, 228] width 43 height 12
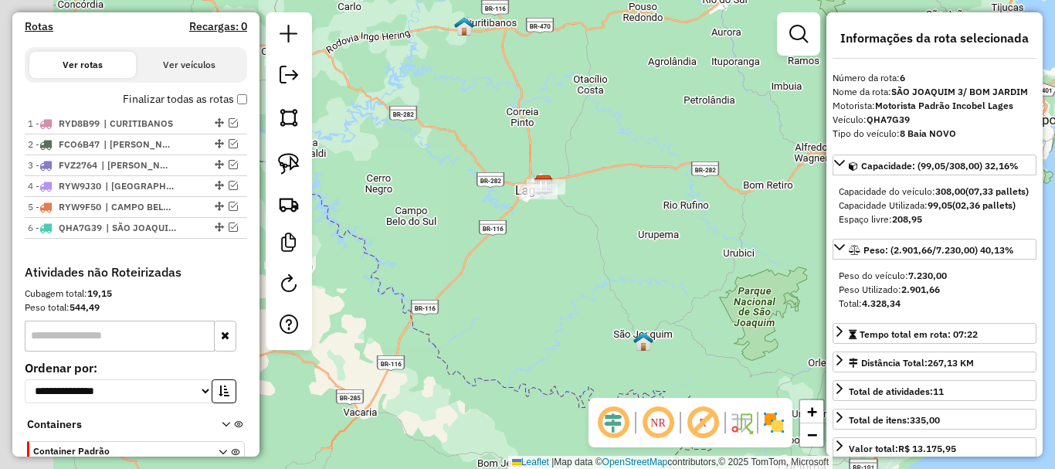
drag, startPoint x: 589, startPoint y: 230, endPoint x: 685, endPoint y: 271, distance: 104.1
click at [683, 271] on div "Janela de atendimento Grade de atendimento Capacidade Transportadoras Veículos …" at bounding box center [527, 234] width 1055 height 469
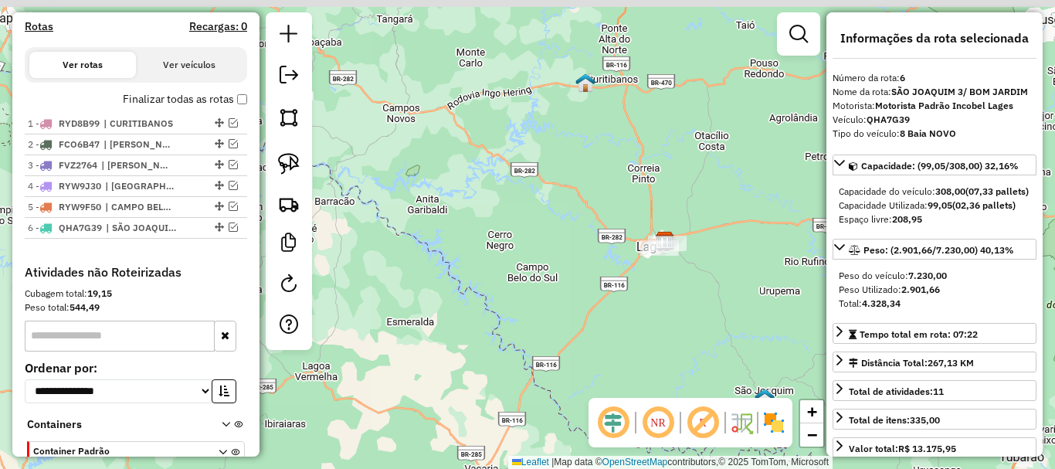
drag, startPoint x: 726, startPoint y: 314, endPoint x: 794, endPoint y: 332, distance: 70.4
click at [792, 332] on div "Janela de atendimento Grade de atendimento Capacidade Transportadoras Veículos …" at bounding box center [527, 234] width 1055 height 469
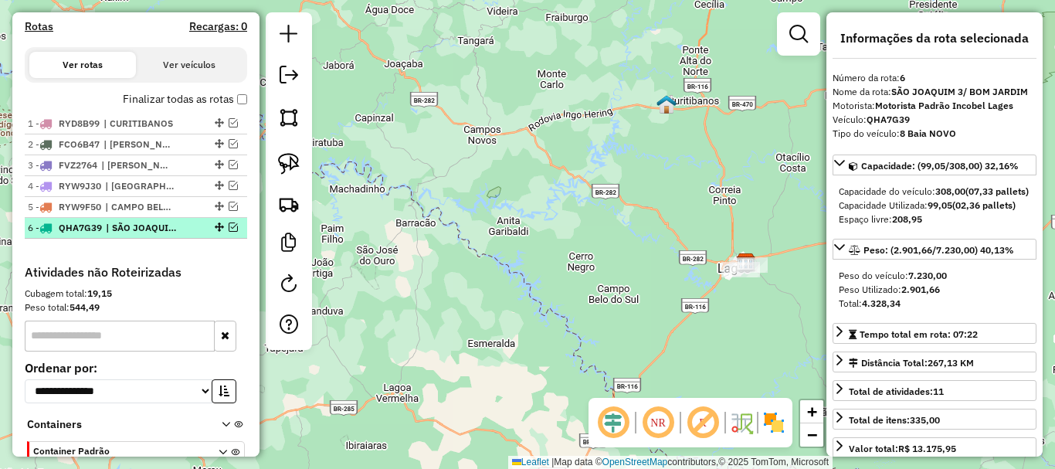
click at [229, 232] on em at bounding box center [233, 226] width 9 height 9
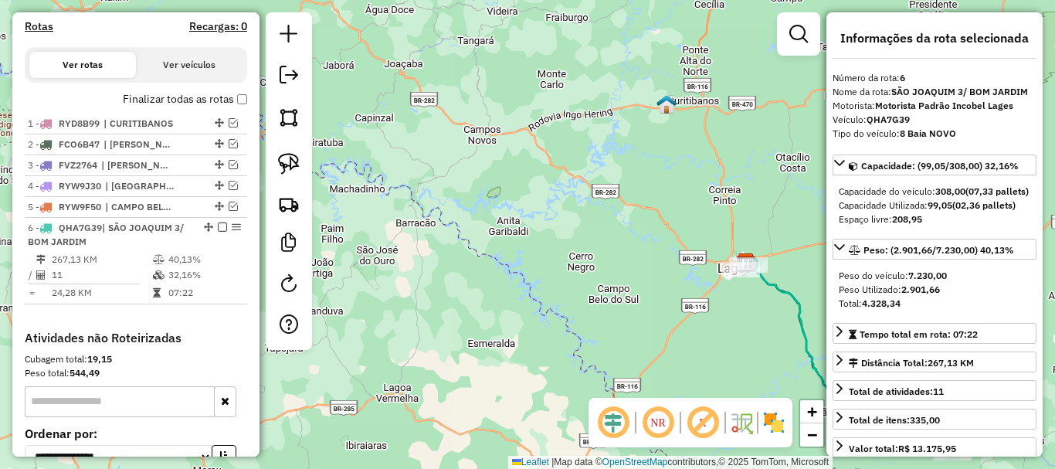
drag, startPoint x: 512, startPoint y: 238, endPoint x: 350, endPoint y: 52, distance: 246.8
click at [353, 55] on div "Janela de atendimento Grade de atendimento Capacidade Transportadoras Veículos …" at bounding box center [527, 234] width 1055 height 469
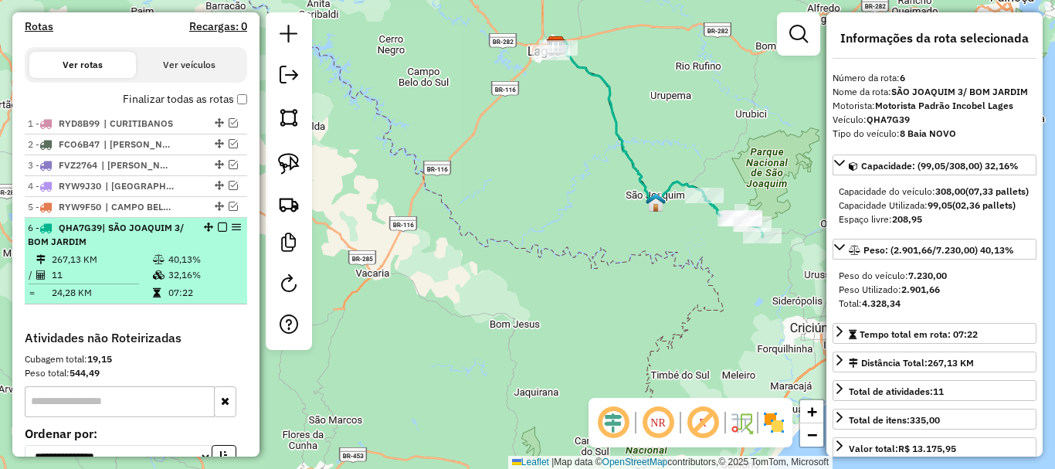
click at [218, 232] on em at bounding box center [222, 226] width 9 height 9
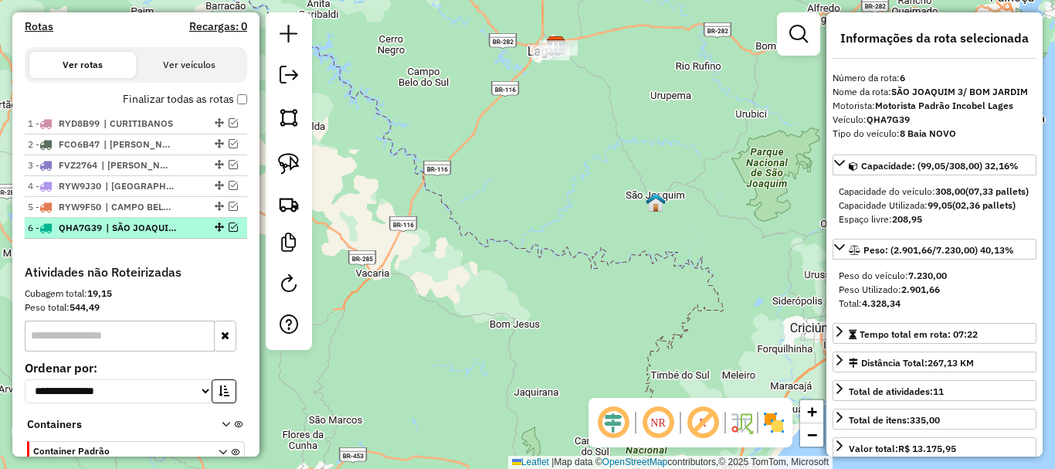
click at [229, 232] on em at bounding box center [233, 226] width 9 height 9
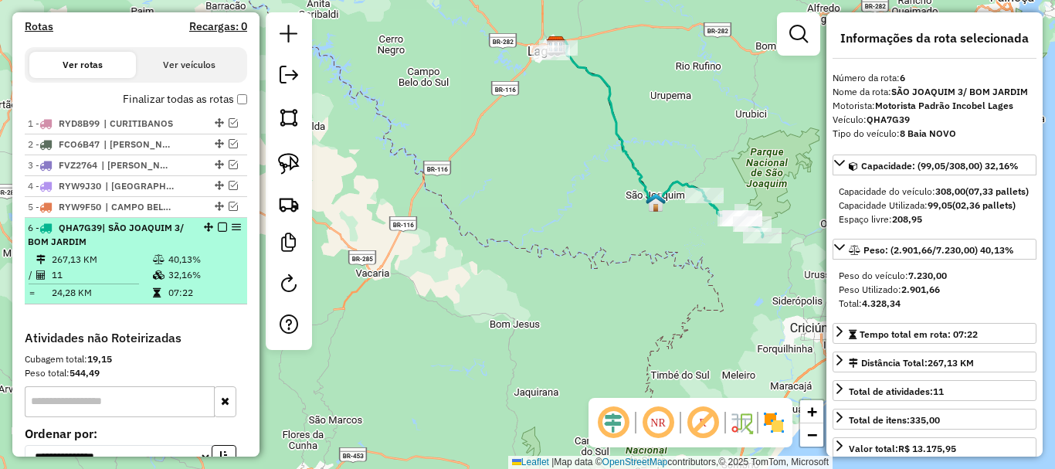
click at [154, 249] on div "6 - QHA7G39 | SÃO JOAQUIM 3/ [GEOGRAPHIC_DATA]" at bounding box center [110, 235] width 164 height 28
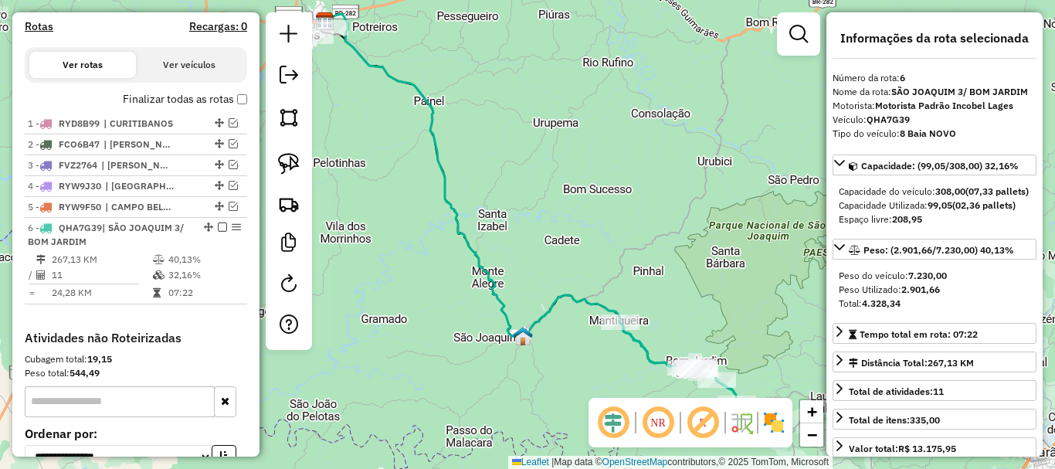
drag, startPoint x: 538, startPoint y: 225, endPoint x: 504, endPoint y: 61, distance: 167.2
click at [507, 80] on div "Janela de atendimento Grade de atendimento Capacidade Transportadoras Veículos …" at bounding box center [527, 234] width 1055 height 469
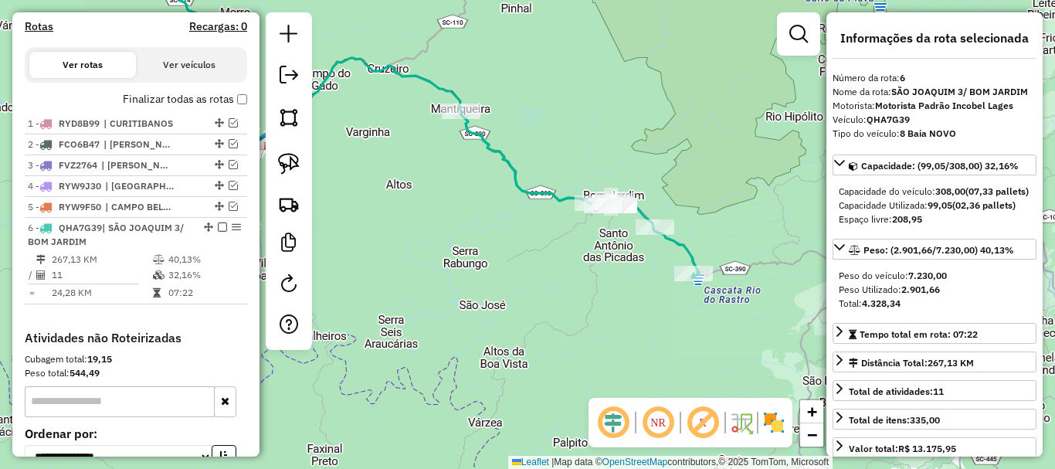
drag, startPoint x: 672, startPoint y: 206, endPoint x: 446, endPoint y: 209, distance: 225.5
click at [446, 209] on div "Janela de atendimento Grade de atendimento Capacidade Transportadoras Veículos …" at bounding box center [527, 234] width 1055 height 469
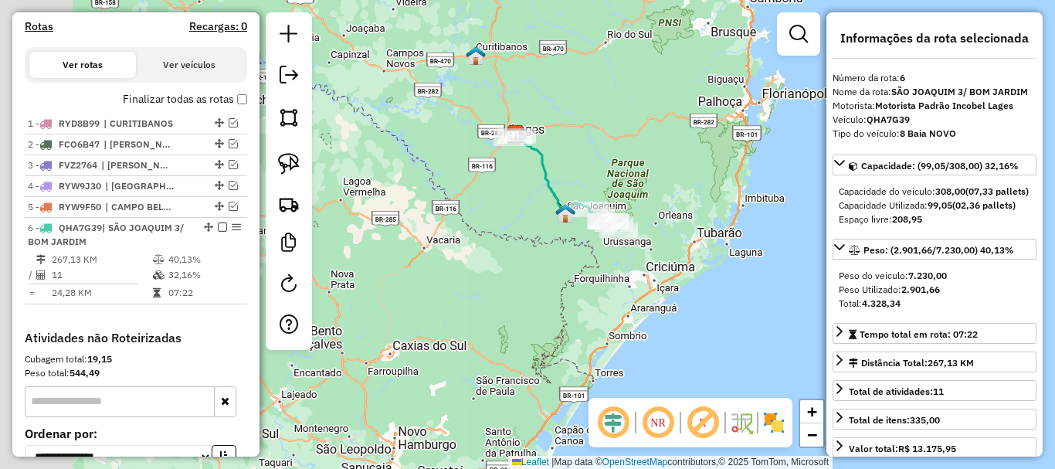
drag, startPoint x: 509, startPoint y: 161, endPoint x: 647, endPoint y: 178, distance: 139.3
click at [646, 178] on div "Janela de atendimento Grade de atendimento Capacidade Transportadoras Veículos …" at bounding box center [527, 234] width 1055 height 469
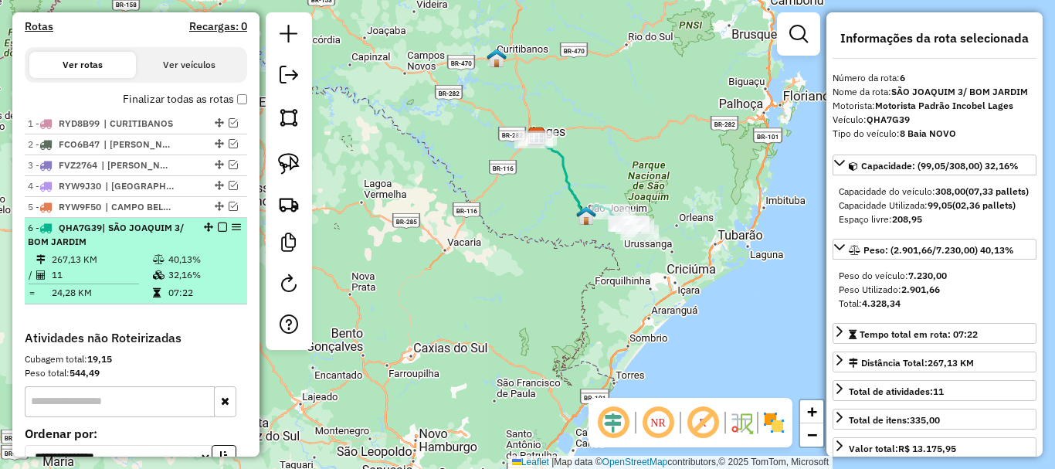
click at [218, 232] on em at bounding box center [222, 226] width 9 height 9
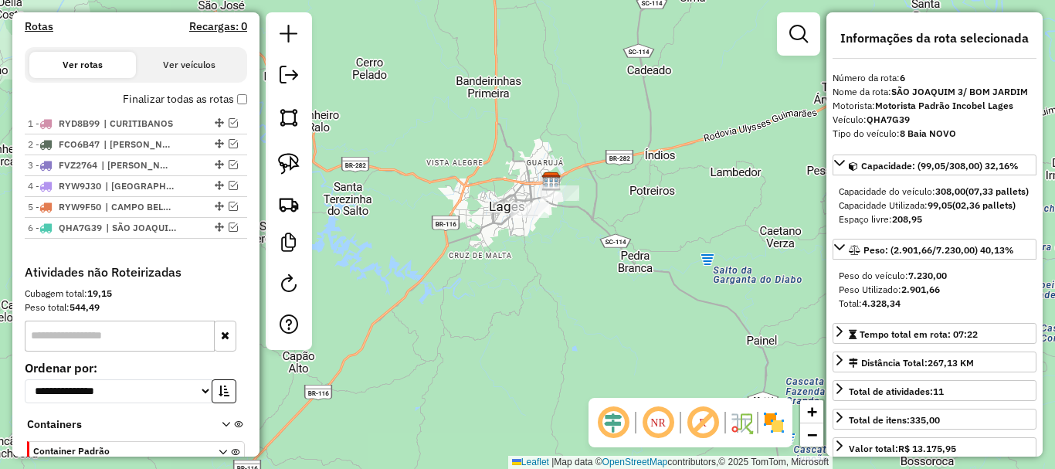
drag, startPoint x: 560, startPoint y: 241, endPoint x: 527, endPoint y: 240, distance: 33.2
click at [526, 270] on div "Janela de atendimento Grade de atendimento Capacidade Transportadoras Veículos …" at bounding box center [527, 234] width 1055 height 469
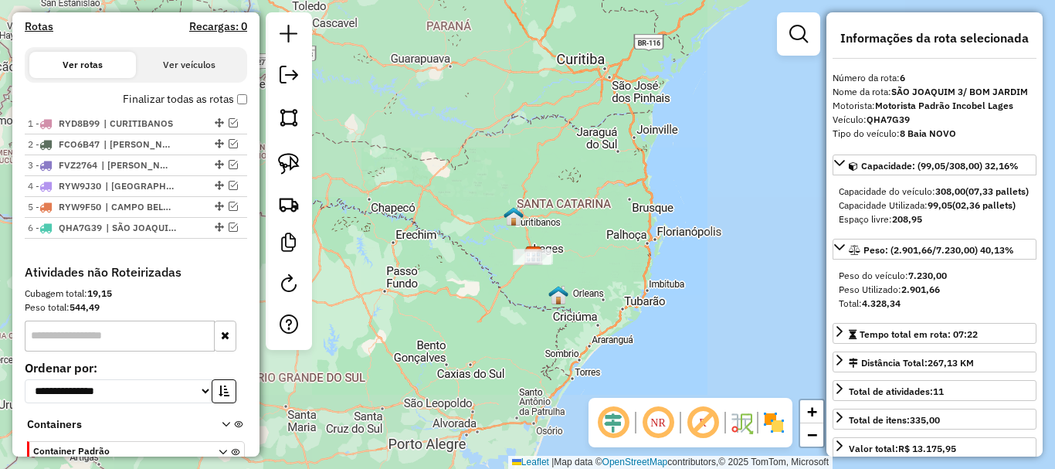
drag, startPoint x: 550, startPoint y: 300, endPoint x: 636, endPoint y: 208, distance: 126.8
click at [568, 285] on img at bounding box center [558, 295] width 20 height 20
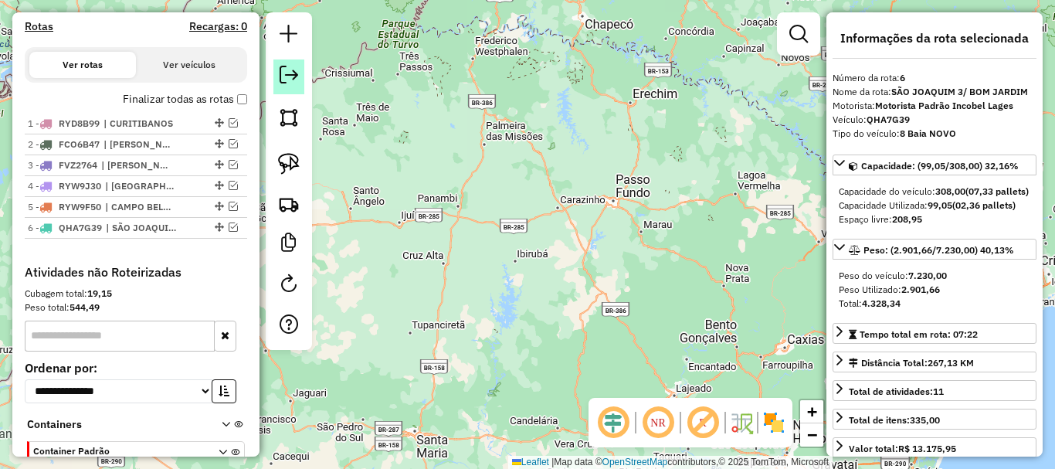
click at [289, 68] on em at bounding box center [289, 75] width 19 height 19
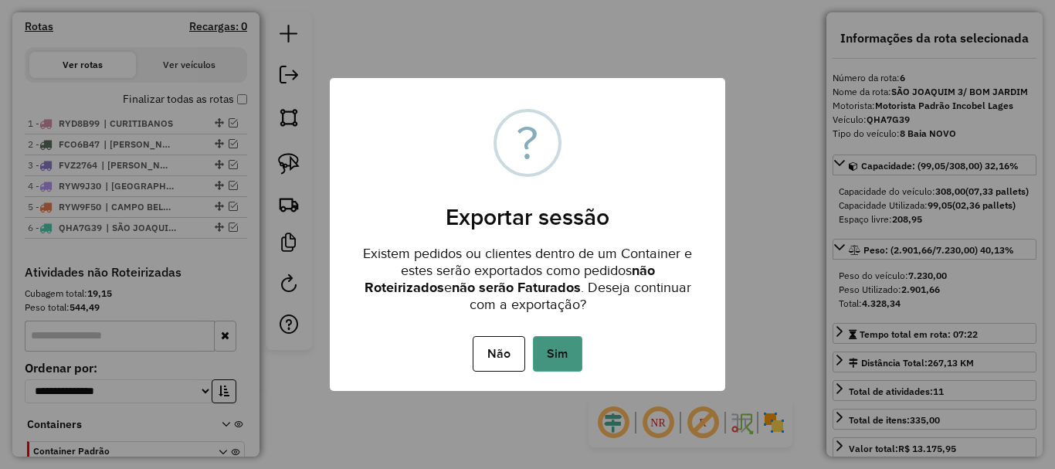
click at [552, 364] on button "Sim" at bounding box center [557, 354] width 49 height 36
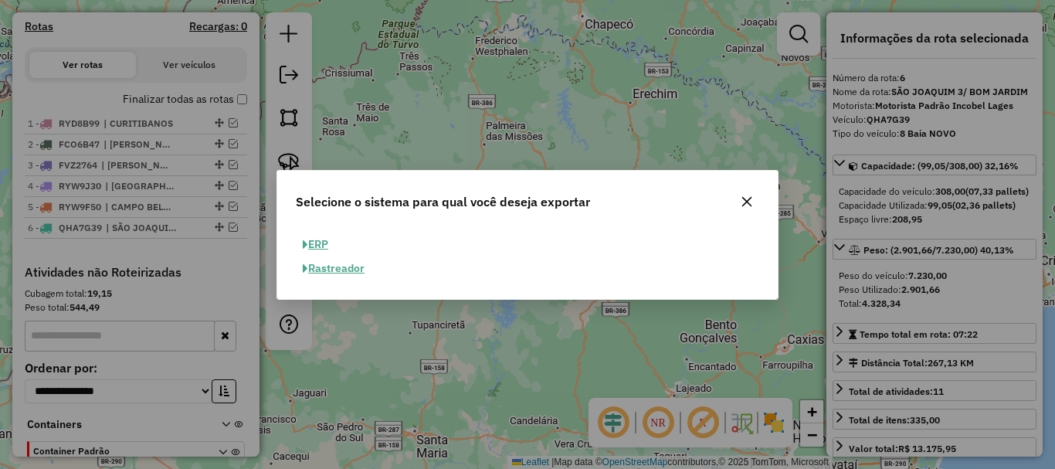
click at [320, 246] on button "ERP" at bounding box center [315, 244] width 39 height 24
select select "**"
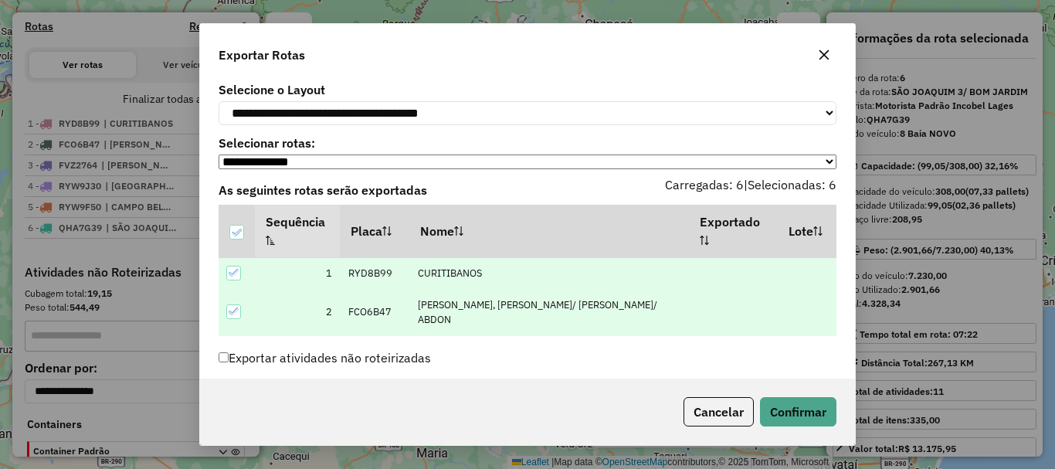
scroll to position [74, 0]
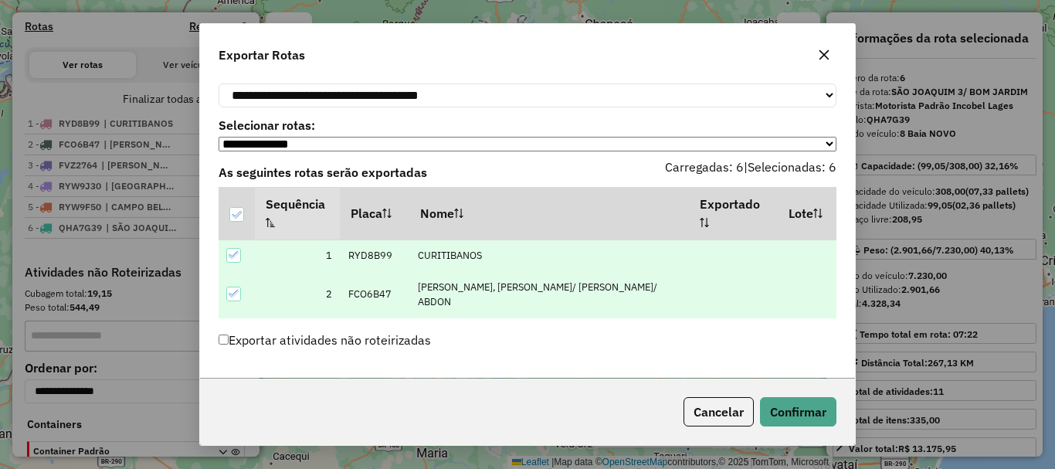
click at [262, 343] on label "Exportar atividades não roteirizadas" at bounding box center [325, 339] width 212 height 29
click at [788, 403] on button "Confirmar" at bounding box center [798, 411] width 76 height 29
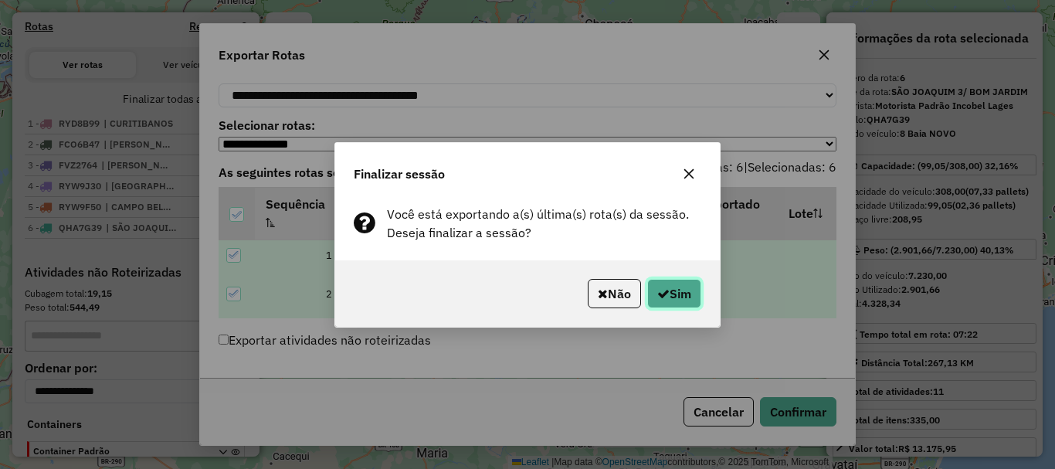
click at [676, 290] on button "Sim" at bounding box center [674, 293] width 54 height 29
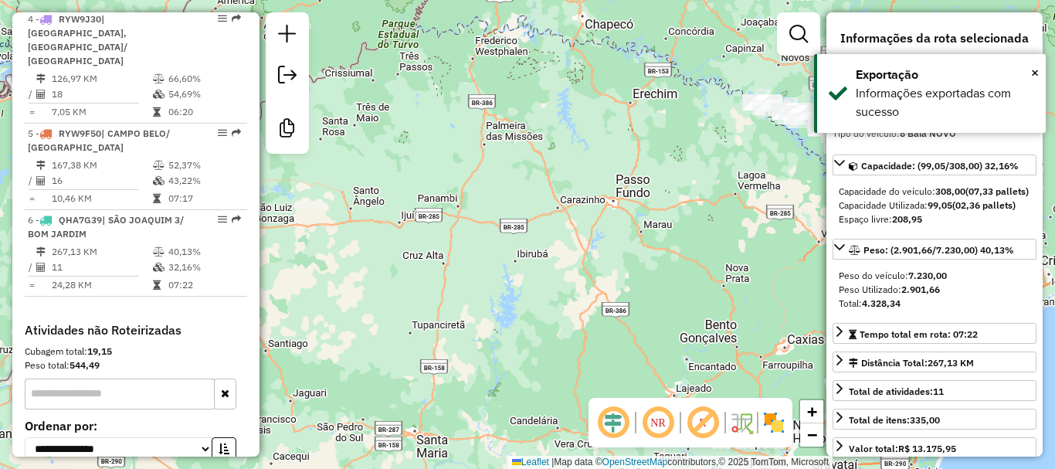
scroll to position [925, 0]
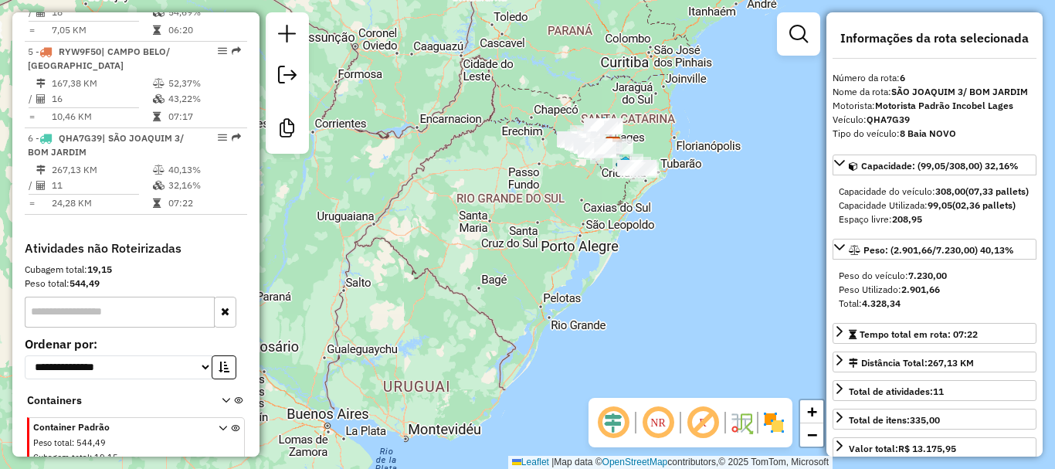
drag, startPoint x: 556, startPoint y: 170, endPoint x: 510, endPoint y: 173, distance: 46.4
click at [510, 173] on div "Janela de atendimento Grade de atendimento Capacidade Transportadoras Veículos …" at bounding box center [527, 234] width 1055 height 469
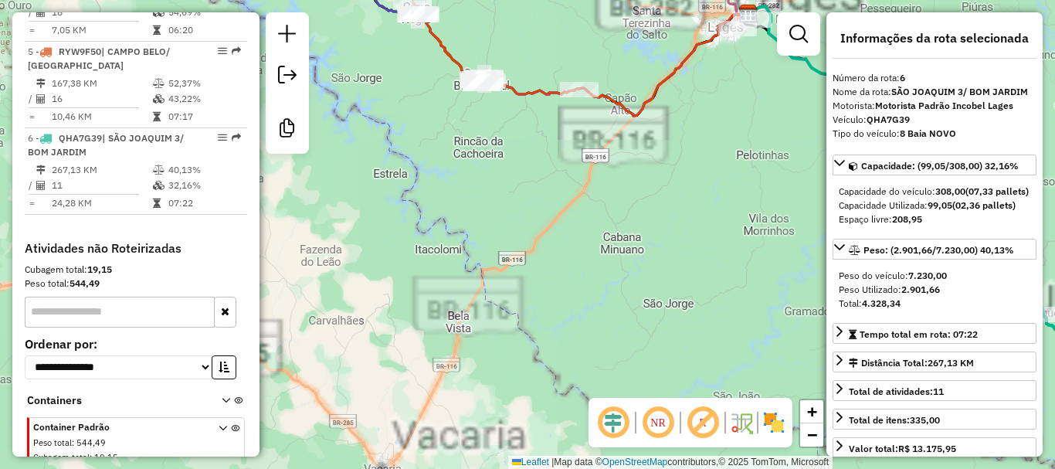
drag, startPoint x: 659, startPoint y: 164, endPoint x: 530, endPoint y: 232, distance: 146.4
click at [534, 232] on div "Janela de atendimento Grade de atendimento Capacidade Transportadoras Veículos …" at bounding box center [527, 234] width 1055 height 469
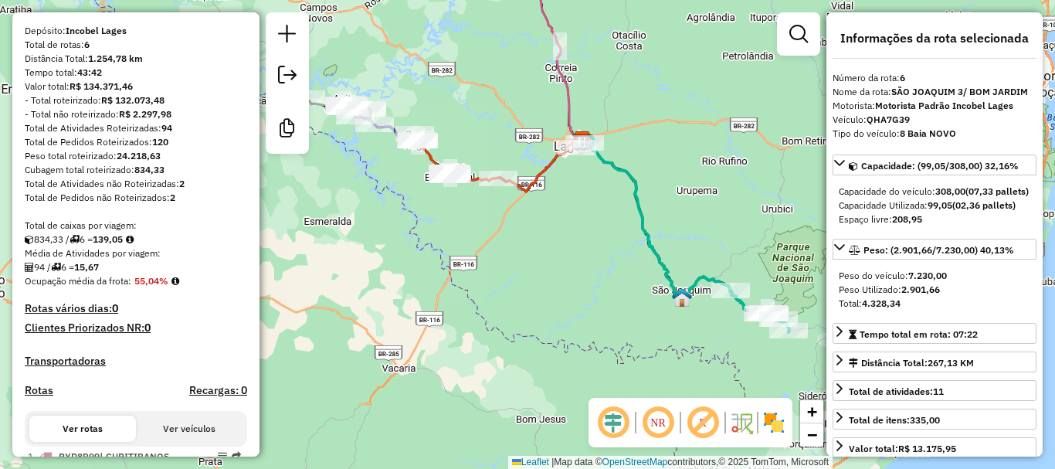
scroll to position [153, 0]
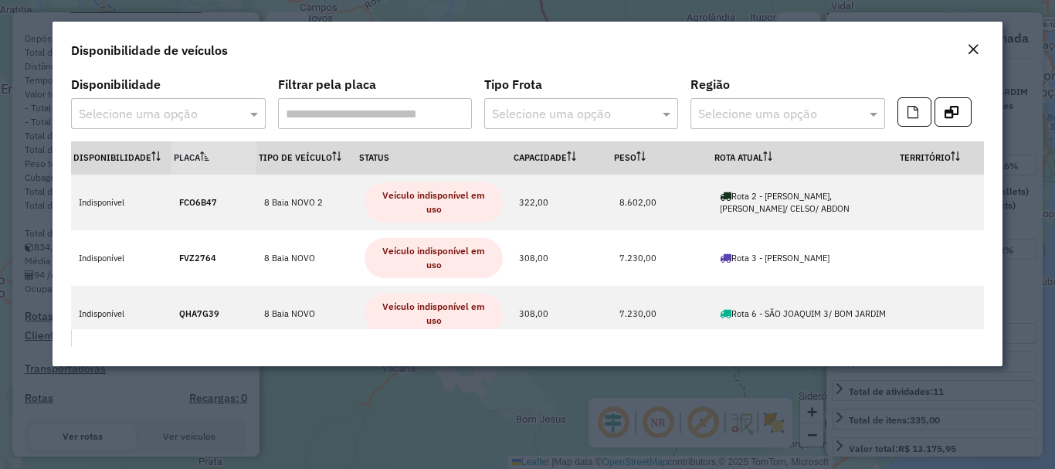
click at [971, 45] on em "Close" at bounding box center [973, 49] width 12 height 12
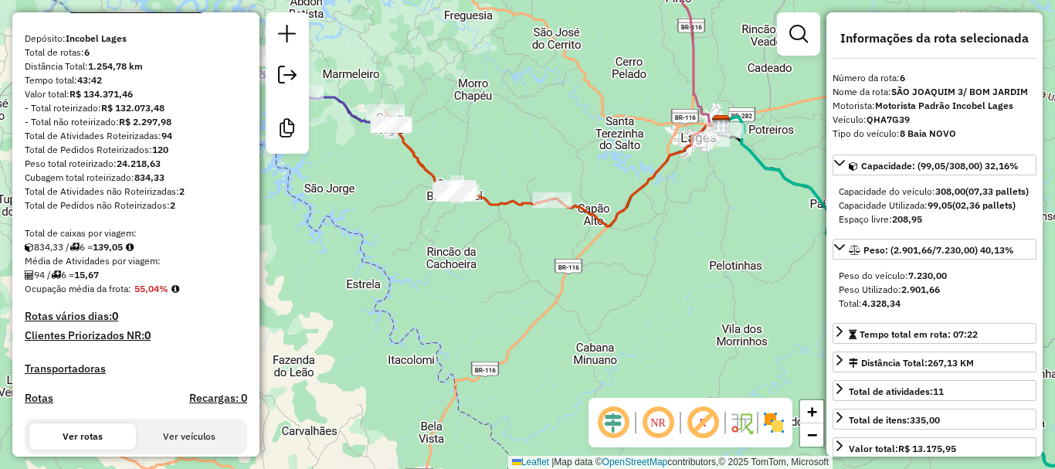
drag, startPoint x: 346, startPoint y: 147, endPoint x: 337, endPoint y: 243, distance: 96.2
click at [447, 227] on div "Janela de atendimento Grade de atendimento Capacidade Transportadoras Veículos …" at bounding box center [527, 234] width 1055 height 469
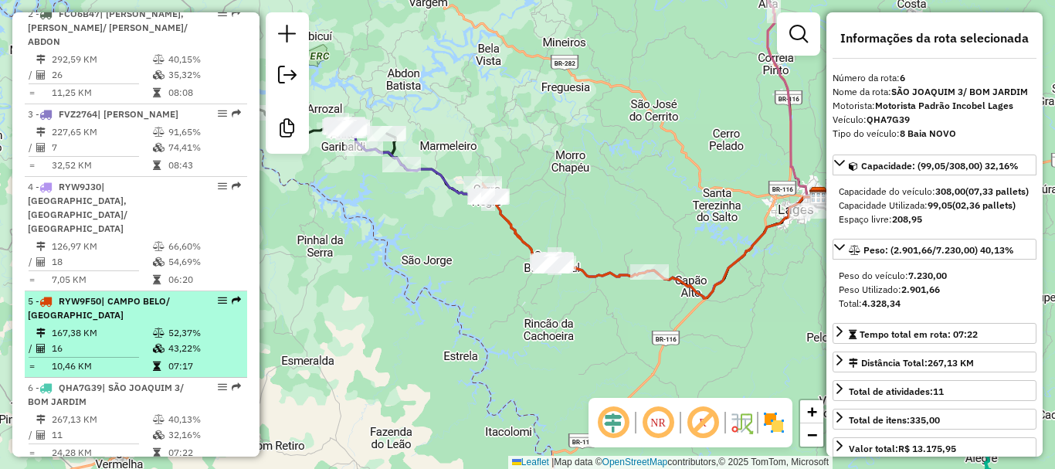
scroll to position [693, 0]
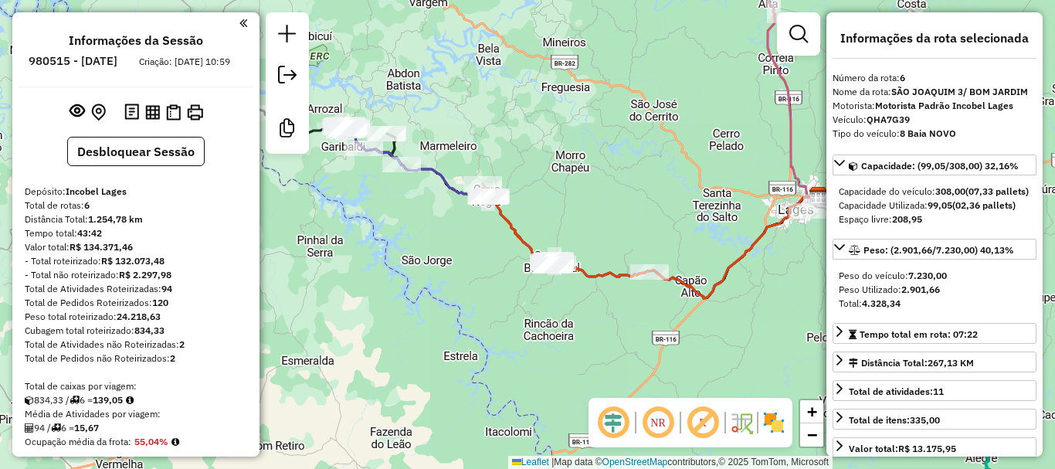
select select "*********"
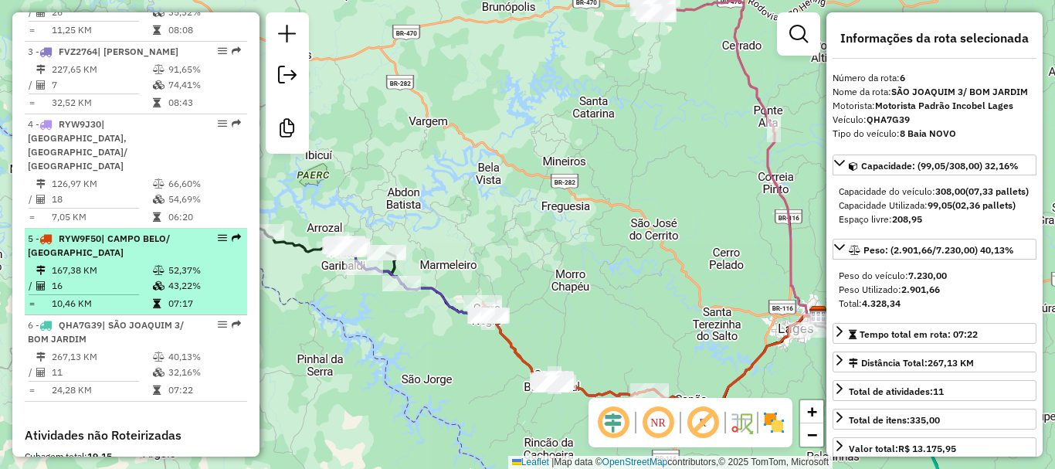
scroll to position [771, 0]
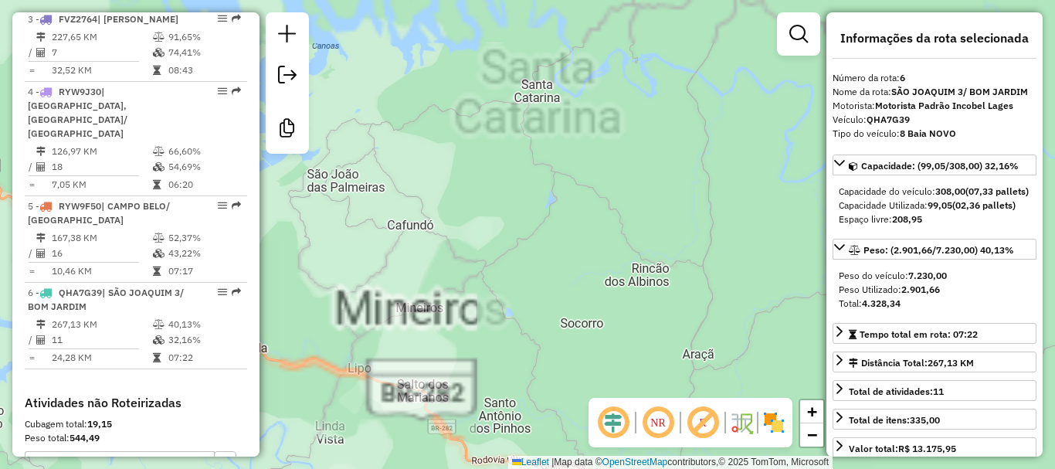
drag, startPoint x: 650, startPoint y: 144, endPoint x: 687, endPoint y: 161, distance: 41.1
click at [556, 366] on div "Janela de atendimento Grade de atendimento Capacidade Transportadoras Veículos …" at bounding box center [527, 234] width 1055 height 469
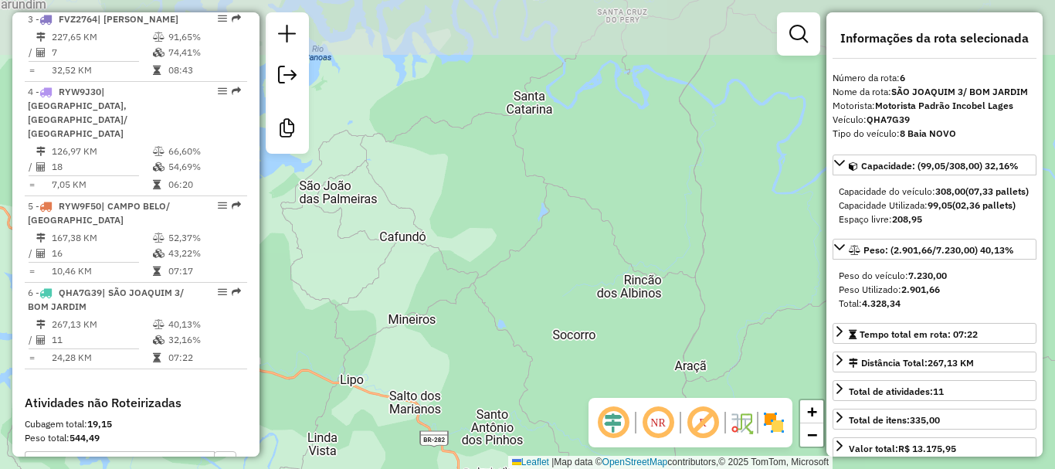
drag, startPoint x: 691, startPoint y: 138, endPoint x: 639, endPoint y: 297, distance: 166.5
click at [641, 292] on div "Janela de atendimento Grade de atendimento Capacidade Transportadoras Veículos …" at bounding box center [527, 234] width 1055 height 469
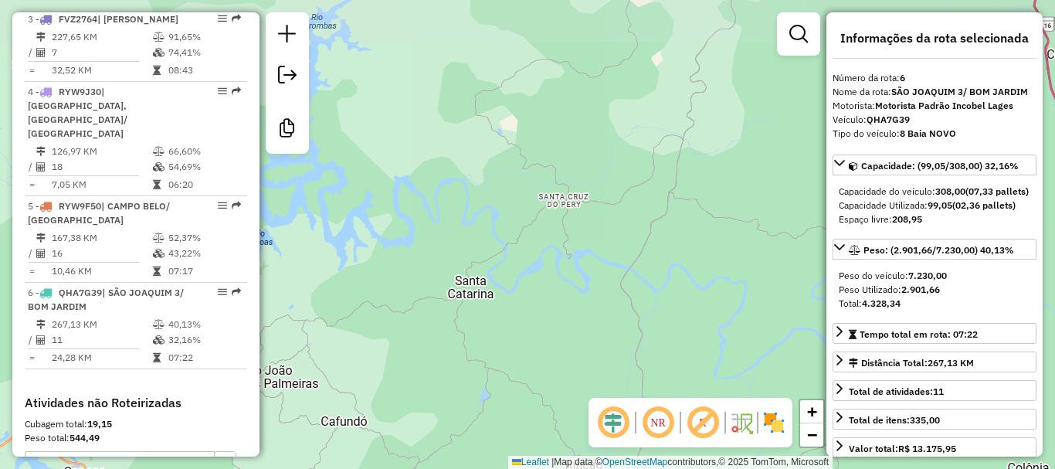
drag, startPoint x: 605, startPoint y: 117, endPoint x: 541, endPoint y: 270, distance: 165.5
click at [529, 300] on div "Janela de atendimento Grade de atendimento Capacidade Transportadoras Veículos …" at bounding box center [527, 234] width 1055 height 469
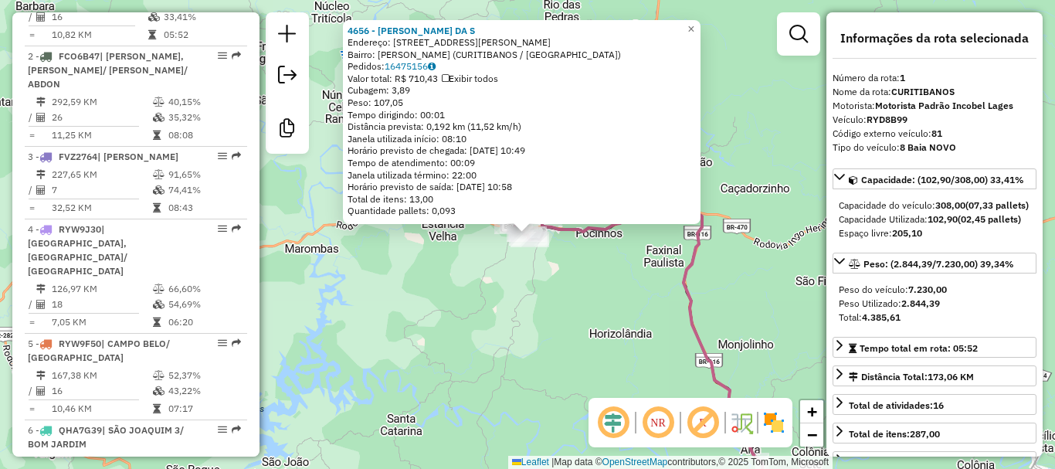
scroll to position [608, 0]
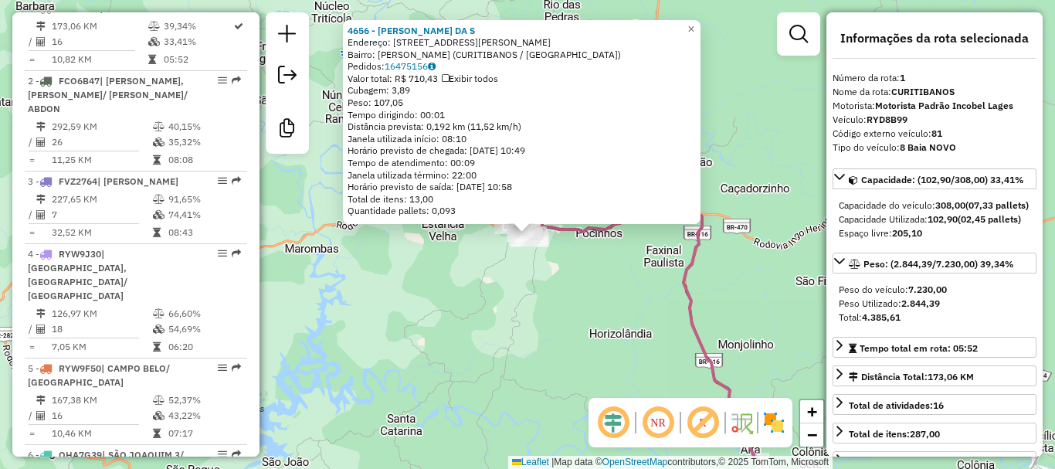
click at [462, 329] on div "4656 - EVERTON SOARES DA S Endereço: R AURACELIA DE ANDRADE LEMOS 339 Bairro: G…" at bounding box center [527, 234] width 1055 height 469
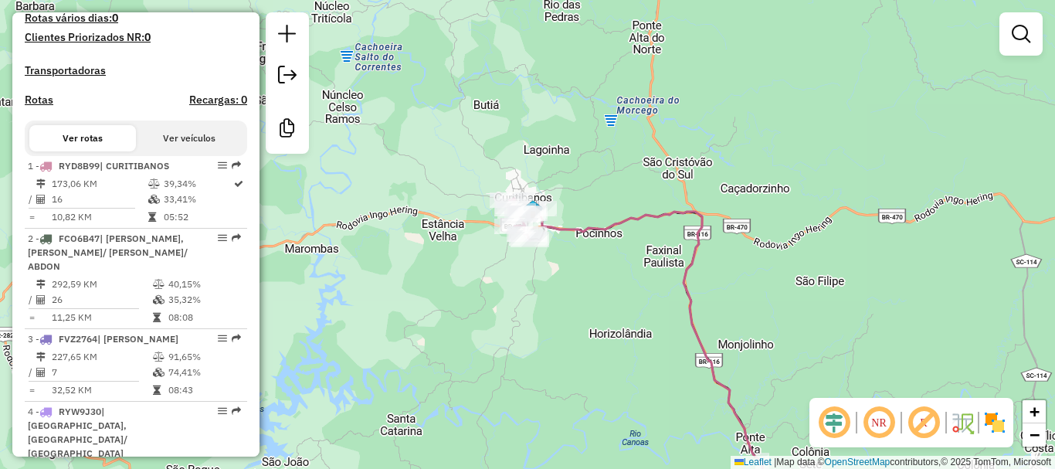
scroll to position [454, 0]
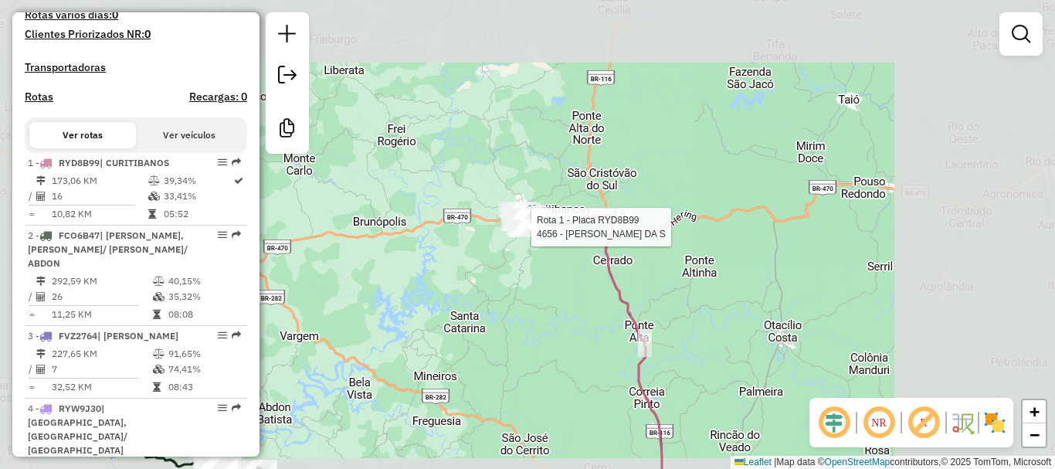
select select "*********"
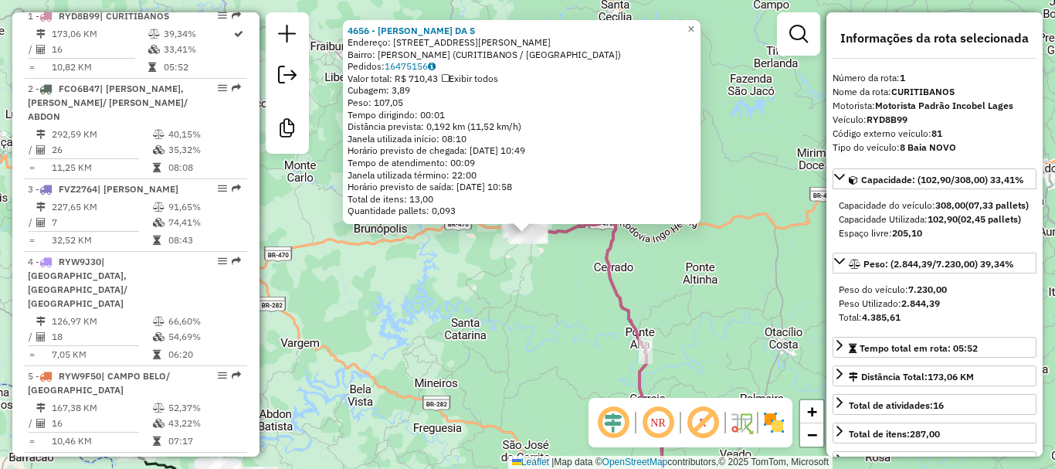
scroll to position [608, 0]
